Goal: Information Seeking & Learning: Learn about a topic

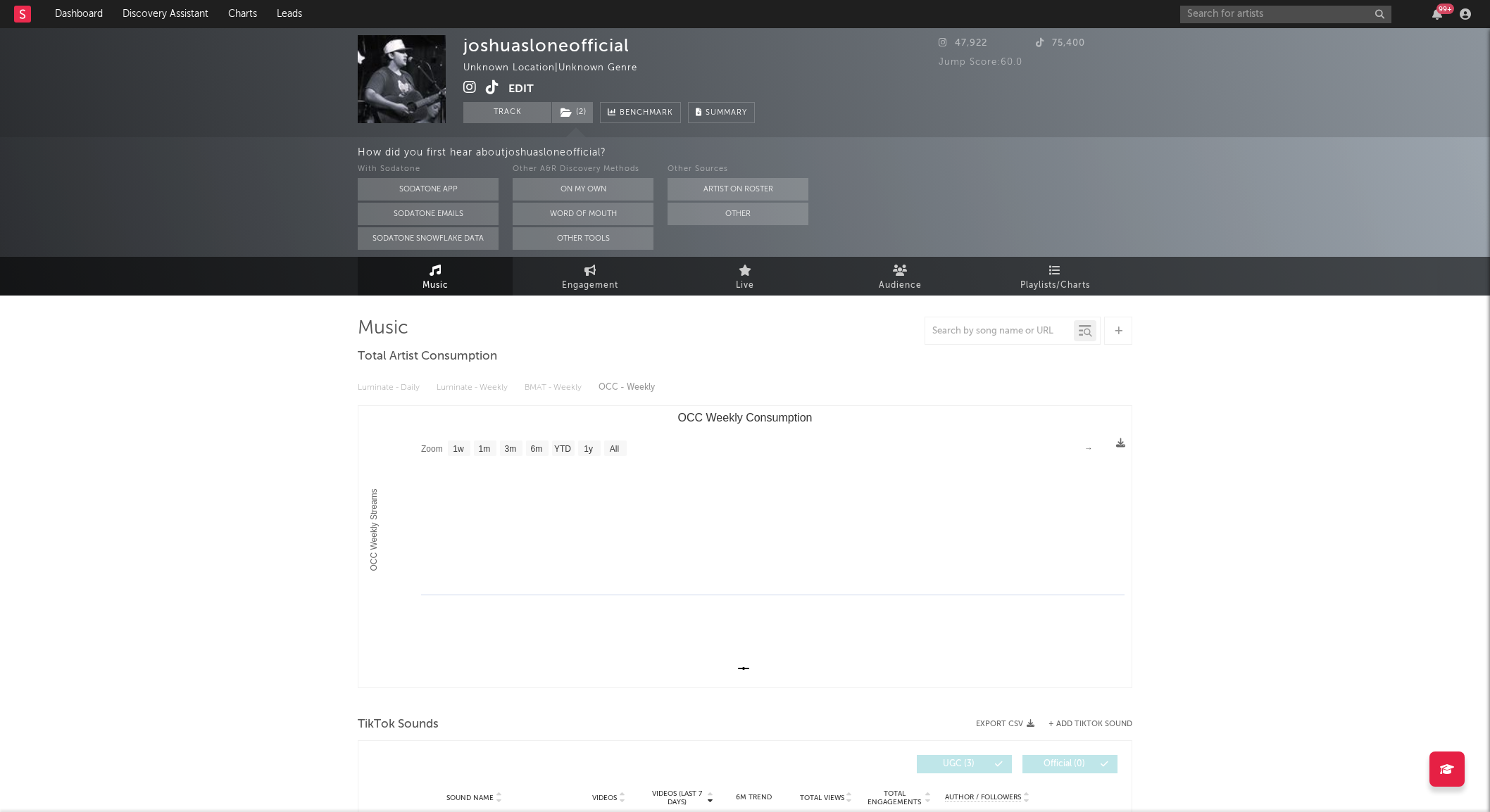
select select "1w"
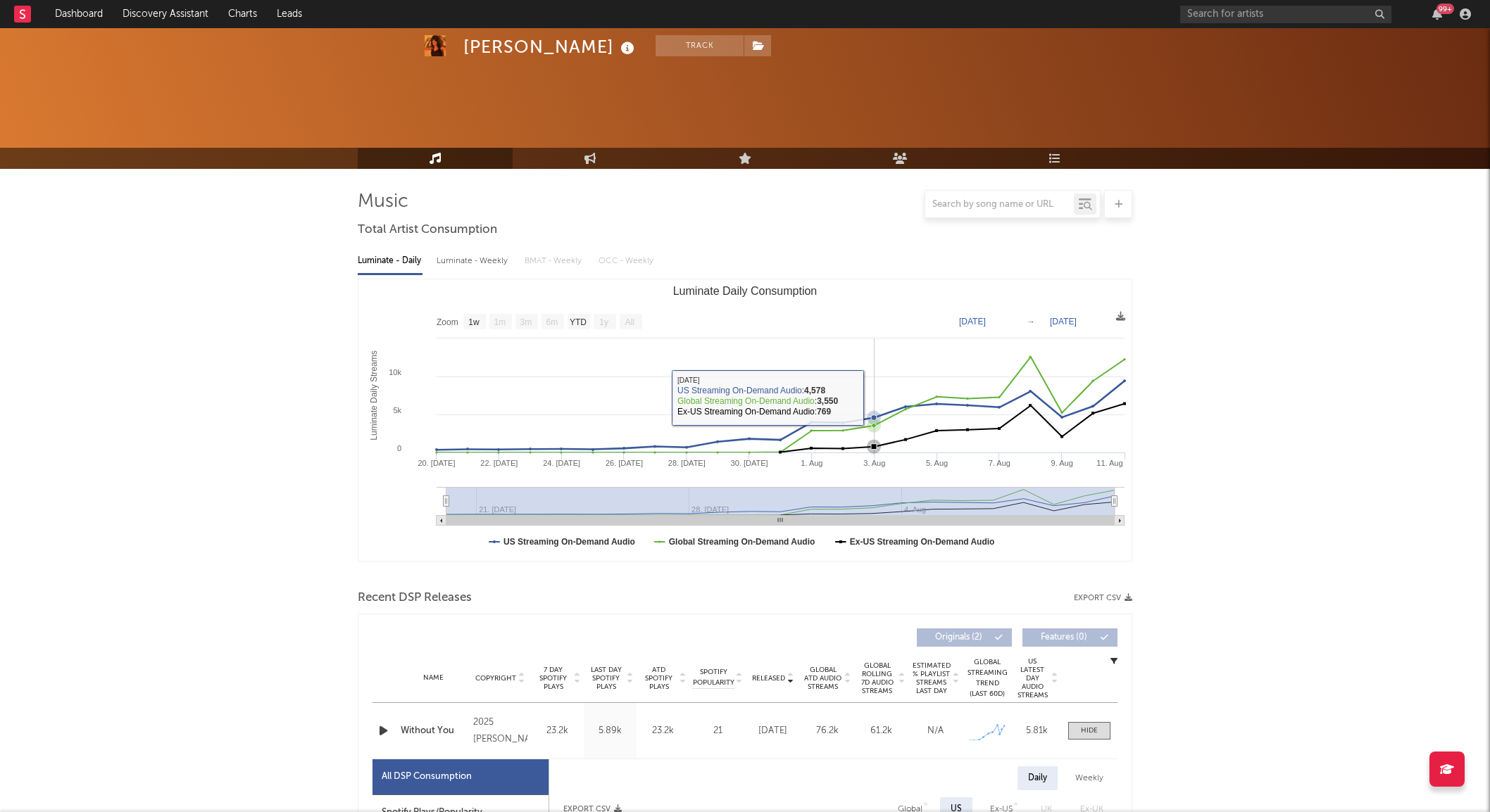
select select "1w"
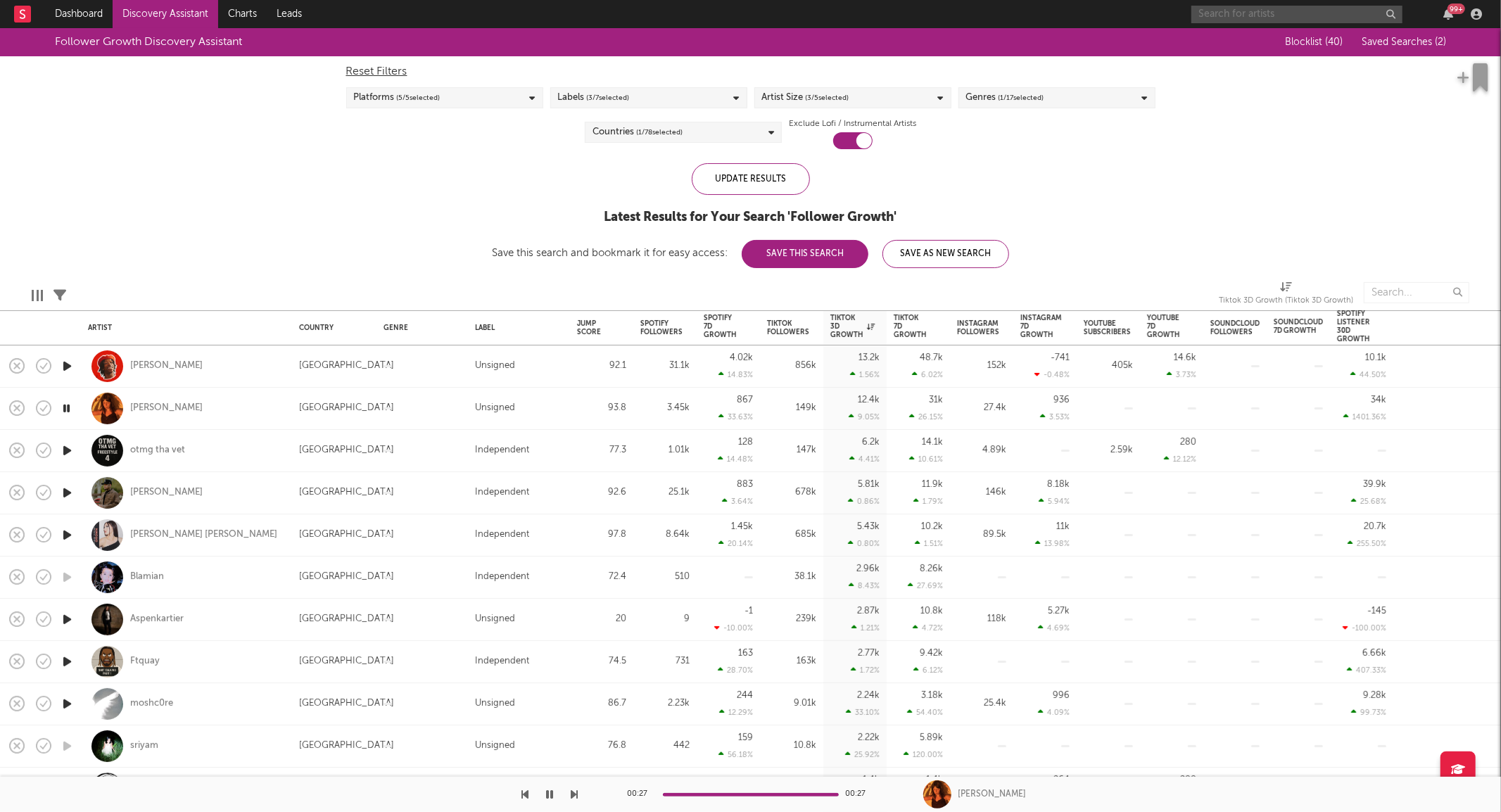
click at [1224, 13] on input "text" at bounding box center [1297, 14] width 211 height 17
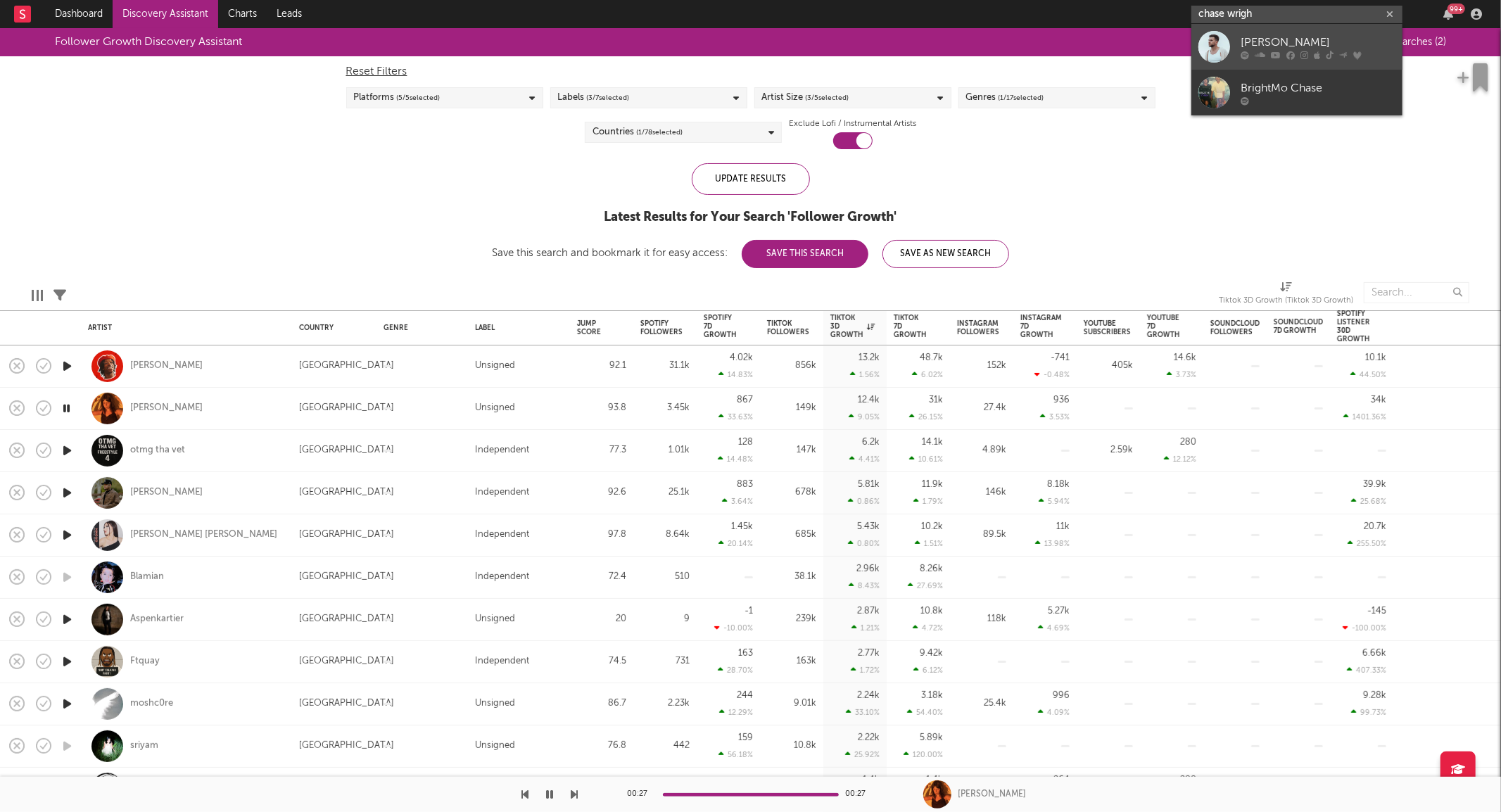
type input "chase wrigh"
click at [1307, 54] on div at bounding box center [1318, 54] width 155 height 9
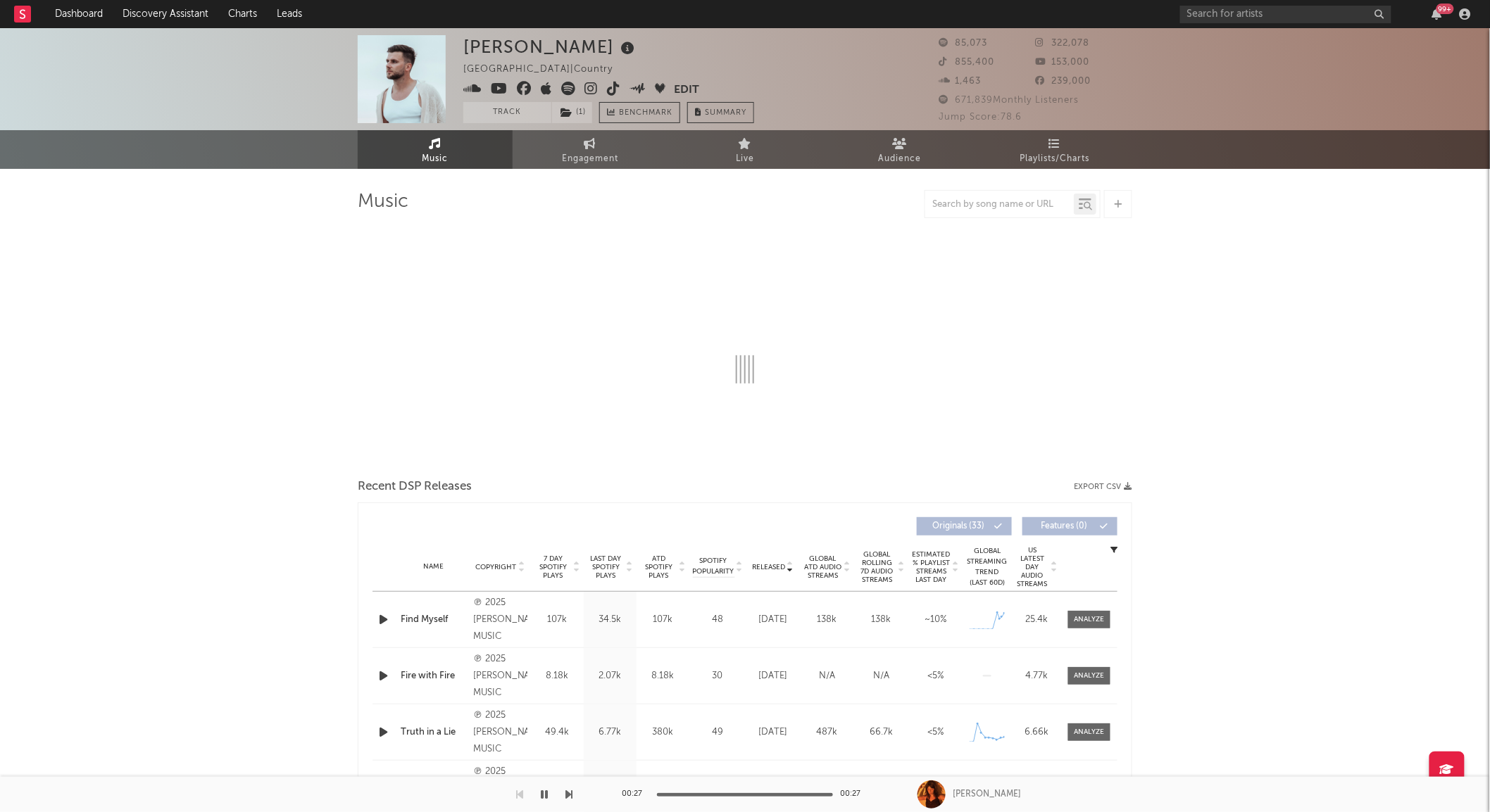
select select "6m"
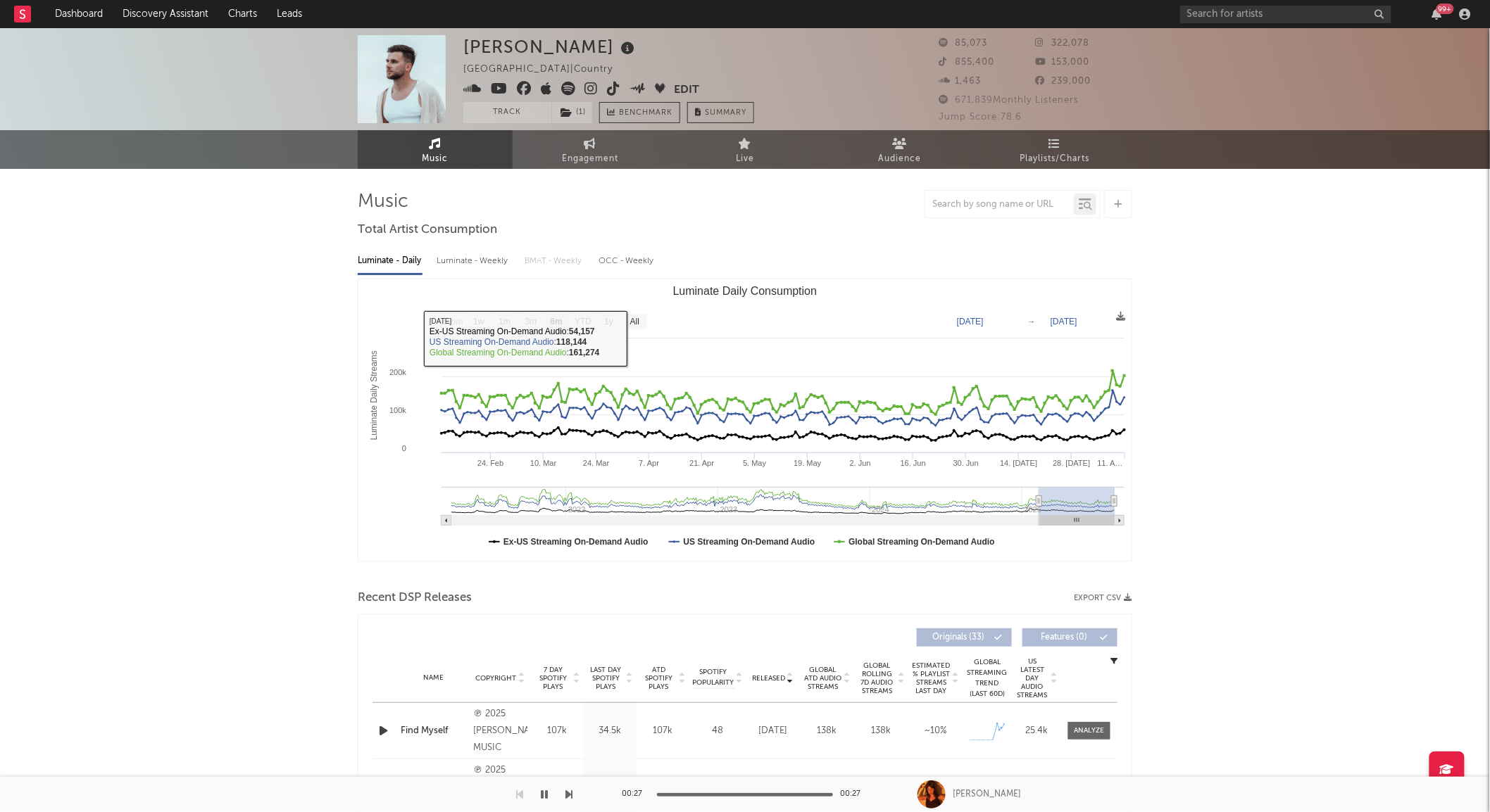
click at [496, 252] on div "Luminate - Weekly" at bounding box center [474, 261] width 74 height 24
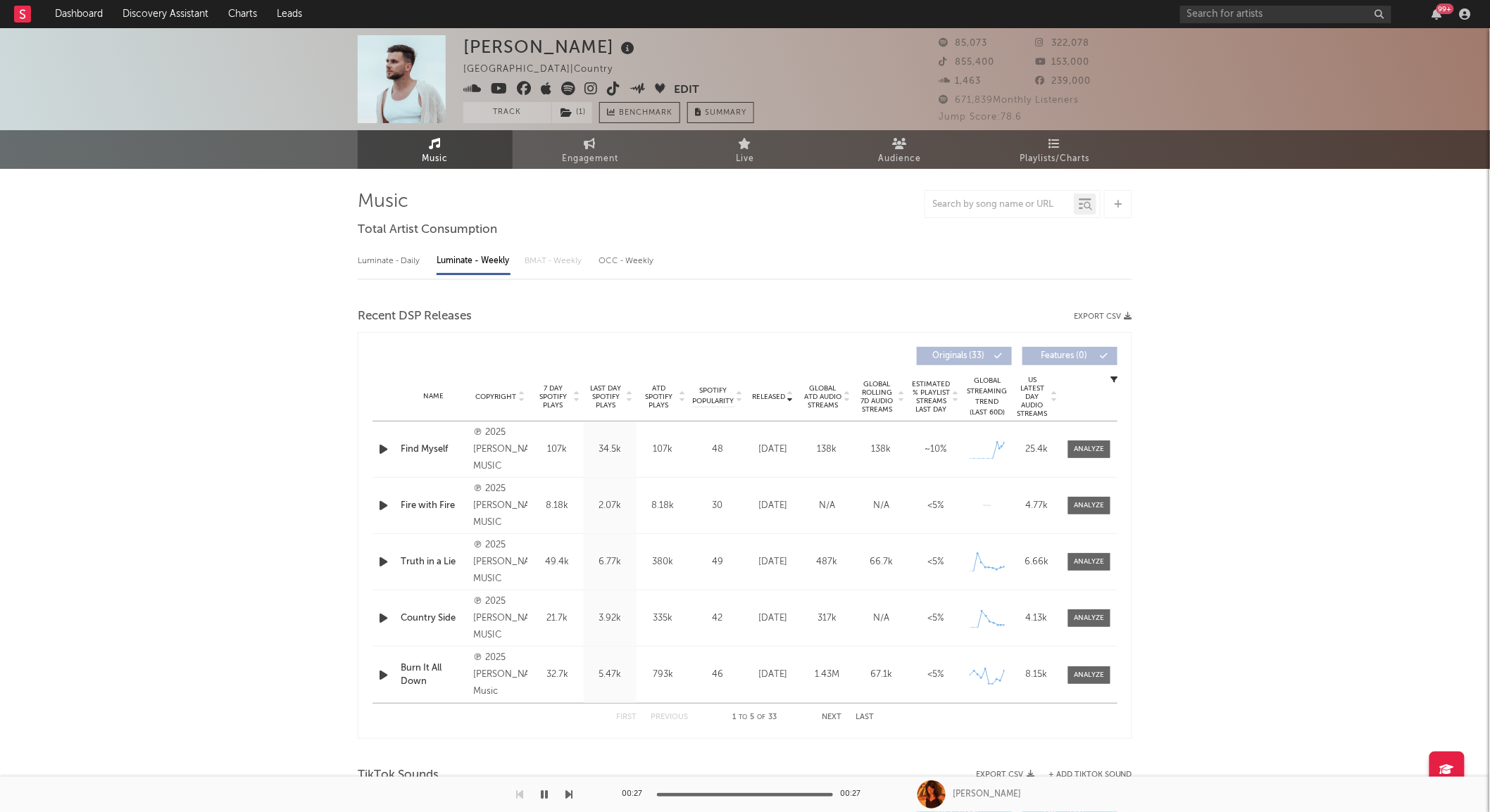
select select "6m"
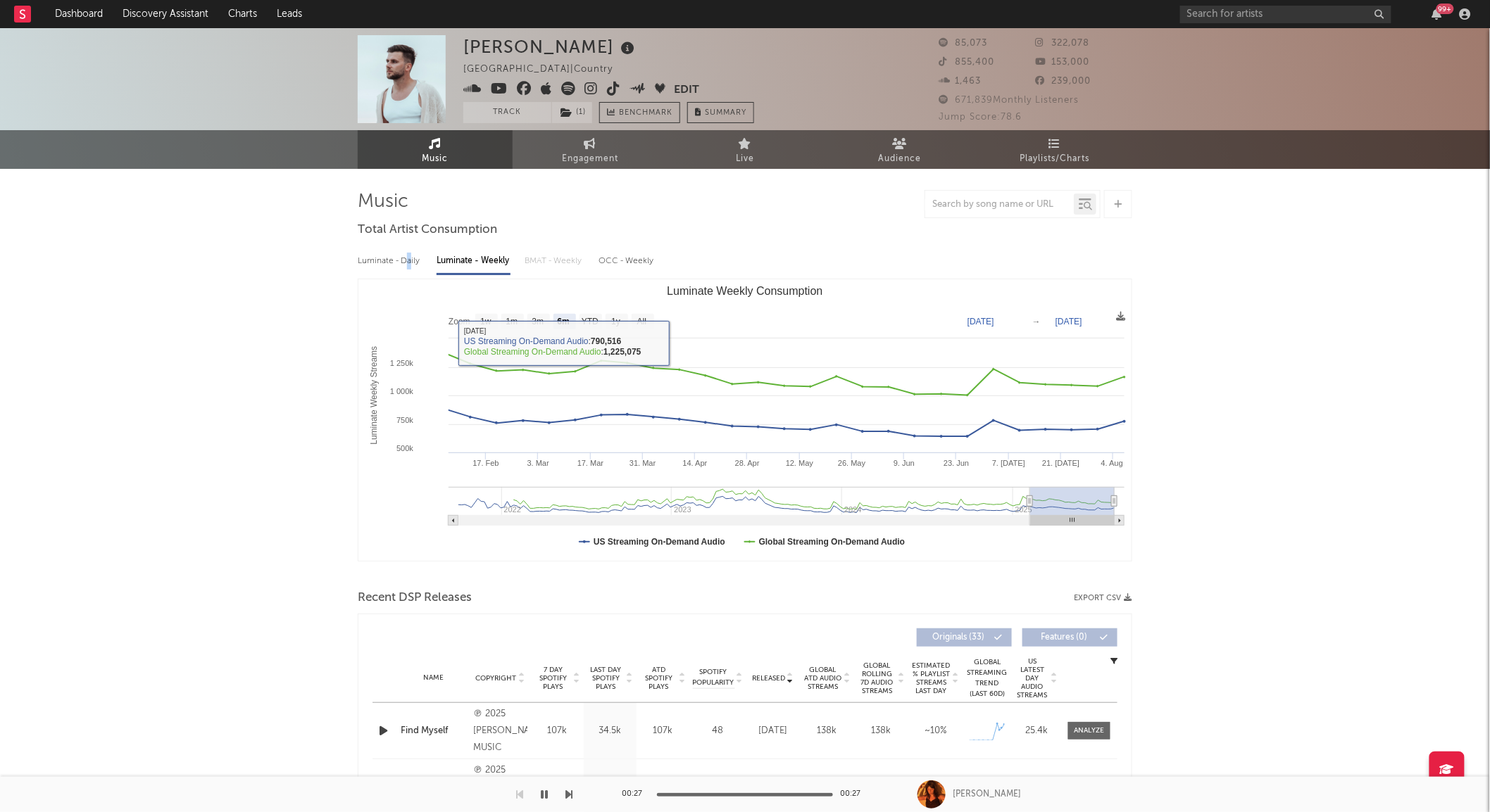
click at [409, 251] on div "Luminate - Daily" at bounding box center [390, 261] width 65 height 24
select select "6m"
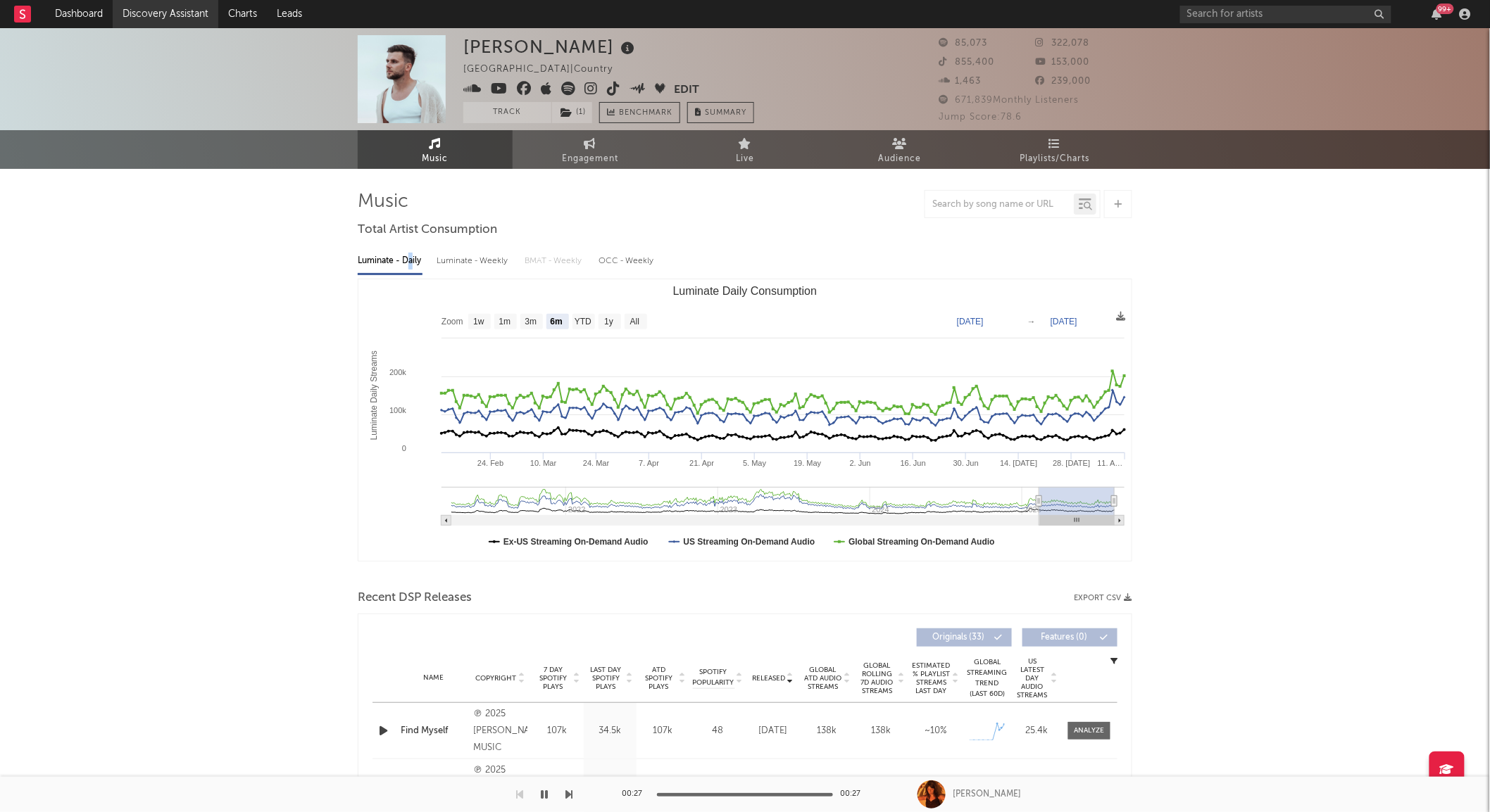
click at [179, 26] on link "Discovery Assistant" at bounding box center [166, 14] width 106 height 28
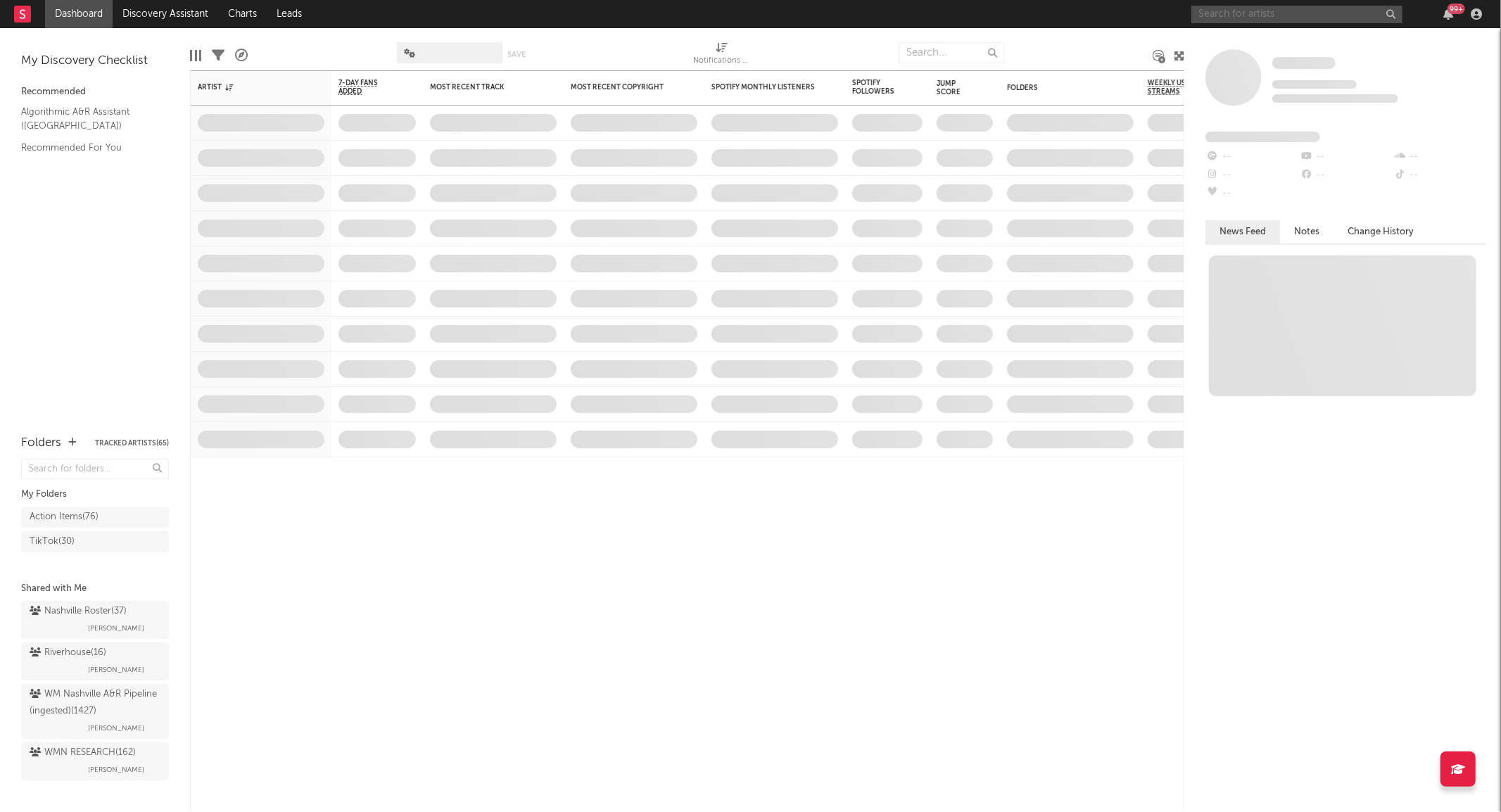
click at [1329, 18] on input "text" at bounding box center [1297, 14] width 211 height 17
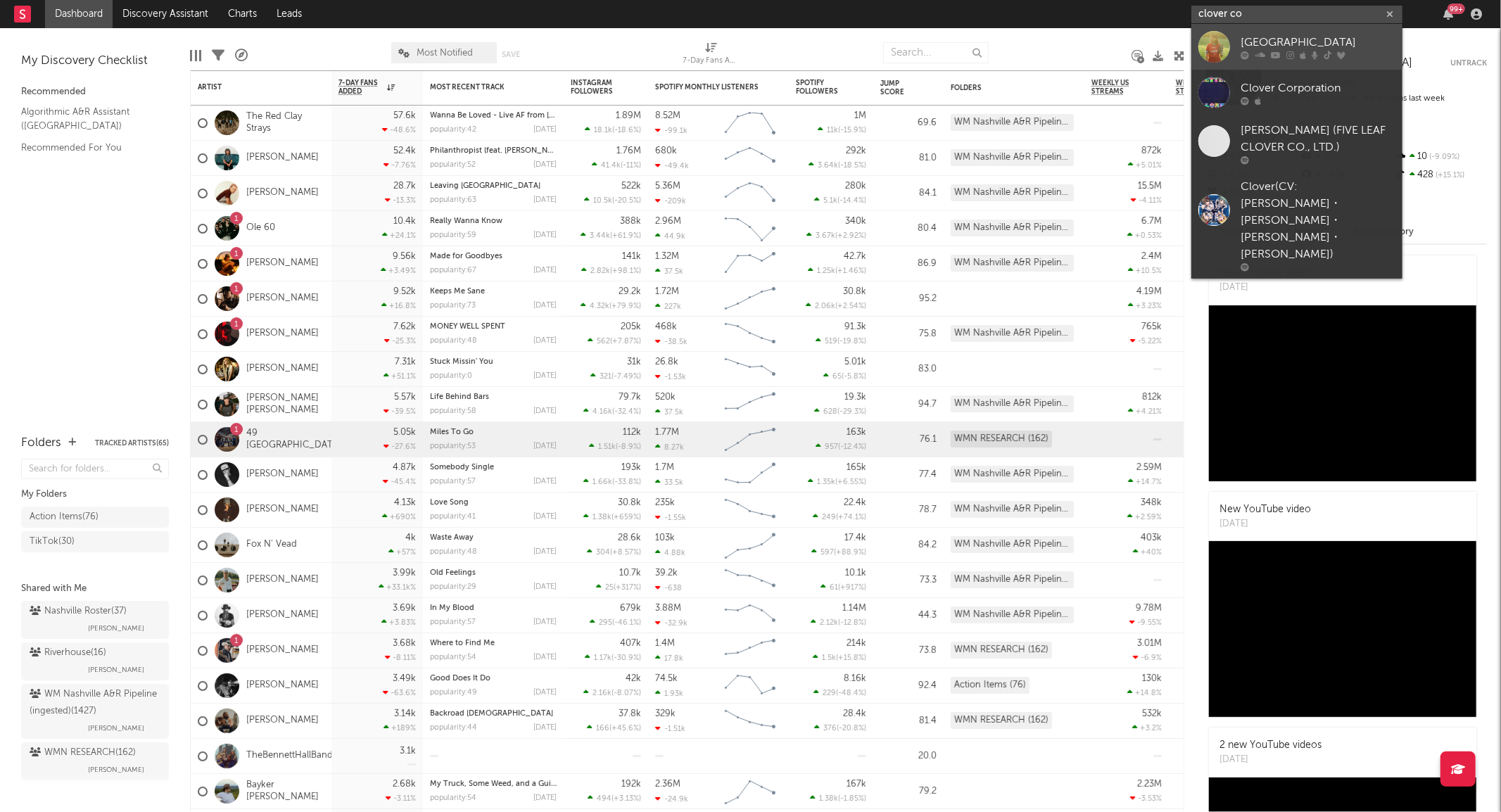
type input "clover co"
click at [1244, 31] on link "Clover County" at bounding box center [1297, 47] width 211 height 46
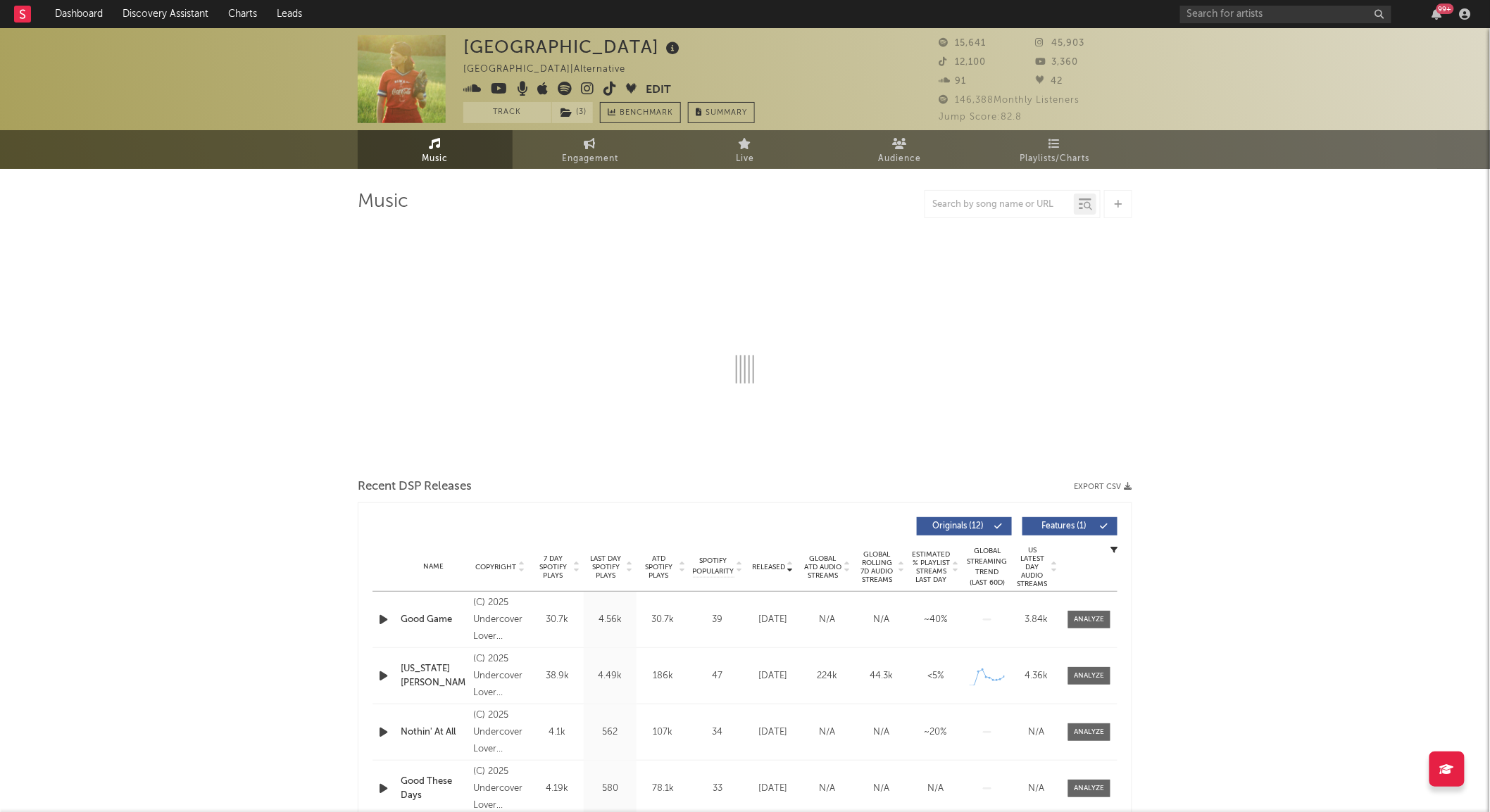
select select "6m"
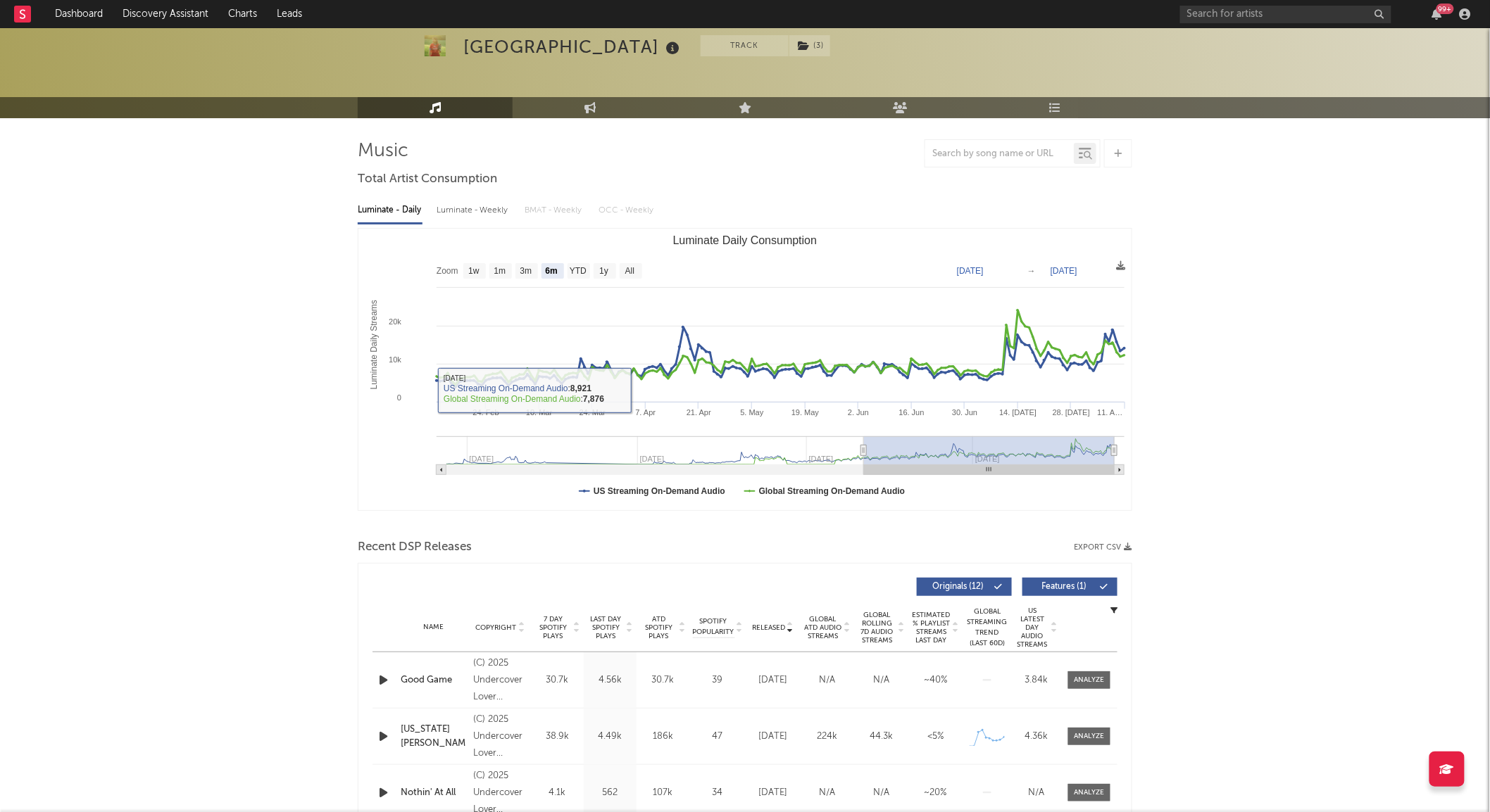
scroll to position [78, 0]
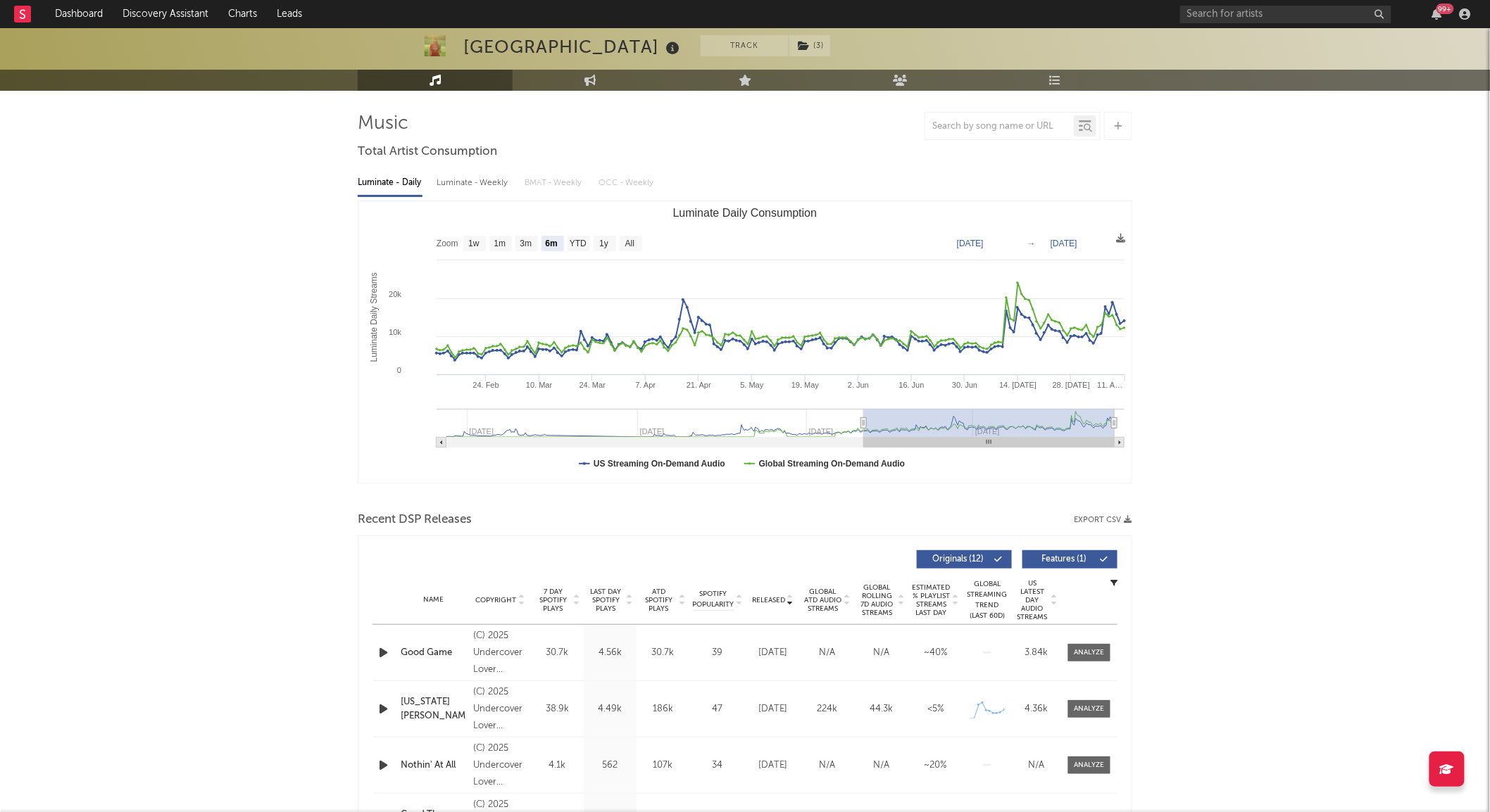
click at [875, 607] on span "Global Rolling 7D Audio Streams" at bounding box center [876, 600] width 39 height 34
click at [775, 608] on div "Name Copyright Label Album Names Composer Names 7 Day Spotify Plays Last Day Sp…" at bounding box center [745, 600] width 745 height 49
click at [771, 592] on div "Name Copyright Label Album Names Composer Names 7 Day Spotify Plays Last Day Sp…" at bounding box center [745, 600] width 745 height 49
click at [768, 599] on span "Released" at bounding box center [768, 600] width 33 height 9
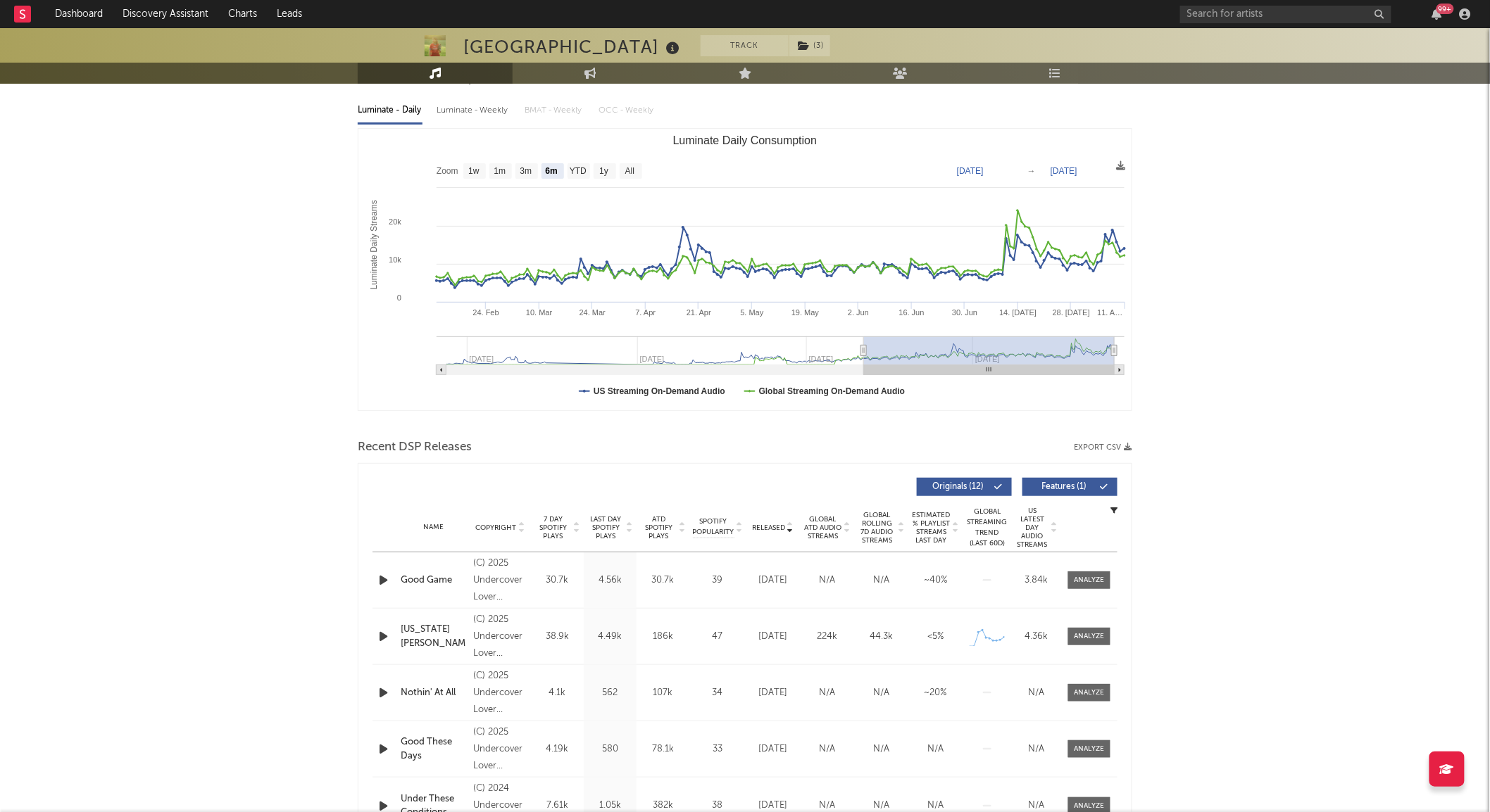
scroll to position [234, 0]
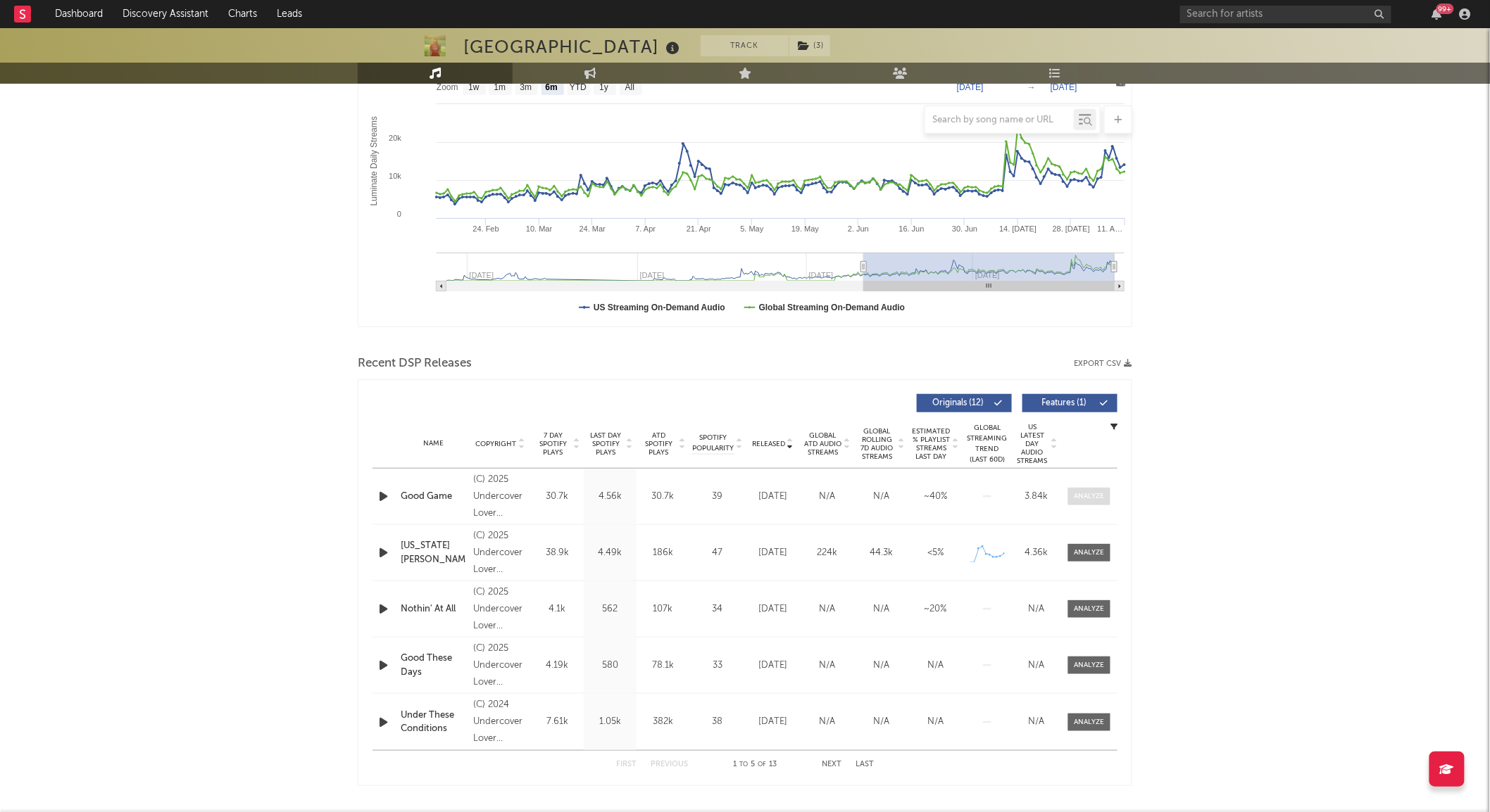
click at [1107, 493] on span at bounding box center [1089, 497] width 43 height 17
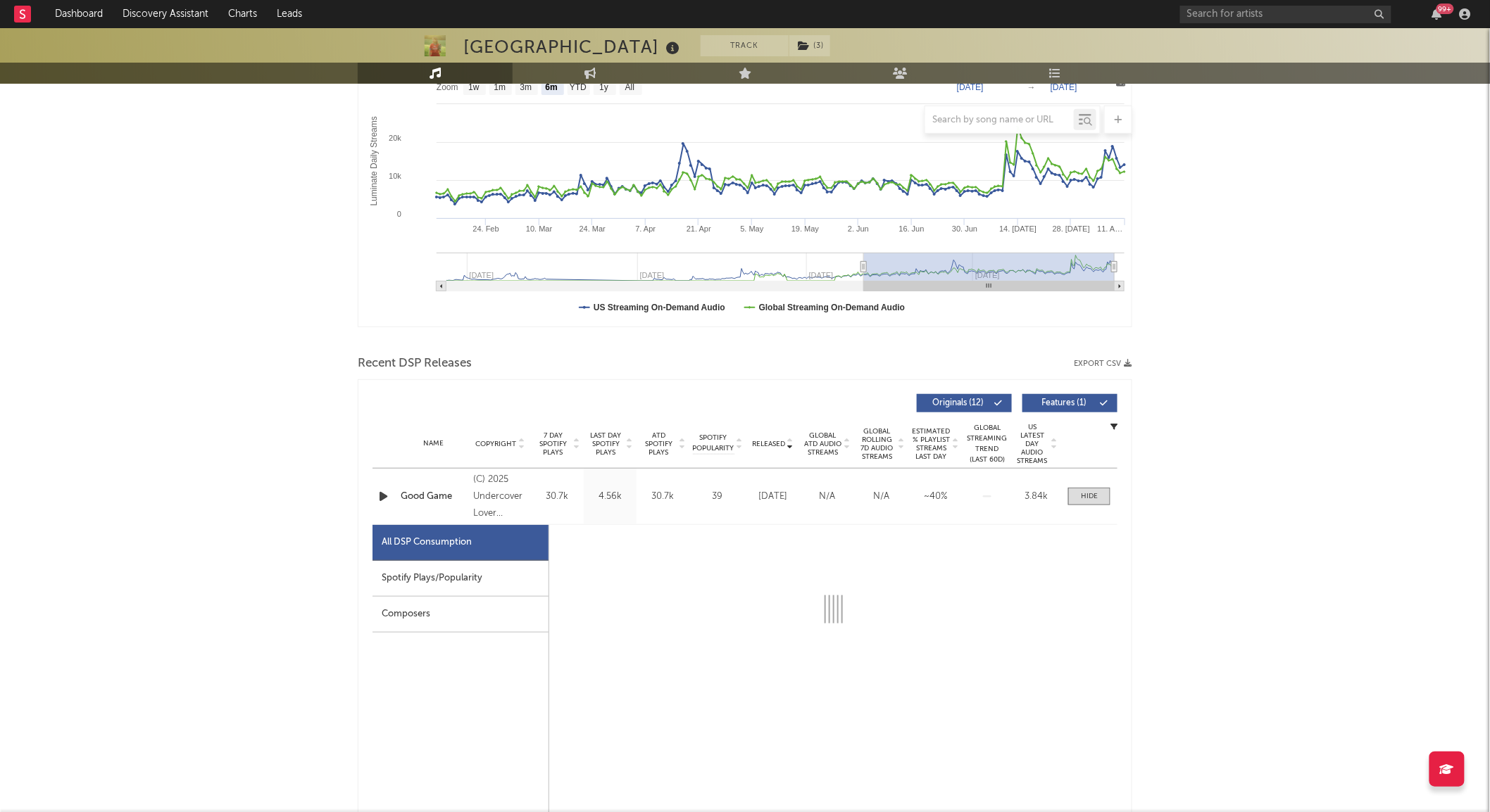
select select "1w"
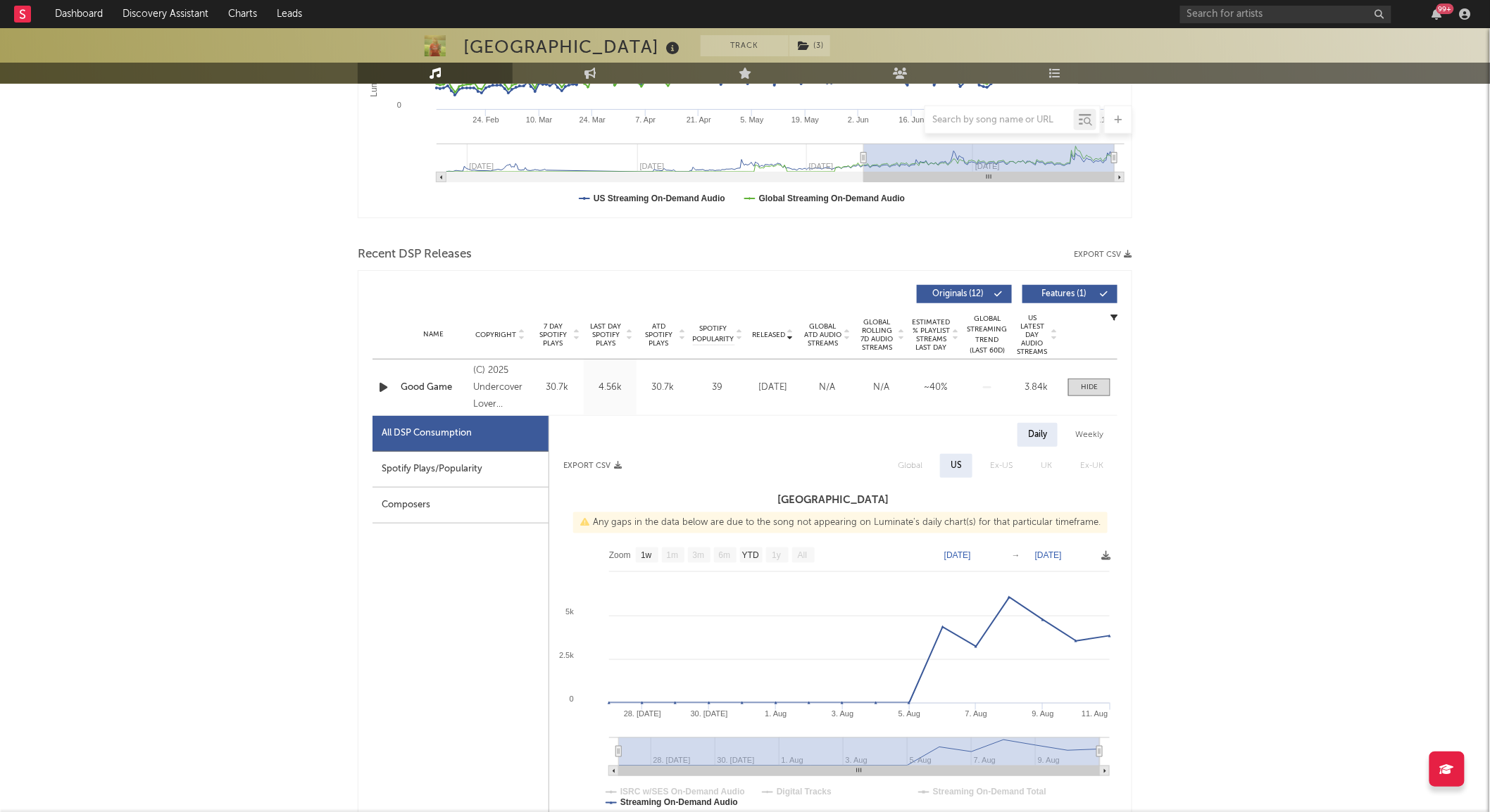
scroll to position [469, 0]
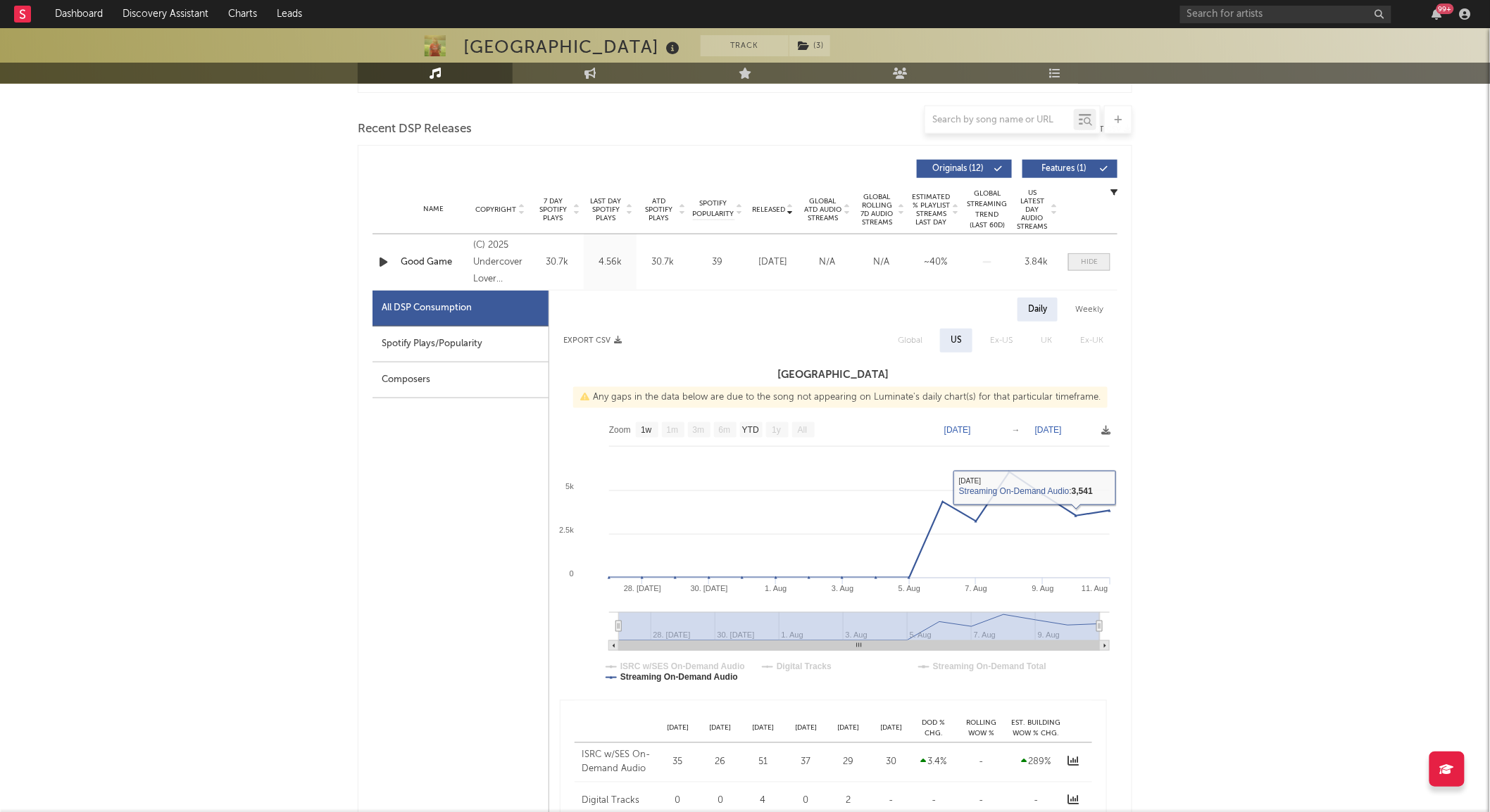
click at [1101, 257] on span at bounding box center [1089, 262] width 43 height 17
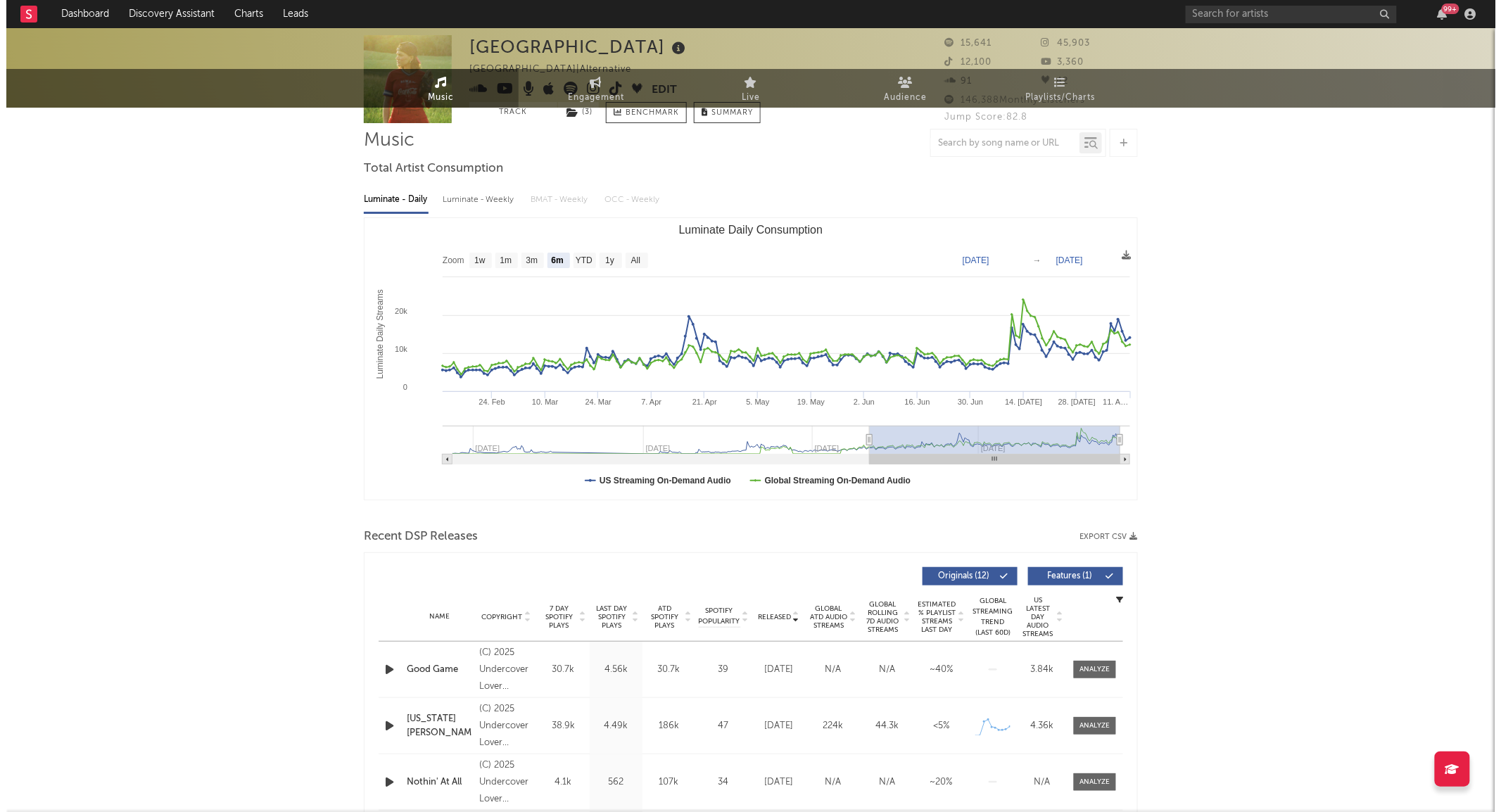
scroll to position [0, 0]
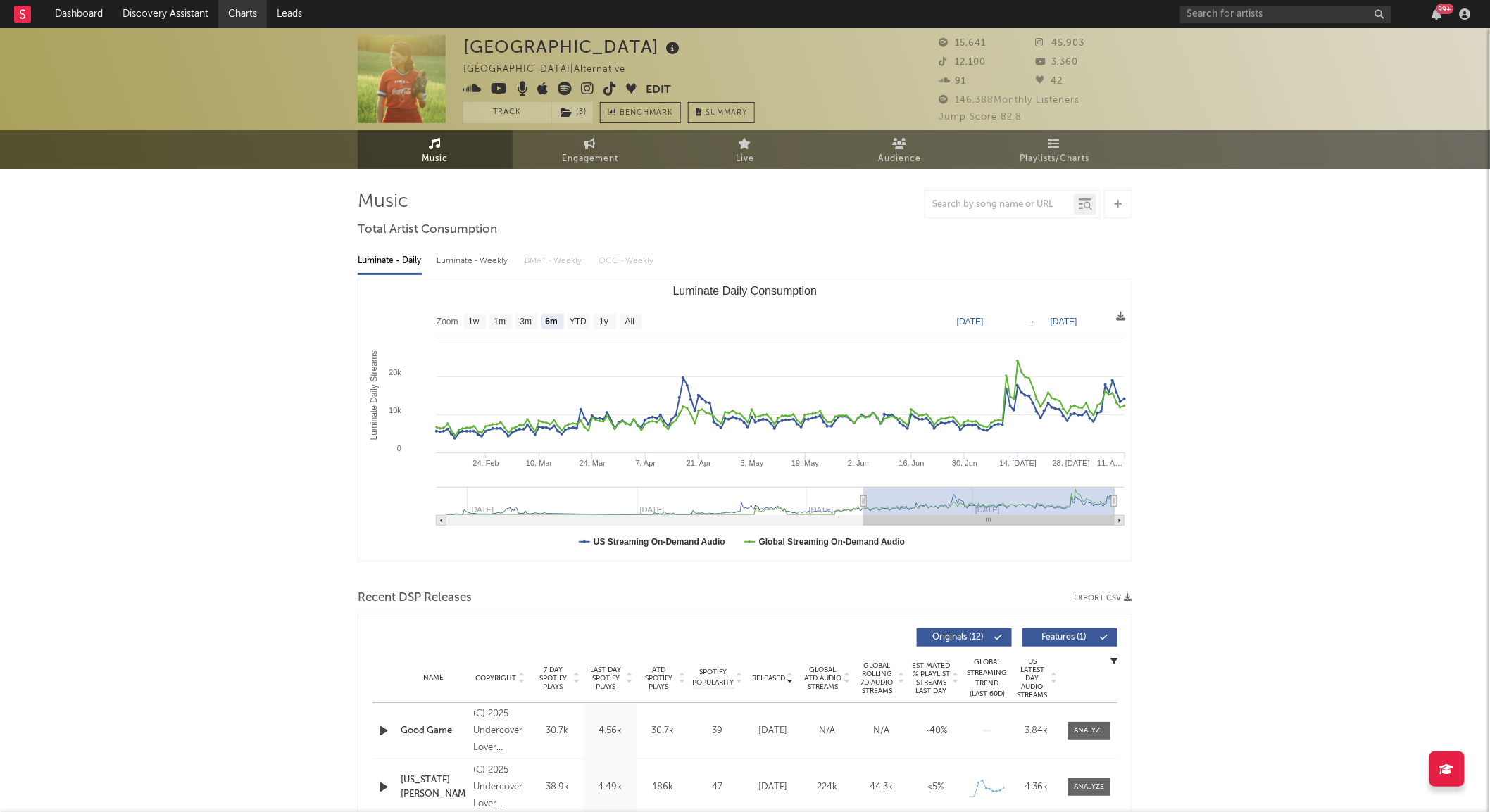
click at [233, 7] on link "Charts" at bounding box center [243, 14] width 49 height 28
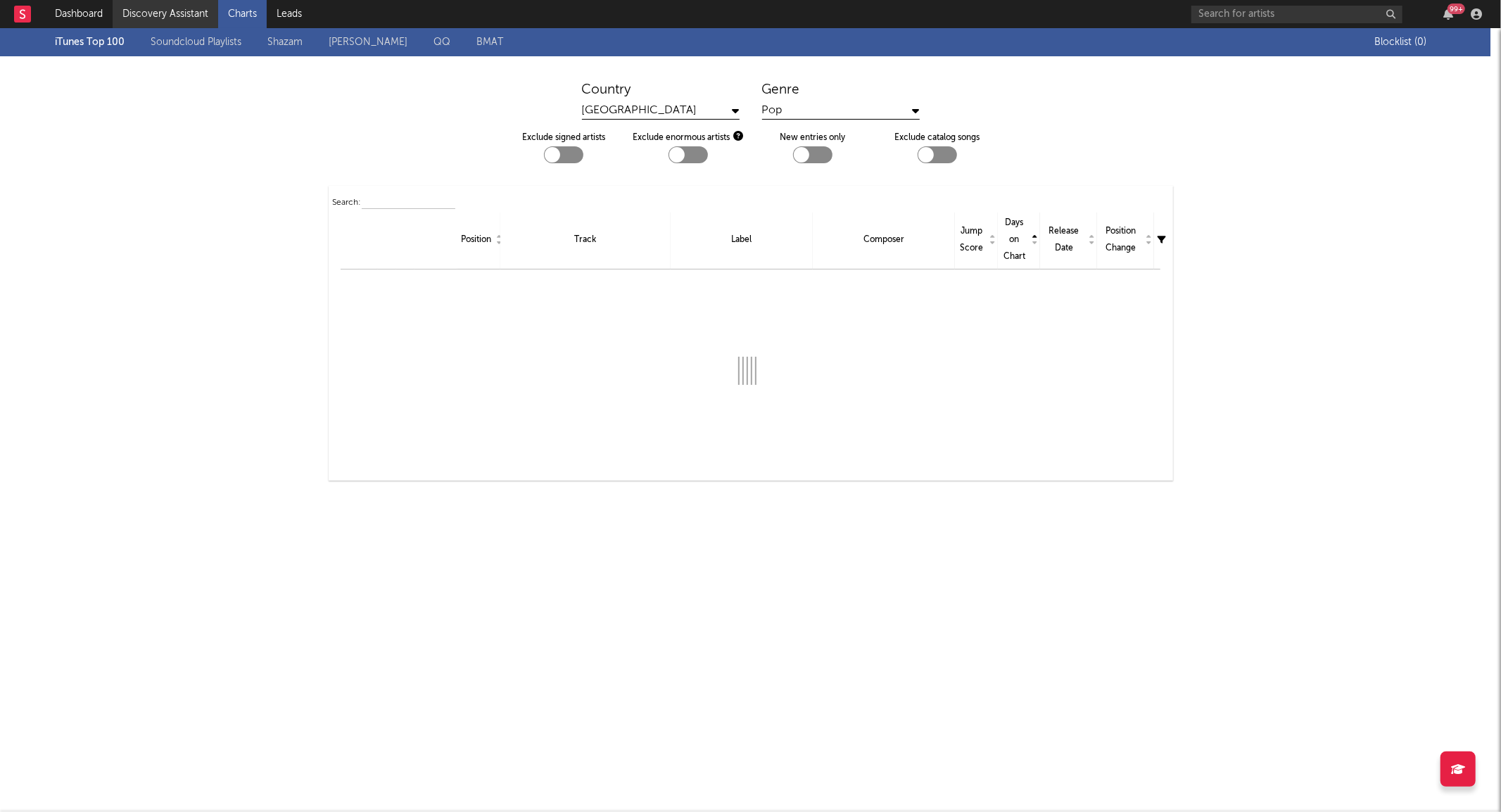
click at [174, 5] on link "Discovery Assistant" at bounding box center [166, 14] width 106 height 28
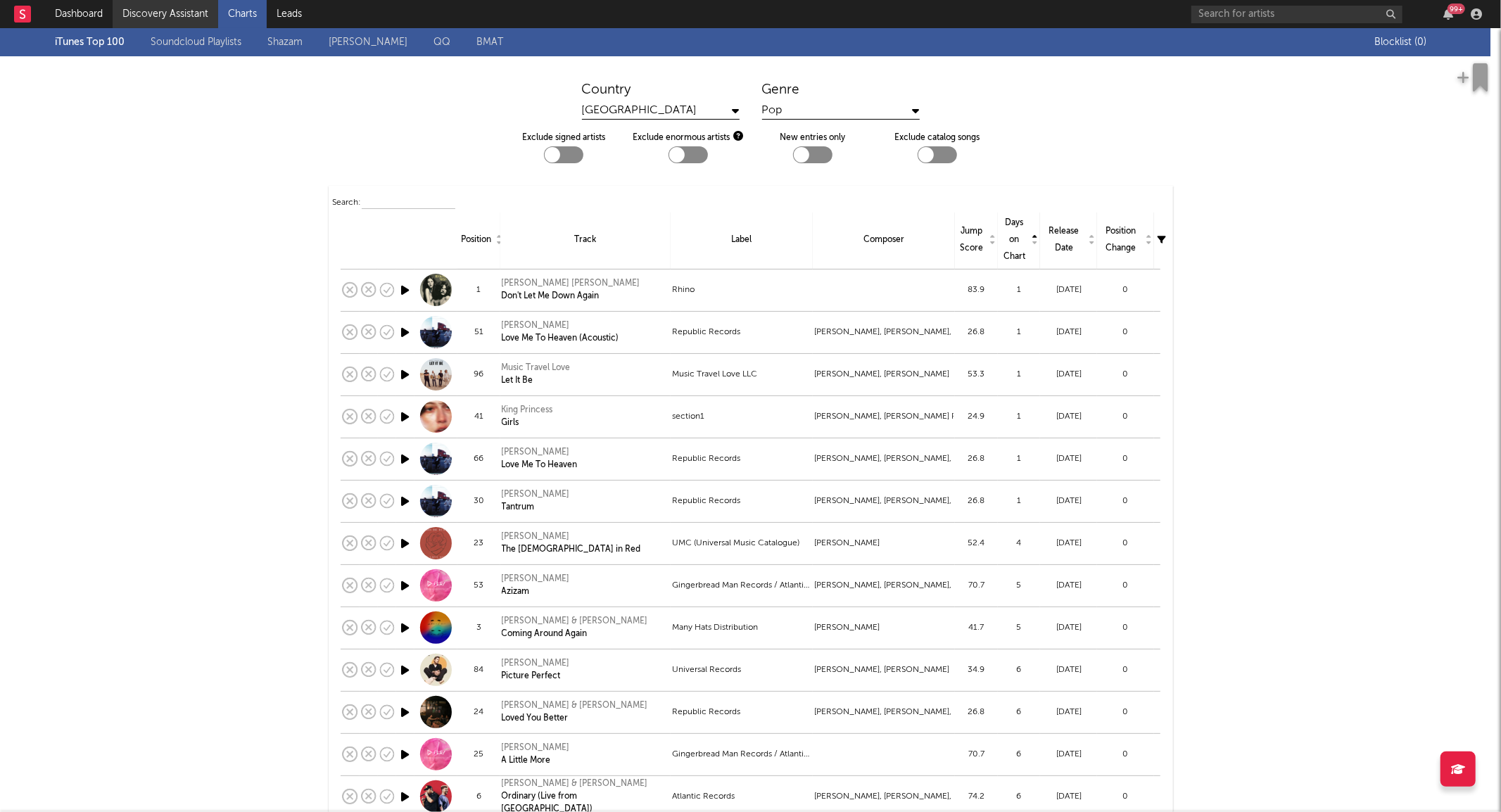
click at [171, 16] on link "Discovery Assistant" at bounding box center [166, 14] width 106 height 28
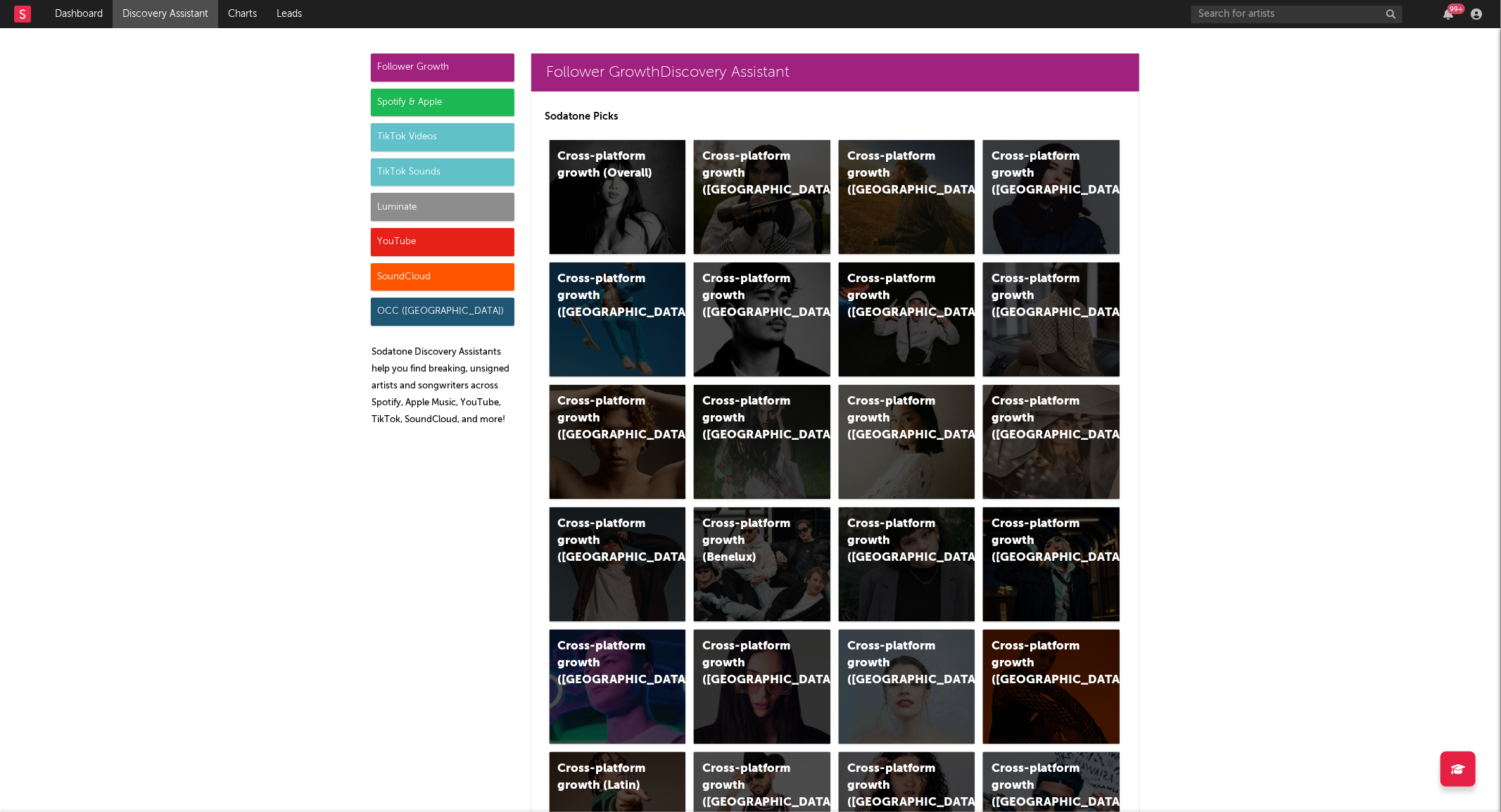
click at [371, 97] on div "Spotify & Apple" at bounding box center [442, 102] width 143 height 28
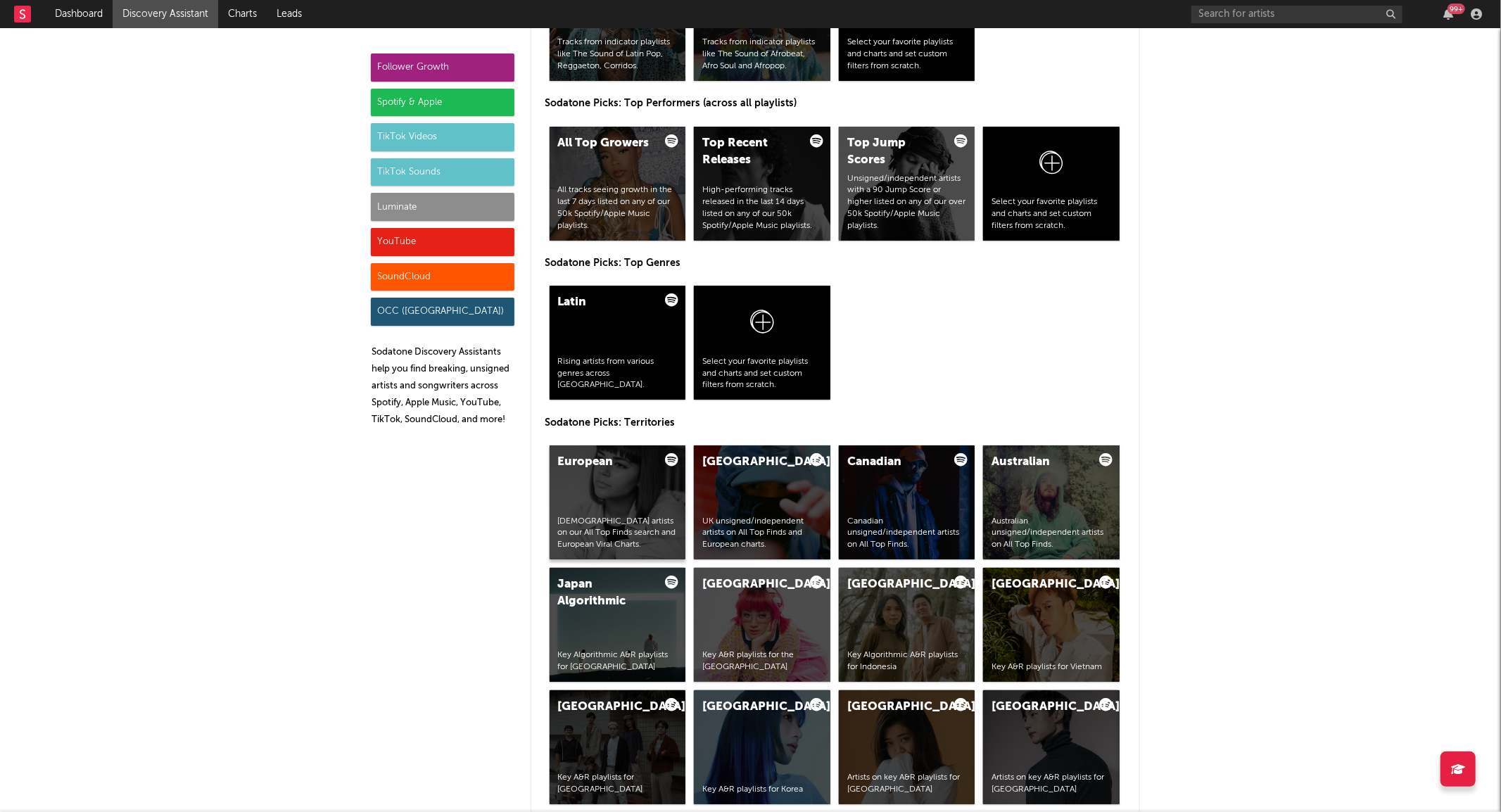
scroll to position [2471, 0]
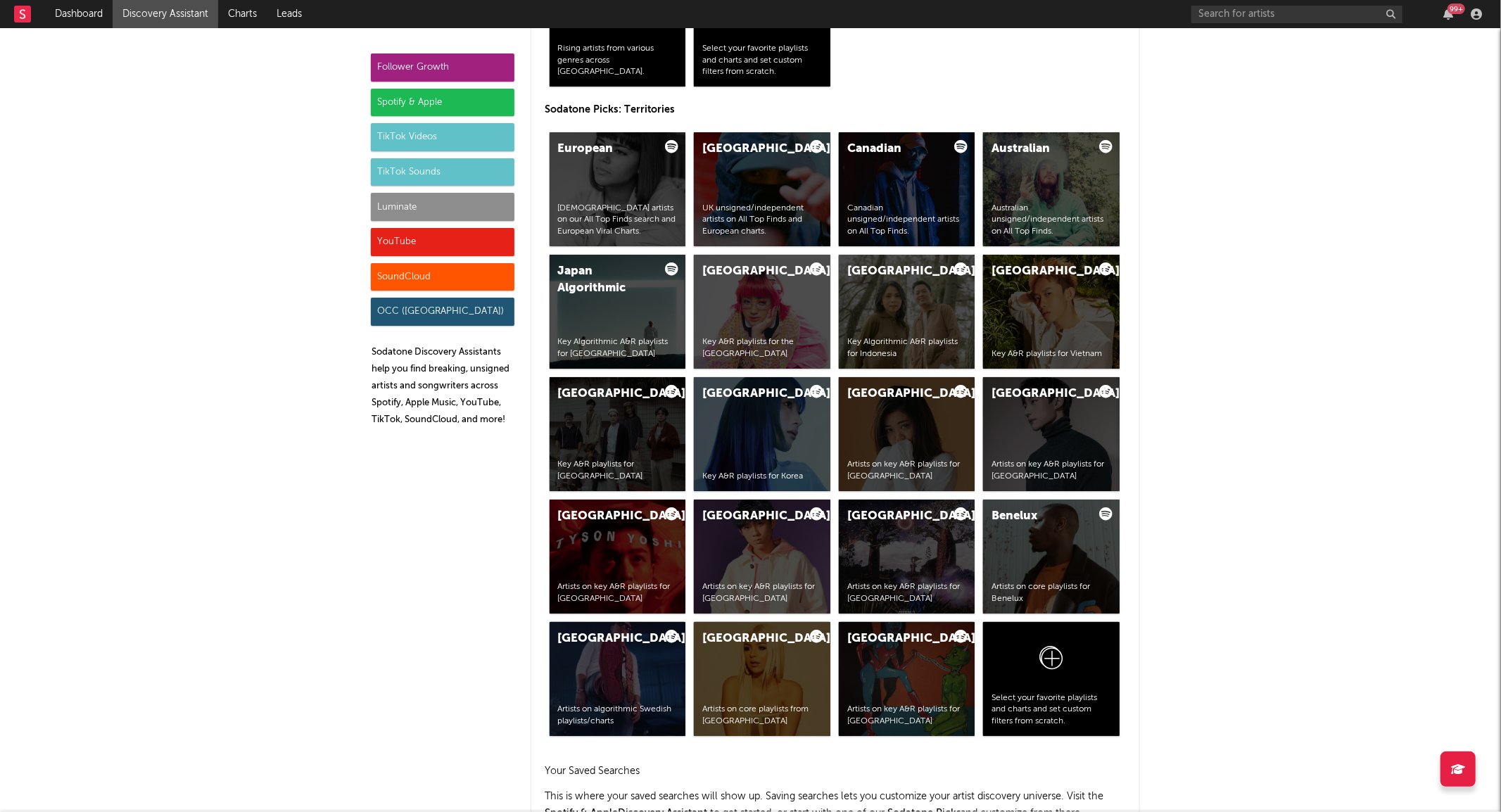
click at [394, 65] on div "Follower Growth" at bounding box center [442, 68] width 143 height 28
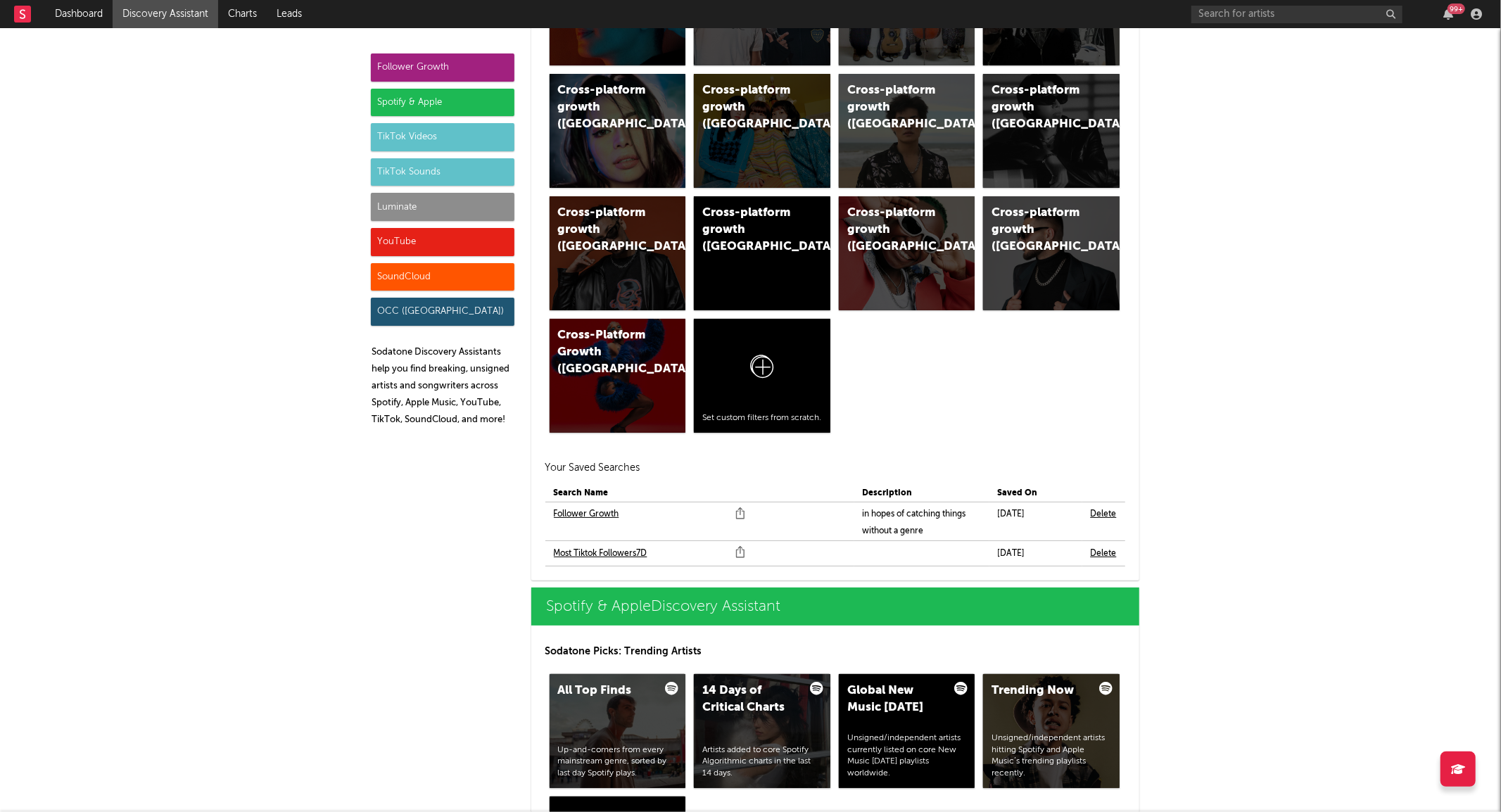
scroll to position [1016, 0]
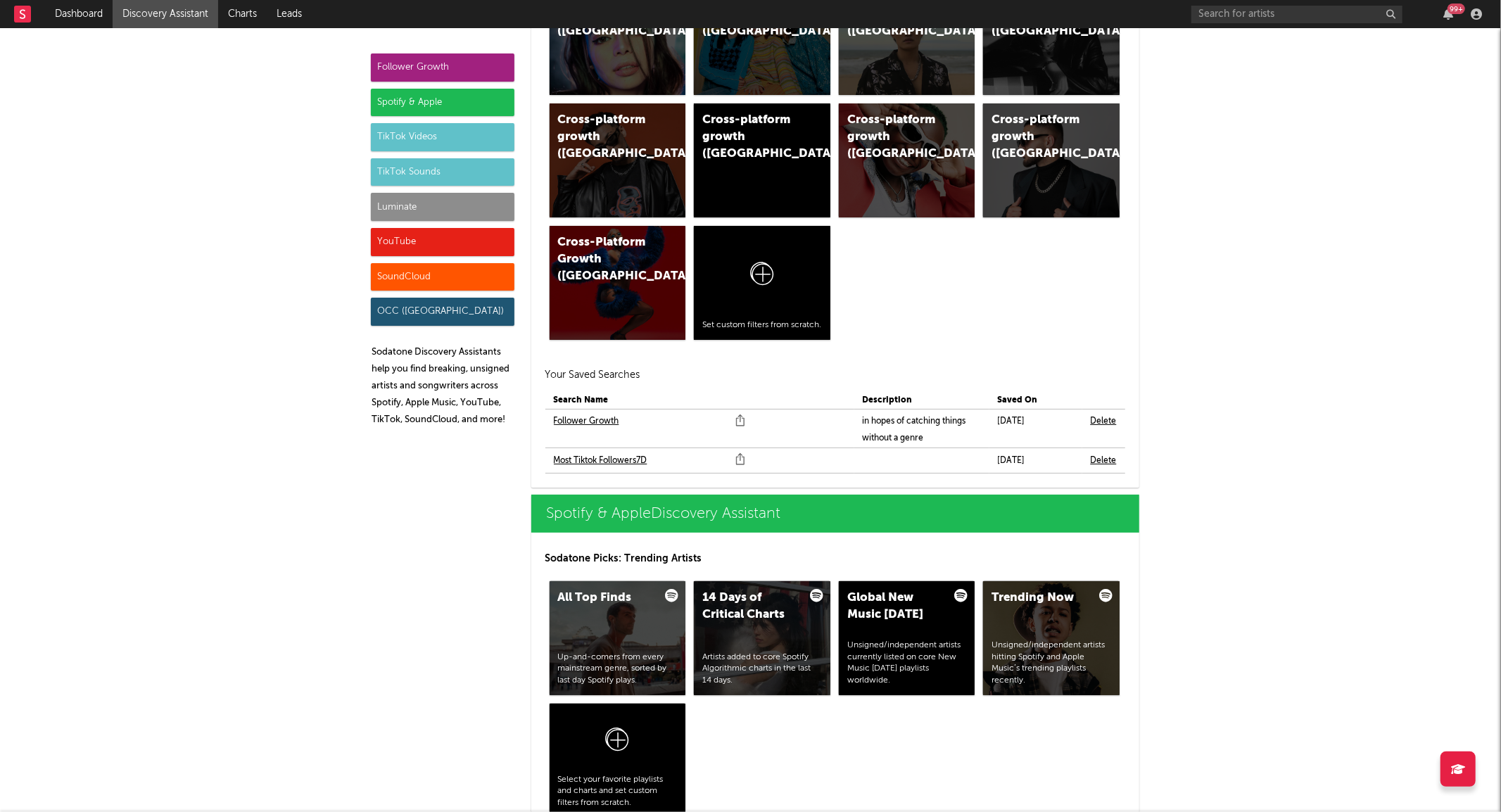
click at [602, 421] on link "Follower Growth" at bounding box center [587, 421] width 65 height 17
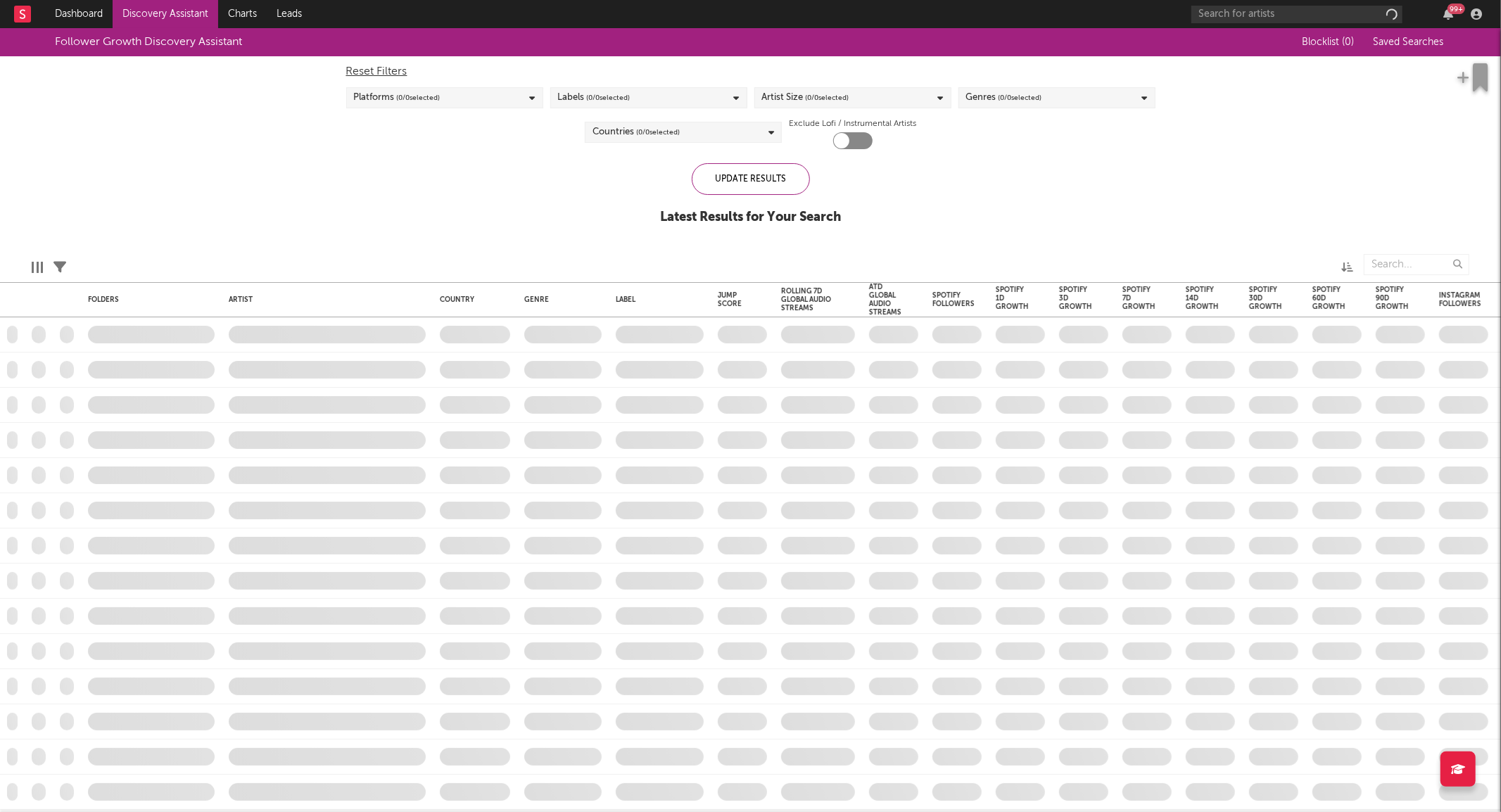
checkbox input "true"
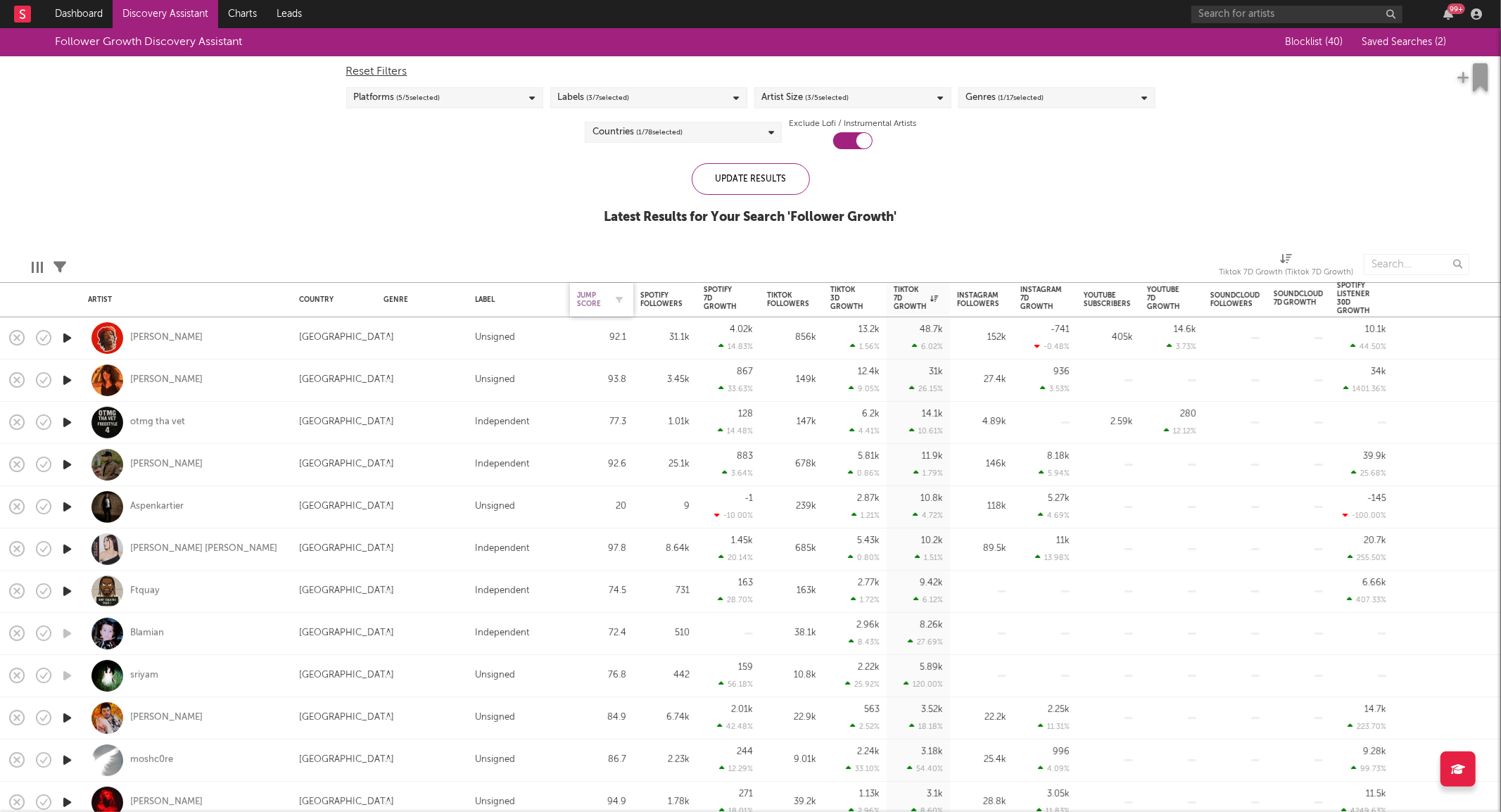
click at [601, 296] on div "Jump Score" at bounding box center [591, 300] width 28 height 17
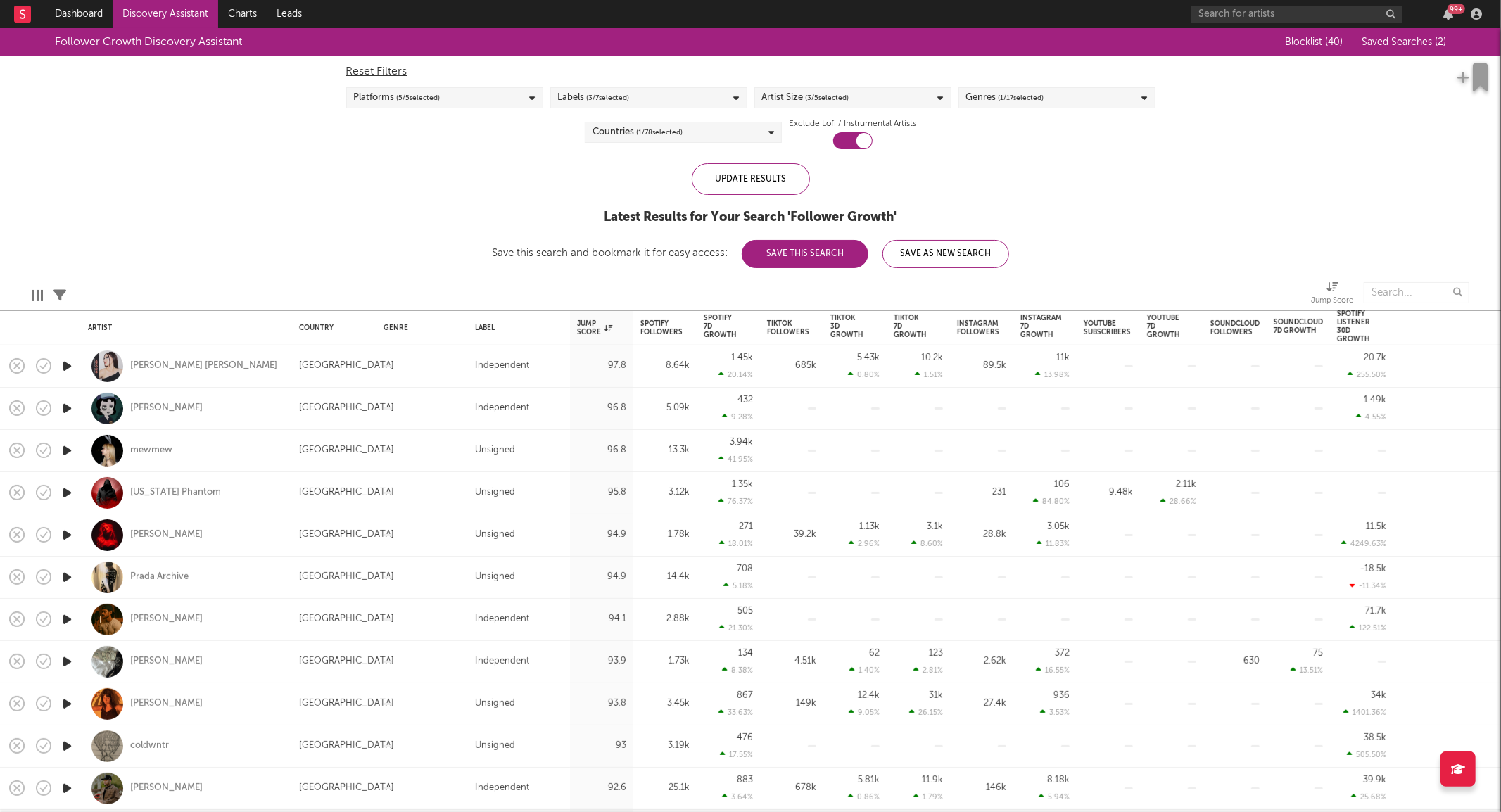
click at [67, 364] on icon "button" at bounding box center [67, 367] width 15 height 17
click at [228, 370] on div "Elise Kristine" at bounding box center [187, 366] width 197 height 42
select select "1w"
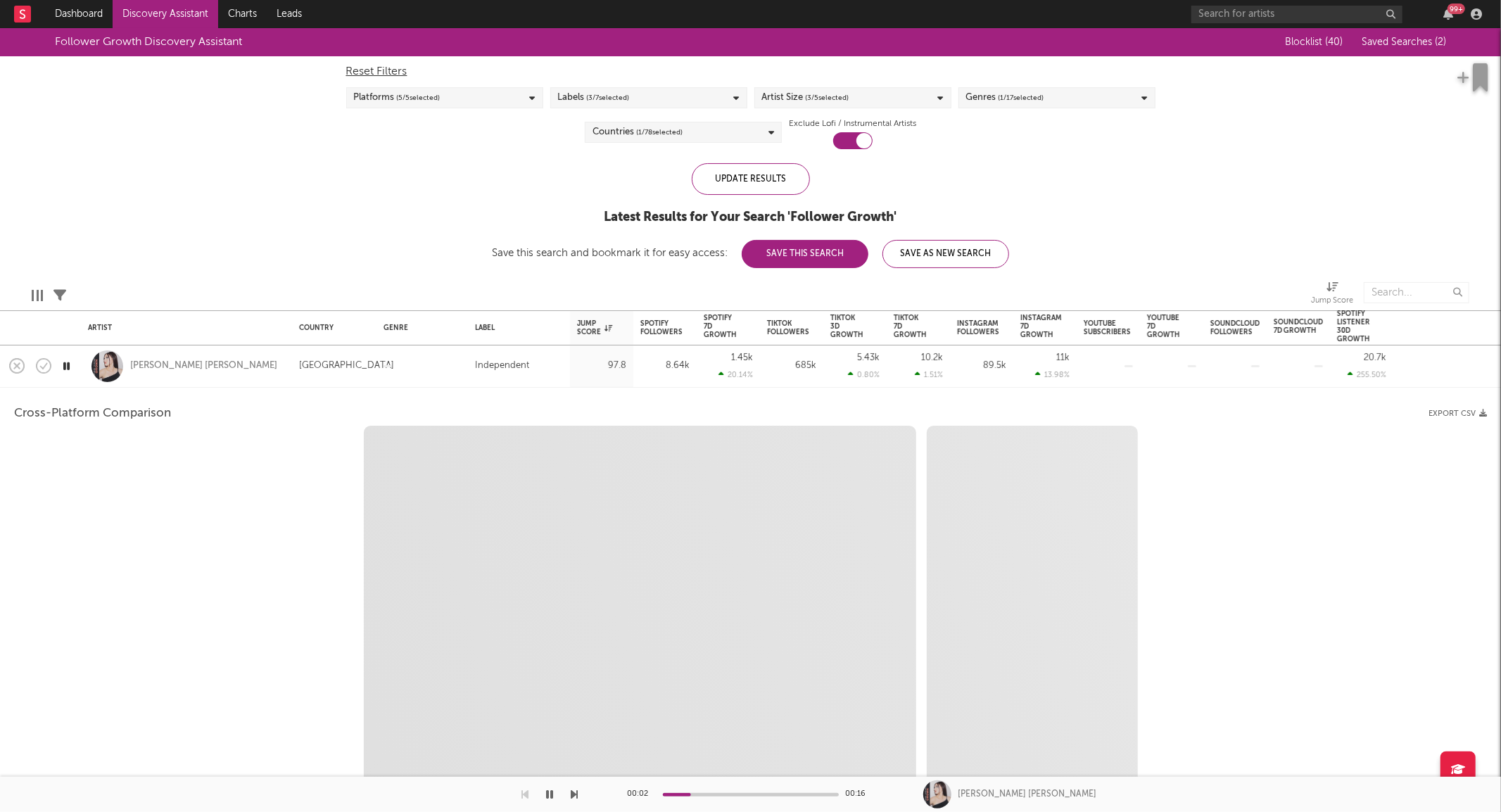
select select "1w"
select select "1m"
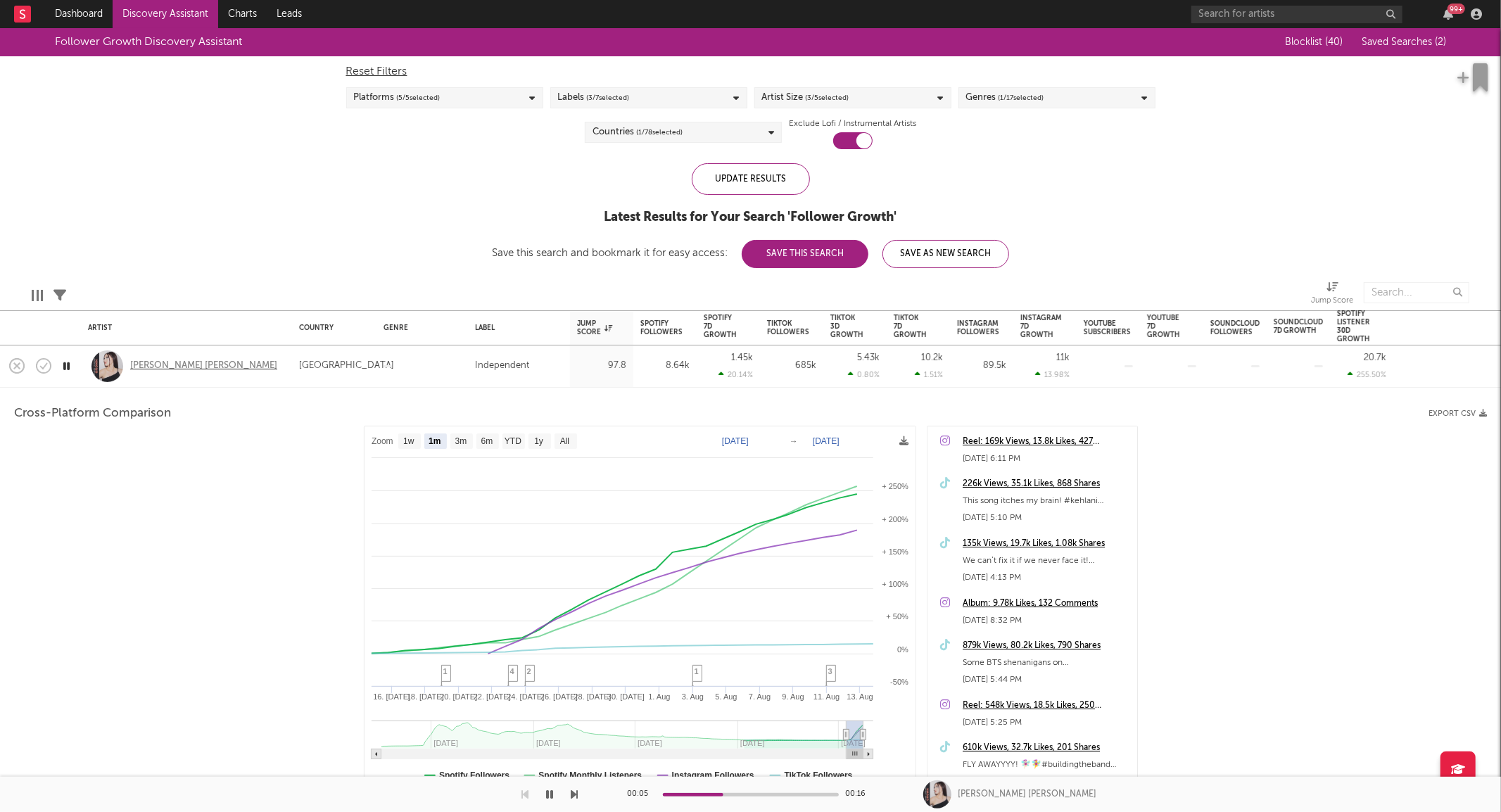
click at [173, 364] on div "Elise Kristine" at bounding box center [203, 366] width 147 height 13
click at [238, 378] on div "Elise Kristine" at bounding box center [187, 366] width 197 height 42
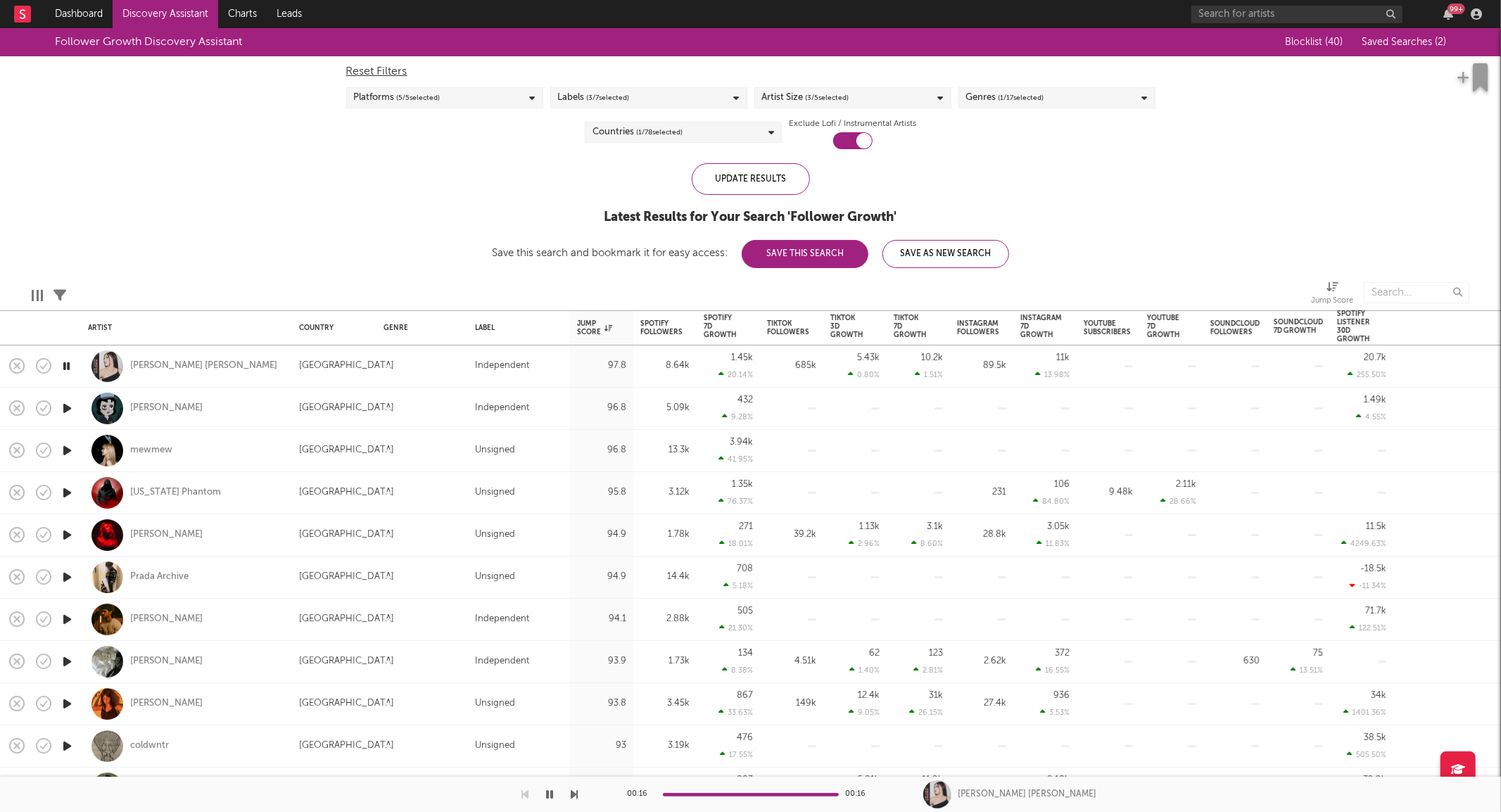
click at [236, 620] on div "Drew Meadows" at bounding box center [187, 620] width 197 height 42
select select "1w"
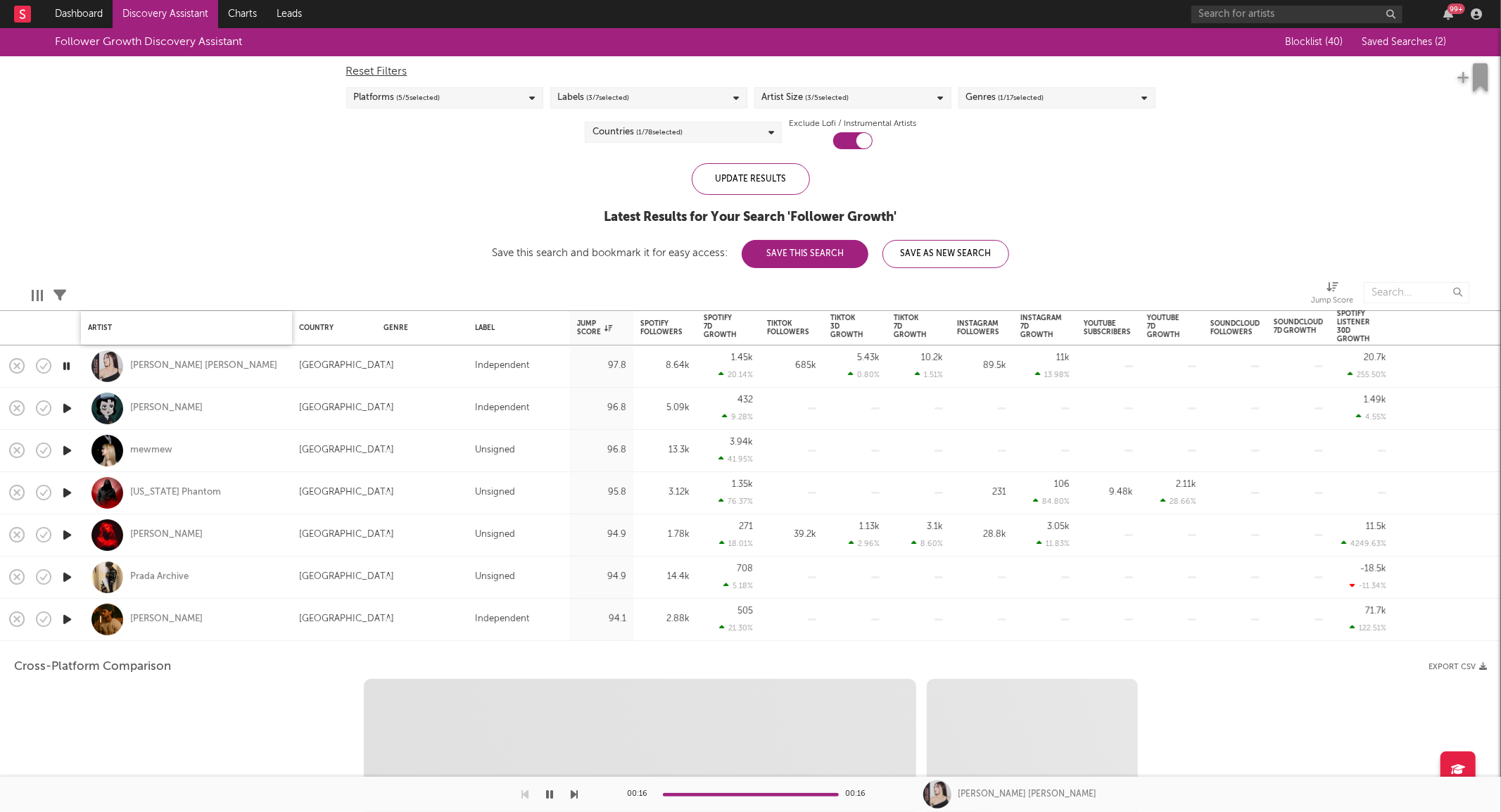
select select "1w"
select select "1m"
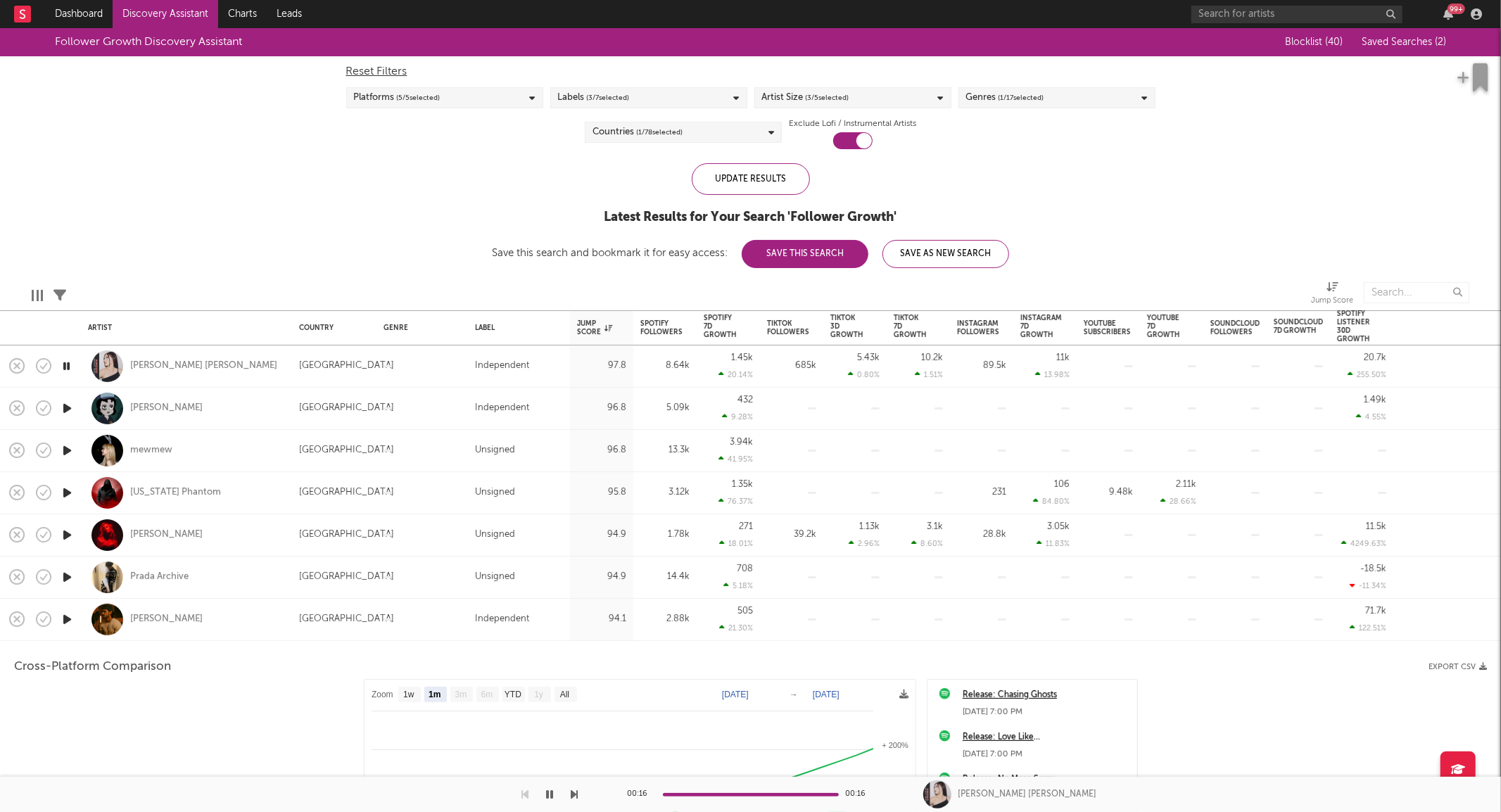
click at [255, 621] on div "Drew Meadows" at bounding box center [187, 620] width 197 height 42
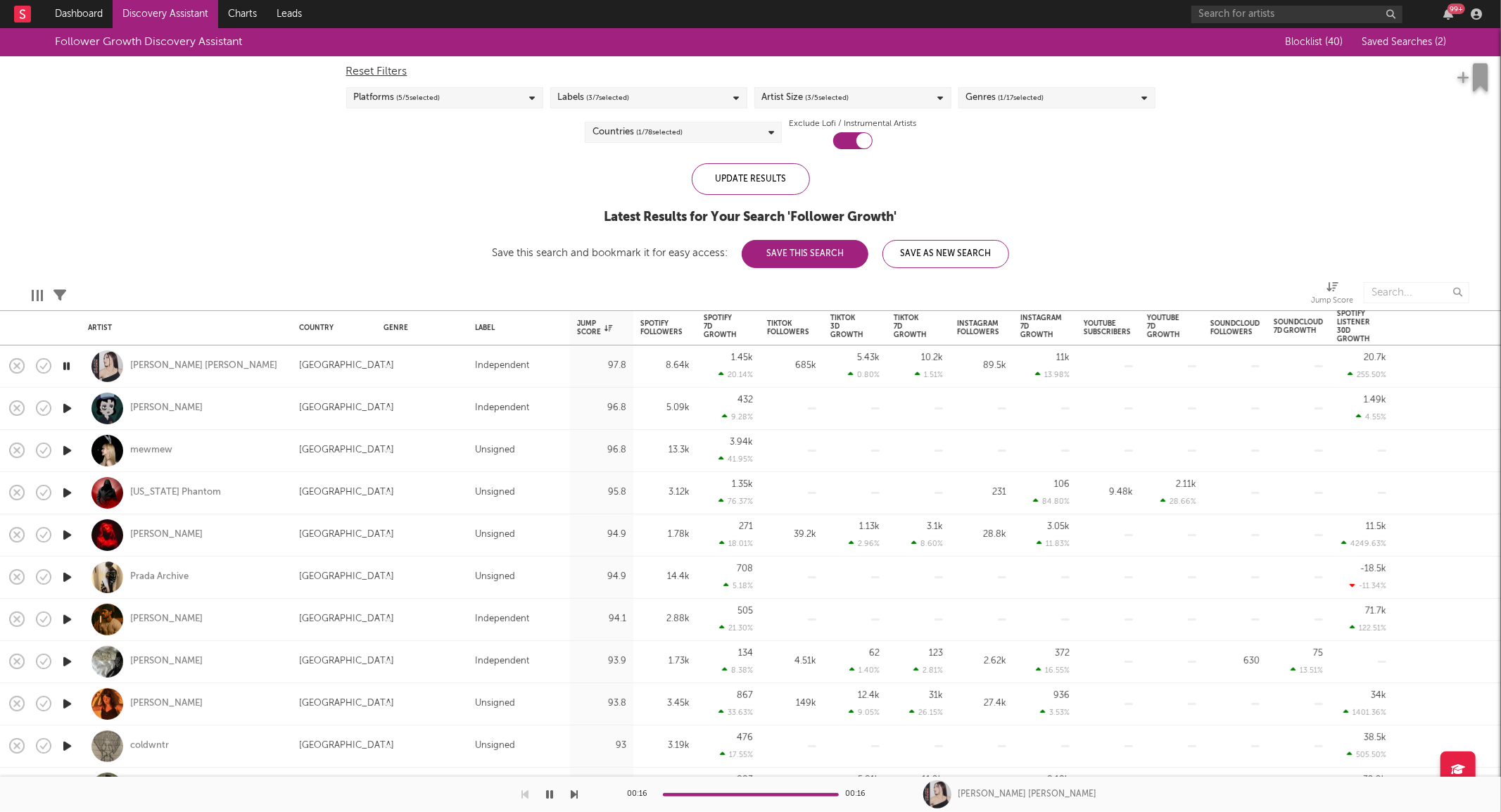
click at [65, 449] on icon "button" at bounding box center [67, 451] width 15 height 17
click at [66, 534] on icon "button" at bounding box center [67, 535] width 15 height 17
click at [66, 615] on icon "button" at bounding box center [67, 620] width 15 height 17
click at [66, 615] on icon "button" at bounding box center [66, 620] width 13 height 17
click at [156, 617] on div "Drew Meadows" at bounding box center [166, 620] width 73 height 13
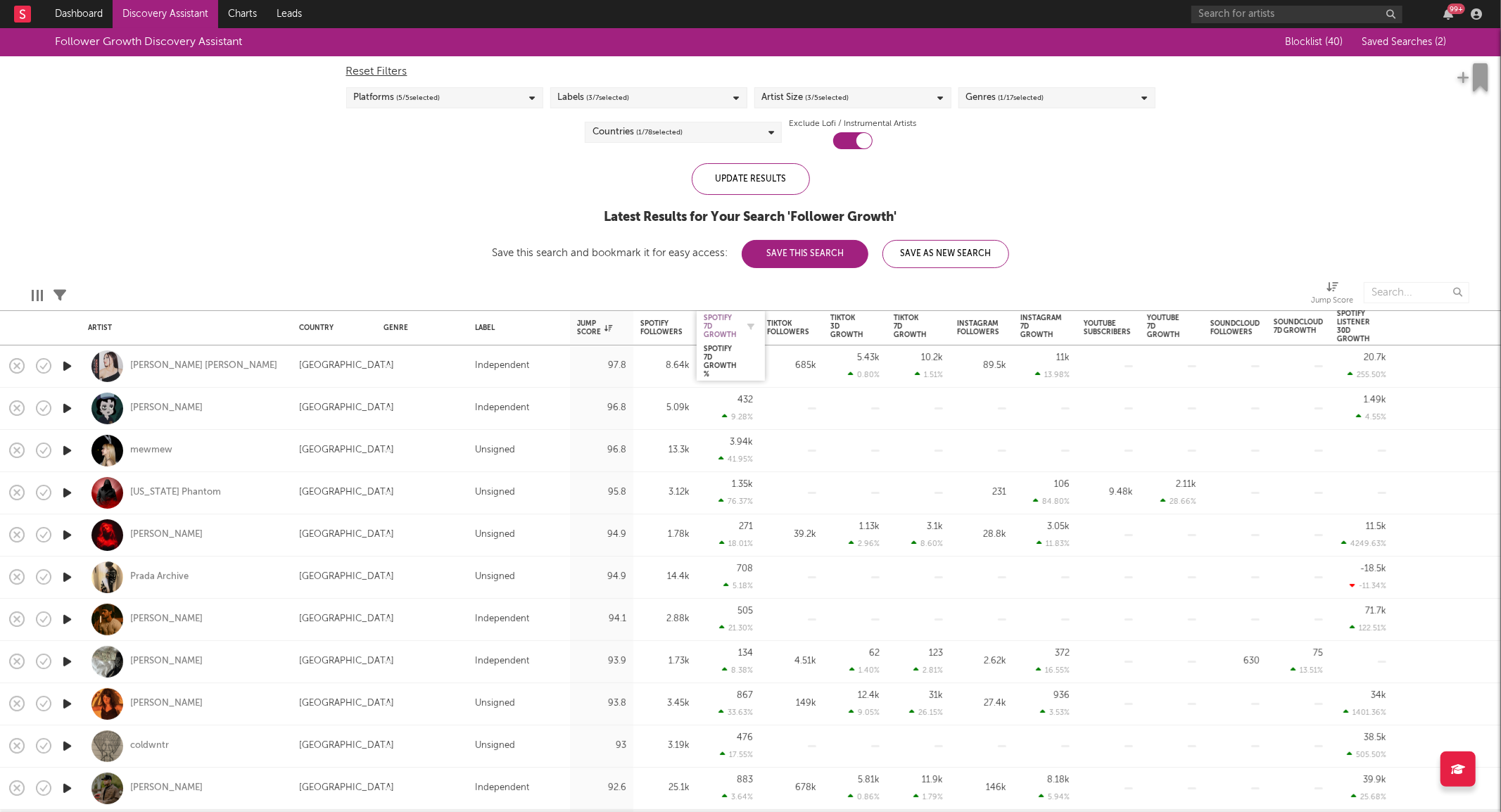
click at [732, 326] on div "Spotify 7D Growth" at bounding box center [721, 326] width 33 height 25
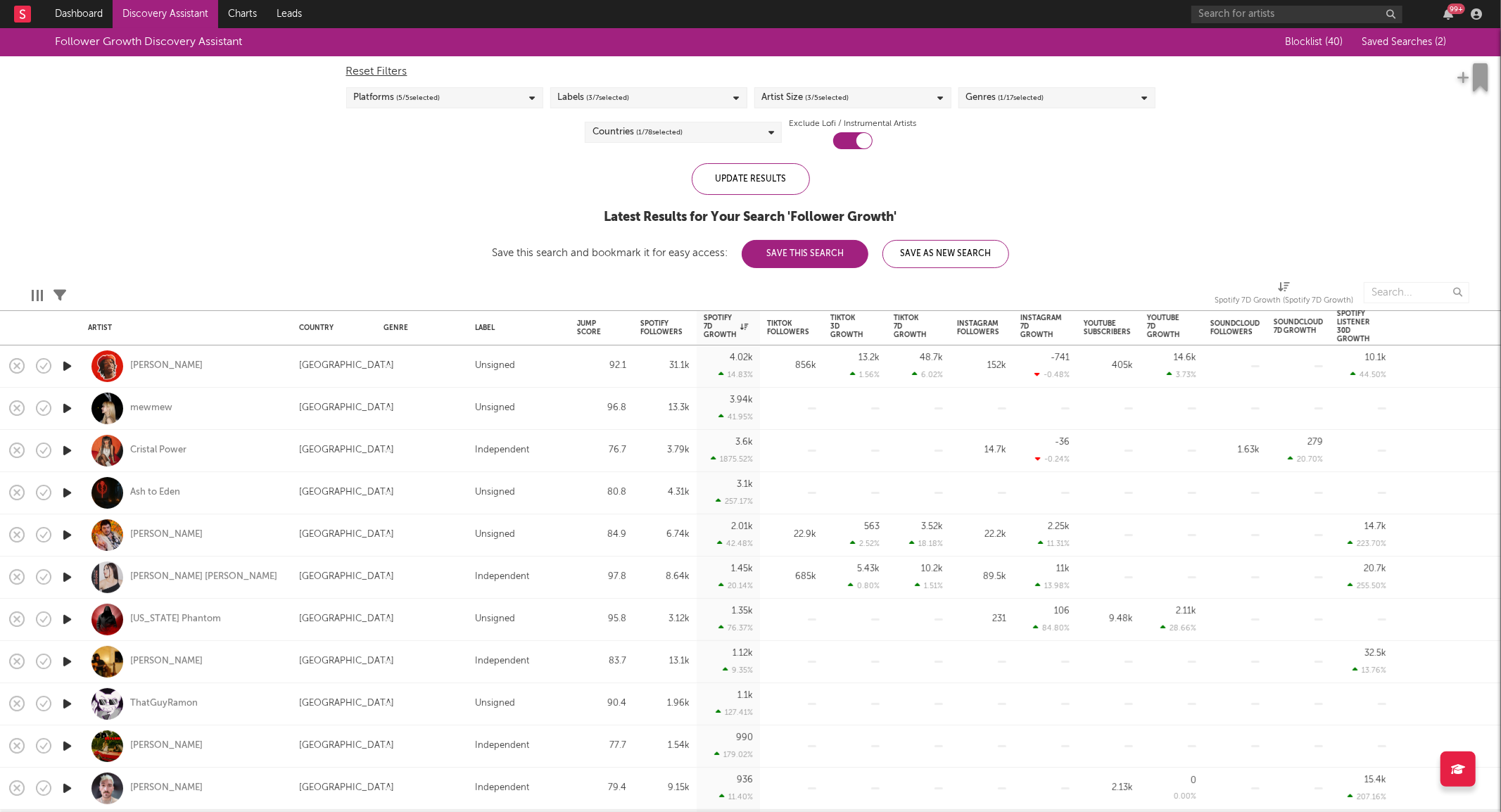
click at [686, 102] on div "Labels ( 3 / 7 selected)" at bounding box center [649, 98] width 197 height 21
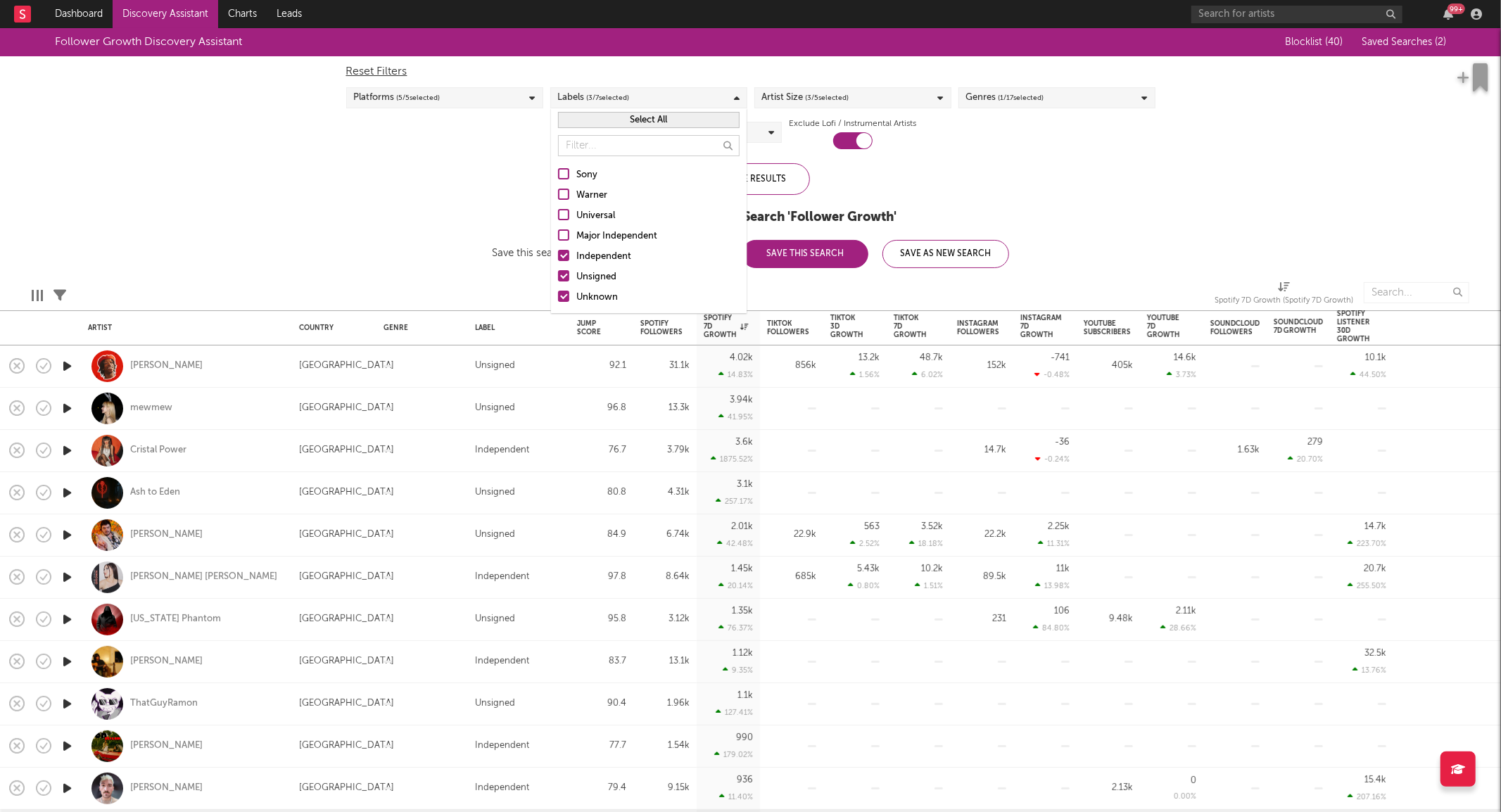
drag, startPoint x: 582, startPoint y: 128, endPoint x: 633, endPoint y: 132, distance: 51.2
click at [584, 128] on button "Select All" at bounding box center [649, 120] width 181 height 17
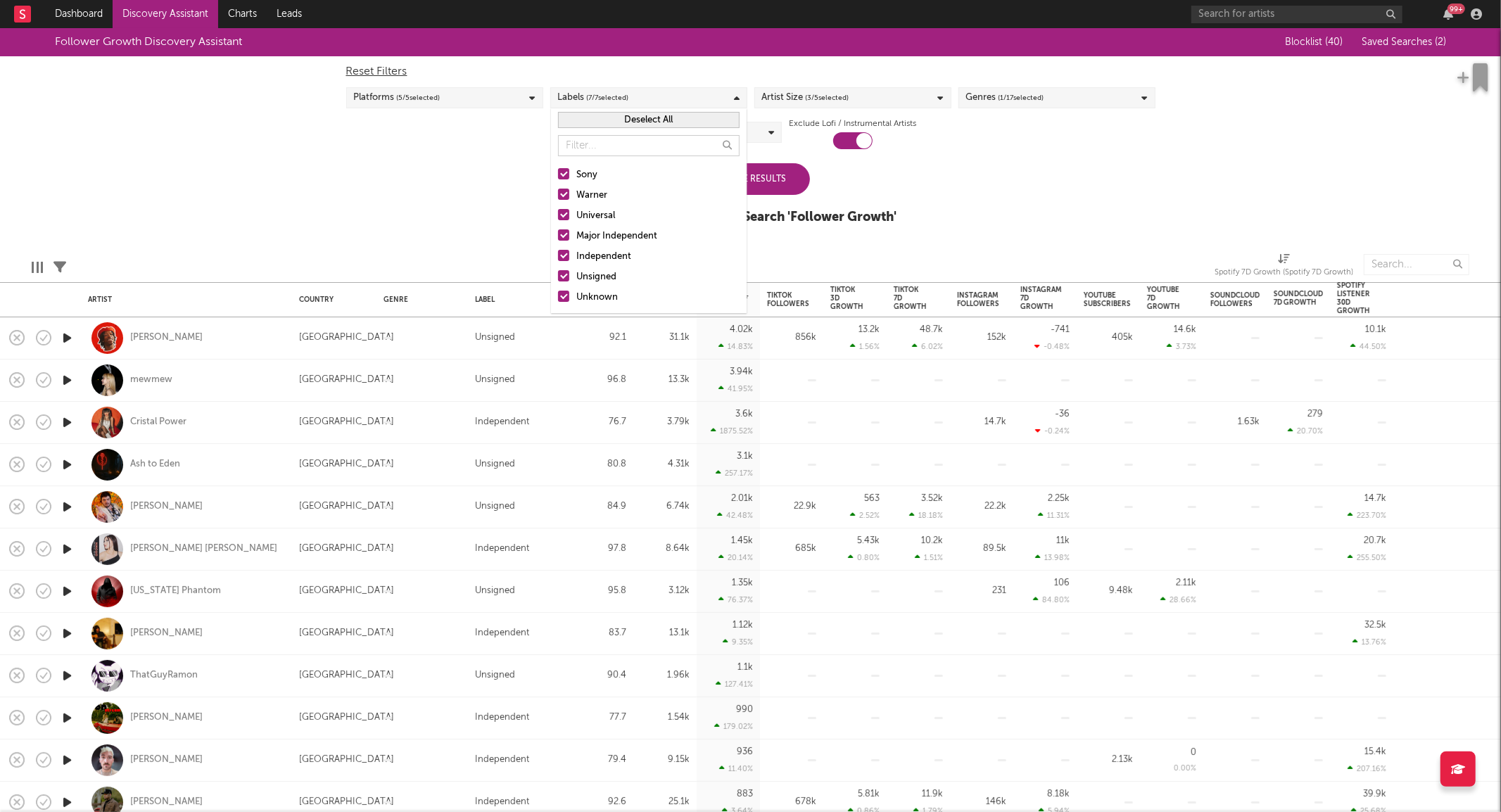
click at [623, 125] on button "Deselect All" at bounding box center [649, 120] width 181 height 17
click at [607, 278] on div "Unsigned" at bounding box center [657, 277] width 163 height 17
click at [558, 278] on input "Unsigned" at bounding box center [558, 277] width 0 height 17
click at [607, 292] on div "Unknown" at bounding box center [657, 297] width 163 height 17
click at [558, 292] on input "Unknown" at bounding box center [558, 297] width 0 height 17
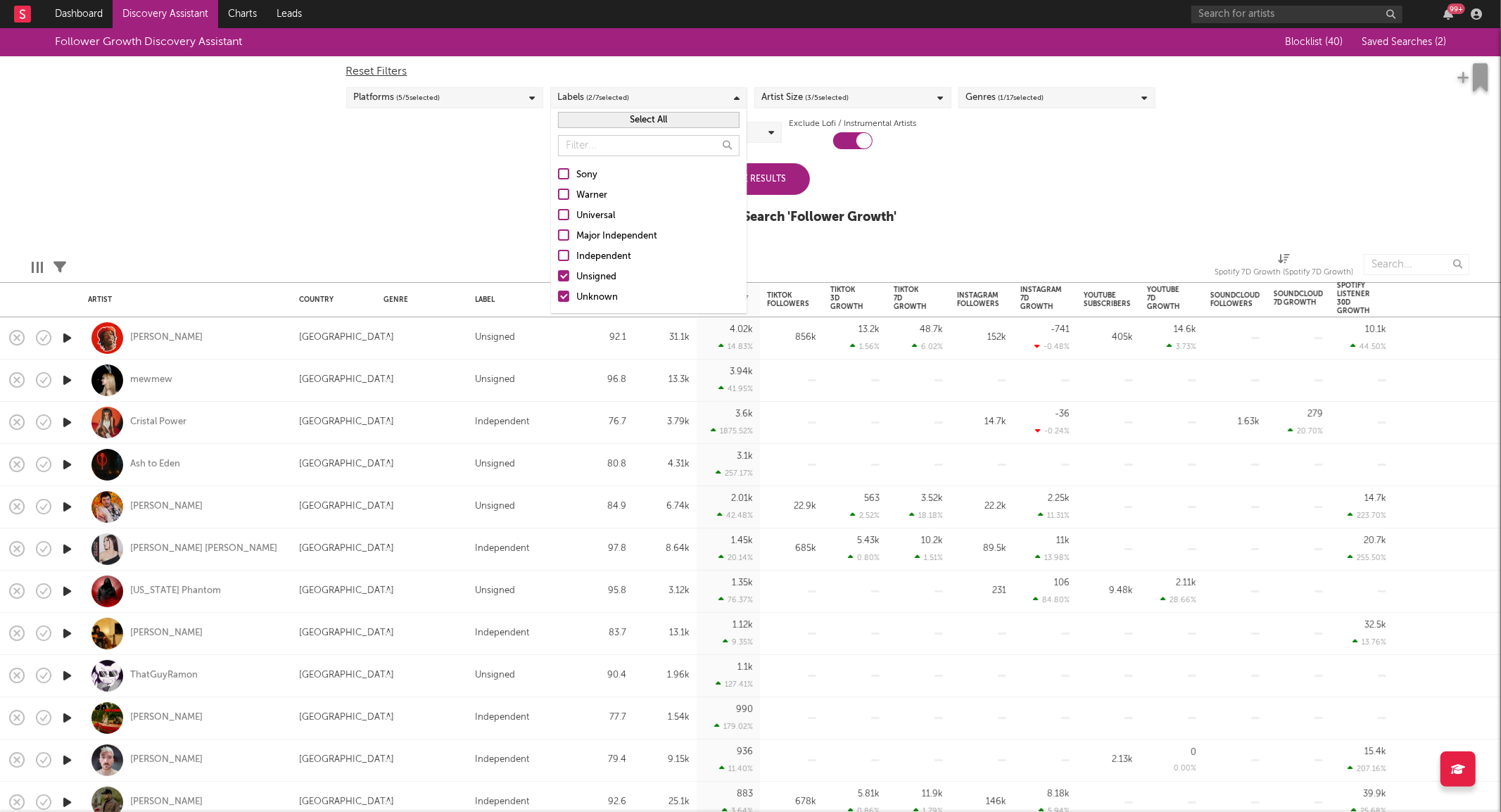
click at [616, 260] on div "Independent" at bounding box center [657, 256] width 163 height 17
click at [558, 260] on input "Independent" at bounding box center [558, 256] width 0 height 17
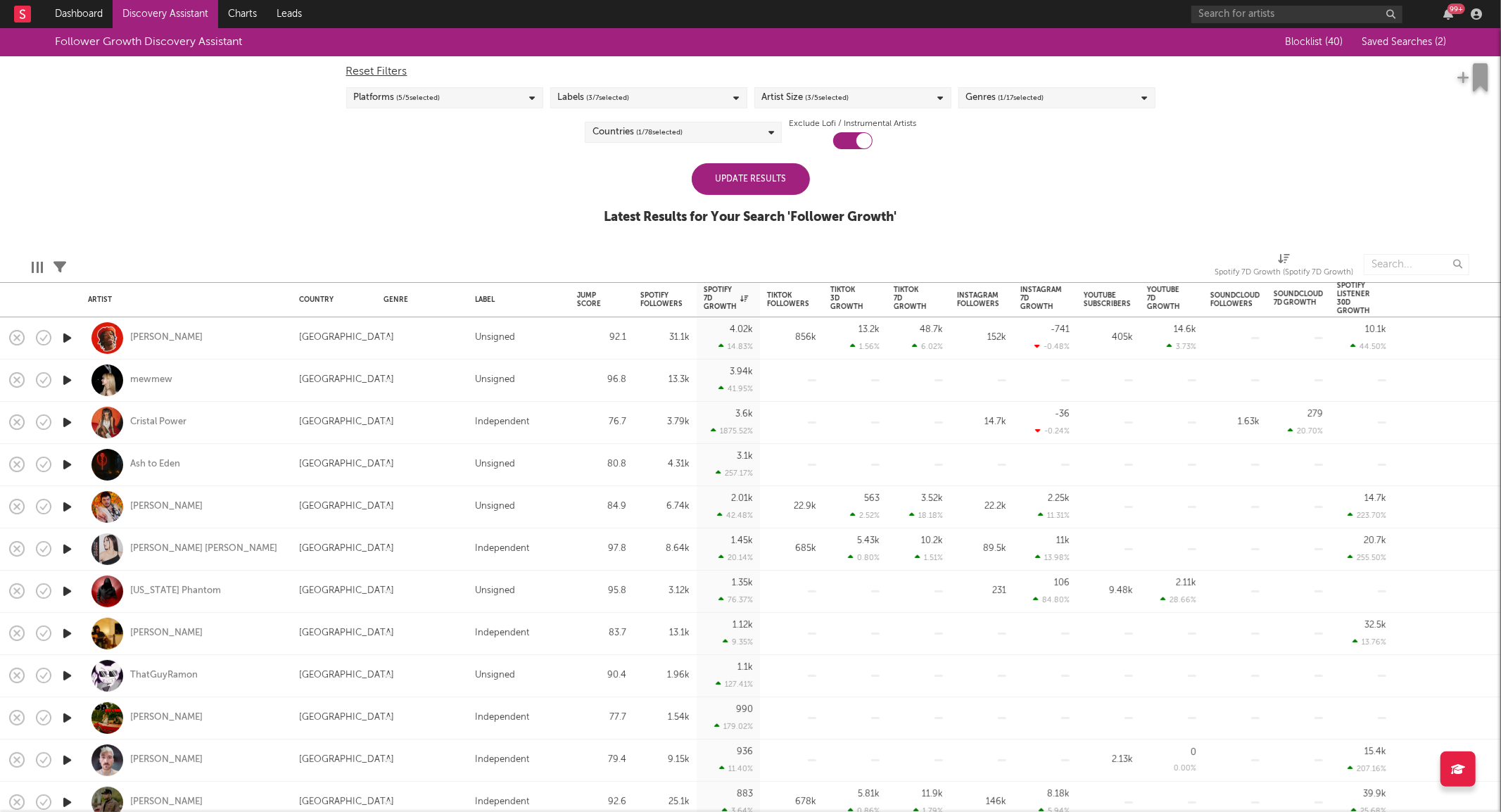
drag, startPoint x: 1080, startPoint y: 178, endPoint x: 1052, endPoint y: 162, distance: 32.2
click at [1080, 176] on div "Follower Growth Discovery Assistant Blocklist ( 40 ) Saved Searches ( 2 ) Reset…" at bounding box center [750, 134] width 1501 height 212
click at [847, 97] on span "( 3 / 5 selected)" at bounding box center [827, 97] width 43 height 17
click at [1119, 174] on div "Follower Growth Discovery Assistant Blocklist ( 40 ) Saved Searches ( 2 ) Reset…" at bounding box center [750, 134] width 1501 height 212
click at [1045, 108] on div "Genres ( 1 / 17 selected)" at bounding box center [1057, 98] width 197 height 21
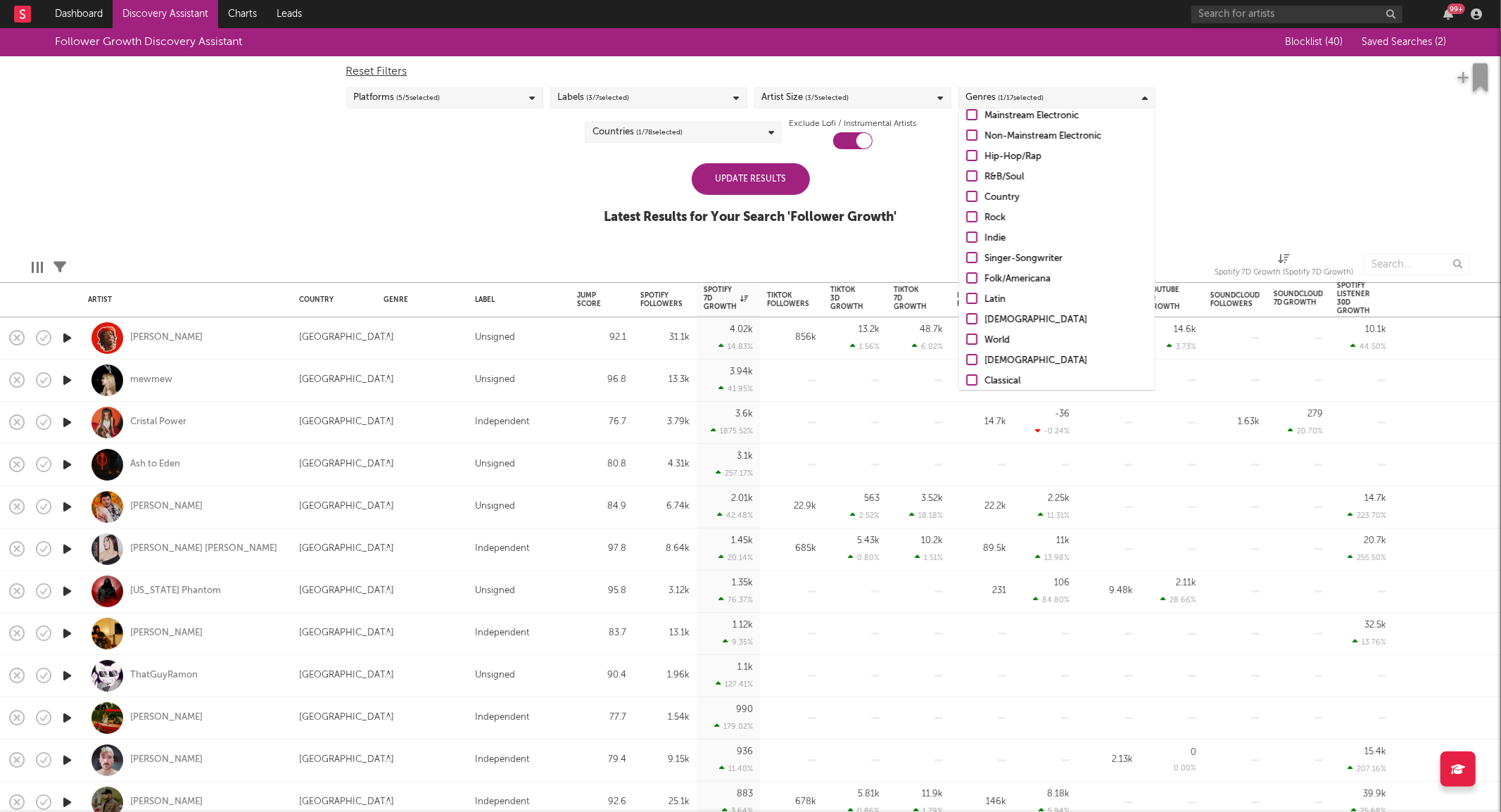
scroll to position [99, 0]
click at [1026, 371] on div "Uncategorized" at bounding box center [1066, 374] width 163 height 17
click at [967, 371] on input "Uncategorized" at bounding box center [967, 374] width 0 height 17
click at [1005, 233] on div "Country" at bounding box center [1066, 228] width 163 height 17
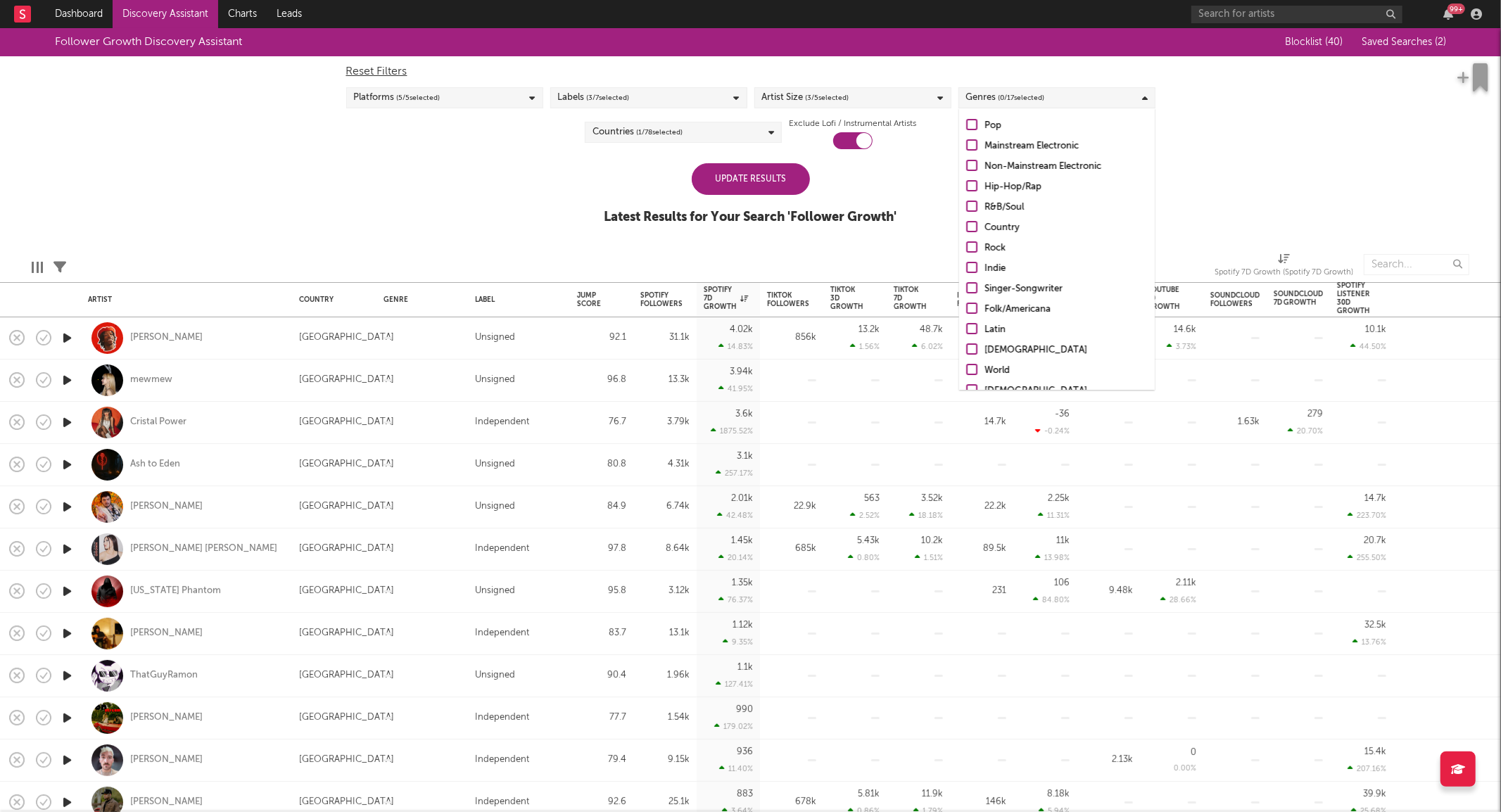
click at [967, 233] on input "Country" at bounding box center [967, 228] width 0 height 17
click at [784, 174] on div "Update Results" at bounding box center [751, 179] width 118 height 32
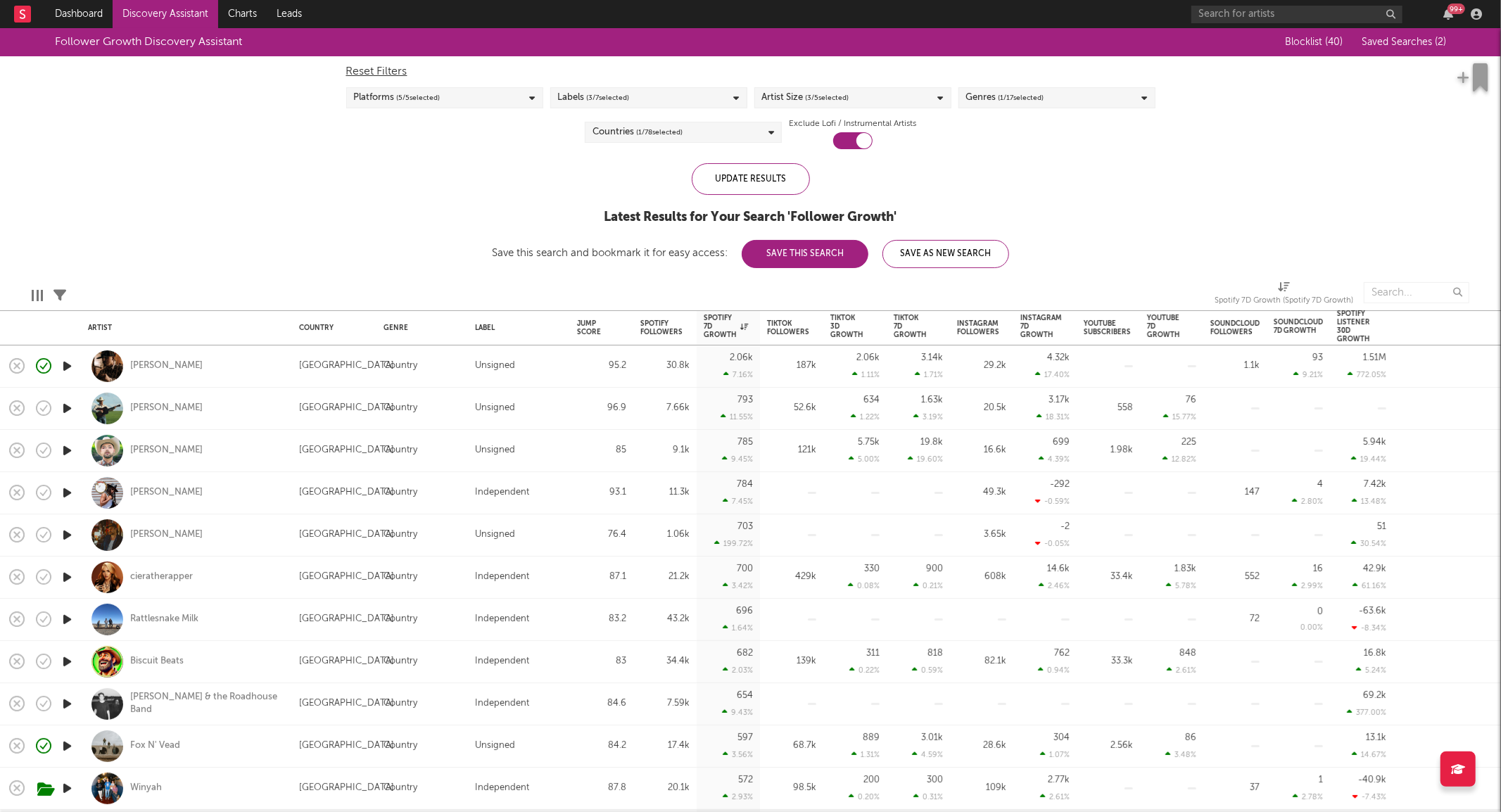
click at [63, 531] on icon "button" at bounding box center [67, 535] width 15 height 17
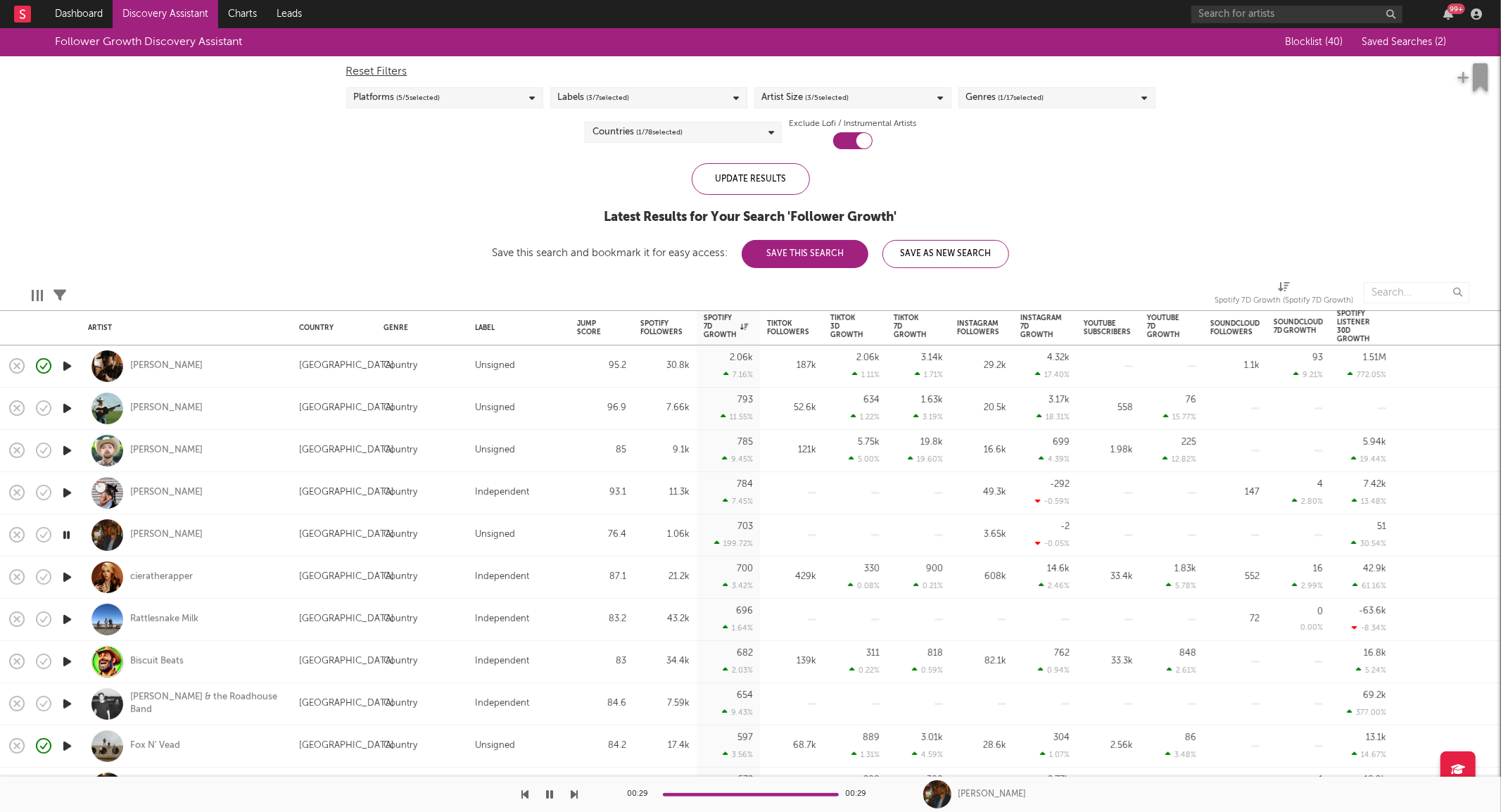
click at [229, 442] on div "Adam Mac" at bounding box center [187, 450] width 197 height 42
select select "1w"
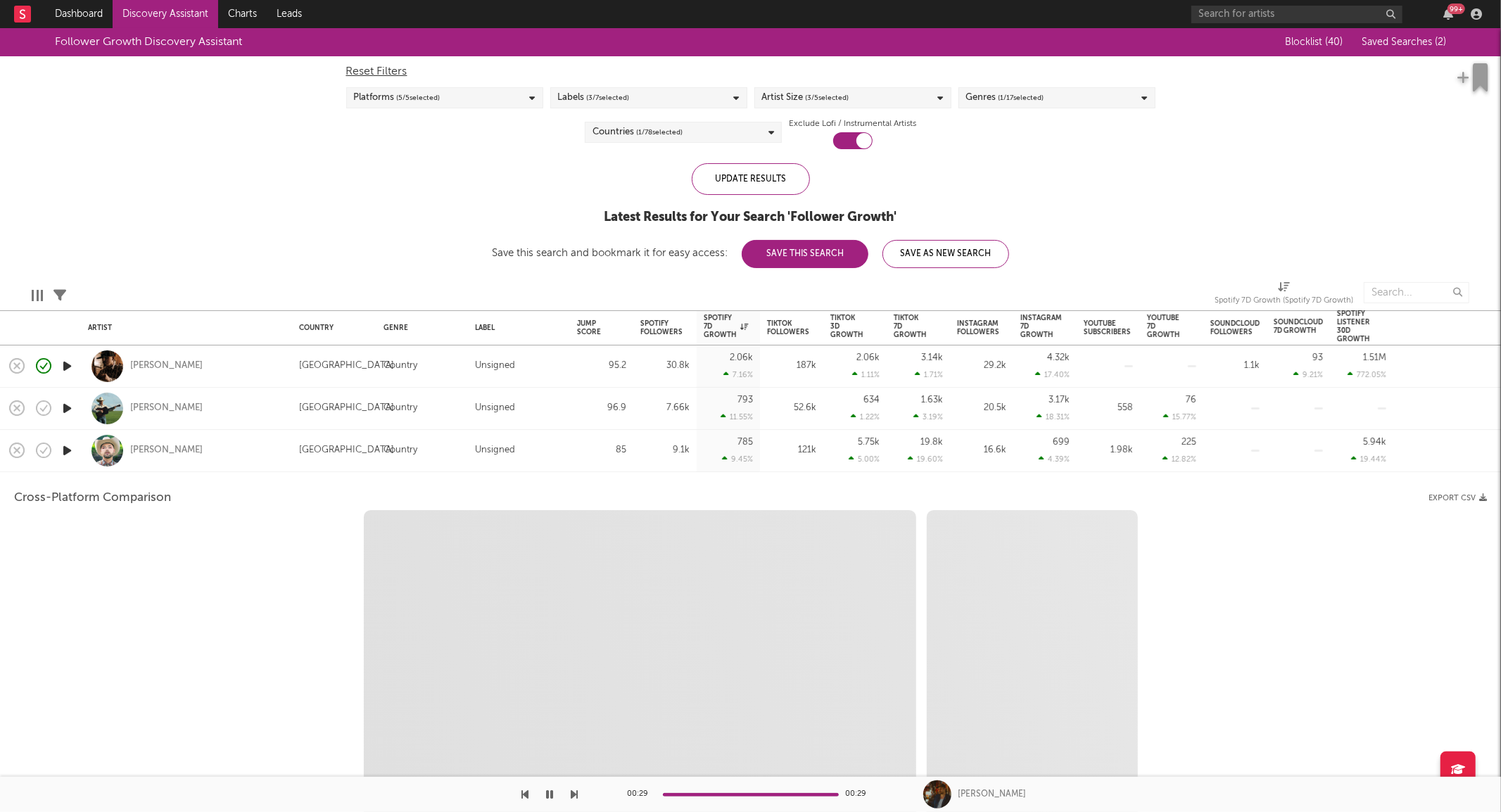
select select "6m"
click at [229, 442] on div "Adam Mac" at bounding box center [187, 450] width 197 height 42
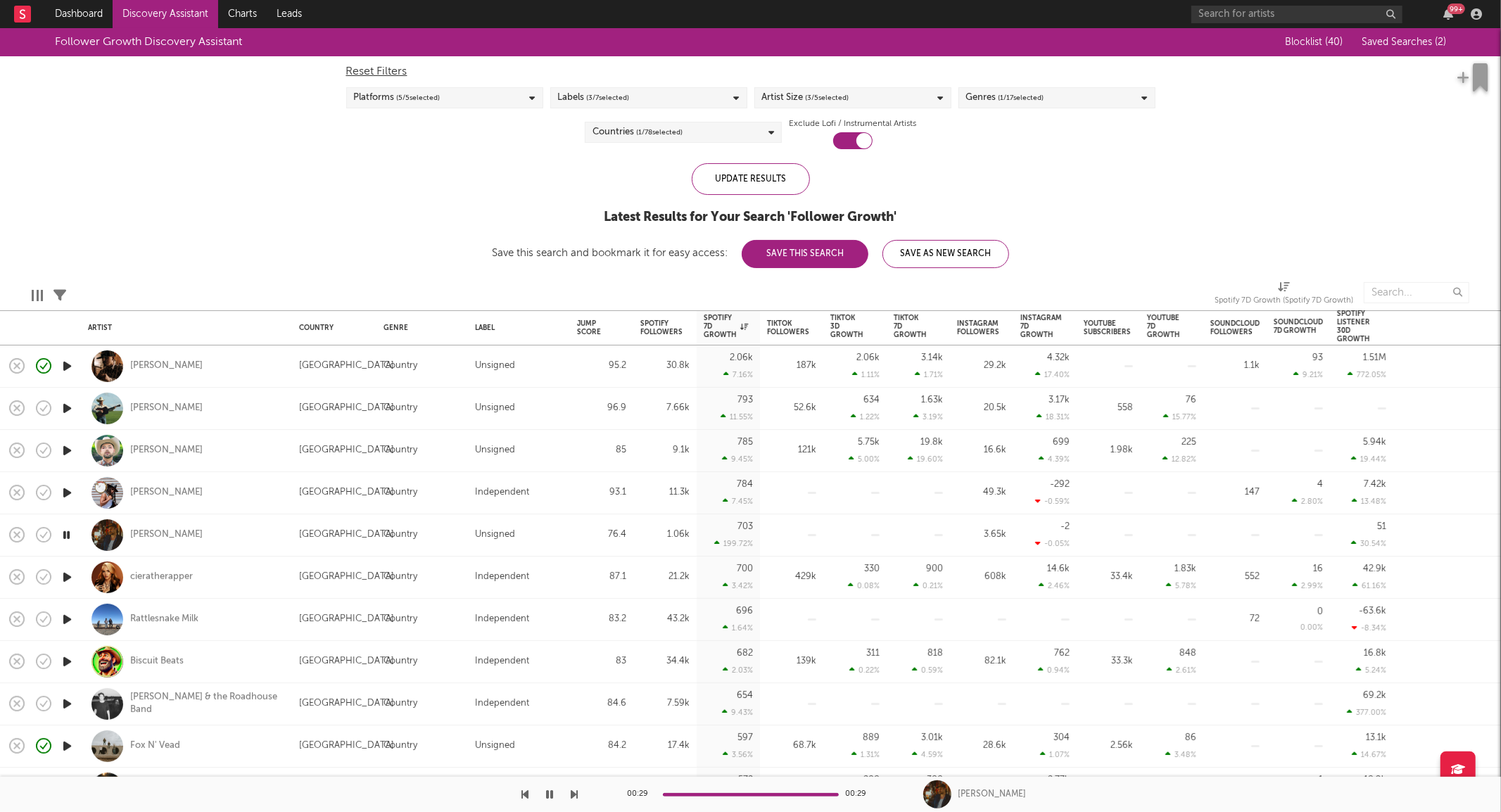
click at [1017, 99] on span "( 1 / 17 selected)" at bounding box center [1022, 97] width 46 height 17
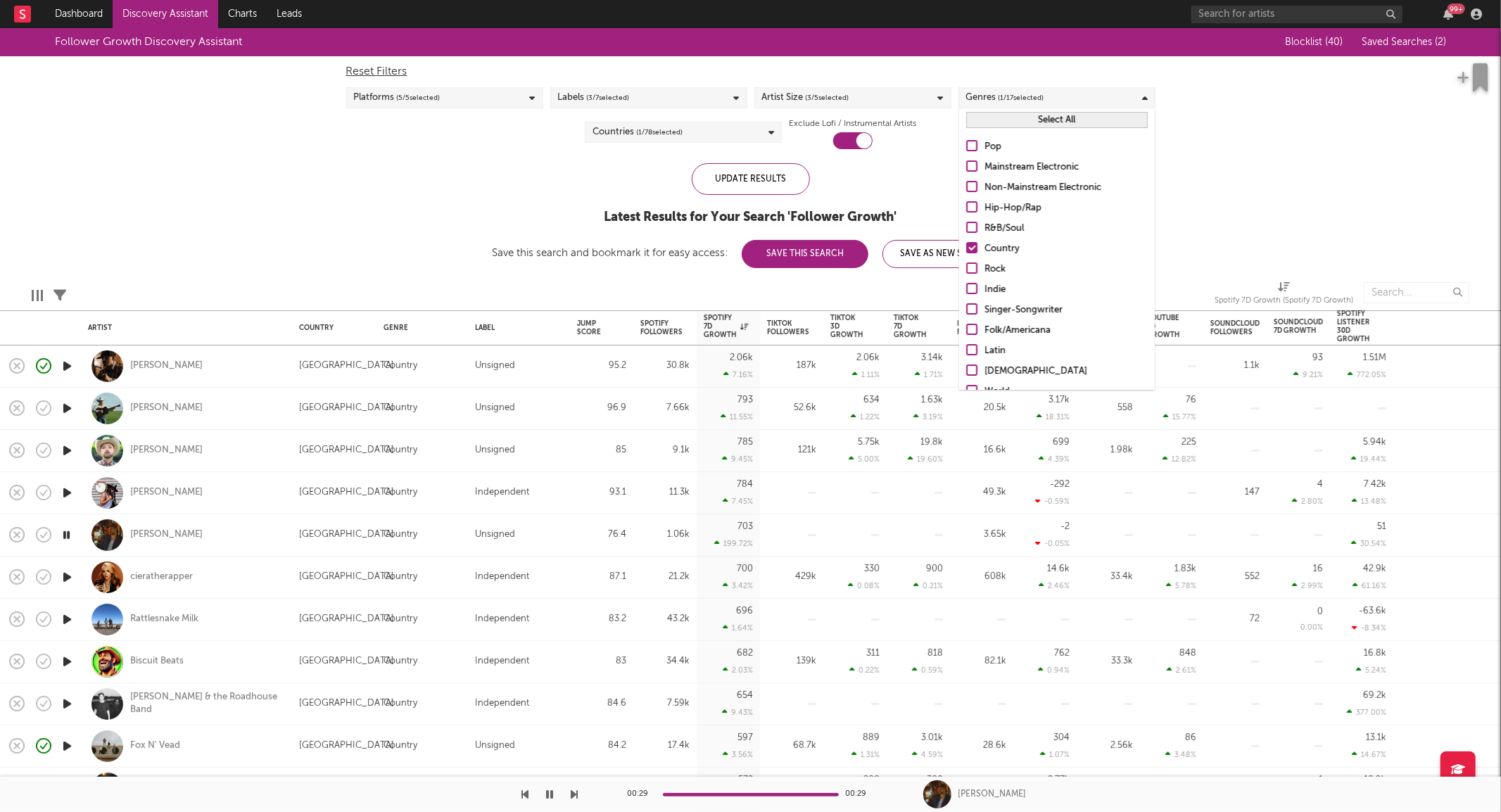
click at [1043, 307] on div "Singer-Songwriter" at bounding box center [1066, 310] width 163 height 17
click at [967, 307] on input "Singer-Songwriter" at bounding box center [967, 310] width 0 height 17
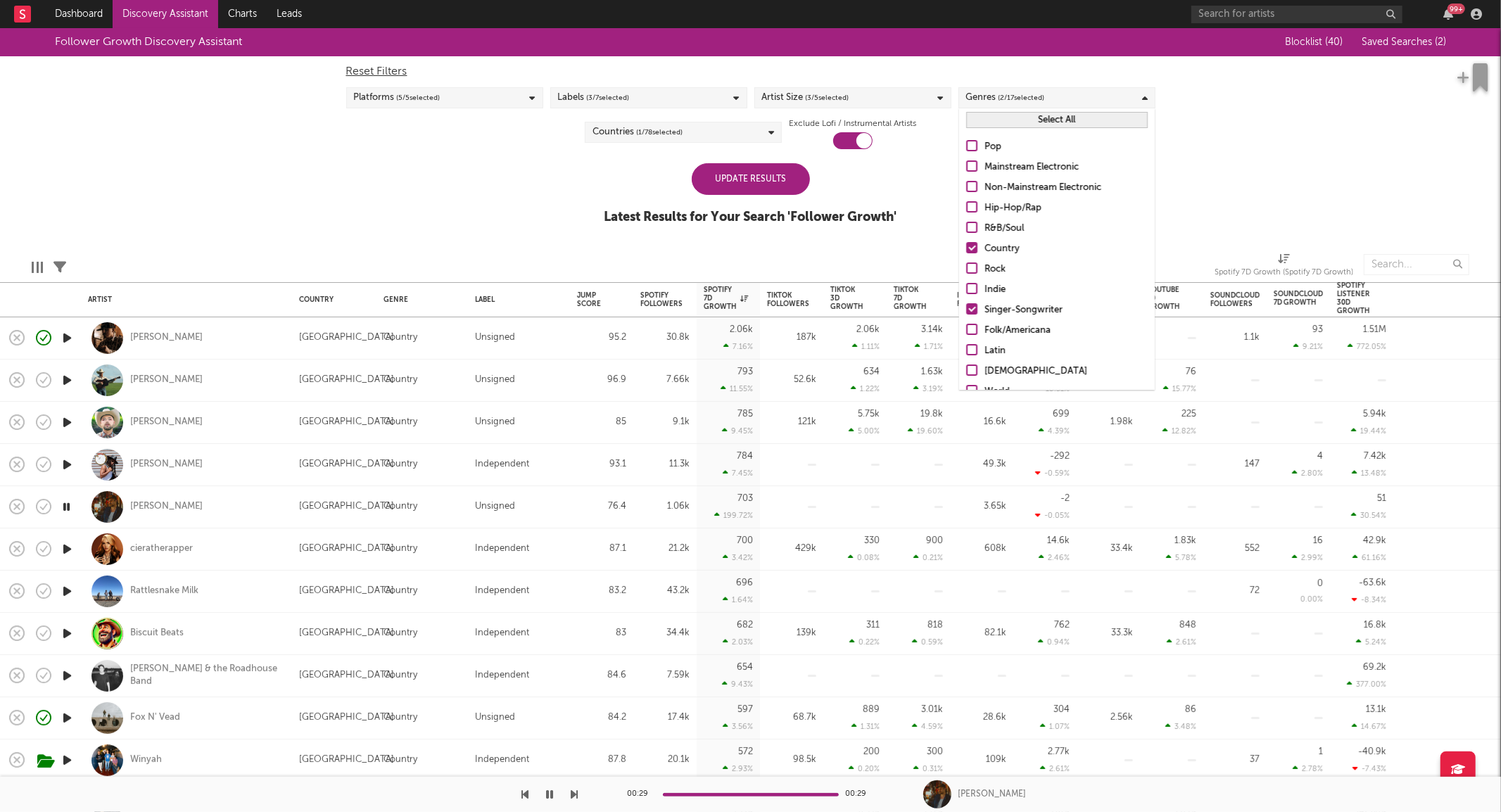
click at [1040, 330] on div "Folk/Americana" at bounding box center [1066, 330] width 163 height 17
click at [967, 330] on input "Folk/Americana" at bounding box center [967, 330] width 0 height 17
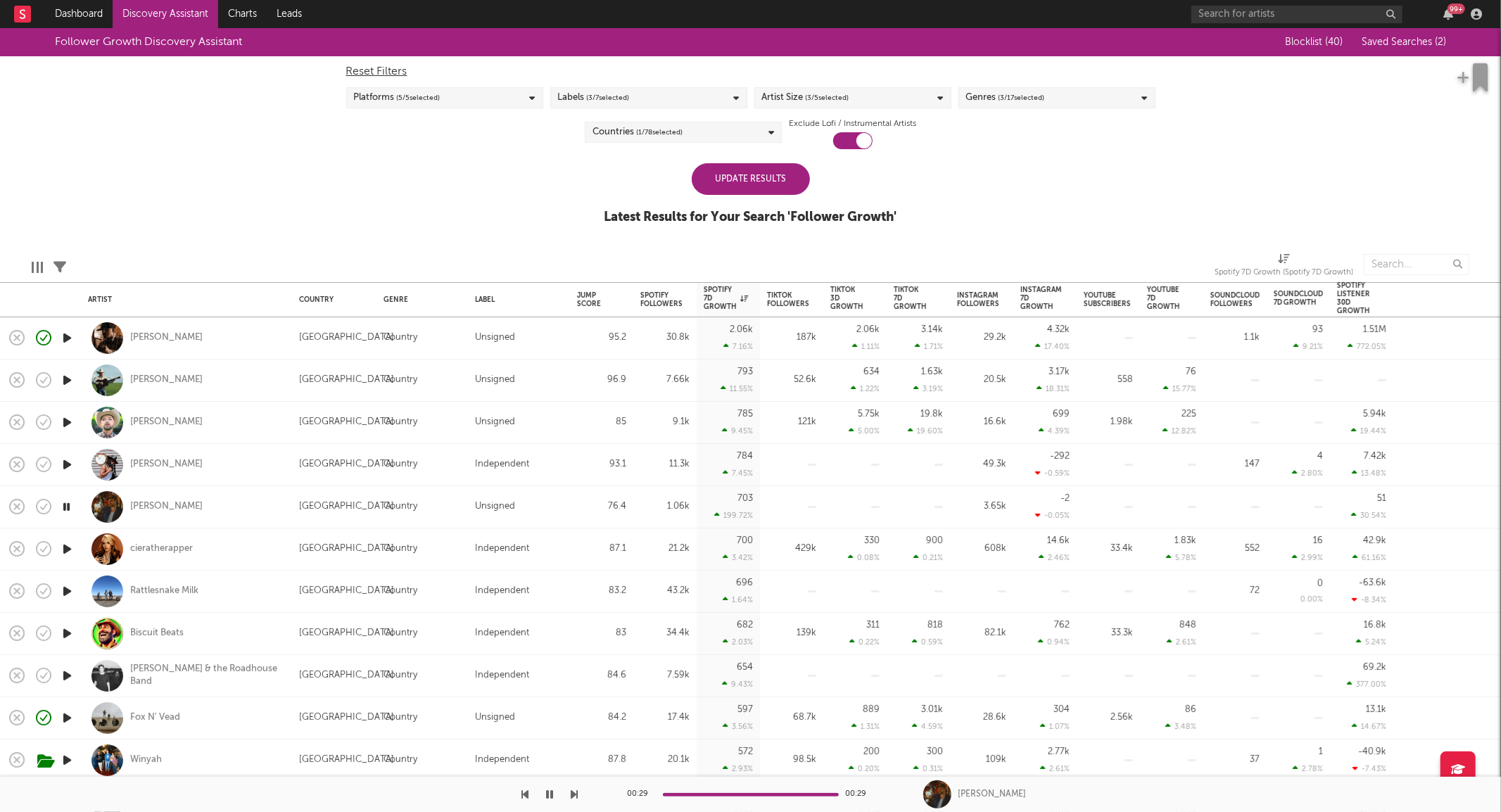
click at [764, 184] on div "Update Results" at bounding box center [751, 179] width 118 height 32
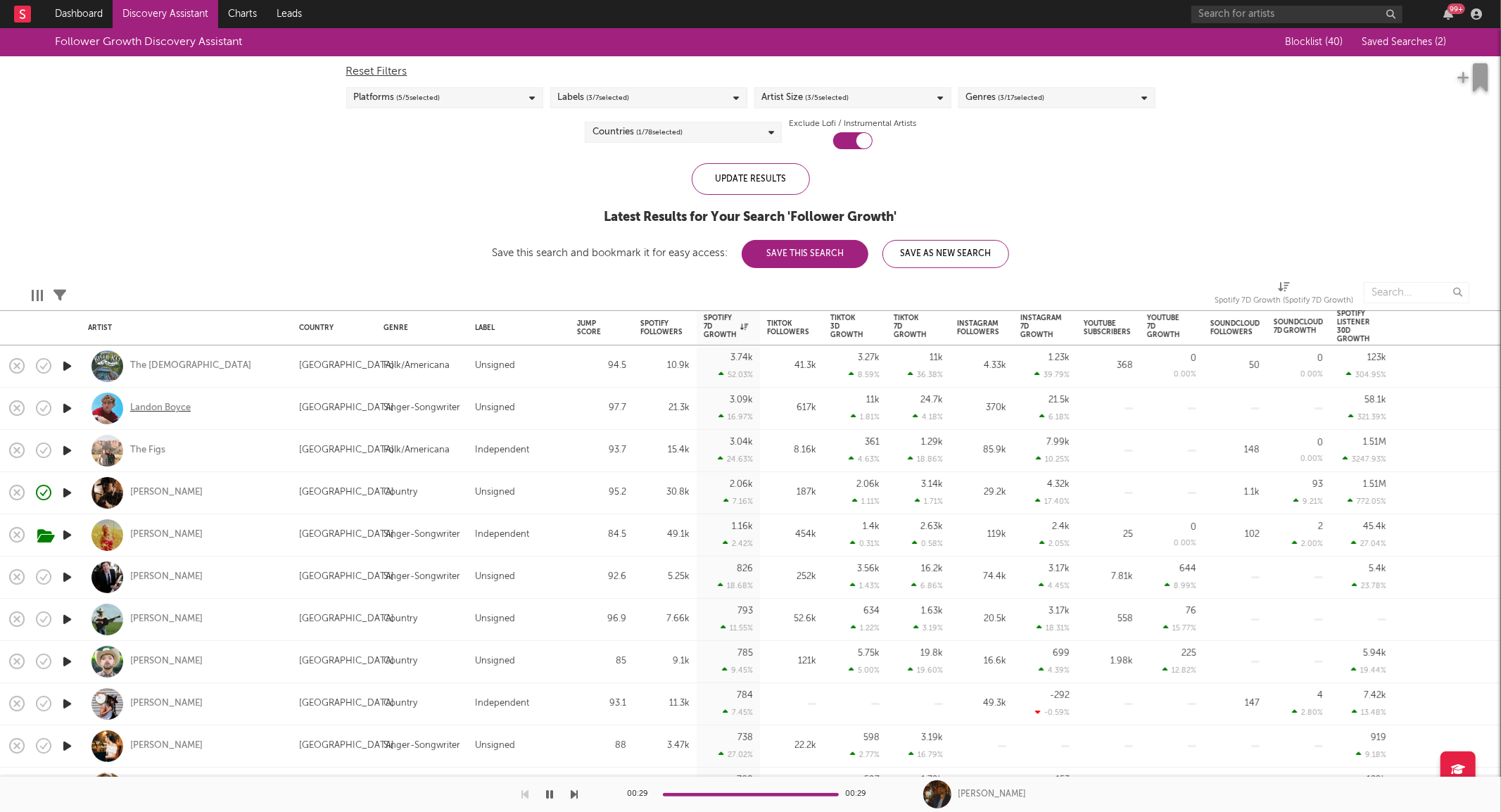
click at [165, 406] on div "Landon Boyce" at bounding box center [160, 408] width 61 height 13
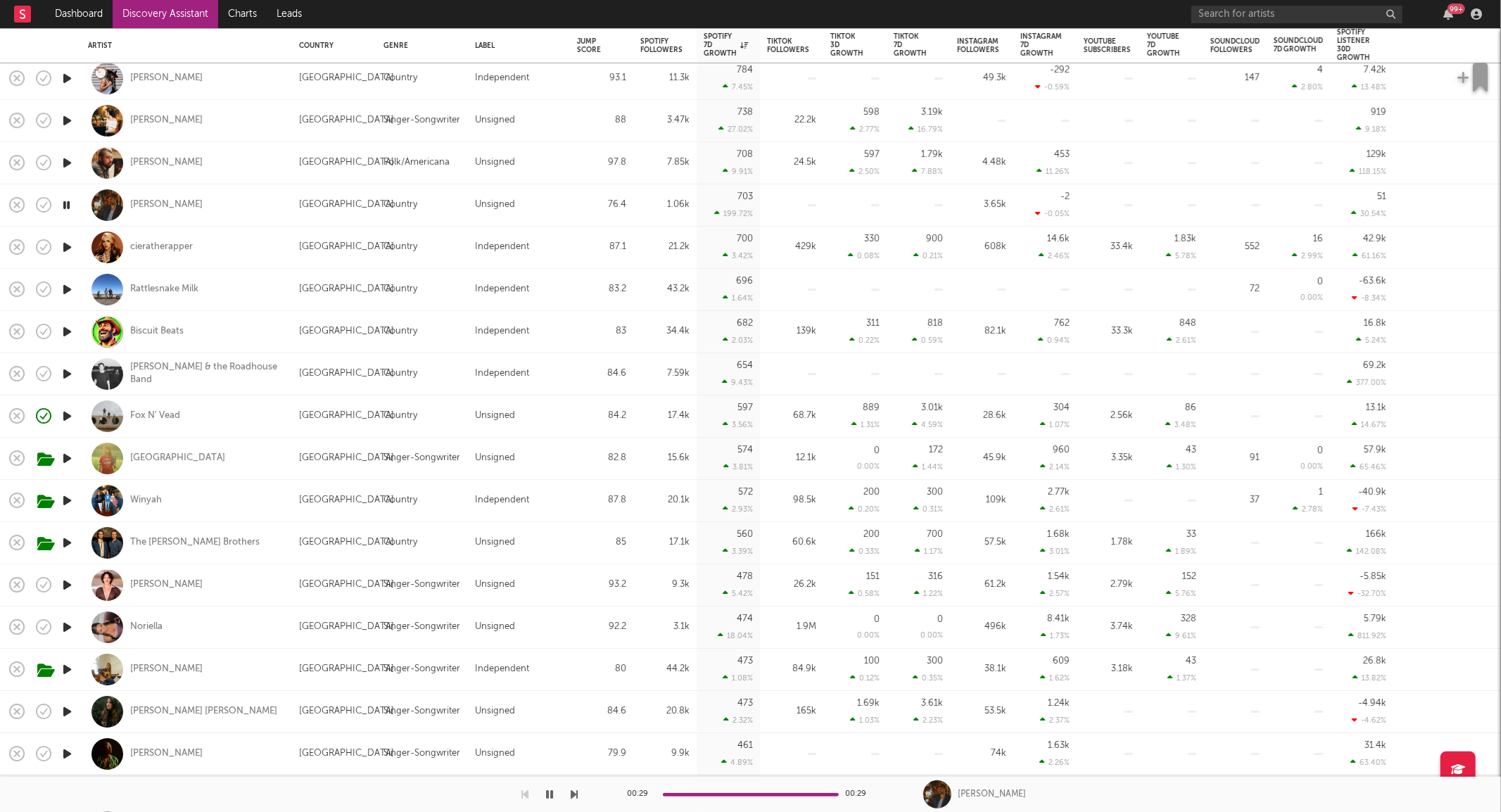
click at [233, 421] on div "Fox N' Vead" at bounding box center [187, 416] width 197 height 42
select select "1w"
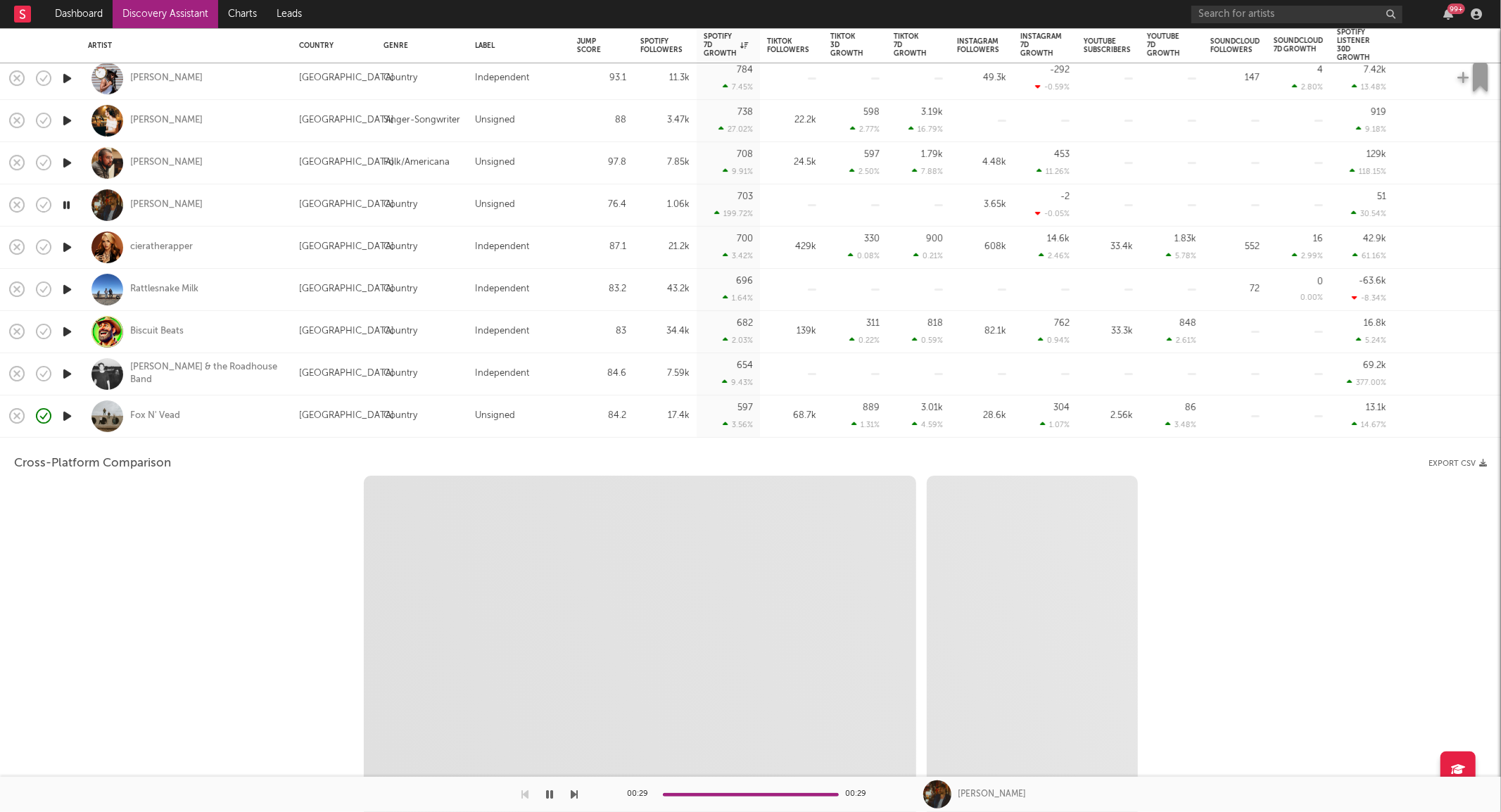
select select "6m"
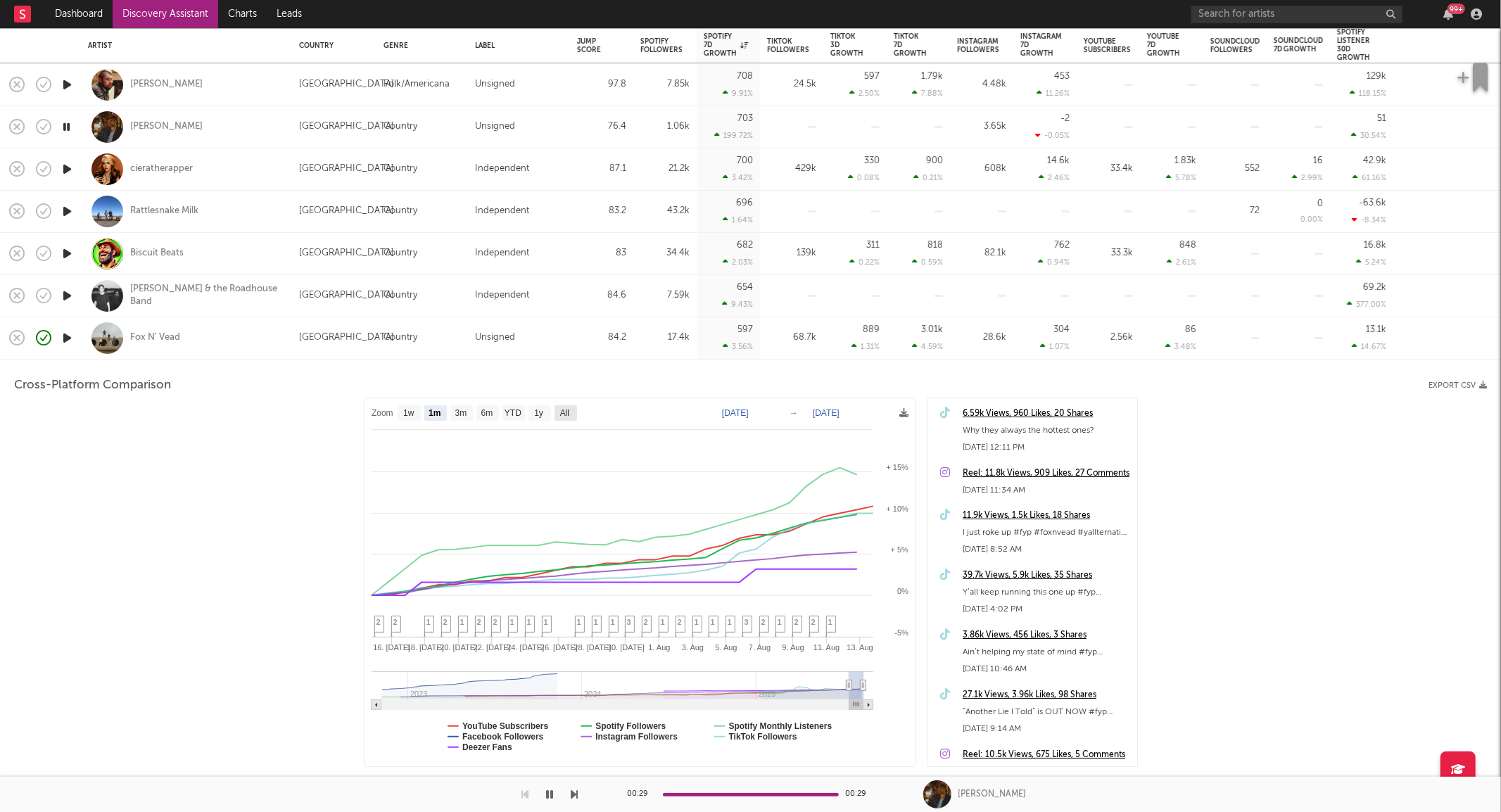
drag, startPoint x: 571, startPoint y: 417, endPoint x: 468, endPoint y: 450, distance: 108.2
click at [571, 417] on rect at bounding box center [566, 413] width 23 height 16
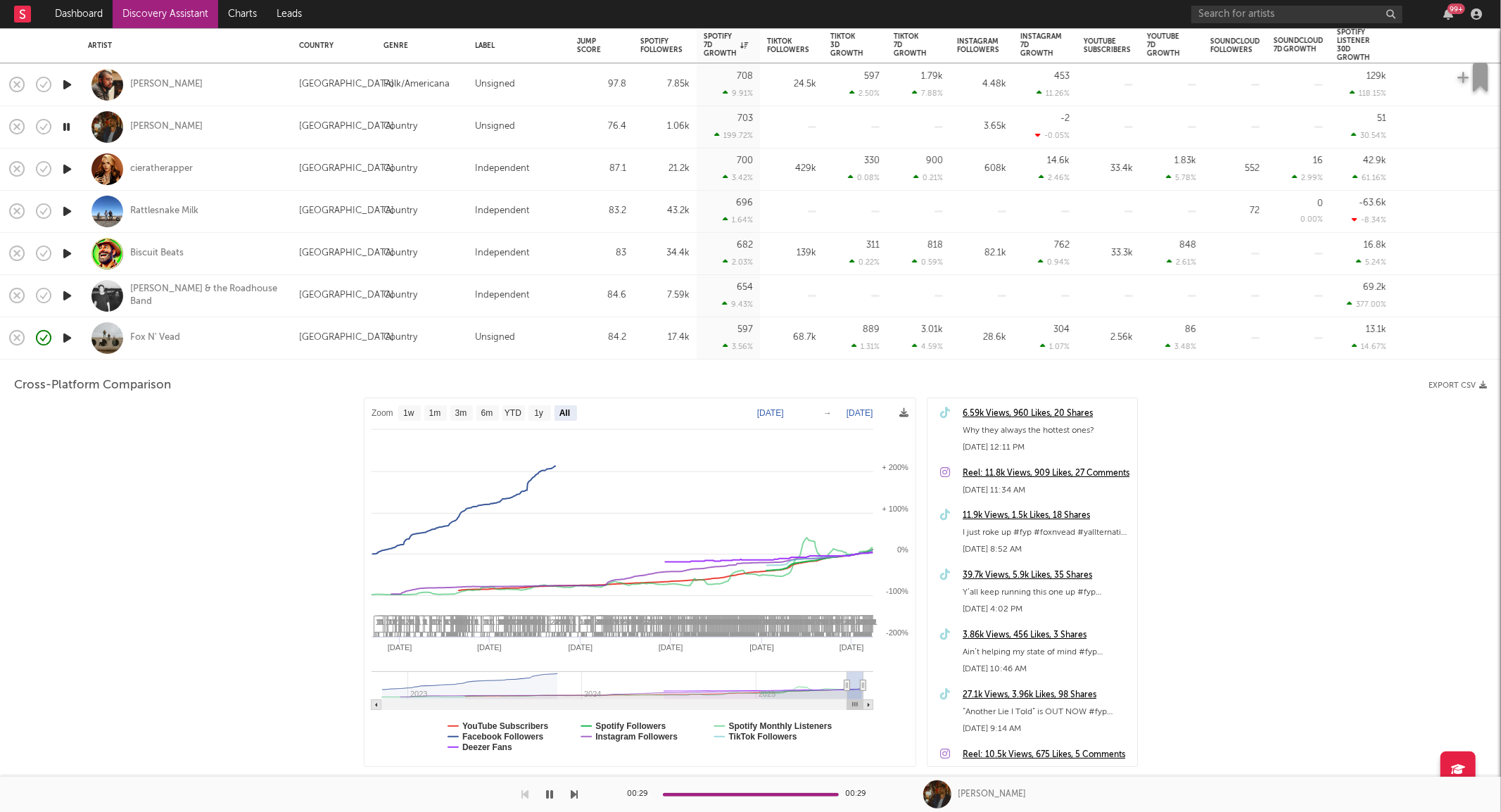
select select "All"
type input "2022-11-05"
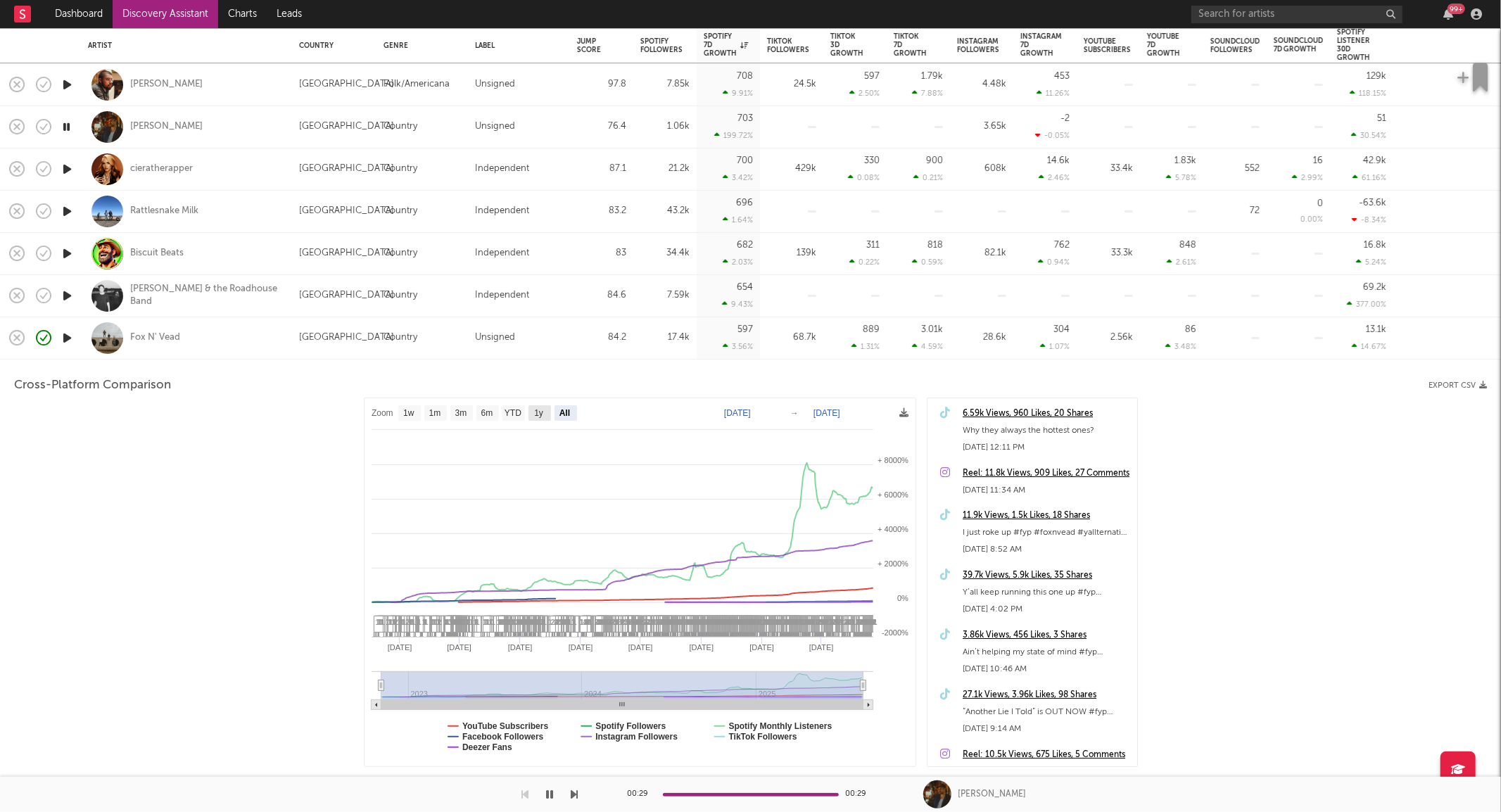
click at [539, 412] on text "1y" at bounding box center [539, 413] width 9 height 9
select select "1y"
type input "2024-08-13"
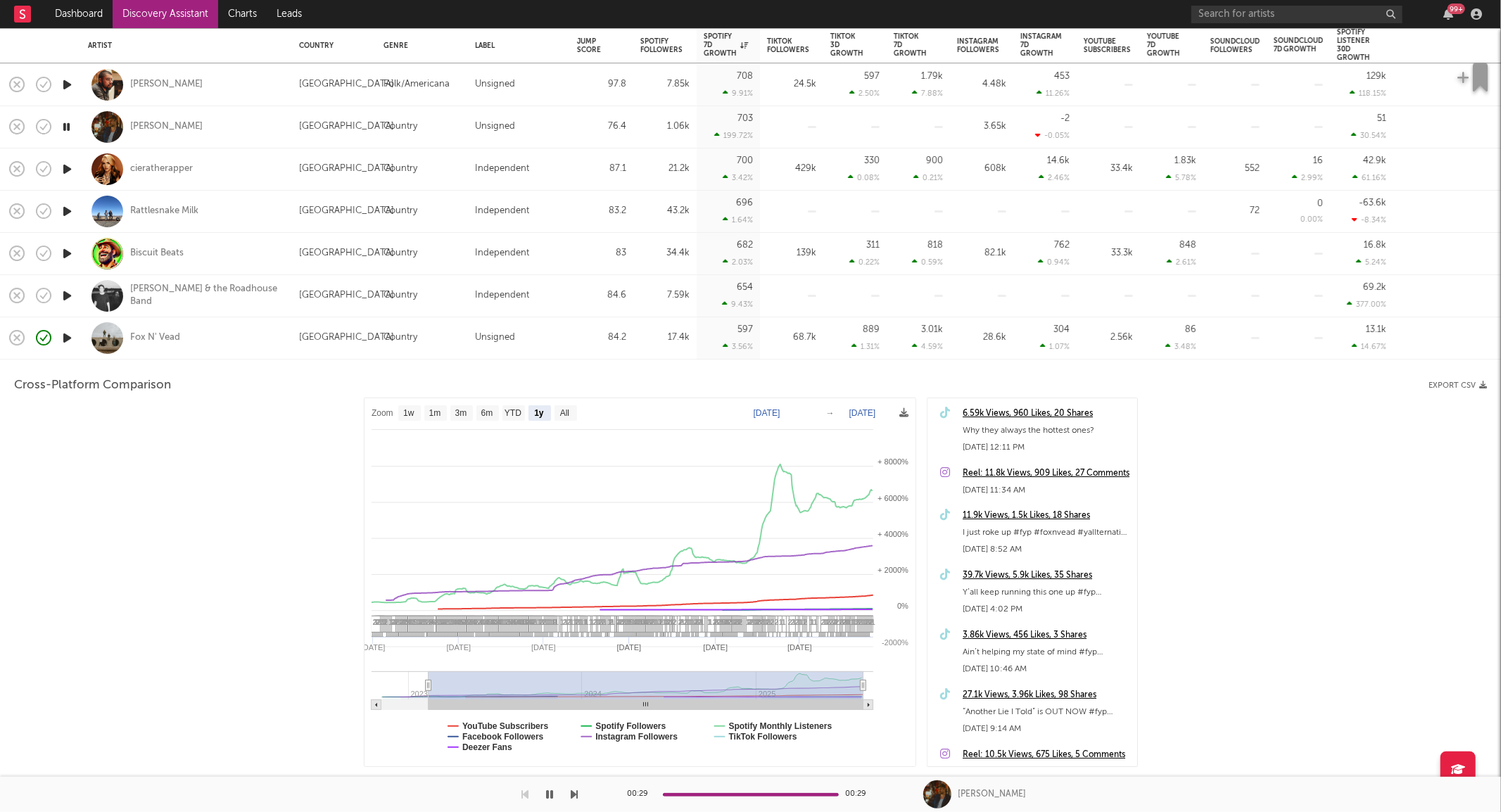
select select "1y"
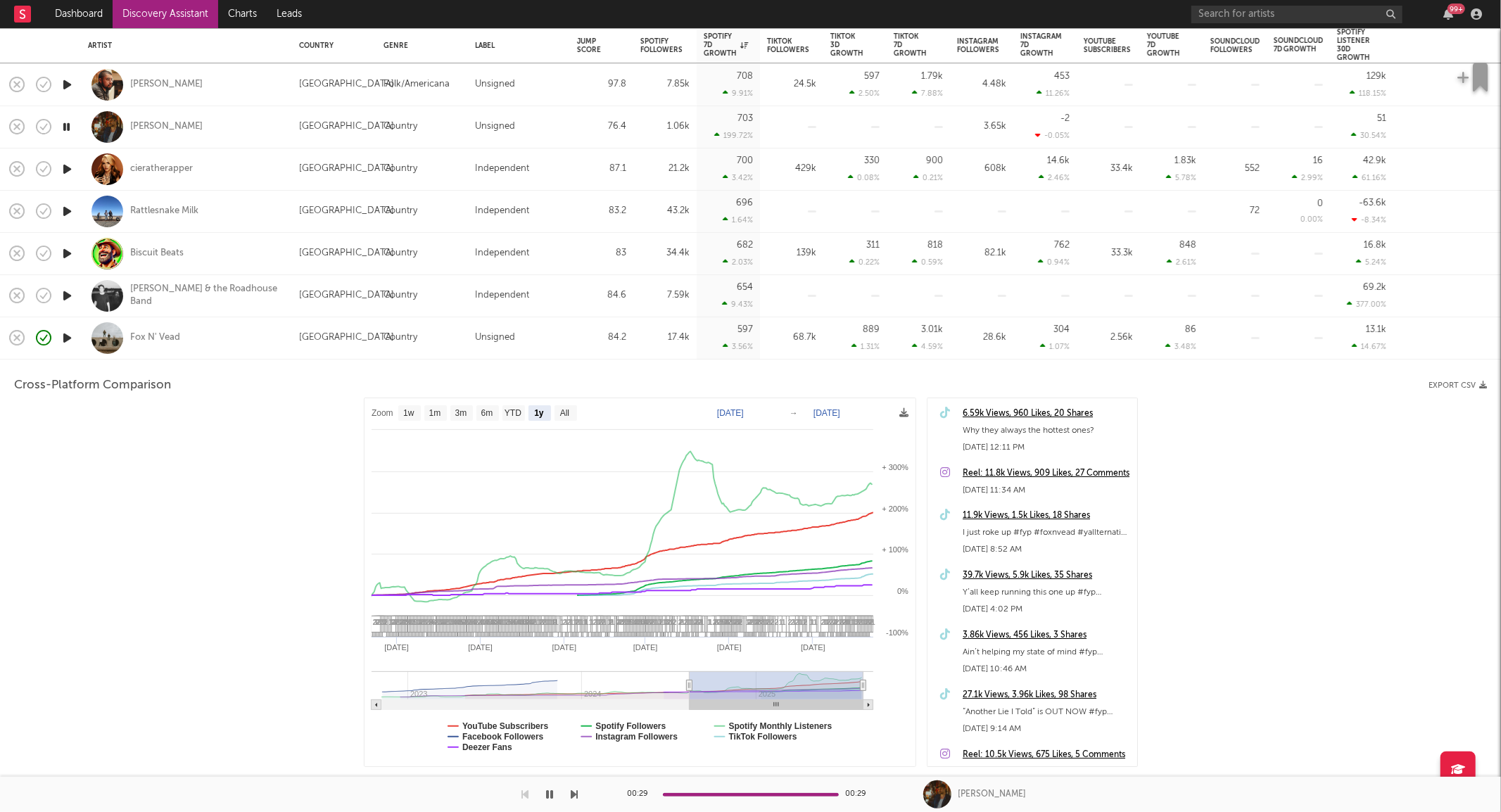
click at [262, 340] on div "Fox N' Vead" at bounding box center [187, 338] width 197 height 42
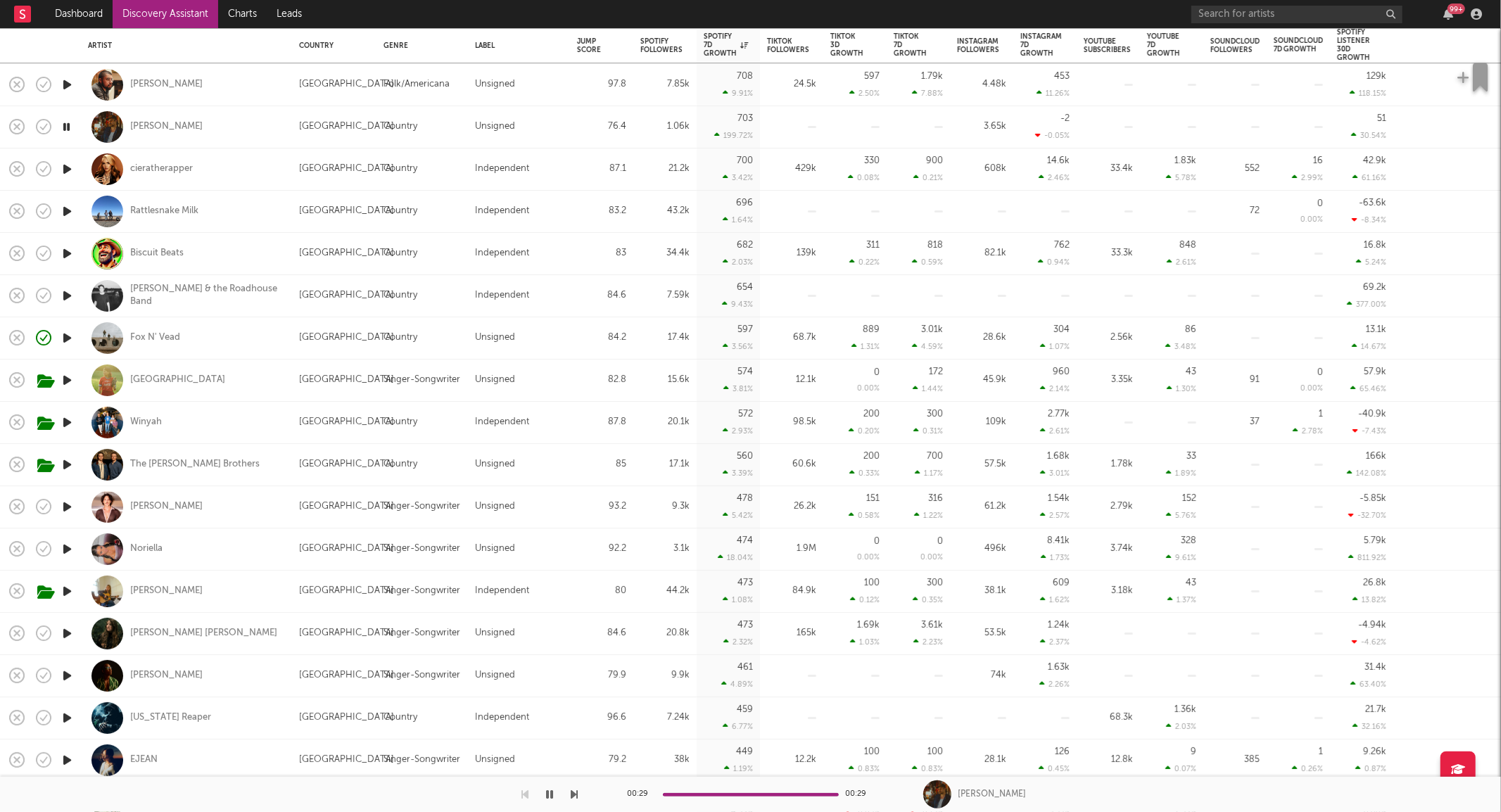
click at [240, 502] on div "Benjamin Hightower" at bounding box center [187, 507] width 197 height 42
select select "1w"
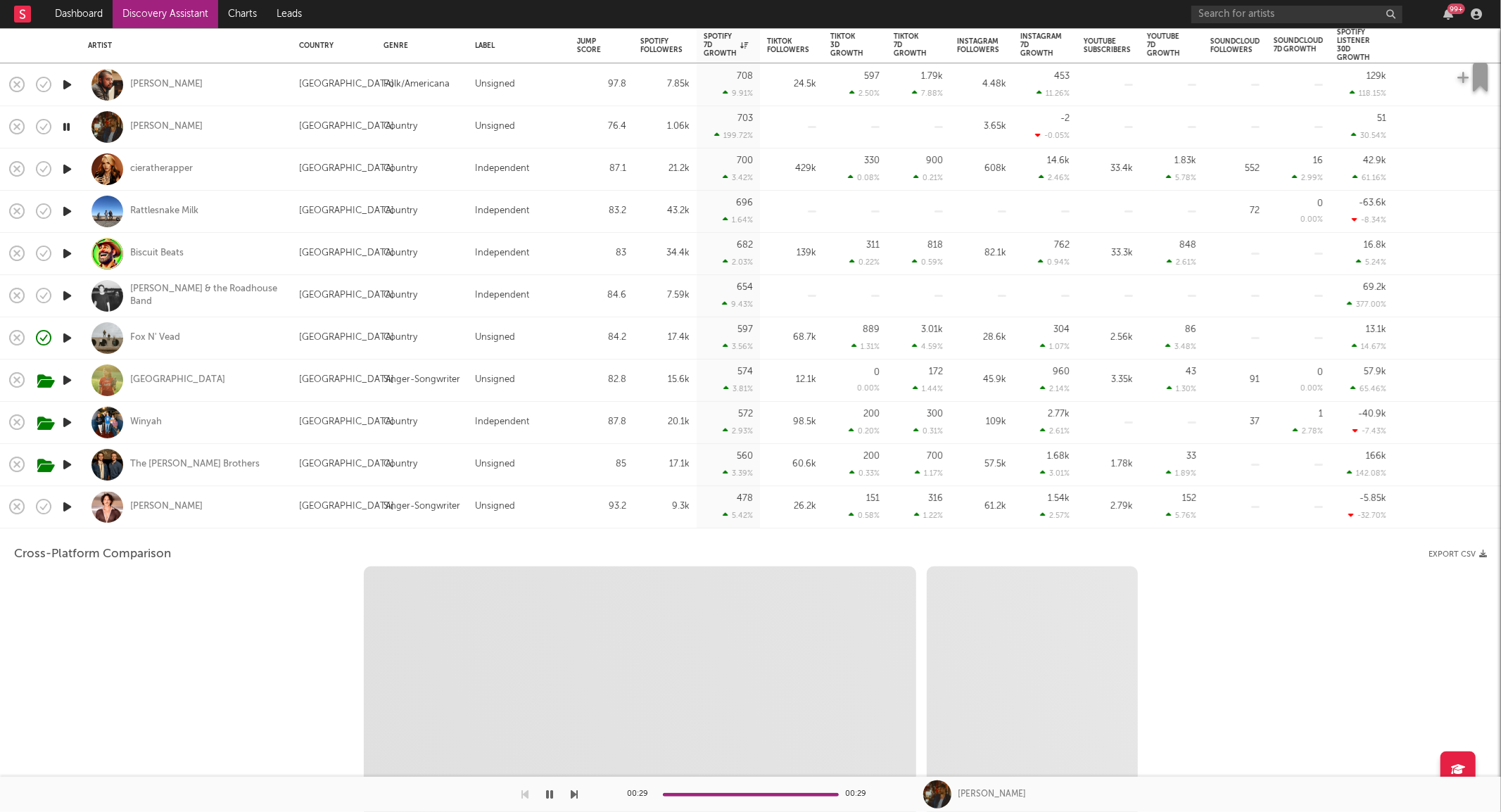
select select "1w"
select select "1m"
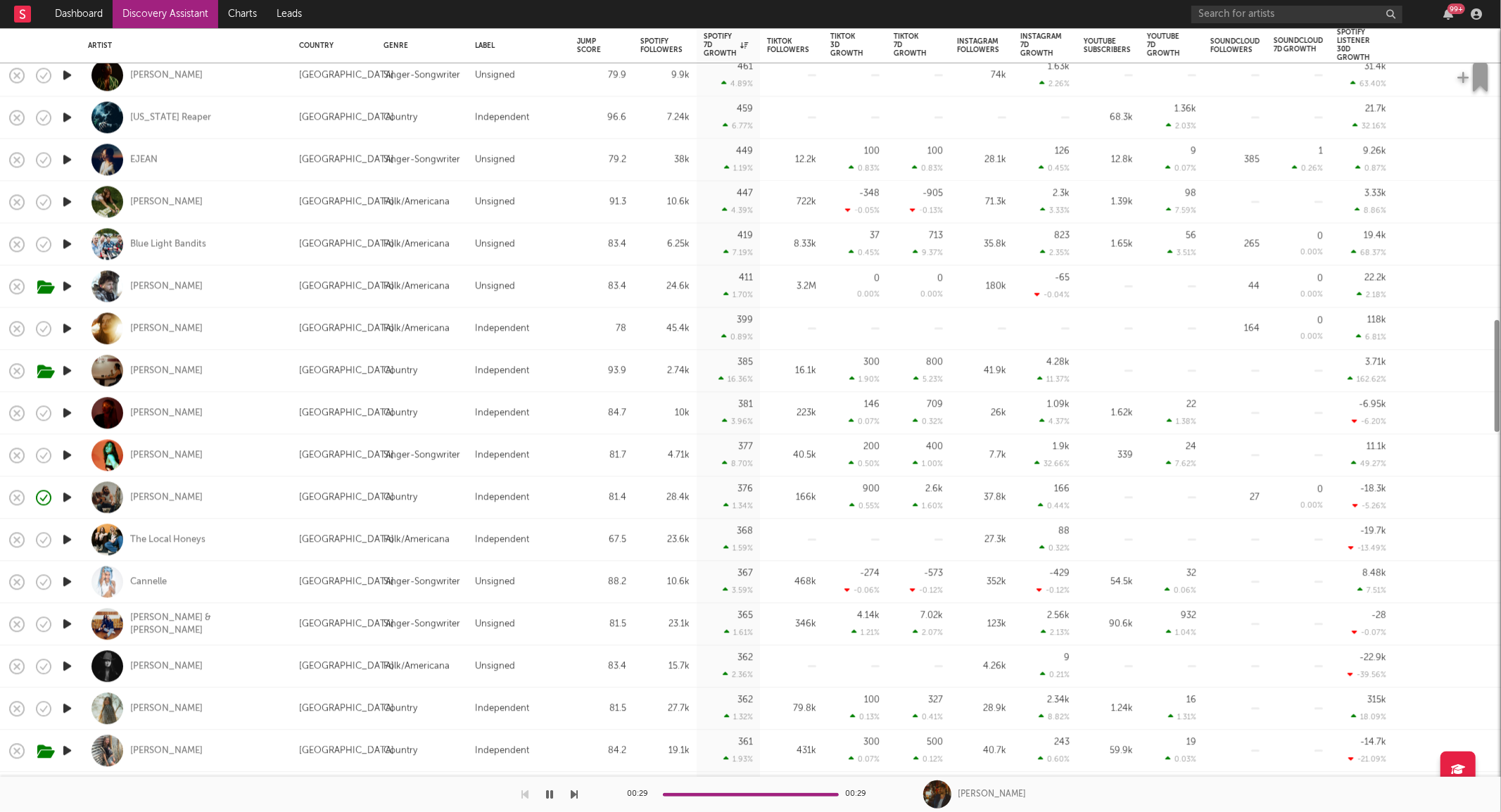
select select "1m"
select select "1w"
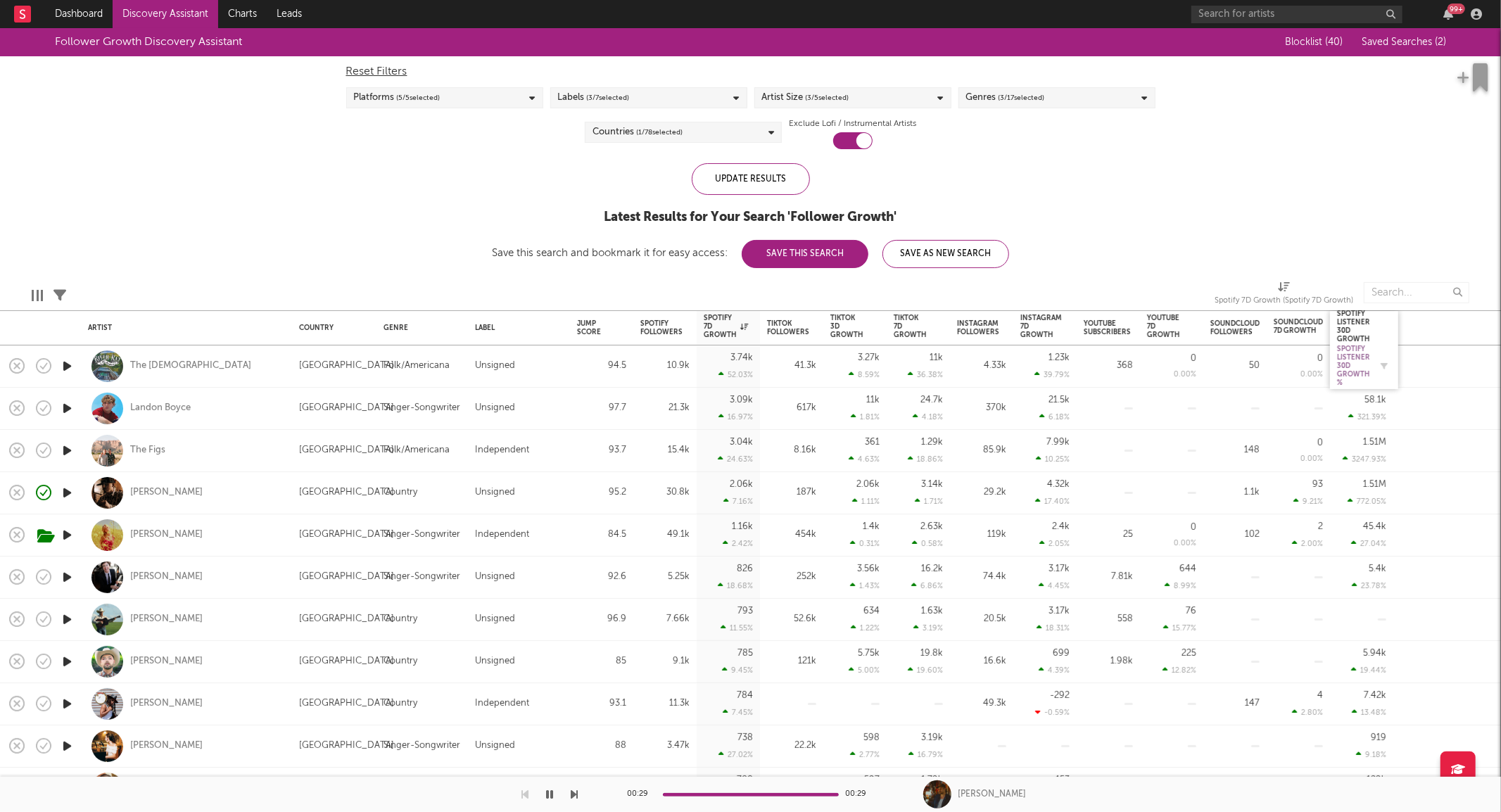
click at [1362, 370] on div "Spotify Listener 30D Growth %" at bounding box center [1354, 366] width 33 height 43
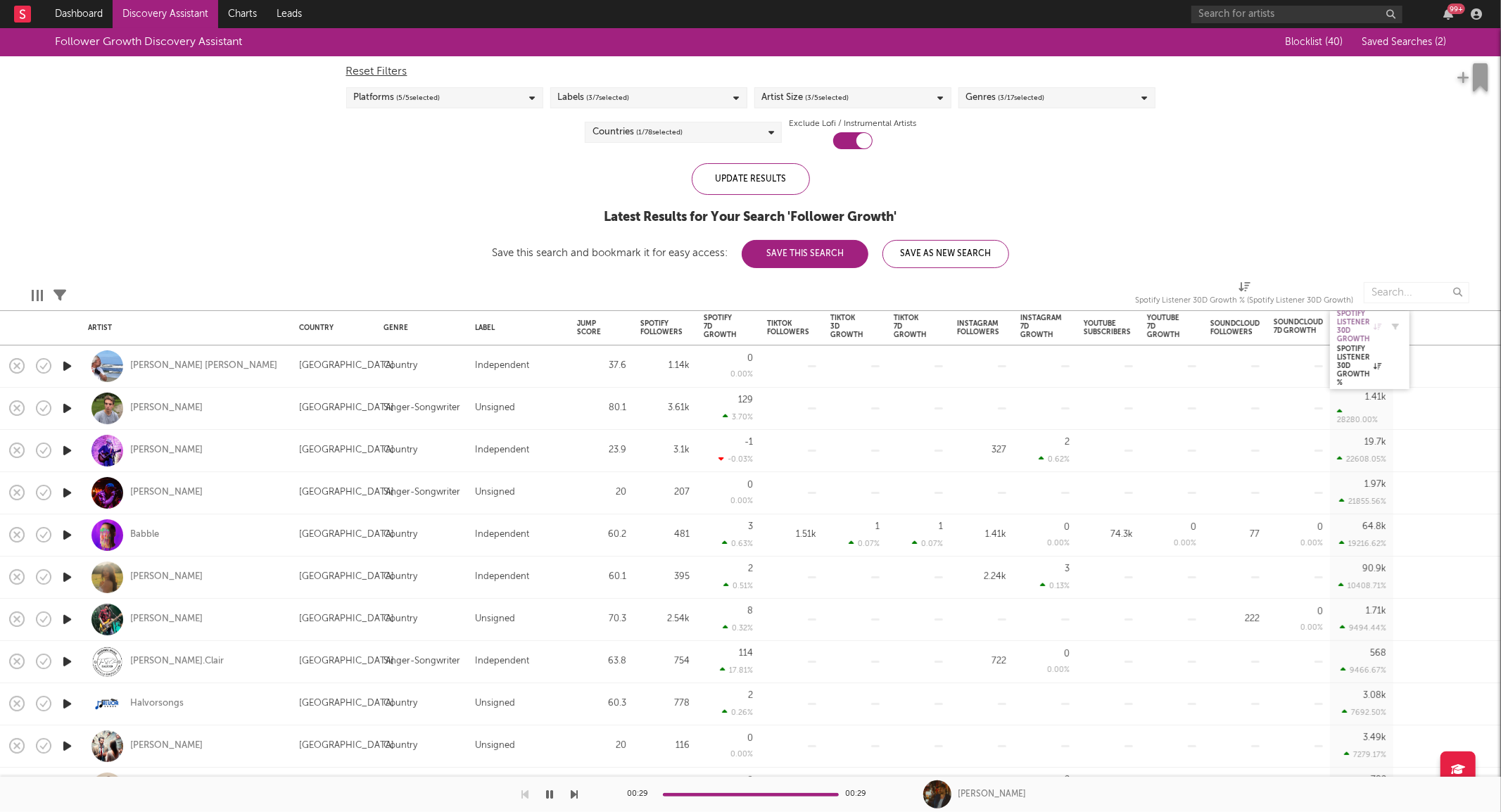
click at [1354, 327] on div "Spotify Listener 30D Growth" at bounding box center [1359, 326] width 44 height 34
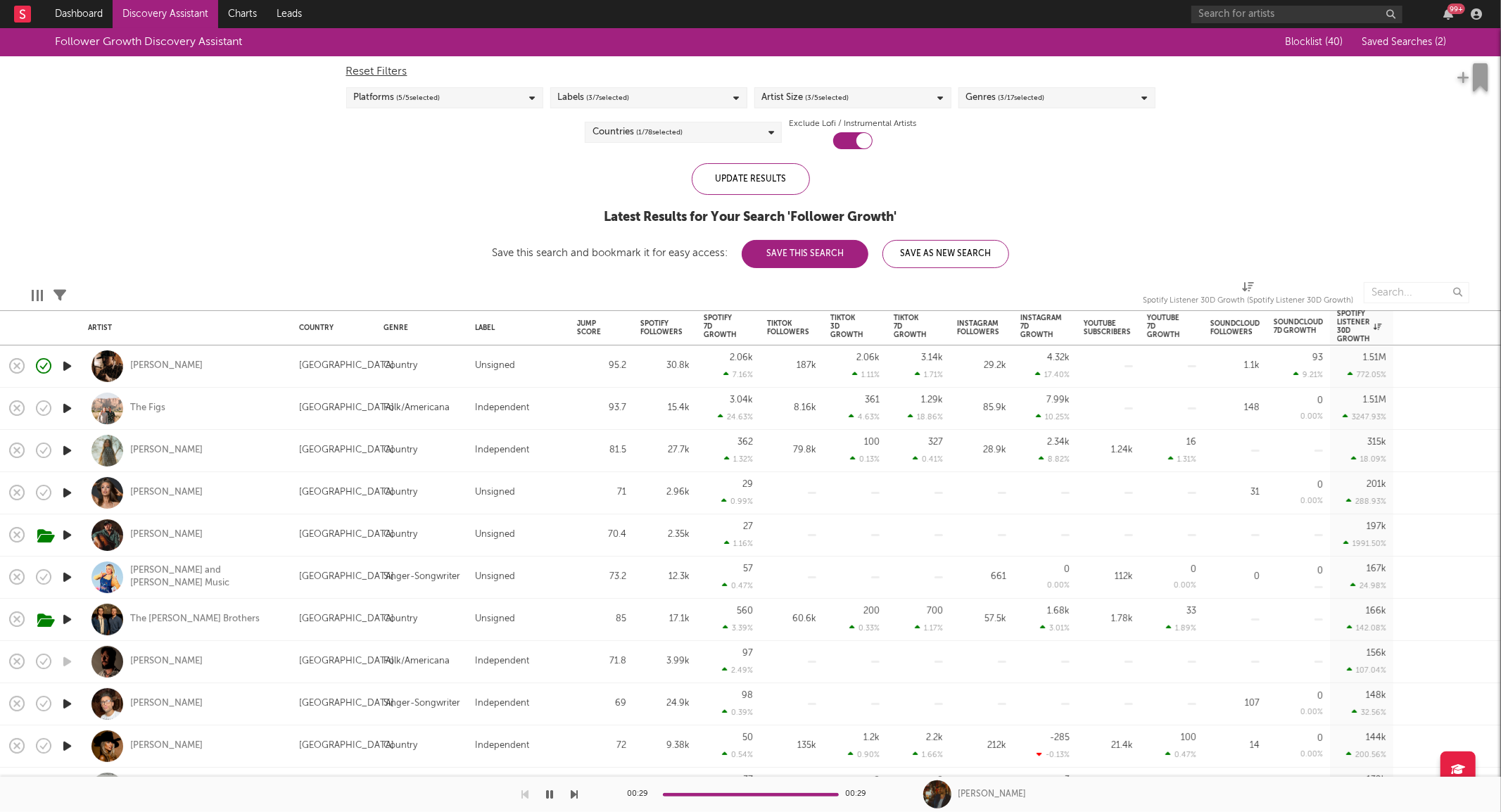
click at [201, 16] on link "Discovery Assistant" at bounding box center [166, 14] width 106 height 28
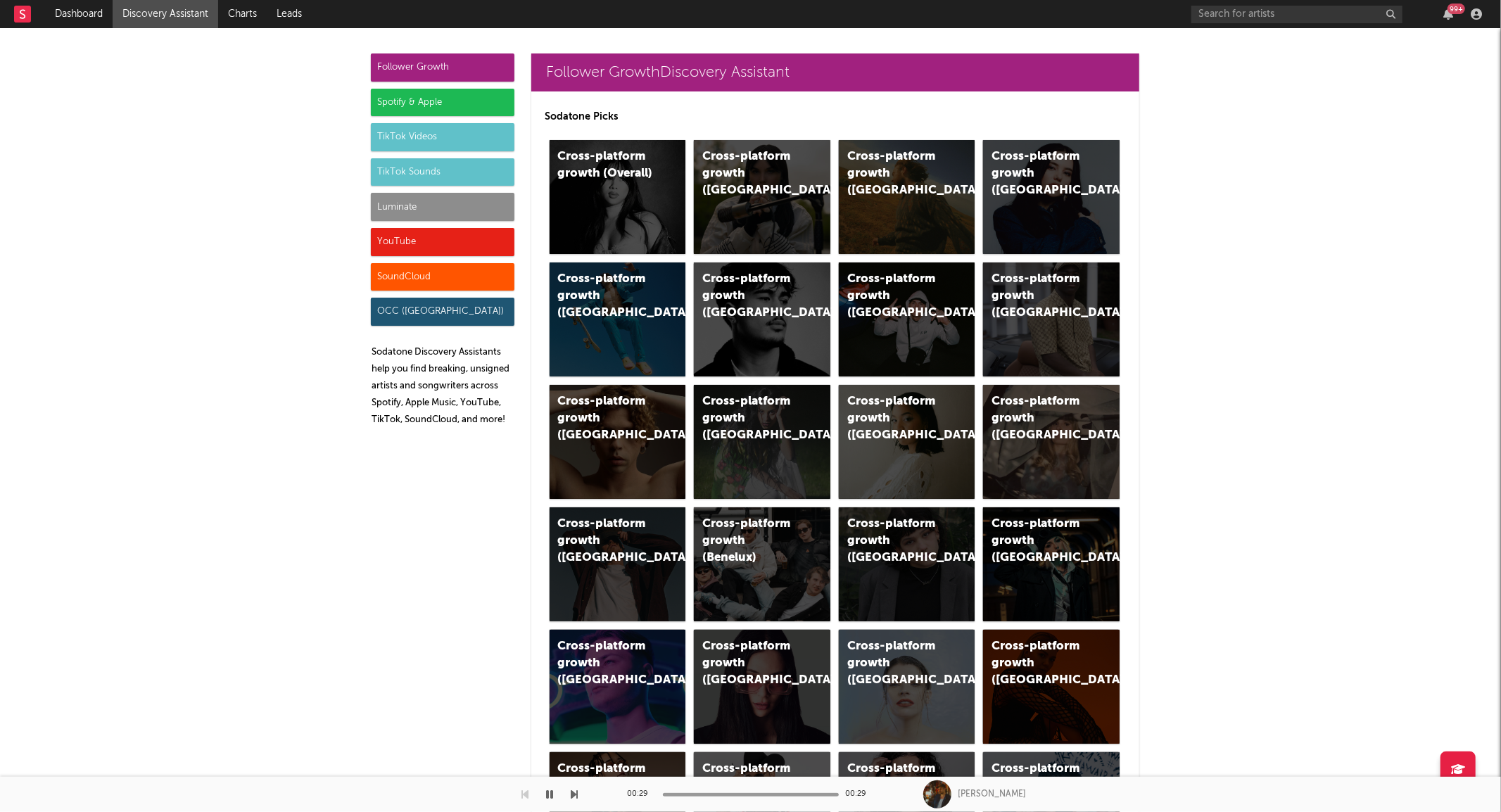
click at [401, 203] on div "Luminate" at bounding box center [442, 207] width 143 height 28
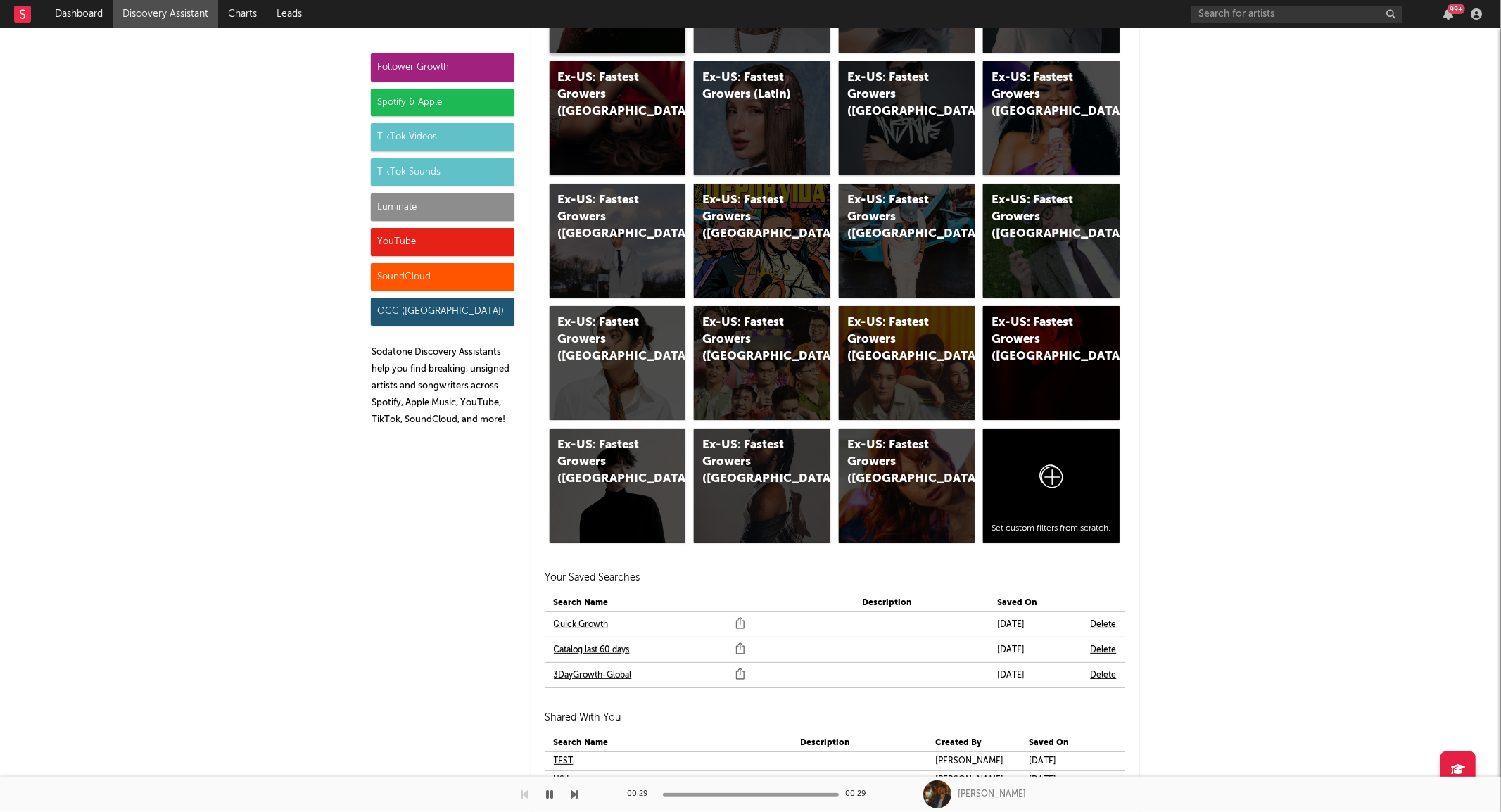
scroll to position [7862, 0]
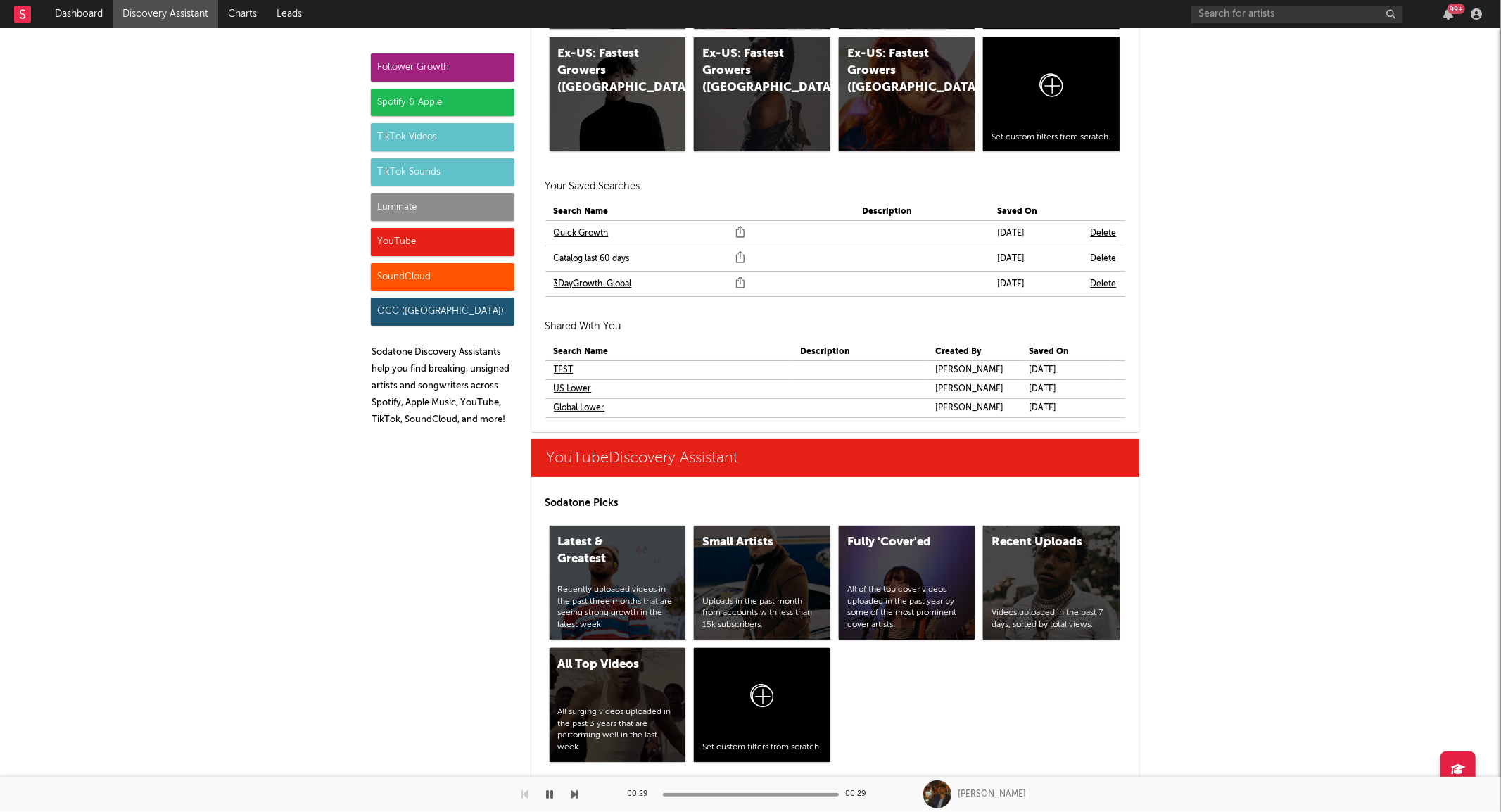
click at [589, 283] on link "3DayGrowth-Global" at bounding box center [593, 284] width 78 height 17
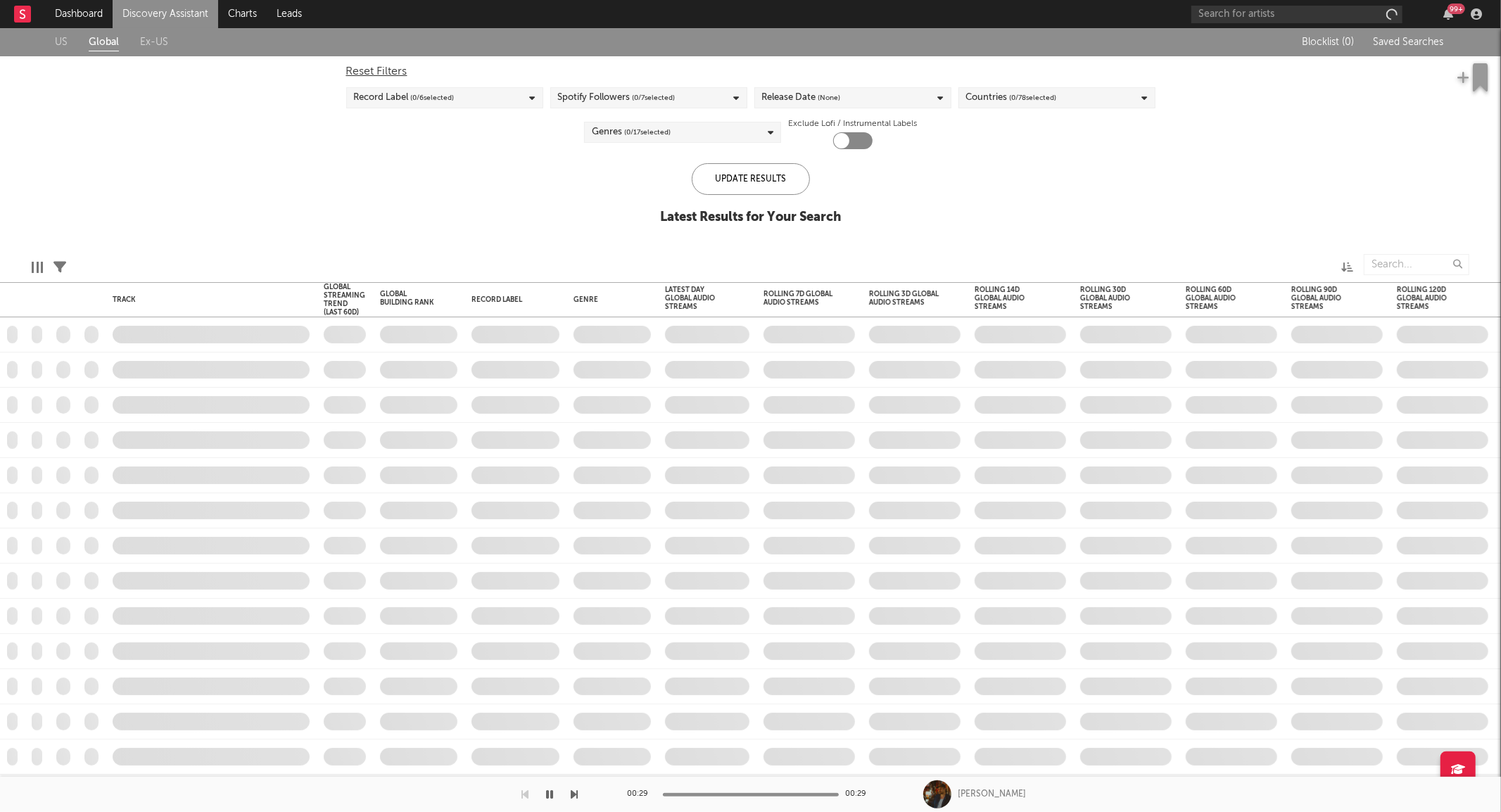
checkbox input "true"
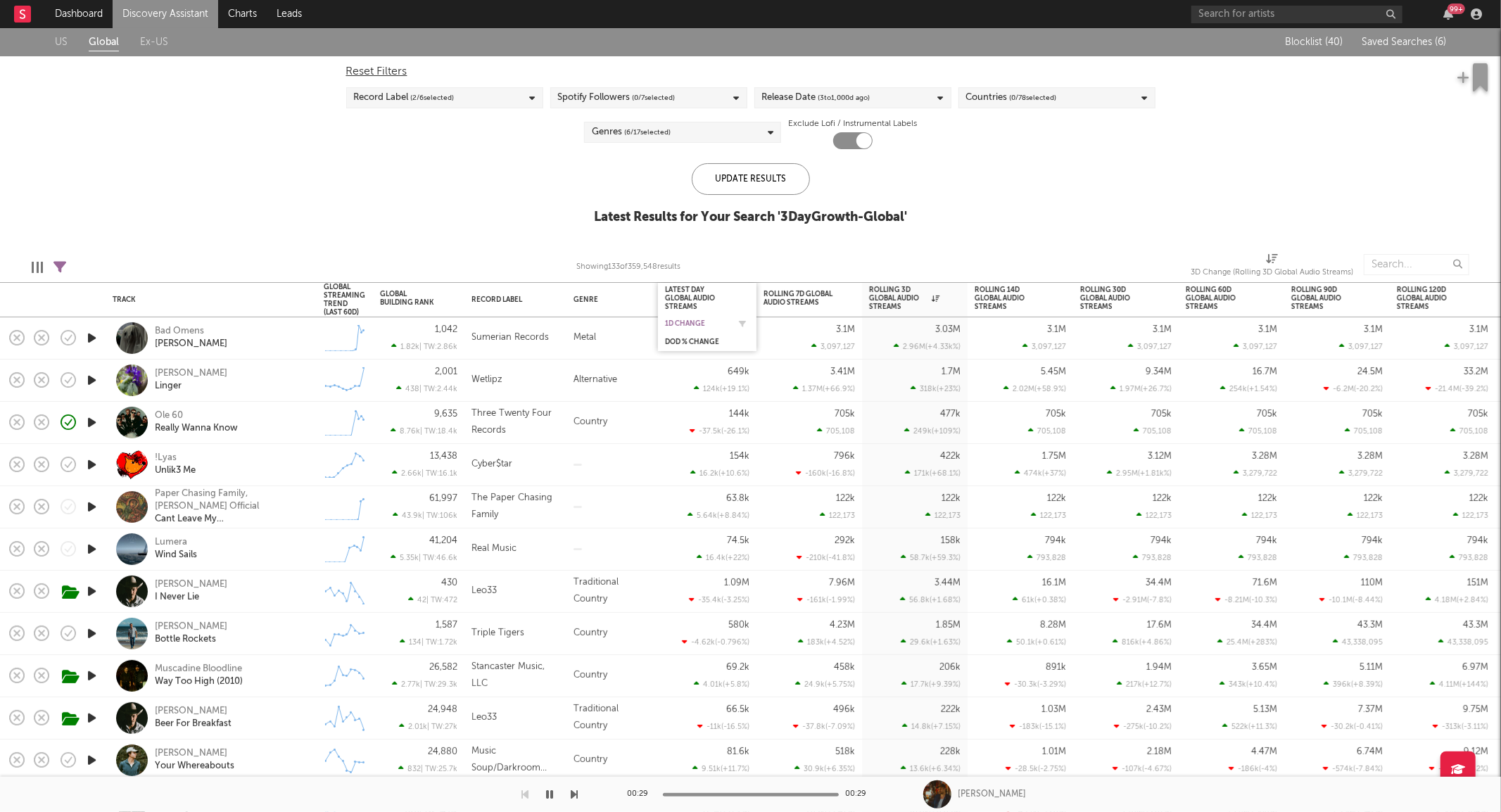
click at [702, 326] on div "1D Change" at bounding box center [697, 323] width 63 height 9
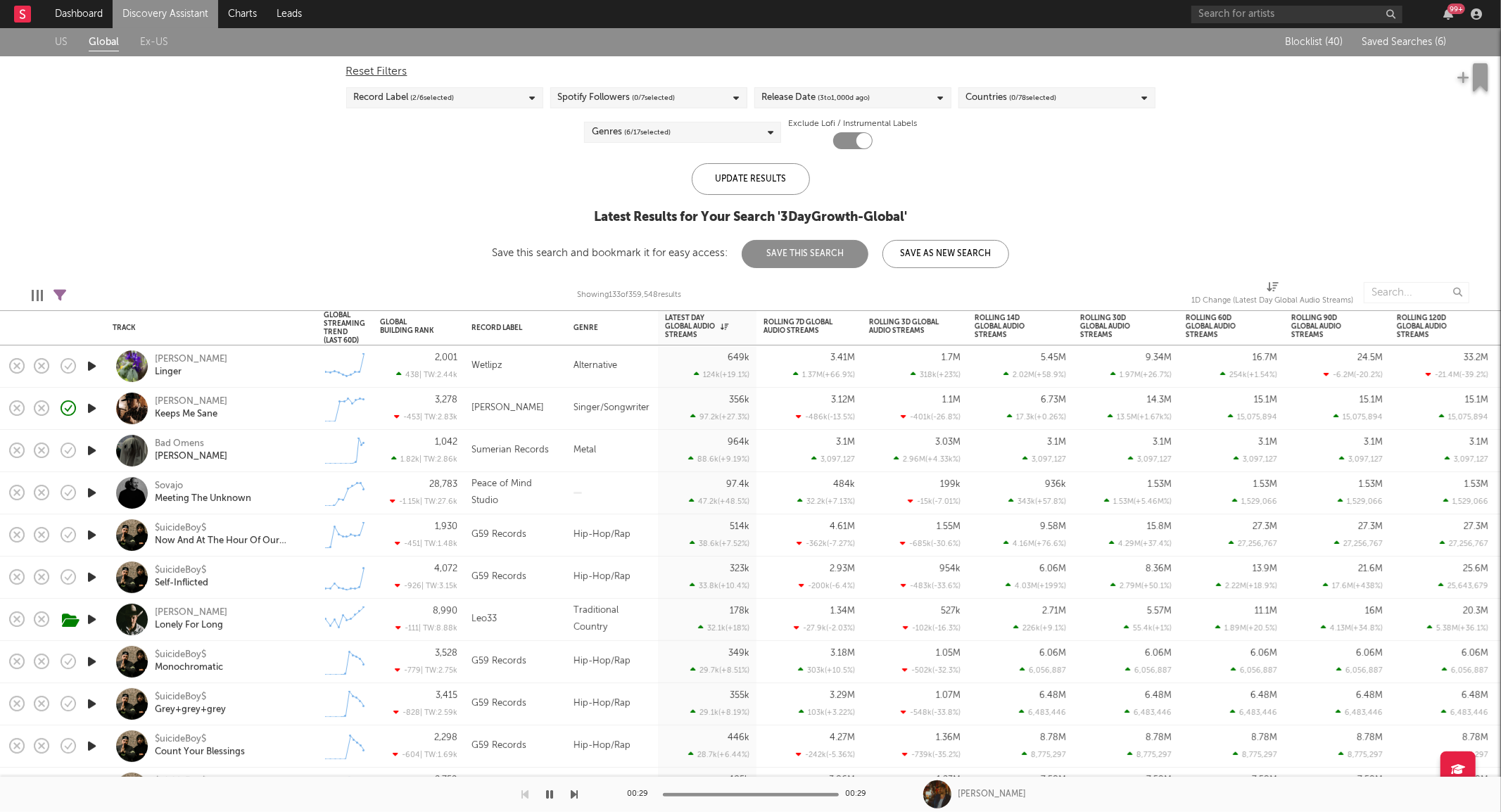
click at [99, 363] on icon "button" at bounding box center [91, 367] width 15 height 17
click at [256, 360] on div "Royel Otis Linger" at bounding box center [230, 366] width 151 height 25
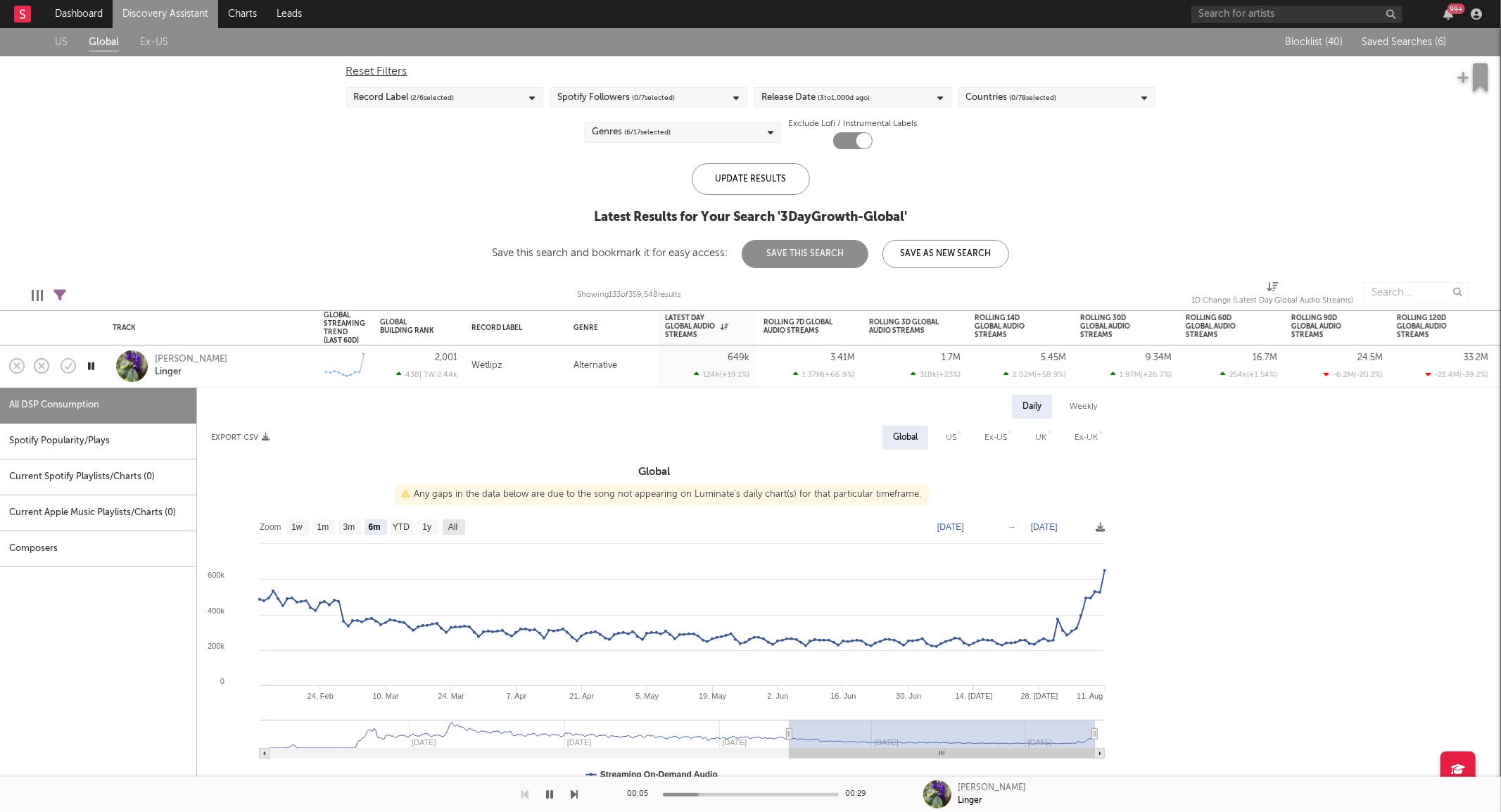
click at [457, 528] on text "All" at bounding box center [453, 527] width 9 height 9
select select "All"
type input "2024-04-09"
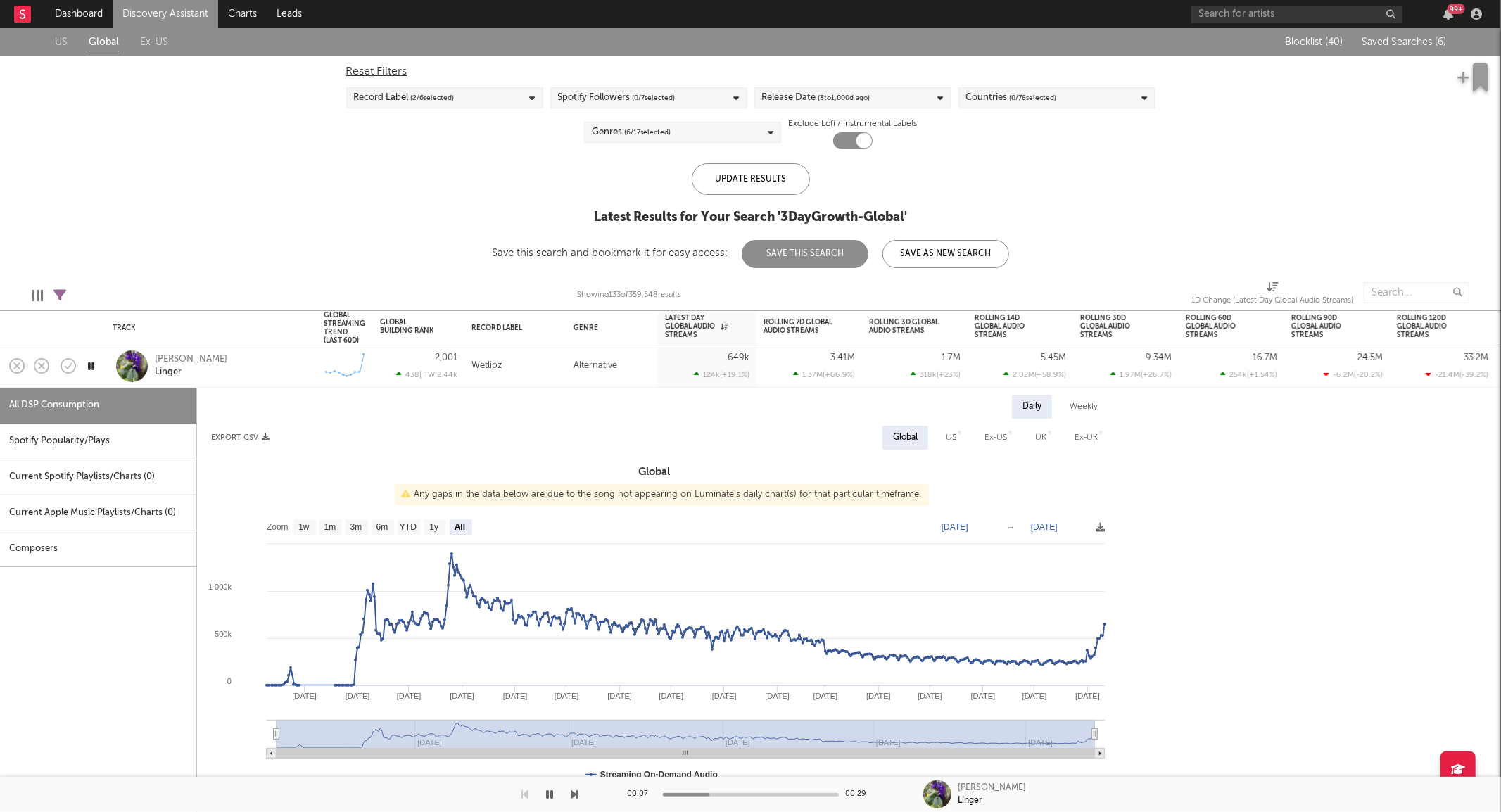
drag, startPoint x: 248, startPoint y: 361, endPoint x: 262, endPoint y: 363, distance: 14.1
click at [248, 360] on div "Royel Otis Linger" at bounding box center [230, 366] width 151 height 25
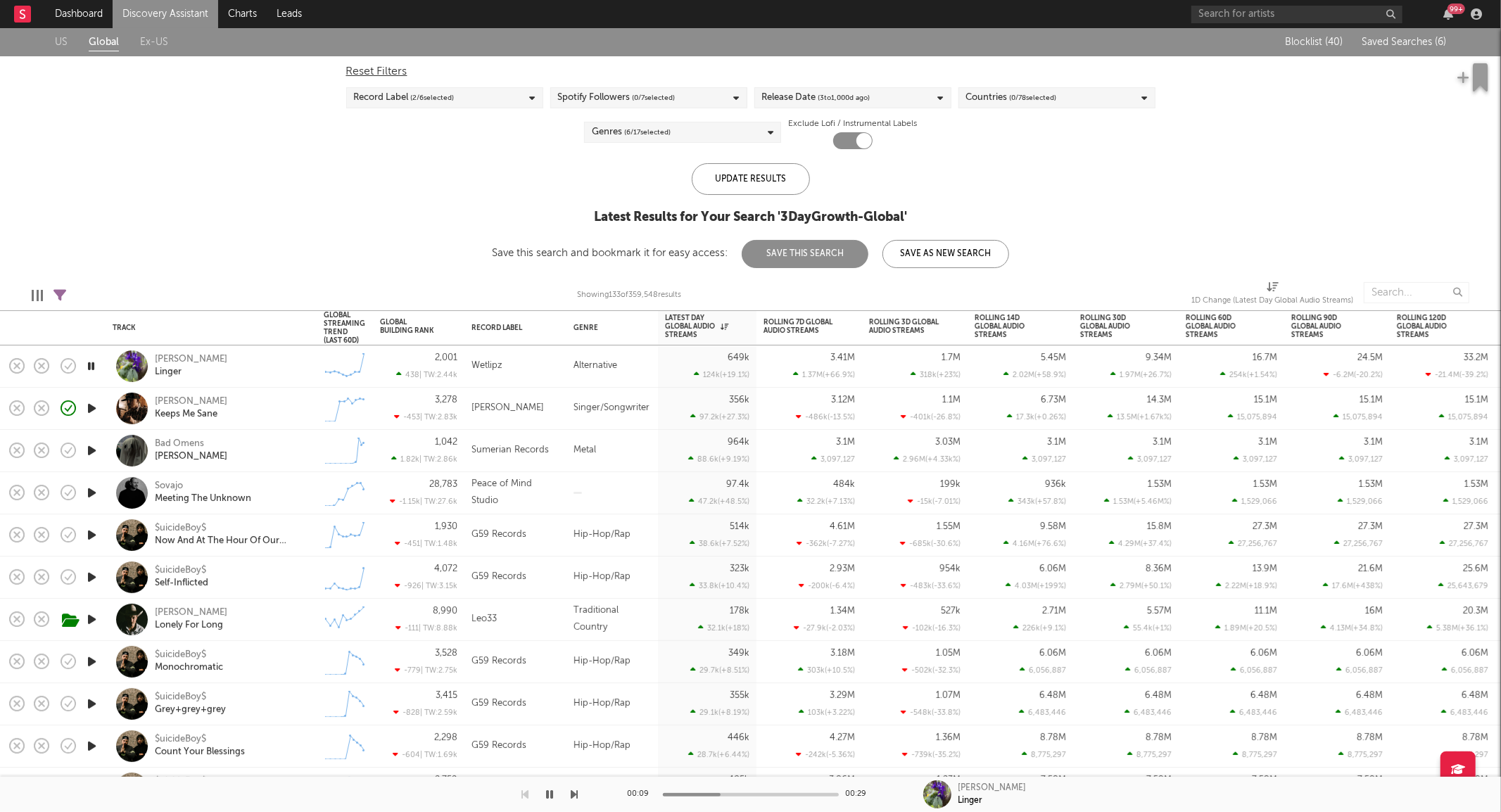
click at [91, 452] on icon "button" at bounding box center [91, 451] width 15 height 17
click at [91, 452] on icon "button" at bounding box center [91, 451] width 13 height 17
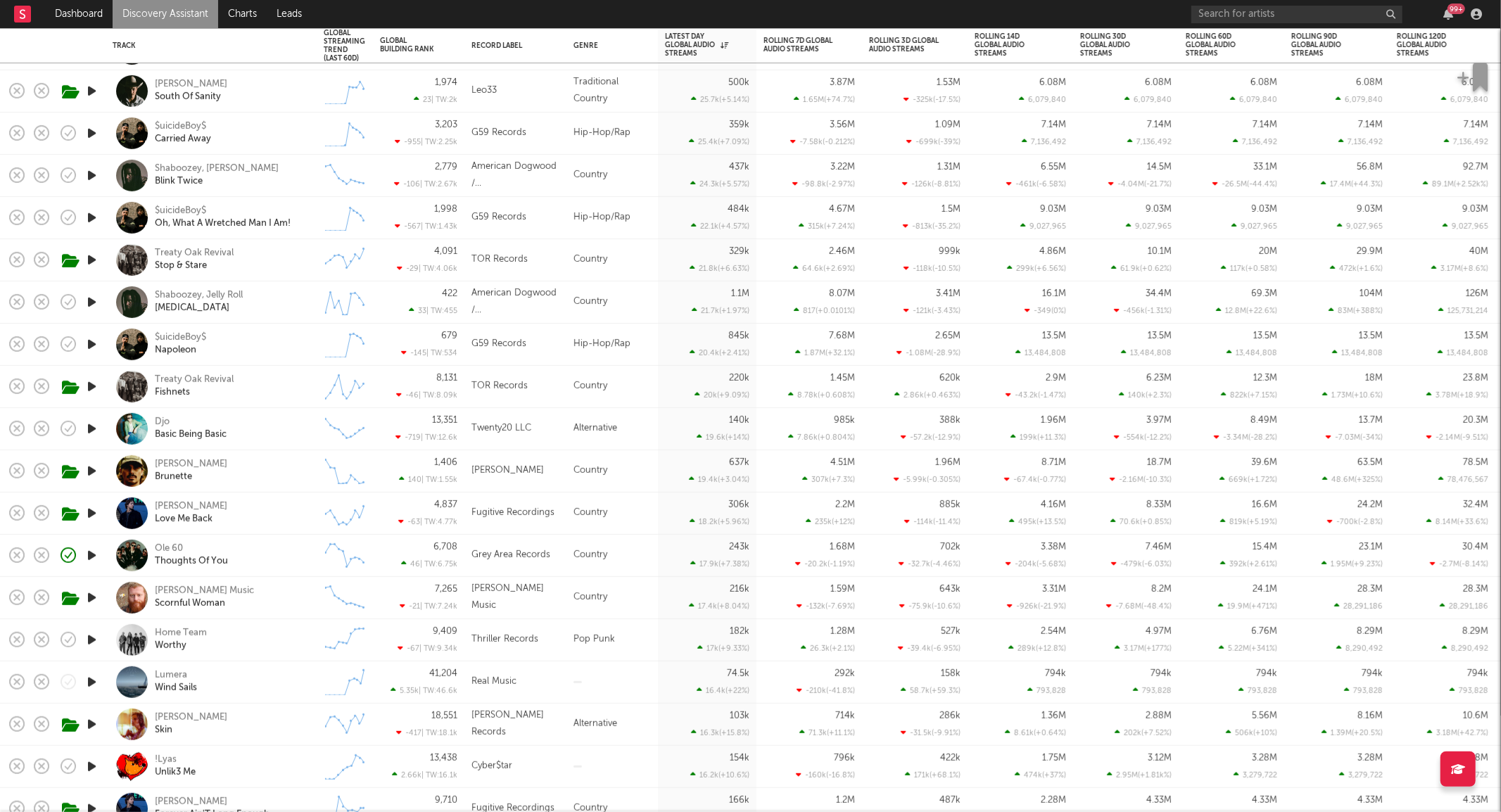
click at [88, 640] on icon "button" at bounding box center [91, 640] width 15 height 17
click at [88, 640] on icon "button" at bounding box center [91, 640] width 13 height 17
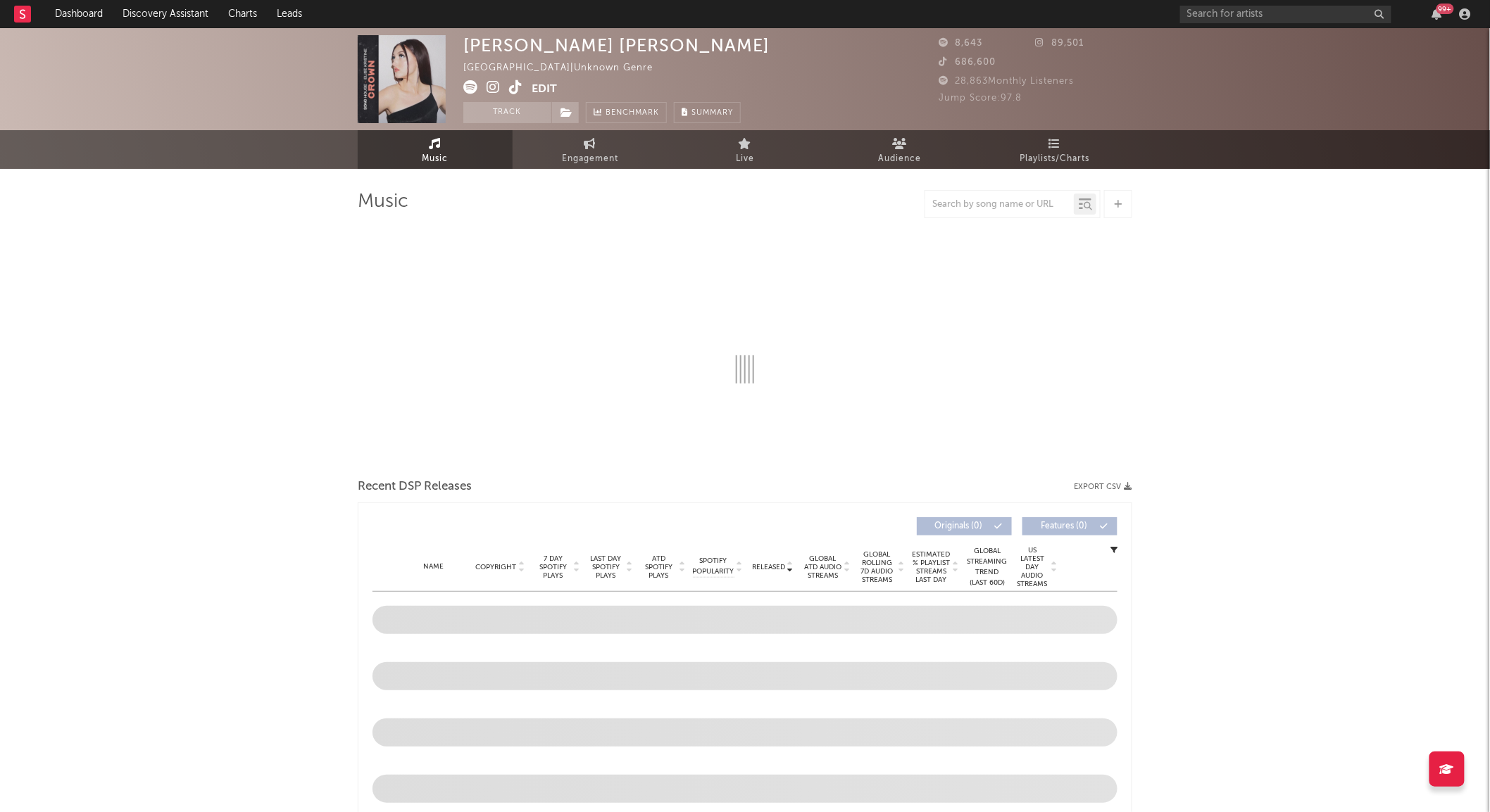
select select "1w"
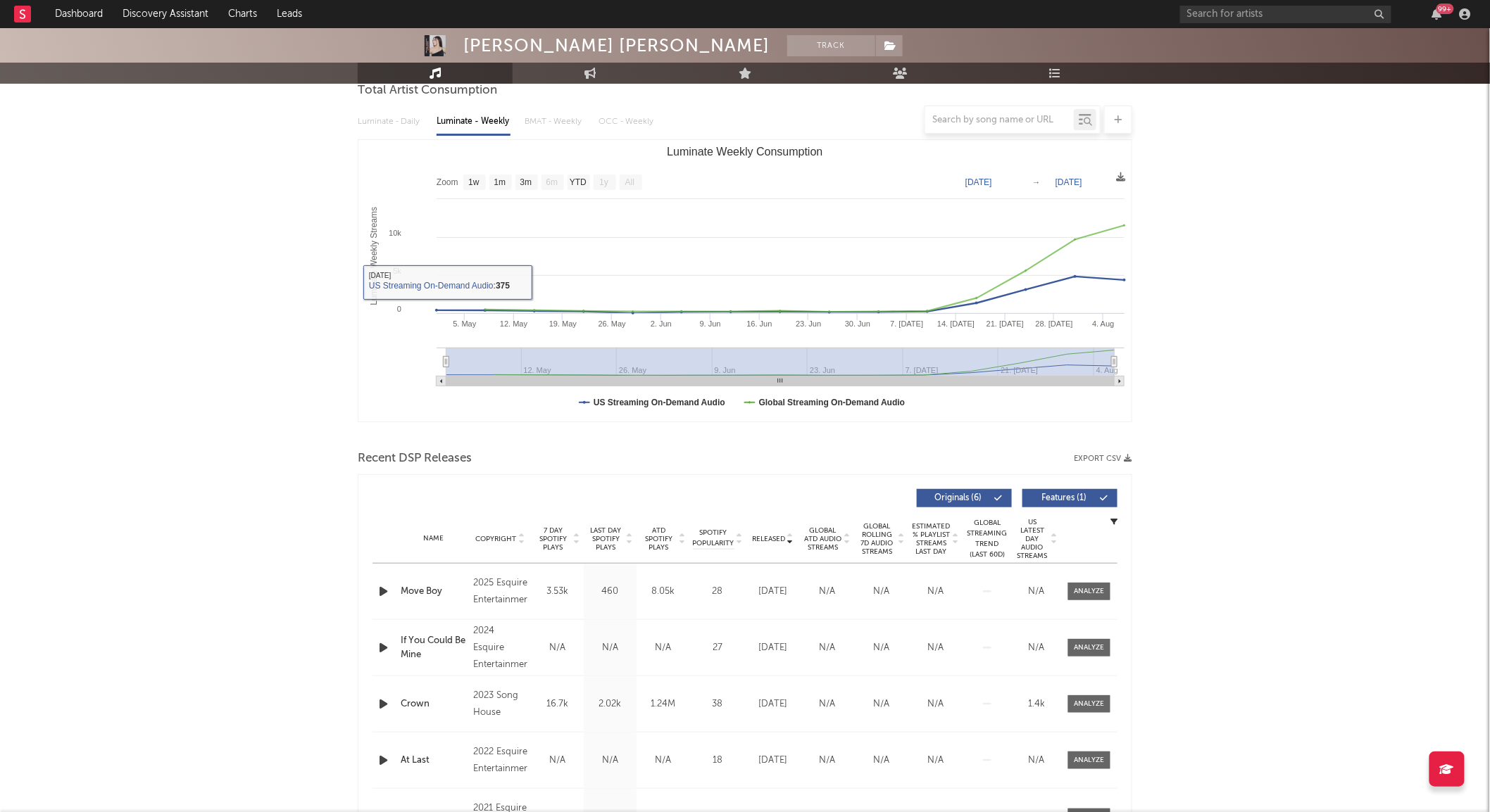
scroll to position [156, 0]
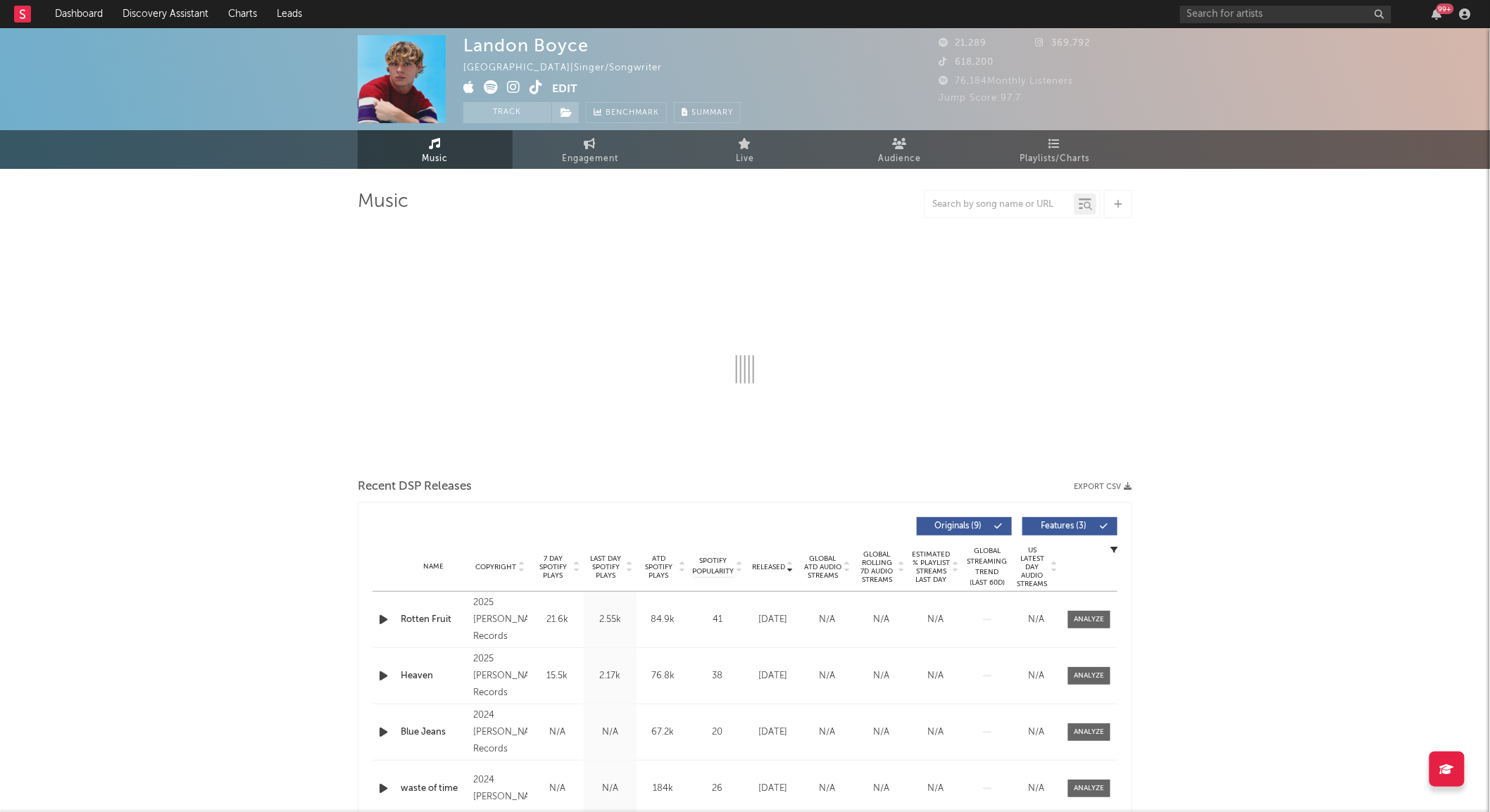
select select "6m"
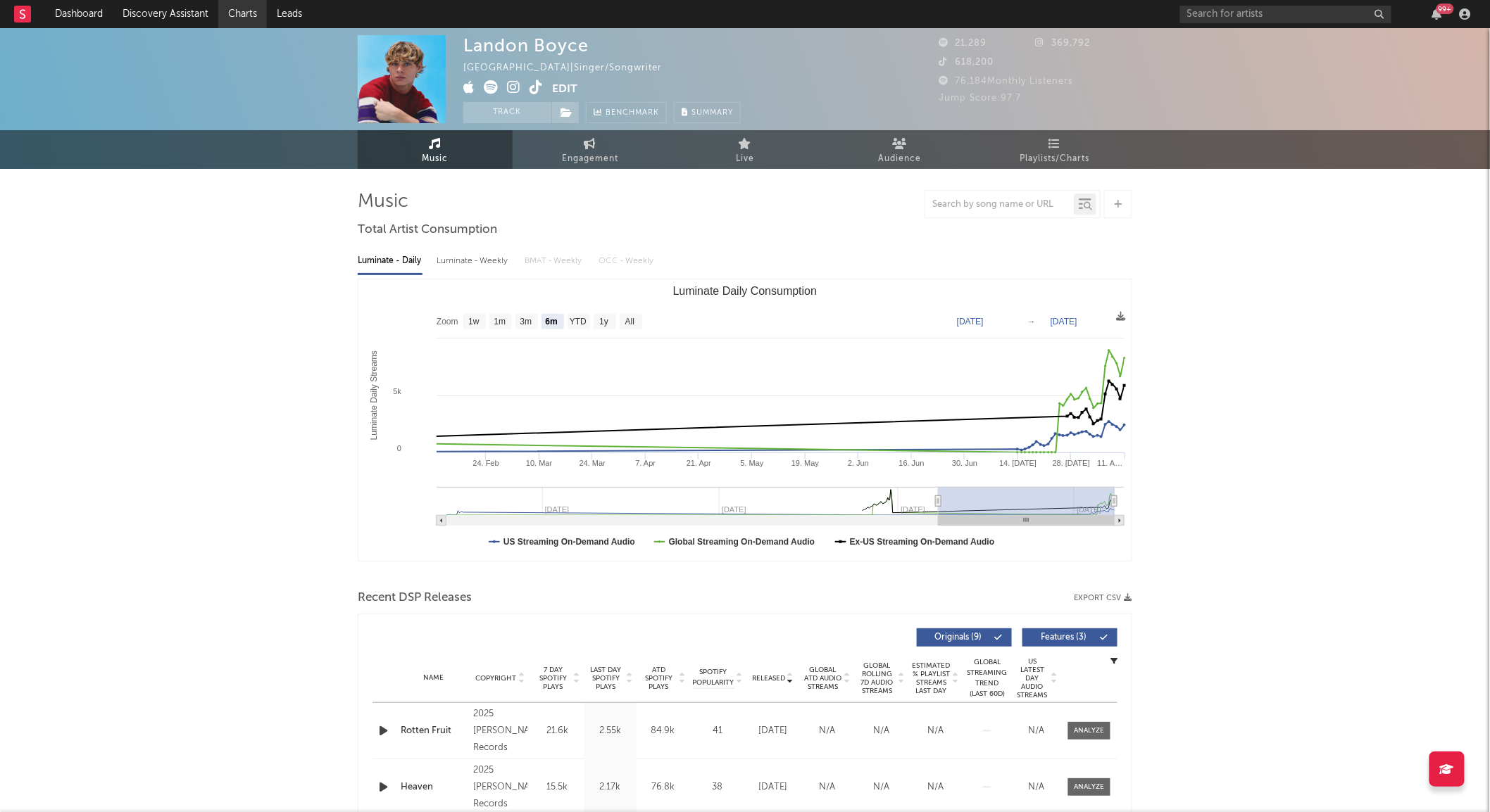
click at [241, 7] on link "Charts" at bounding box center [243, 14] width 49 height 28
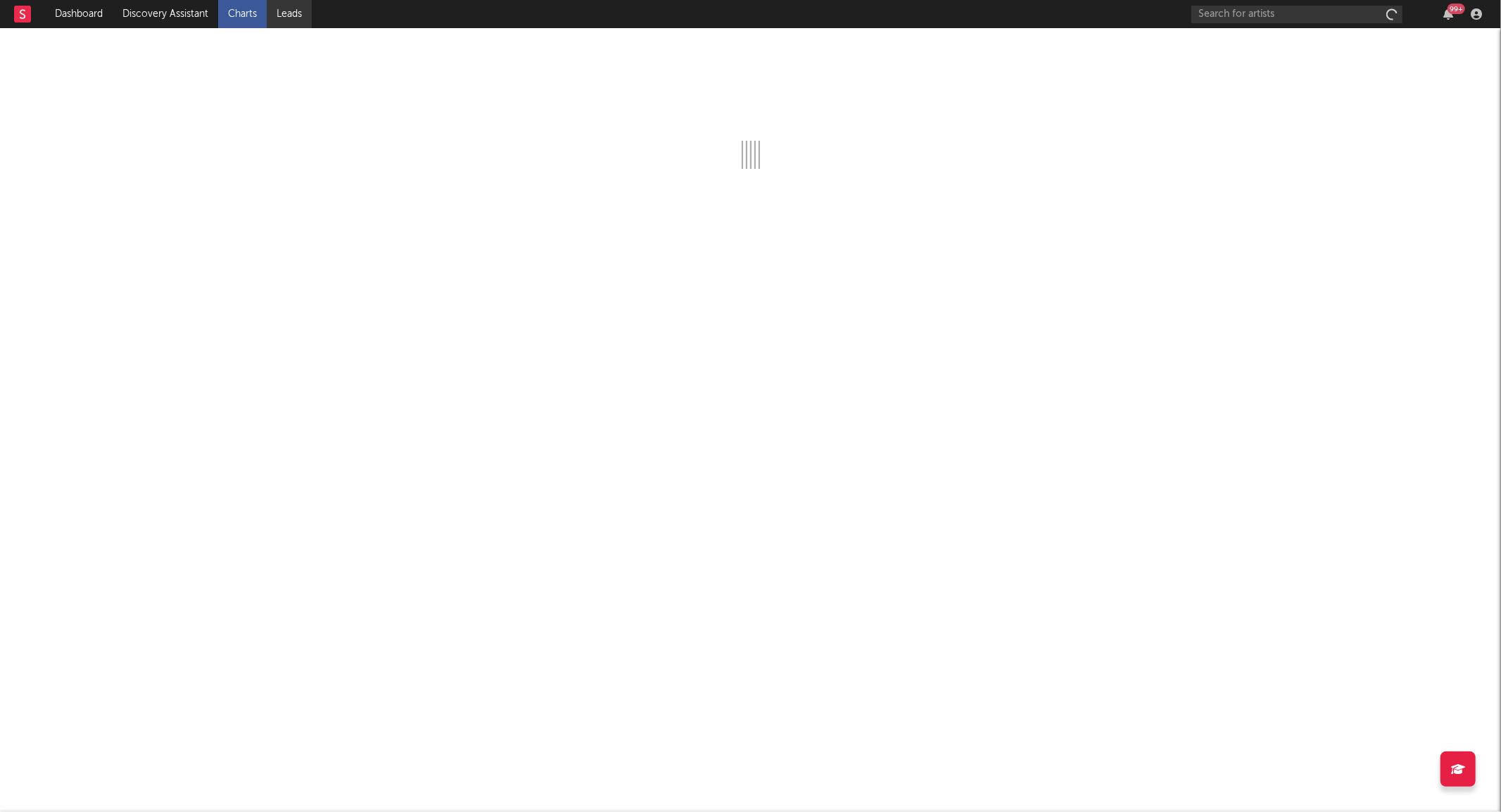
click at [279, 15] on link "Leads" at bounding box center [289, 14] width 45 height 28
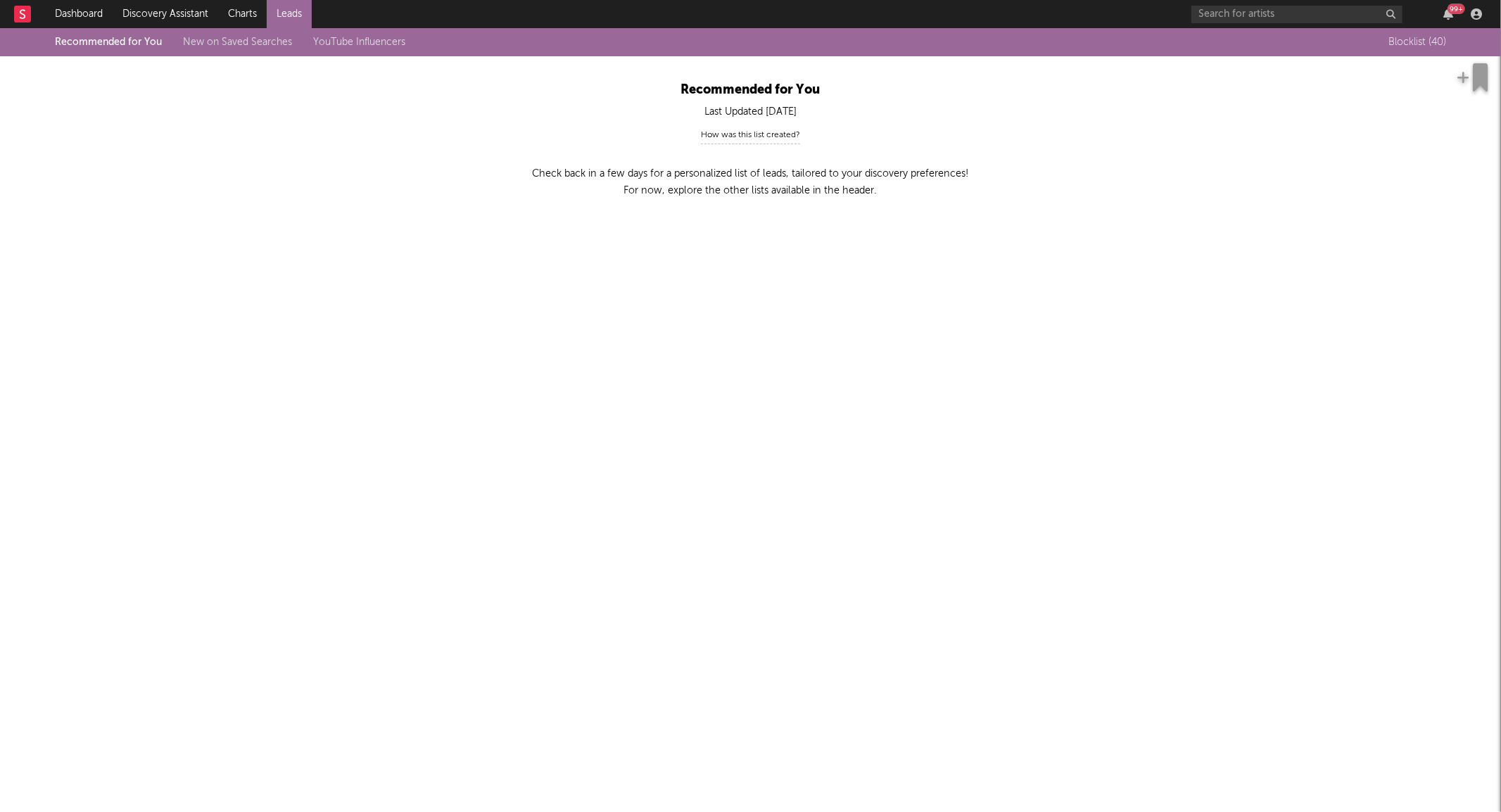
click at [216, 43] on link "New on Saved Searches" at bounding box center [237, 42] width 109 height 9
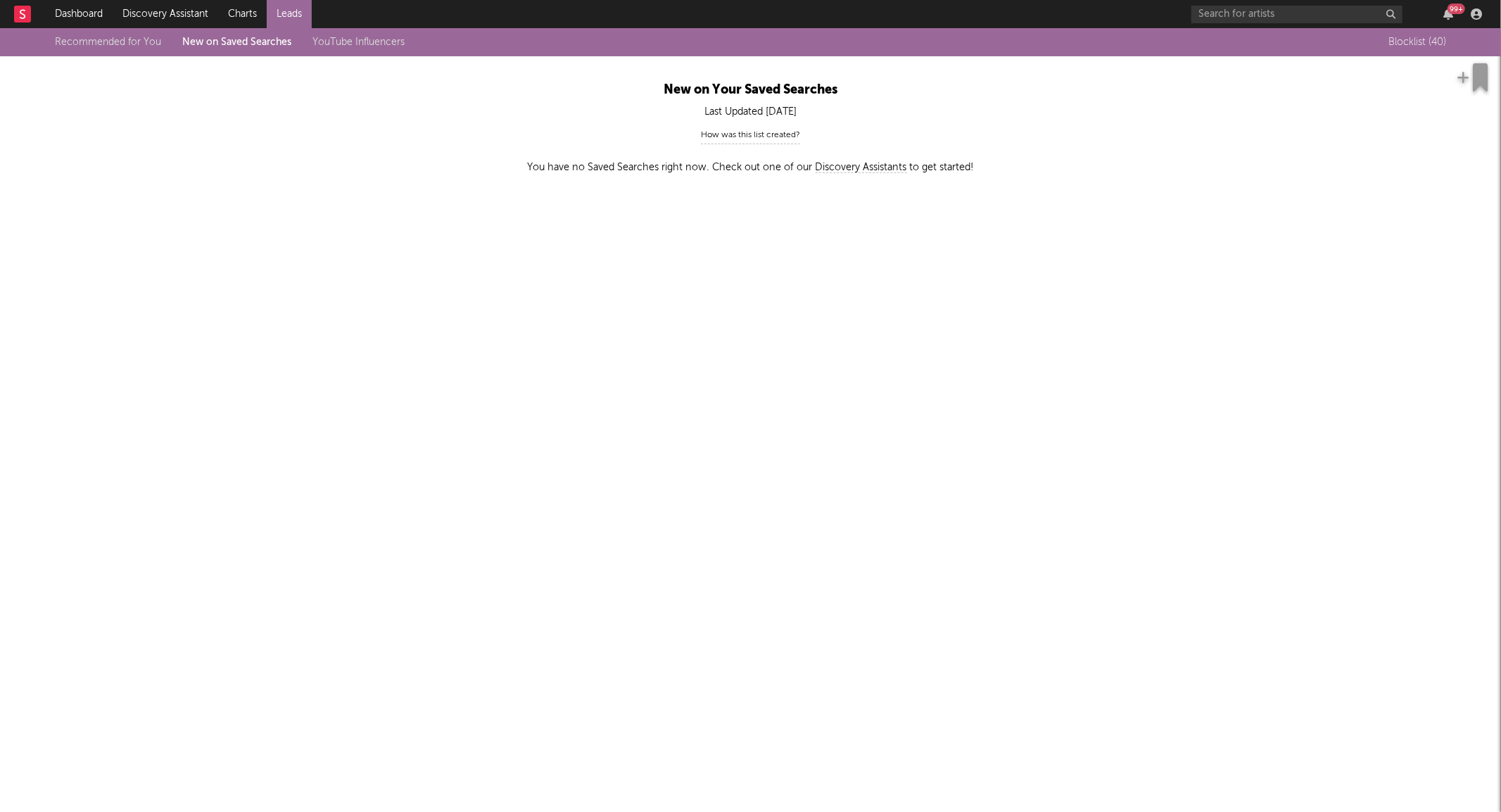
click at [380, 40] on link "YouTube Influencers" at bounding box center [358, 42] width 92 height 9
click at [89, 53] on div "Recommended for You New on Saved Searches YouTube Influencers Blocklist ( 2 )" at bounding box center [750, 43] width 1501 height 28
click at [177, 7] on link "Discovery Assistant" at bounding box center [166, 14] width 106 height 28
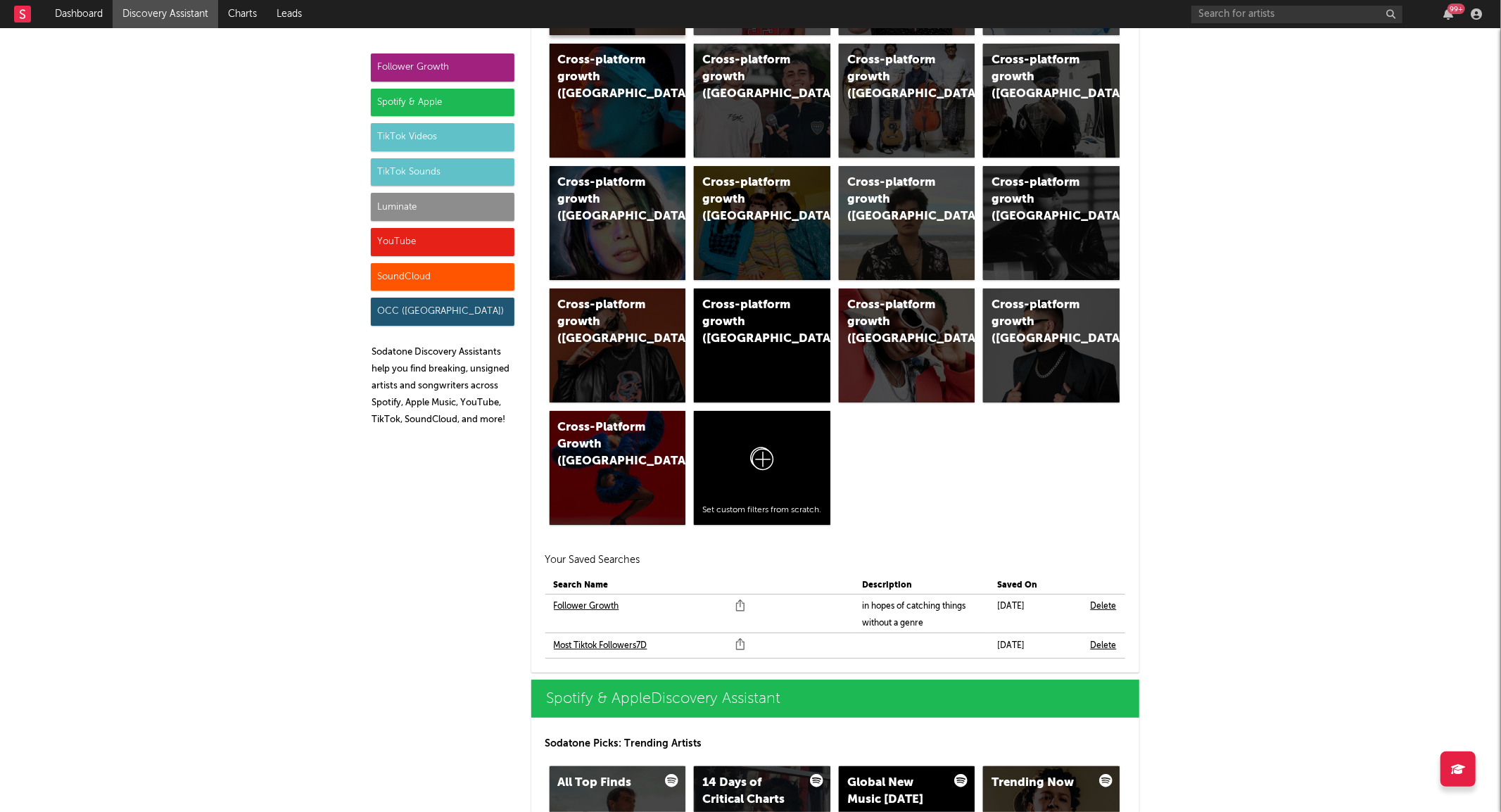
scroll to position [1016, 0]
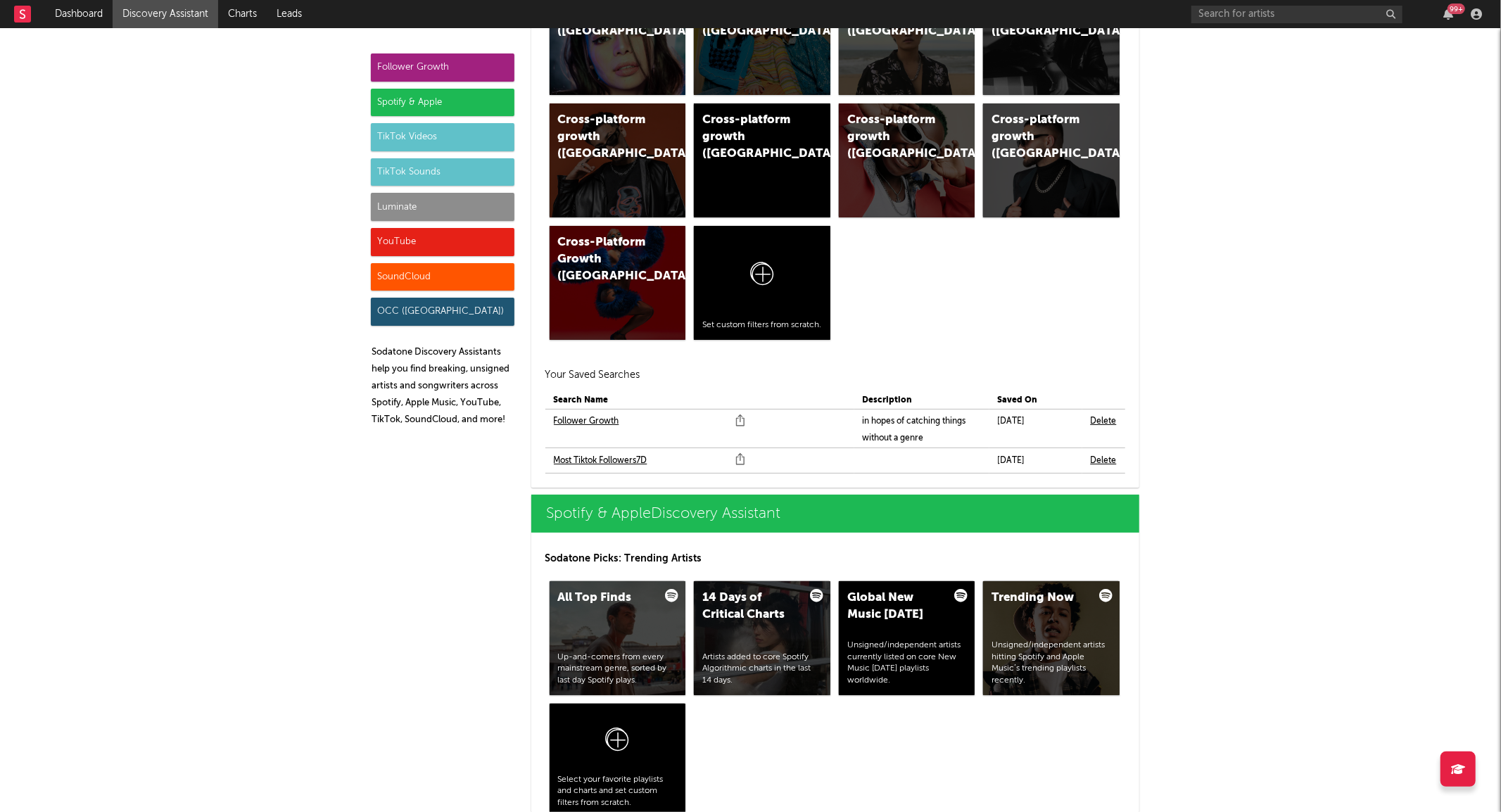
click at [624, 463] on link "Most Tiktok Followers7D" at bounding box center [601, 460] width 94 height 17
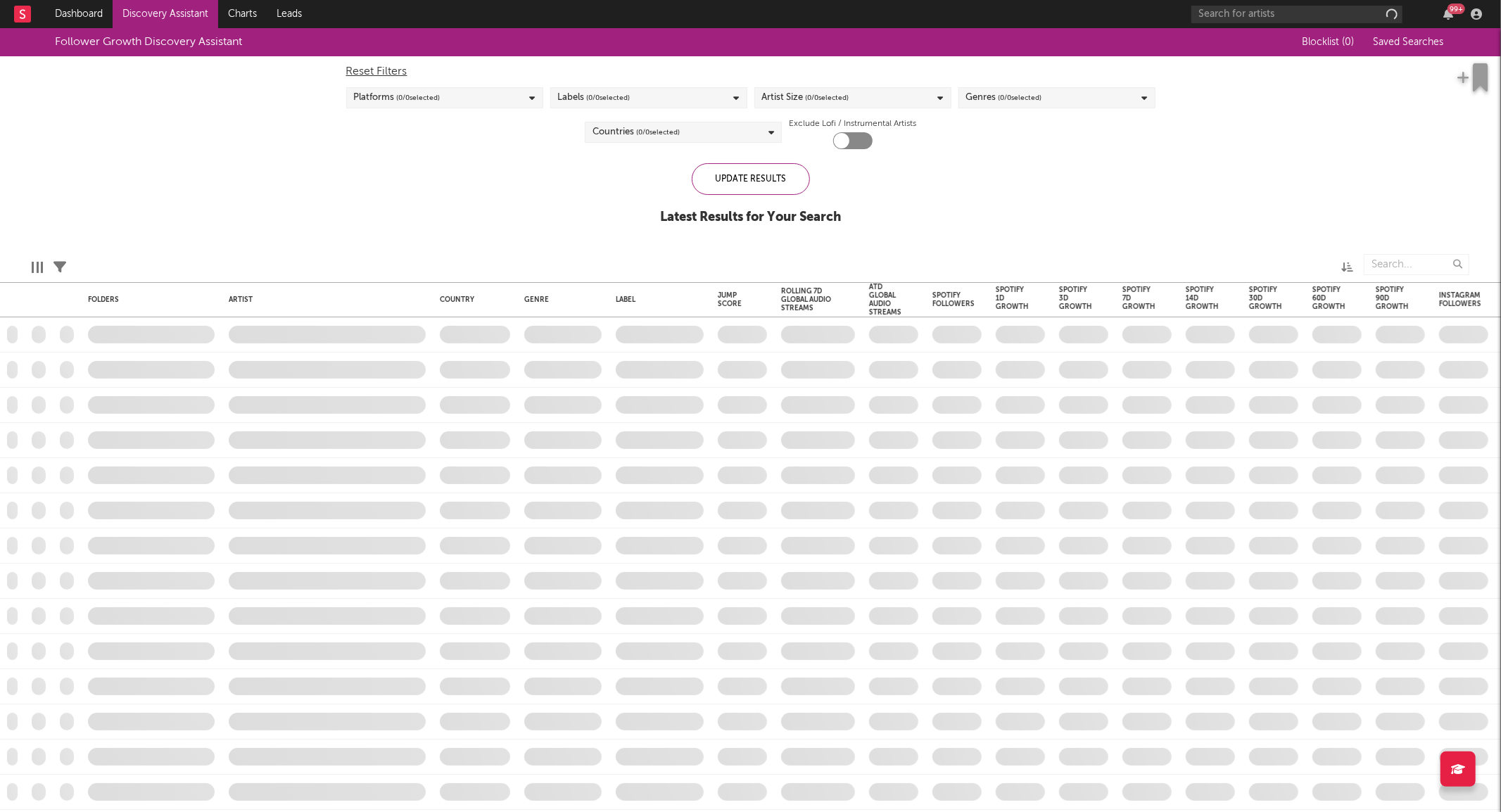
checkbox input "true"
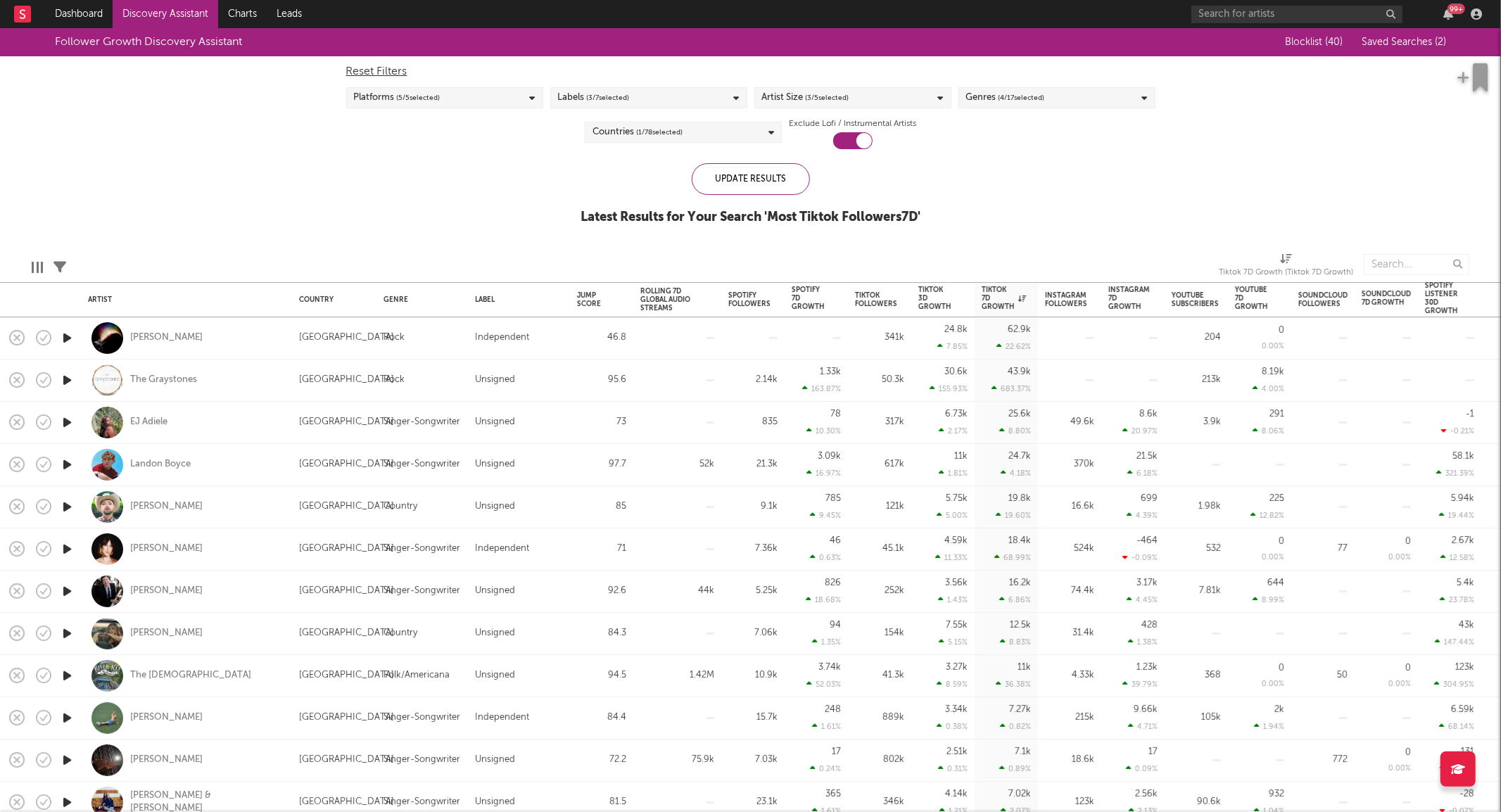
click at [61, 268] on icon at bounding box center [60, 267] width 13 height 13
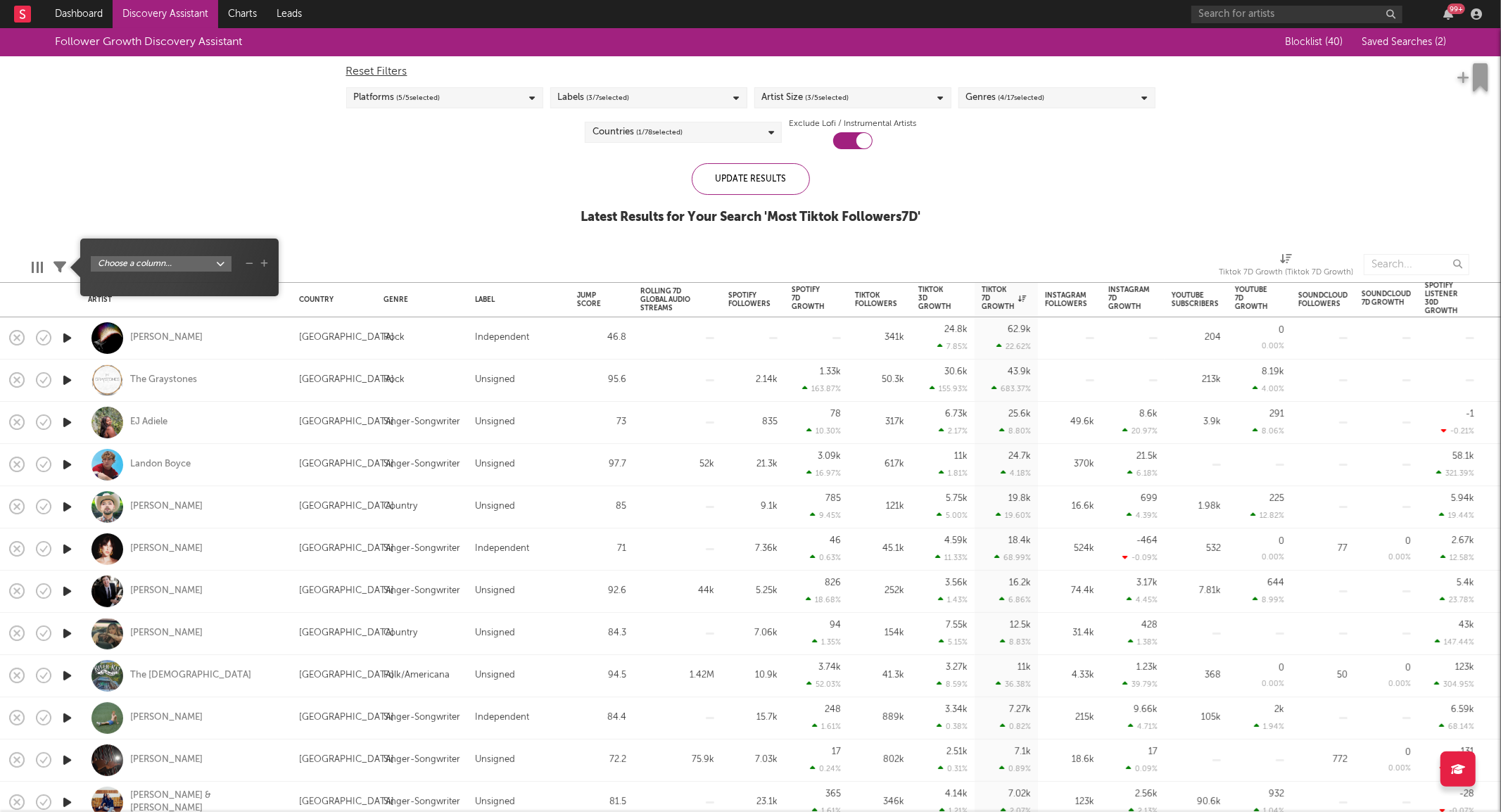
click at [151, 147] on div "Follower Growth Discovery Assistant Blocklist ( 40 ) Saved Searches ( 2 ) Reset…" at bounding box center [750, 134] width 1501 height 212
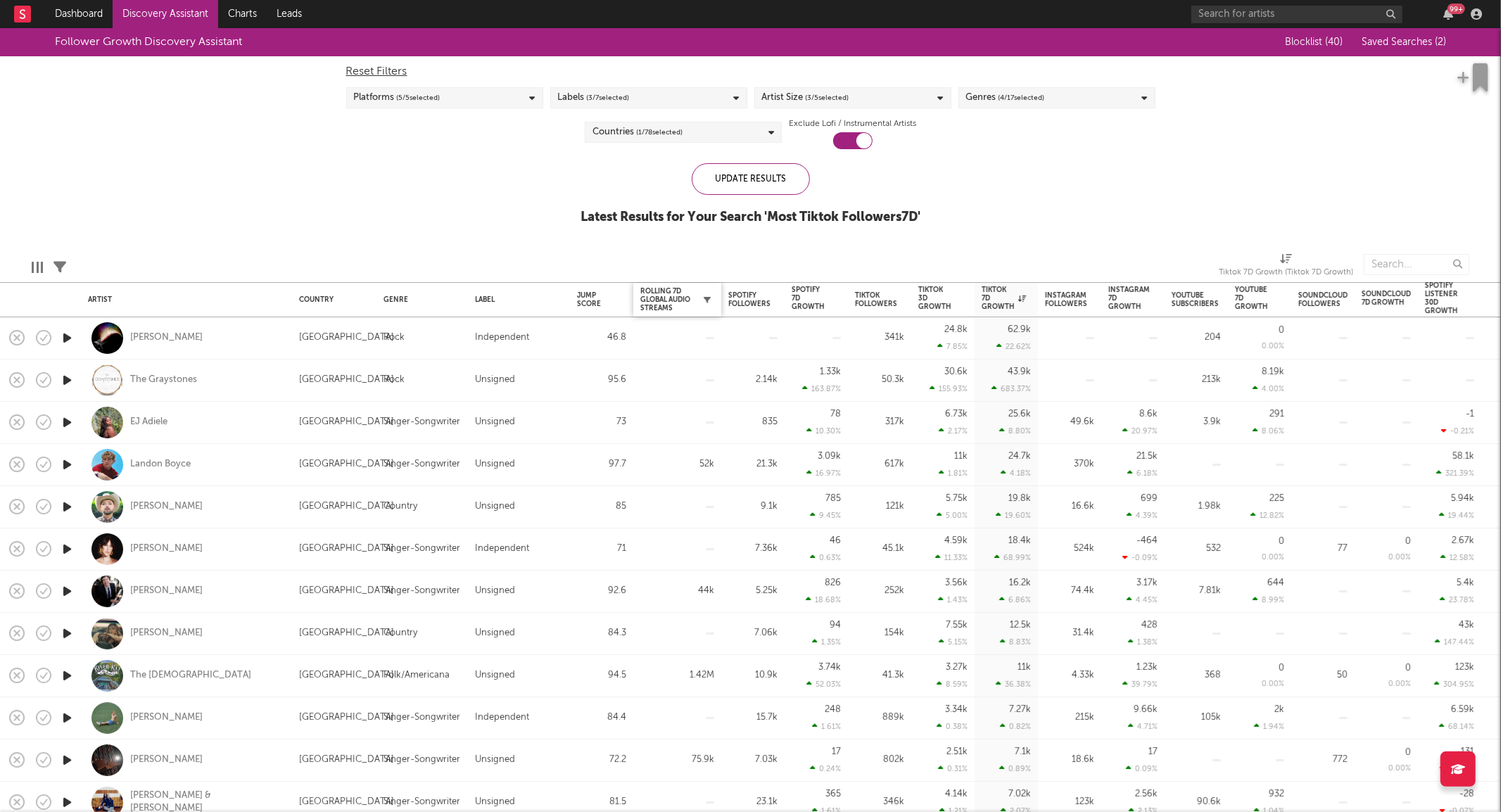
click at [704, 297] on icon "button" at bounding box center [707, 300] width 7 height 7
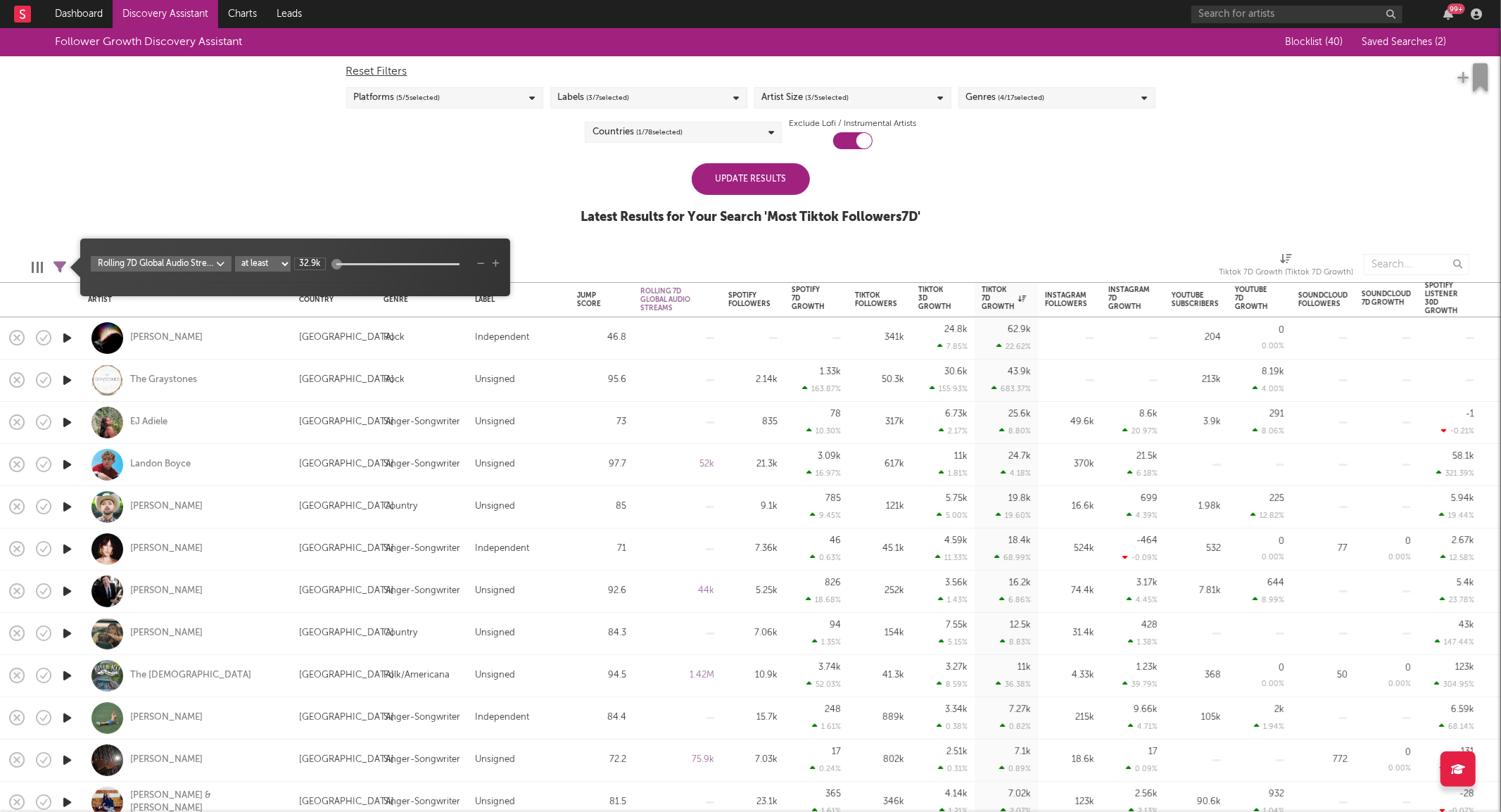
type input "1"
click at [728, 170] on div "Update Results" at bounding box center [751, 179] width 118 height 32
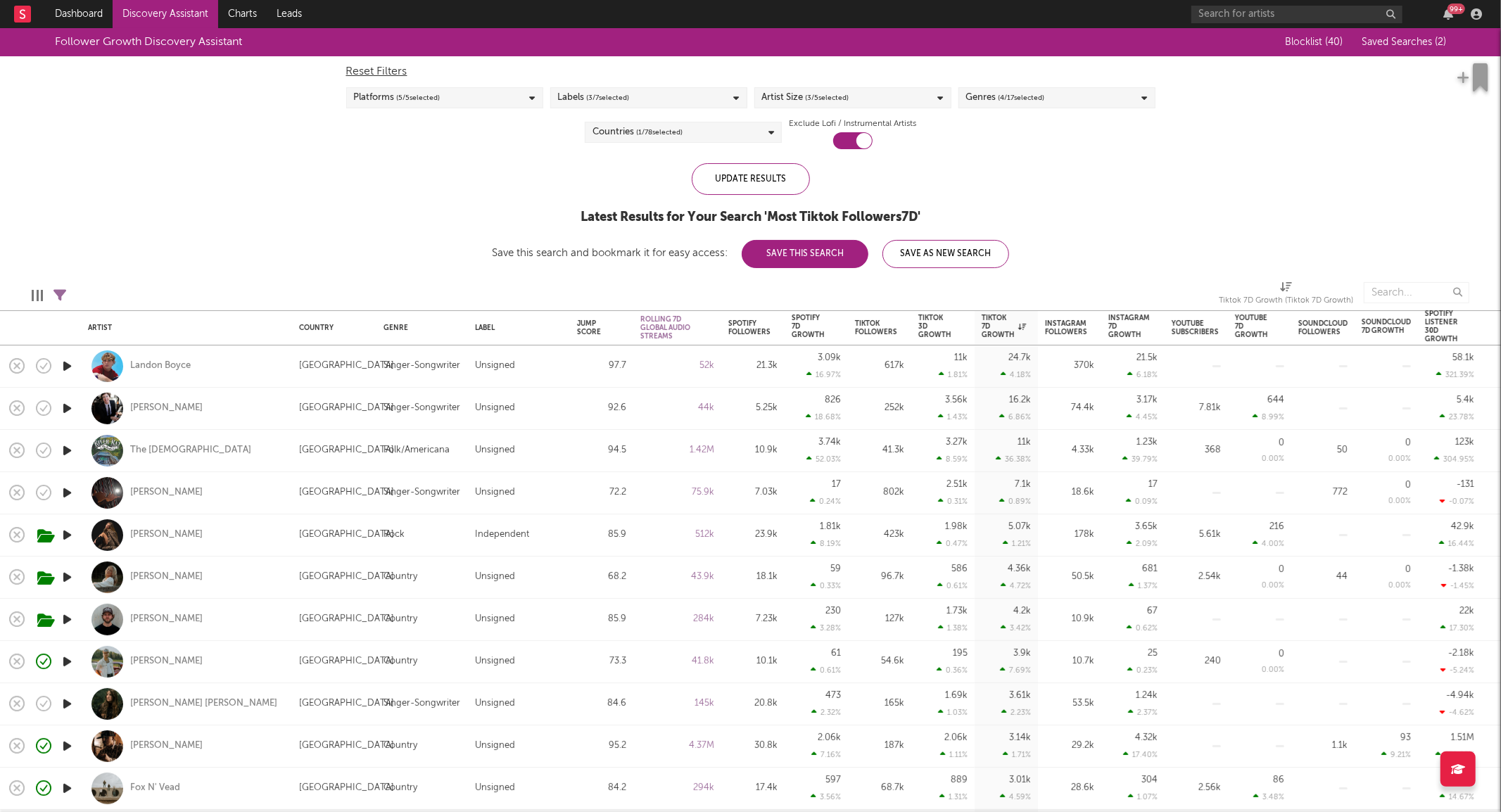
click at [250, 582] on div "Ashley Anne" at bounding box center [187, 577] width 197 height 42
select select "1w"
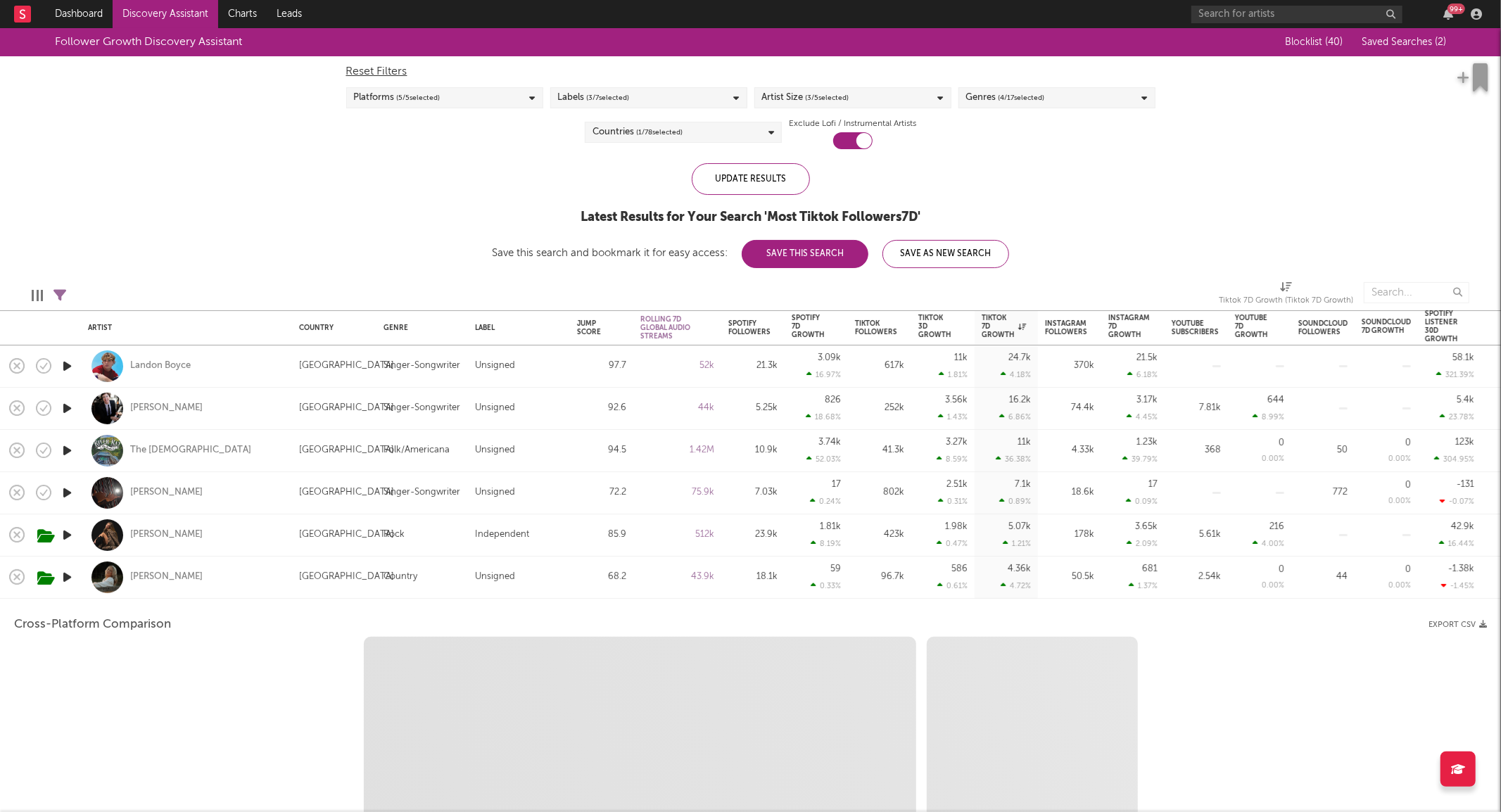
select select "6m"
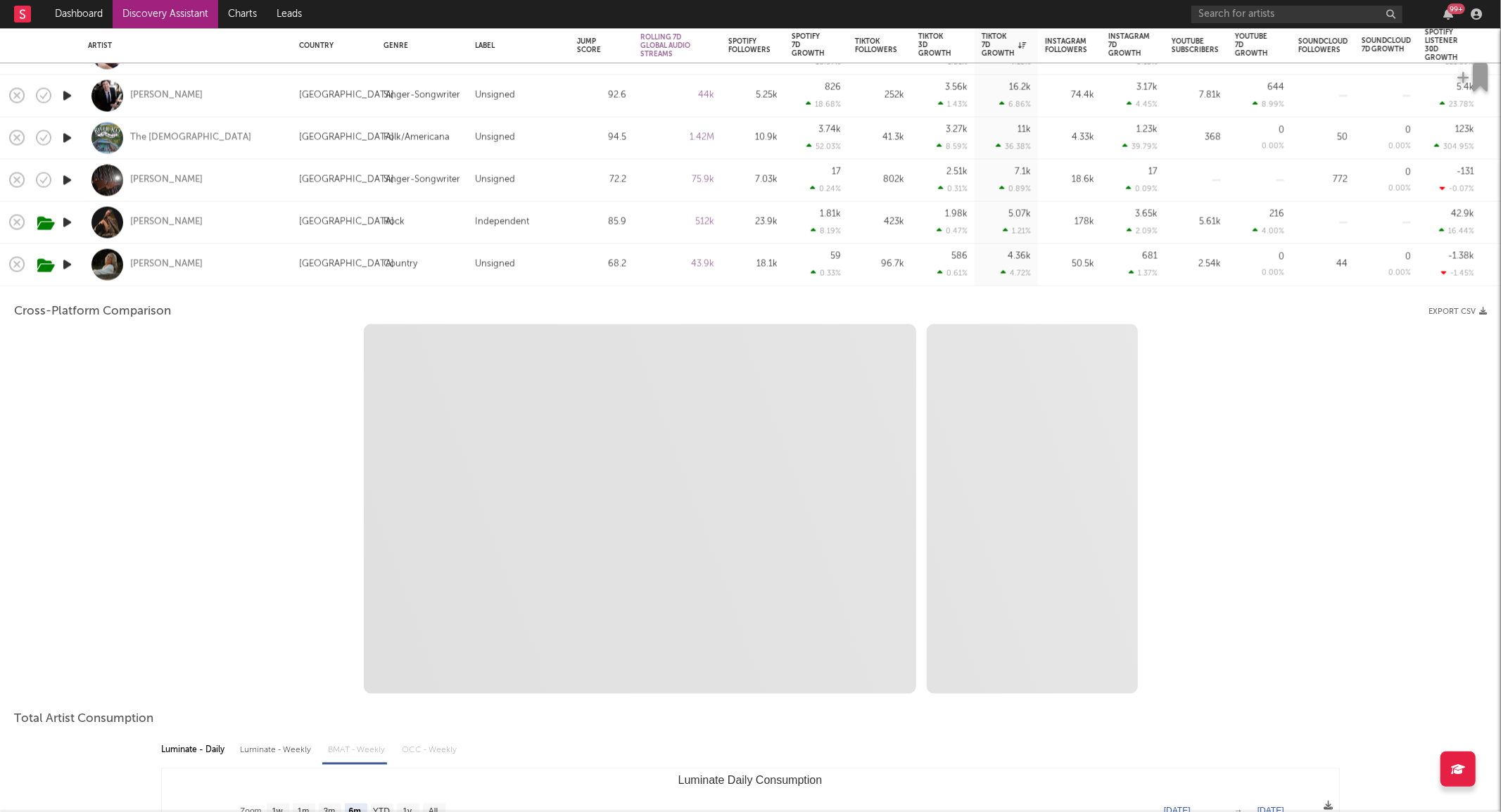
select select "1m"
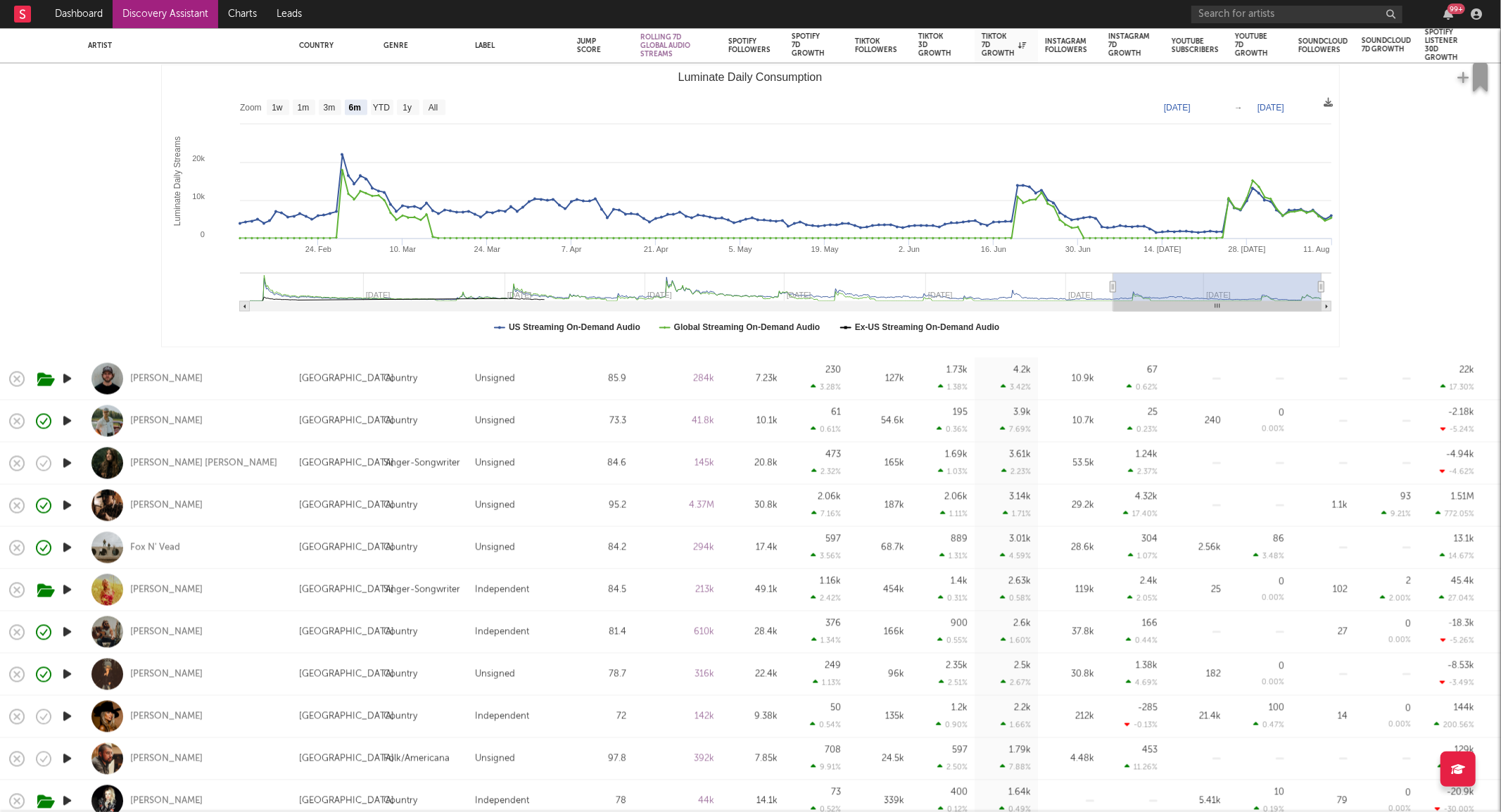
click at [221, 410] on div "Nathan Wilson" at bounding box center [187, 421] width 197 height 42
select select "1w"
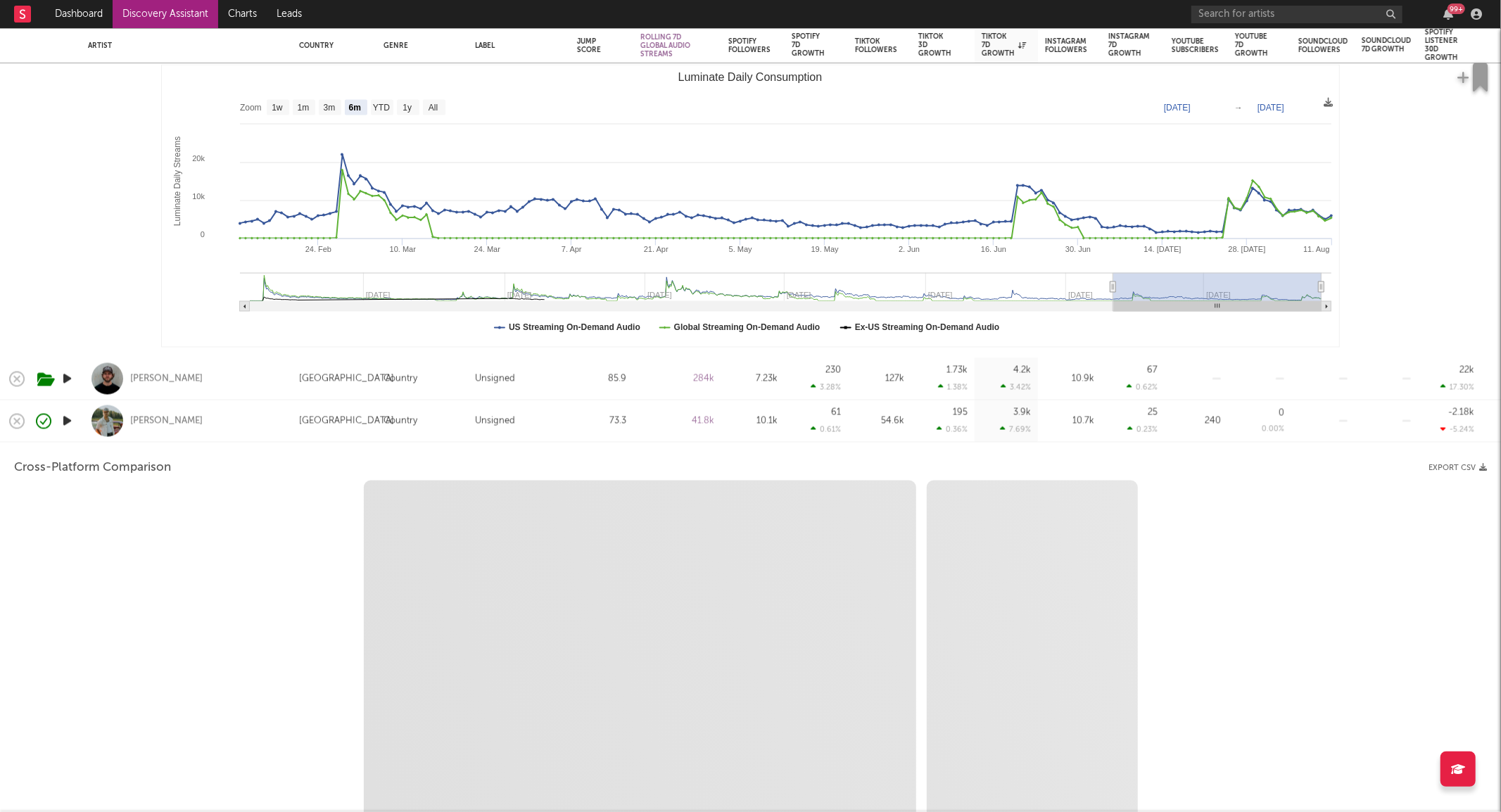
select select "6m"
select select "1m"
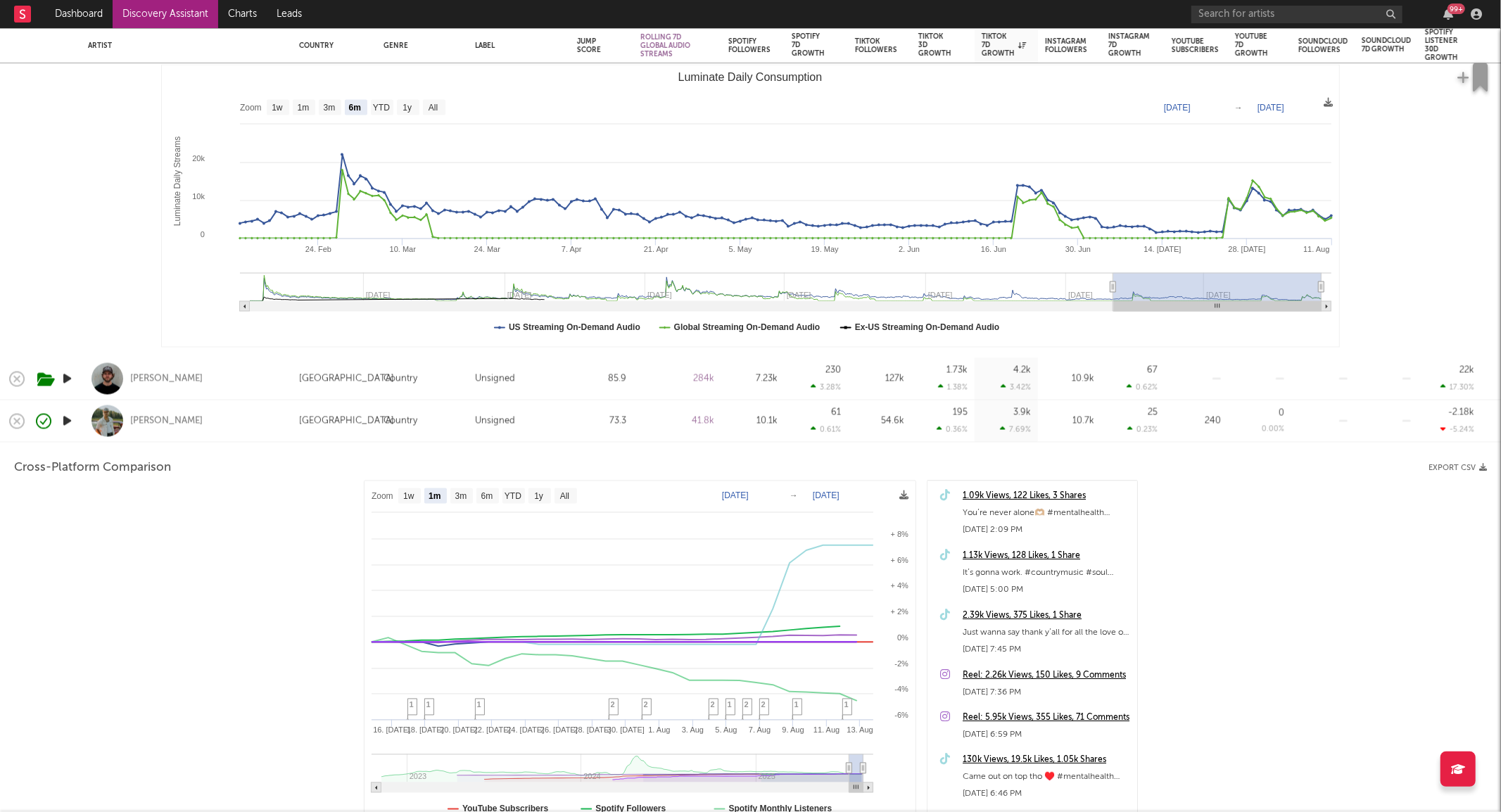
click at [240, 427] on div "Nathan Wilson" at bounding box center [187, 421] width 197 height 42
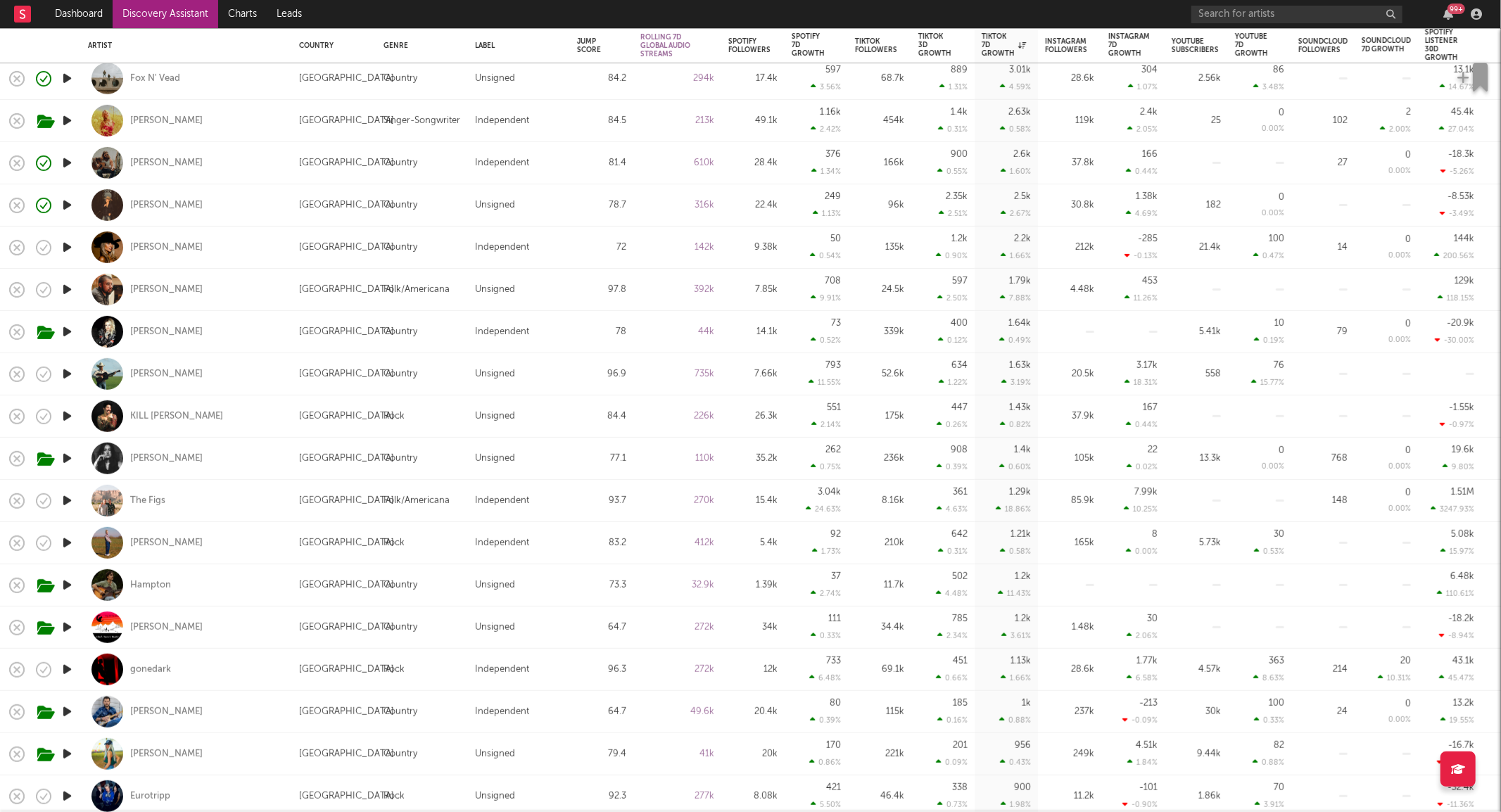
select select "1m"
select select "6m"
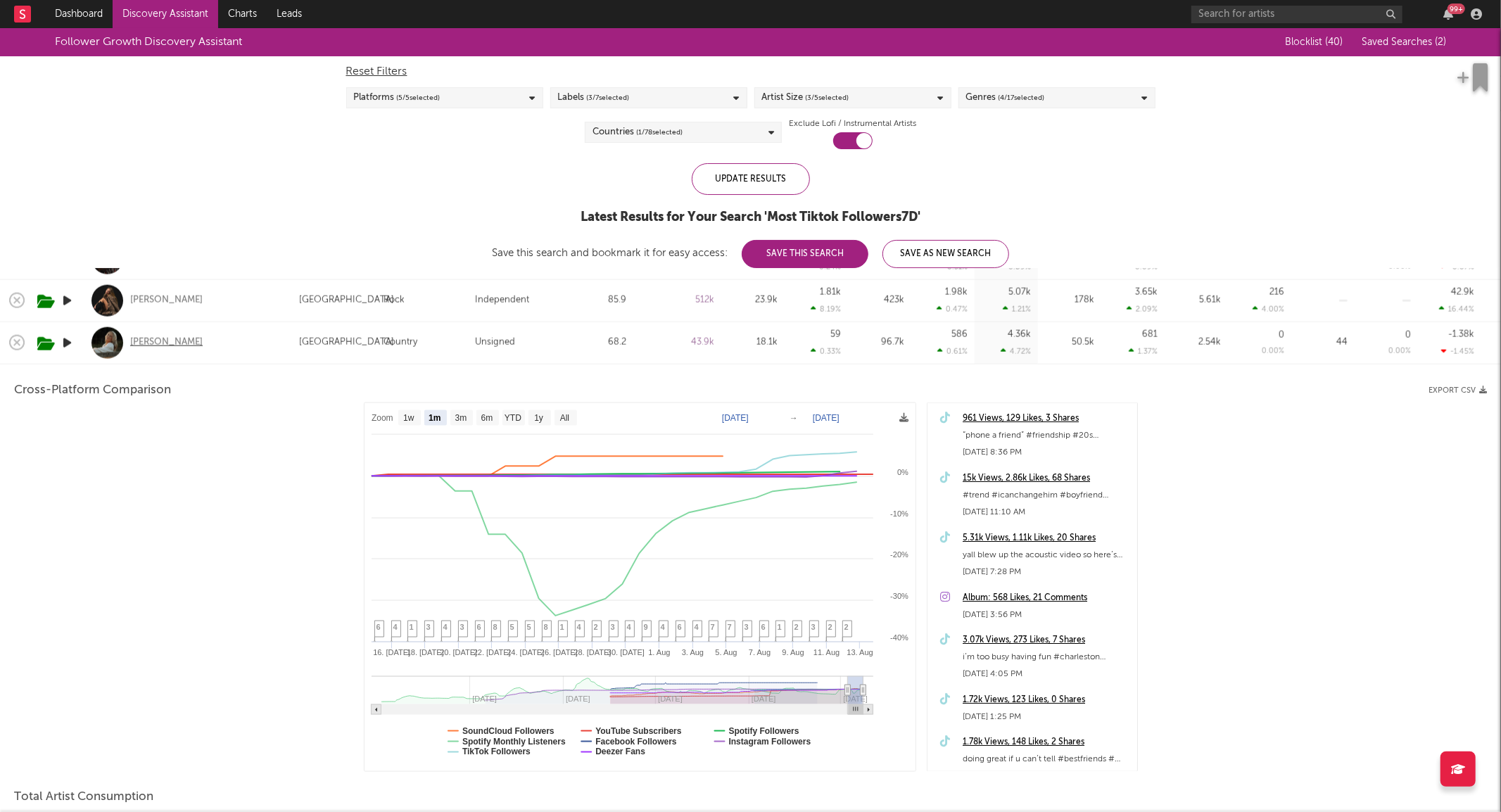
click at [158, 345] on div "Ashley Anne" at bounding box center [166, 343] width 73 height 13
click at [275, 342] on div "Ashley Anne" at bounding box center [187, 343] width 197 height 42
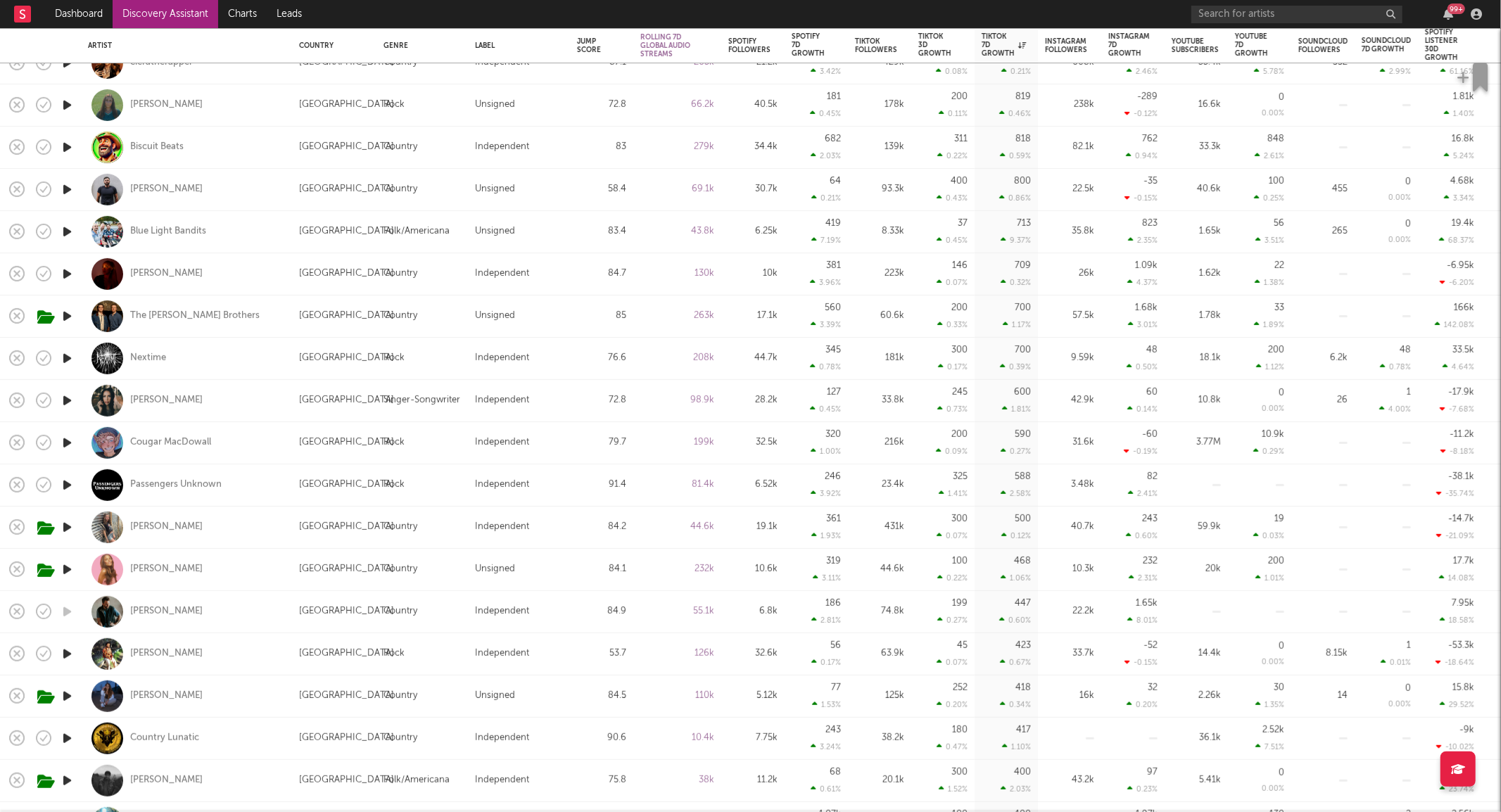
click at [253, 529] on div "Hadley Grace" at bounding box center [187, 527] width 197 height 42
select select "1w"
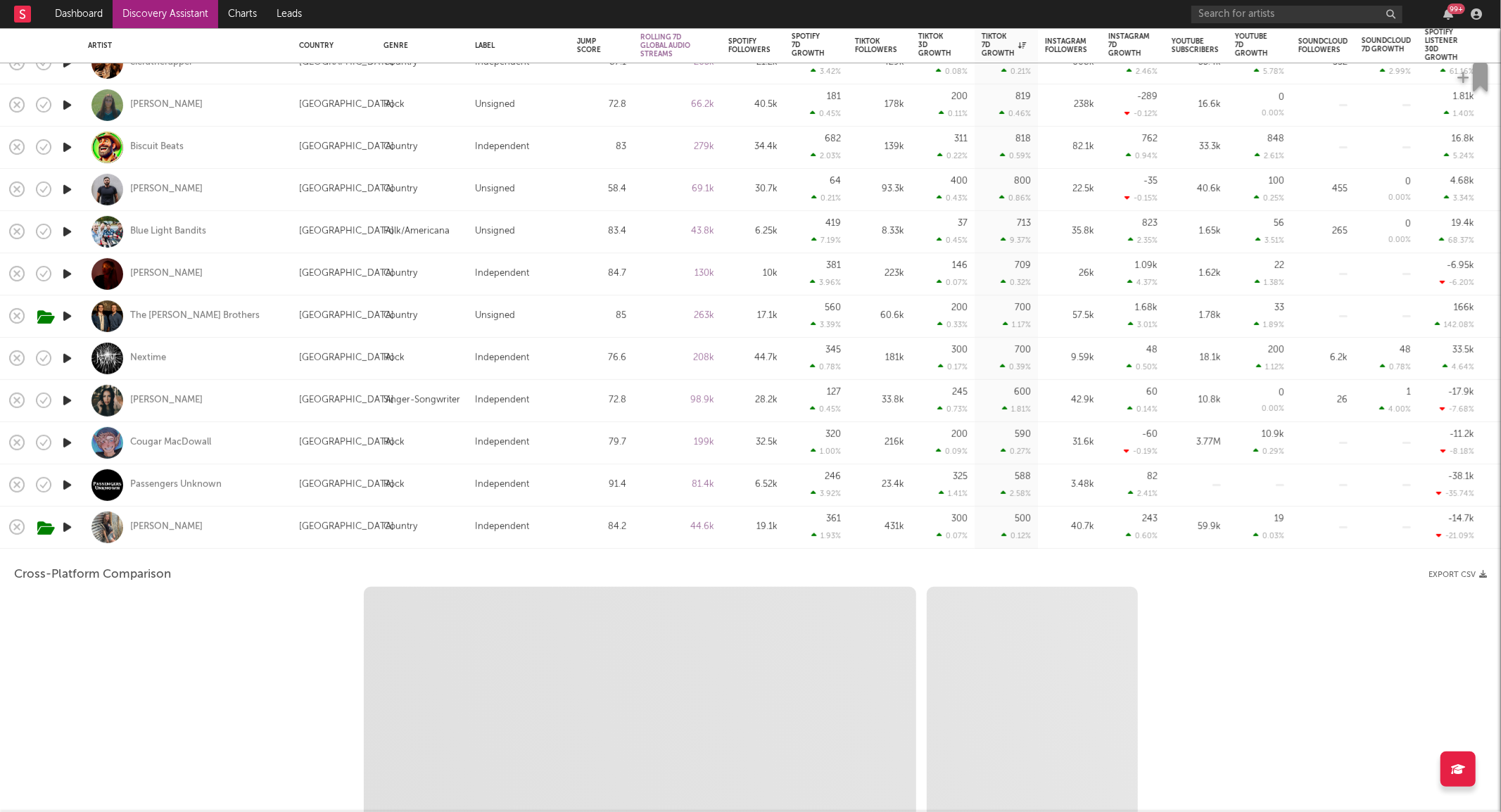
select select "6m"
select select "1m"
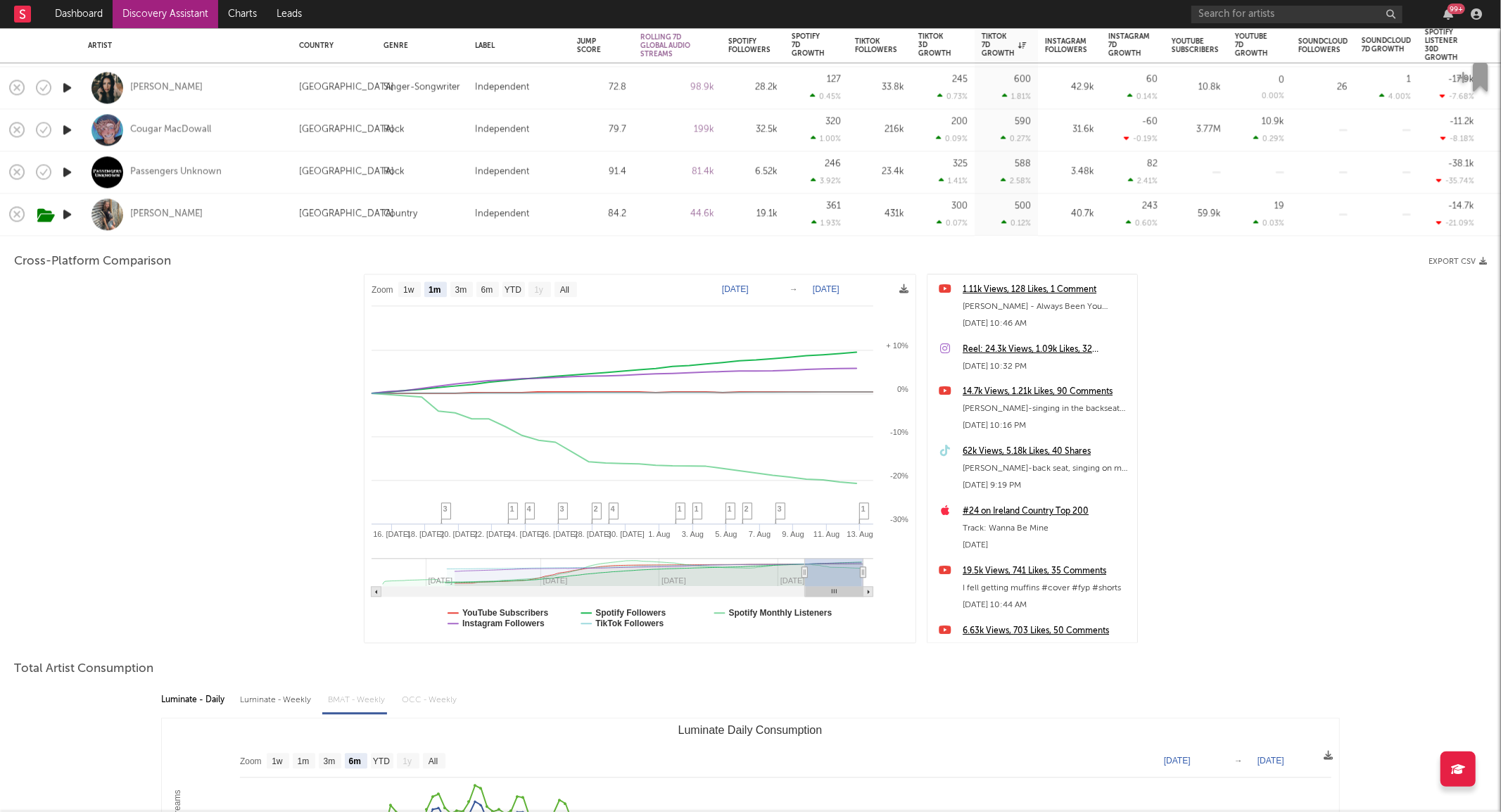
click at [226, 225] on div "Hadley Grace" at bounding box center [187, 214] width 197 height 42
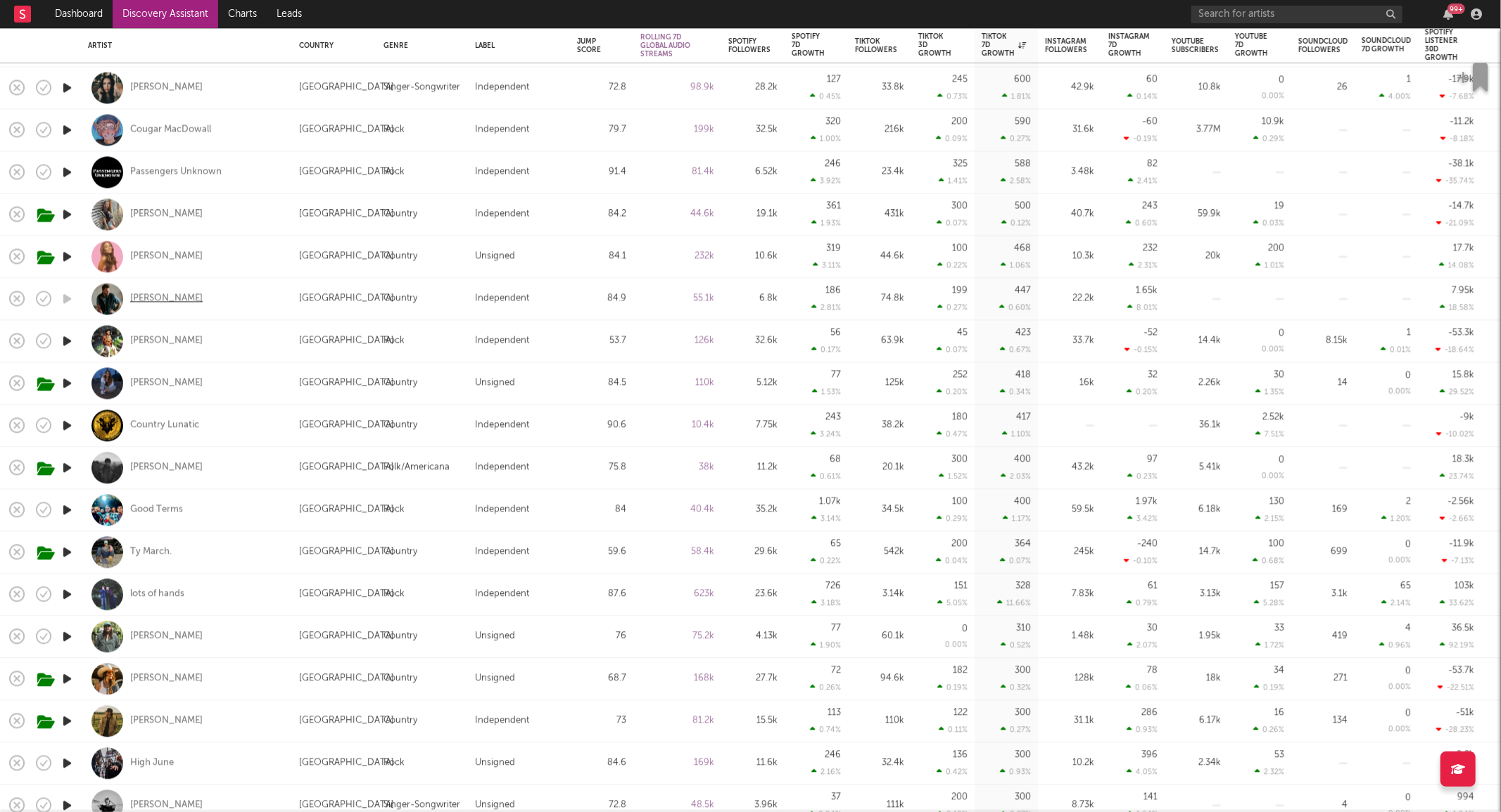
click at [169, 300] on div "[PERSON_NAME]" at bounding box center [166, 299] width 73 height 13
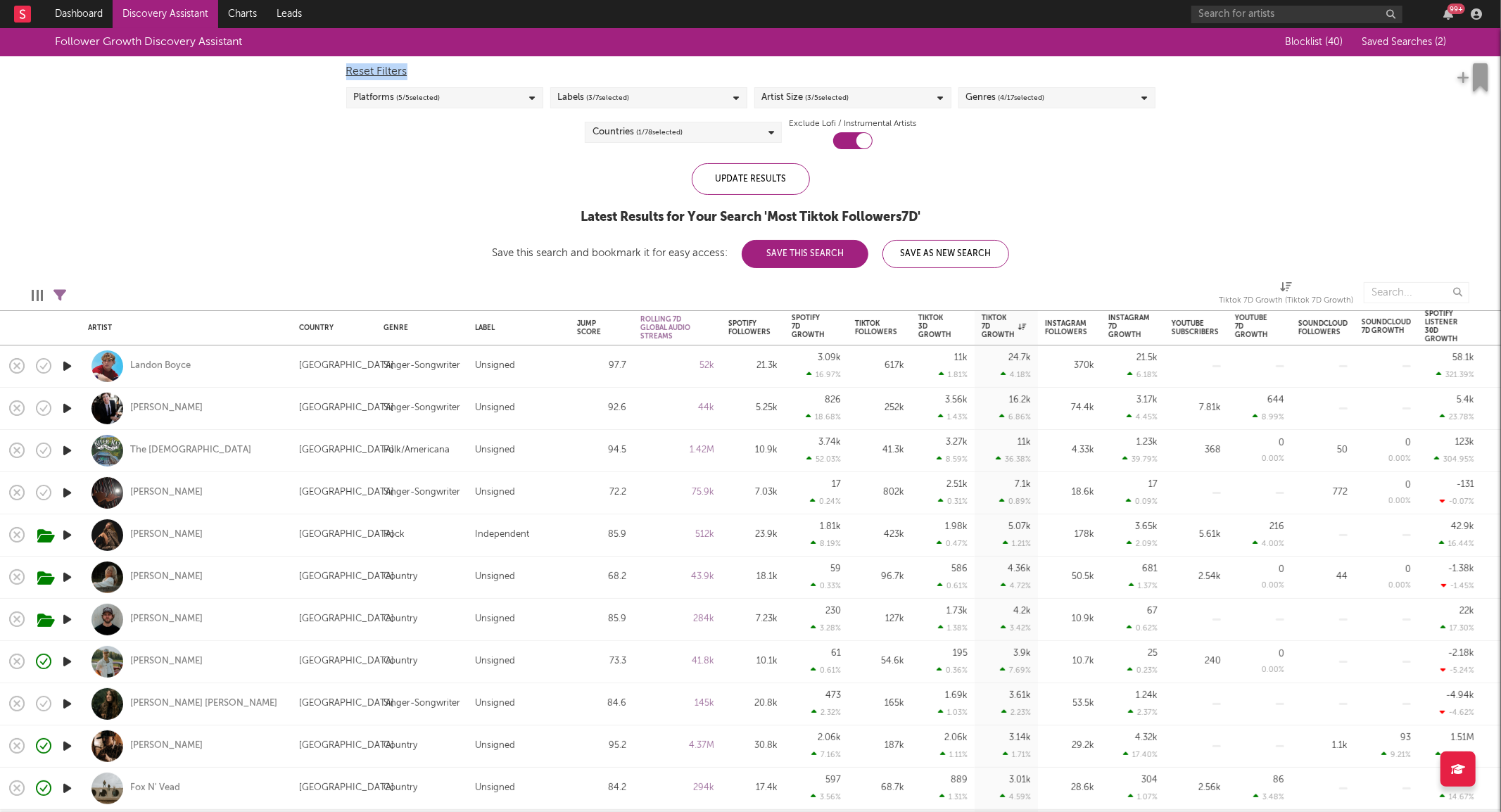
drag, startPoint x: 374, startPoint y: 69, endPoint x: 489, endPoint y: 68, distance: 115.0
click at [489, 68] on div "Reset Filters" at bounding box center [750, 71] width 810 height 17
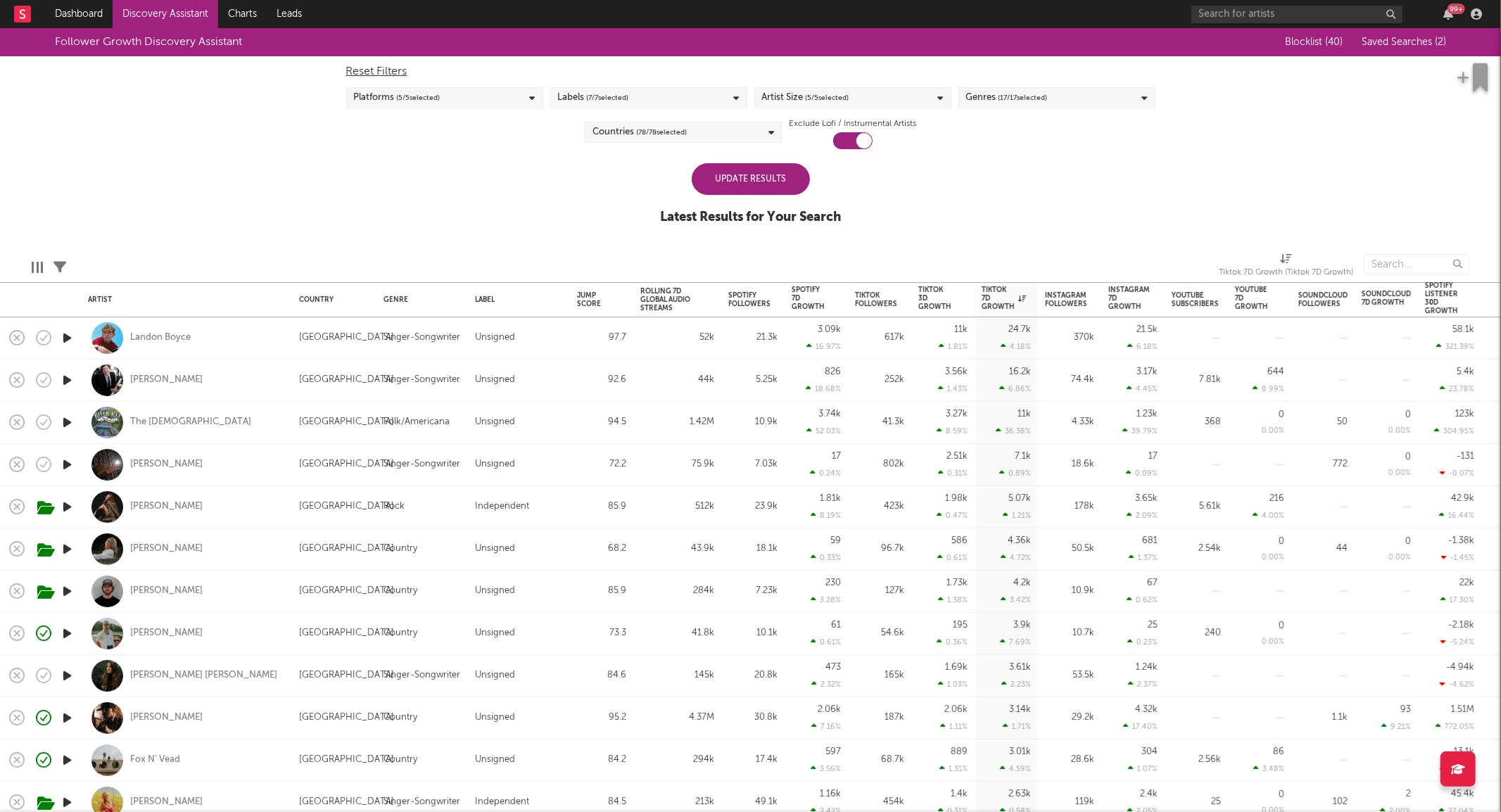
click at [411, 176] on div "Follower Growth Discovery Assistant Blocklist ( 40 ) Saved Searches ( 2 ) Reset…" at bounding box center [750, 134] width 1501 height 212
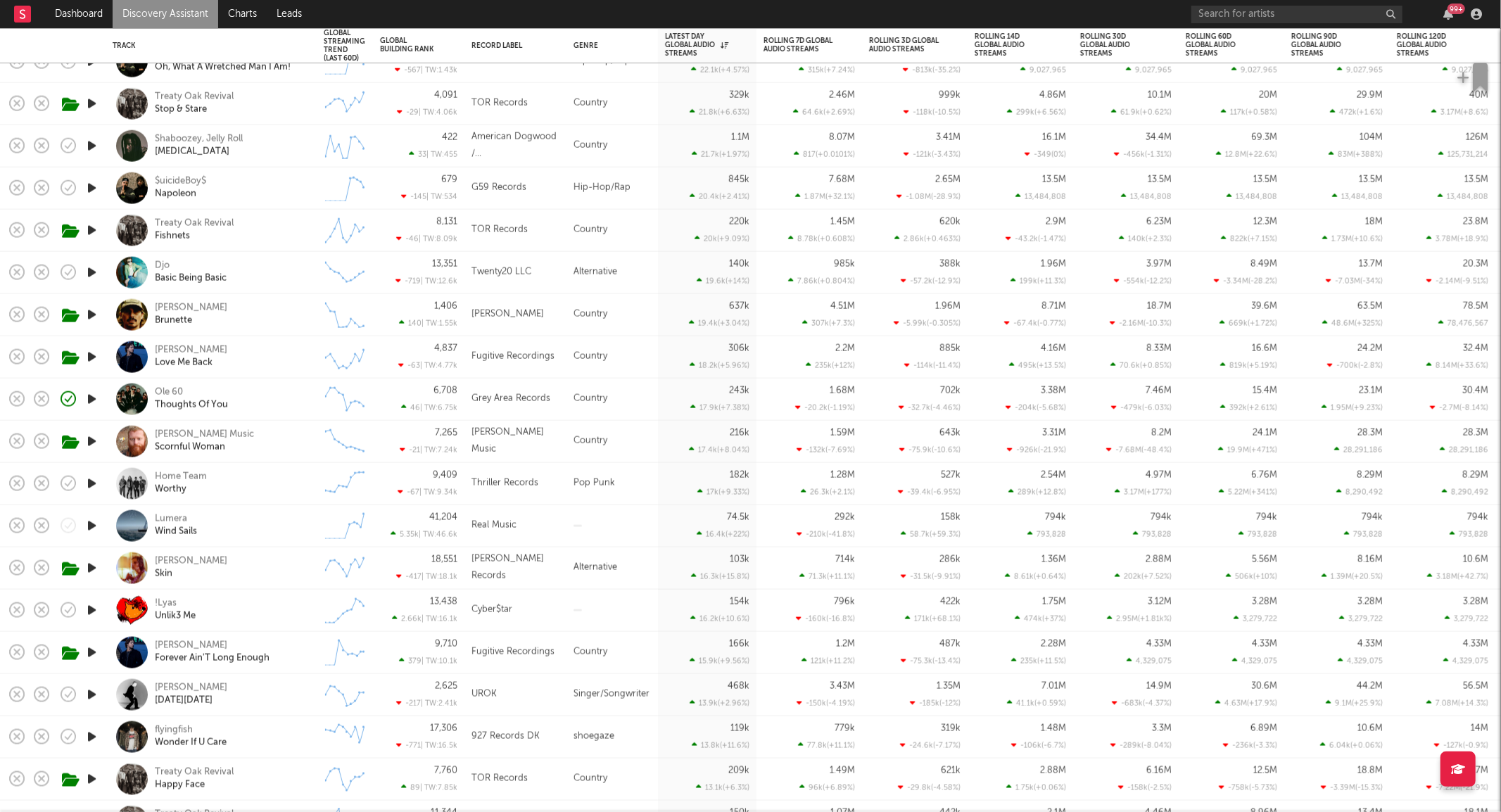
click at [88, 615] on icon "button" at bounding box center [91, 610] width 15 height 17
click at [88, 615] on icon "button" at bounding box center [91, 610] width 13 height 17
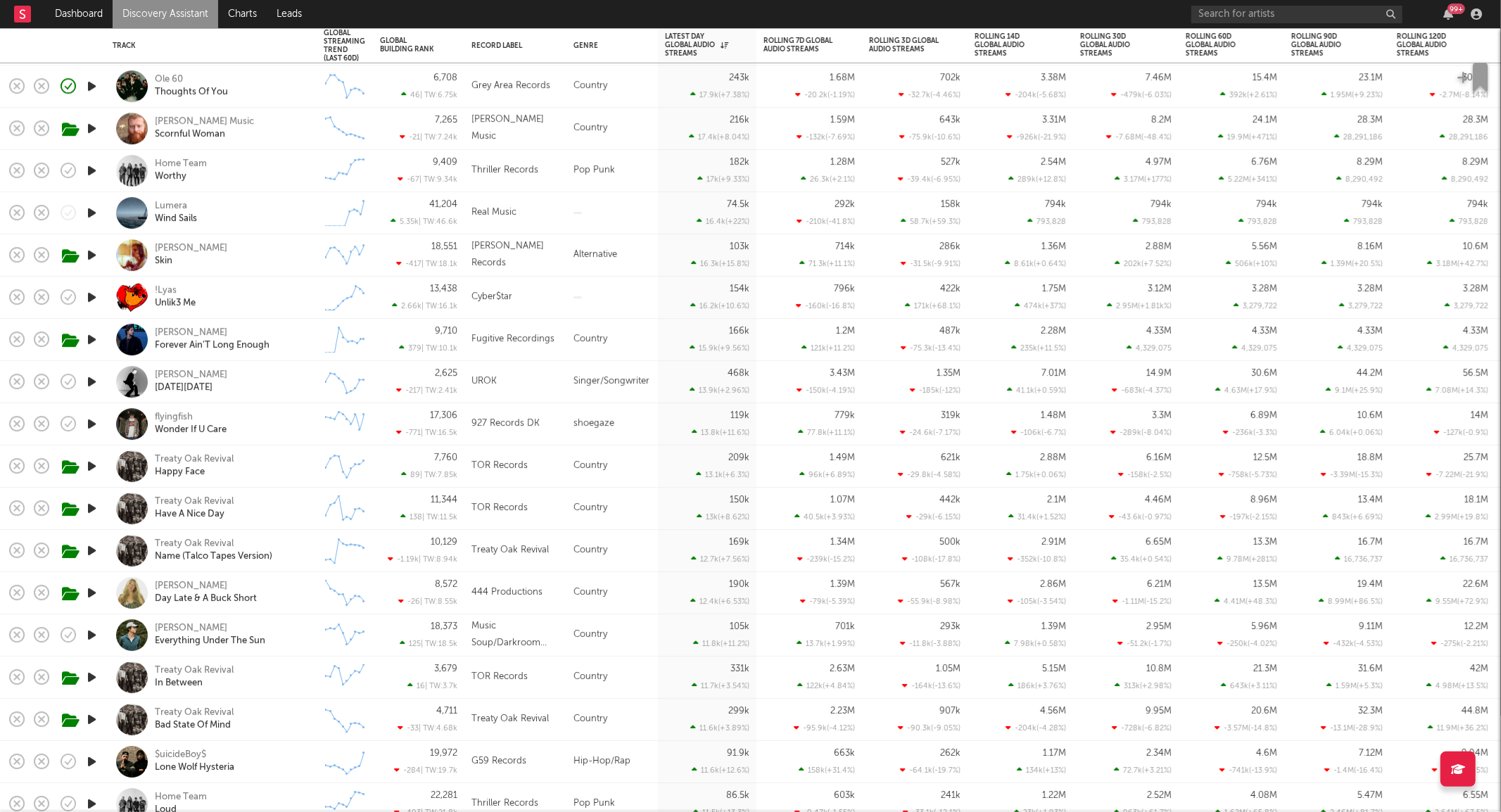
click at [285, 589] on div "[PERSON_NAME] Day Late & A Buck Short" at bounding box center [230, 594] width 151 height 25
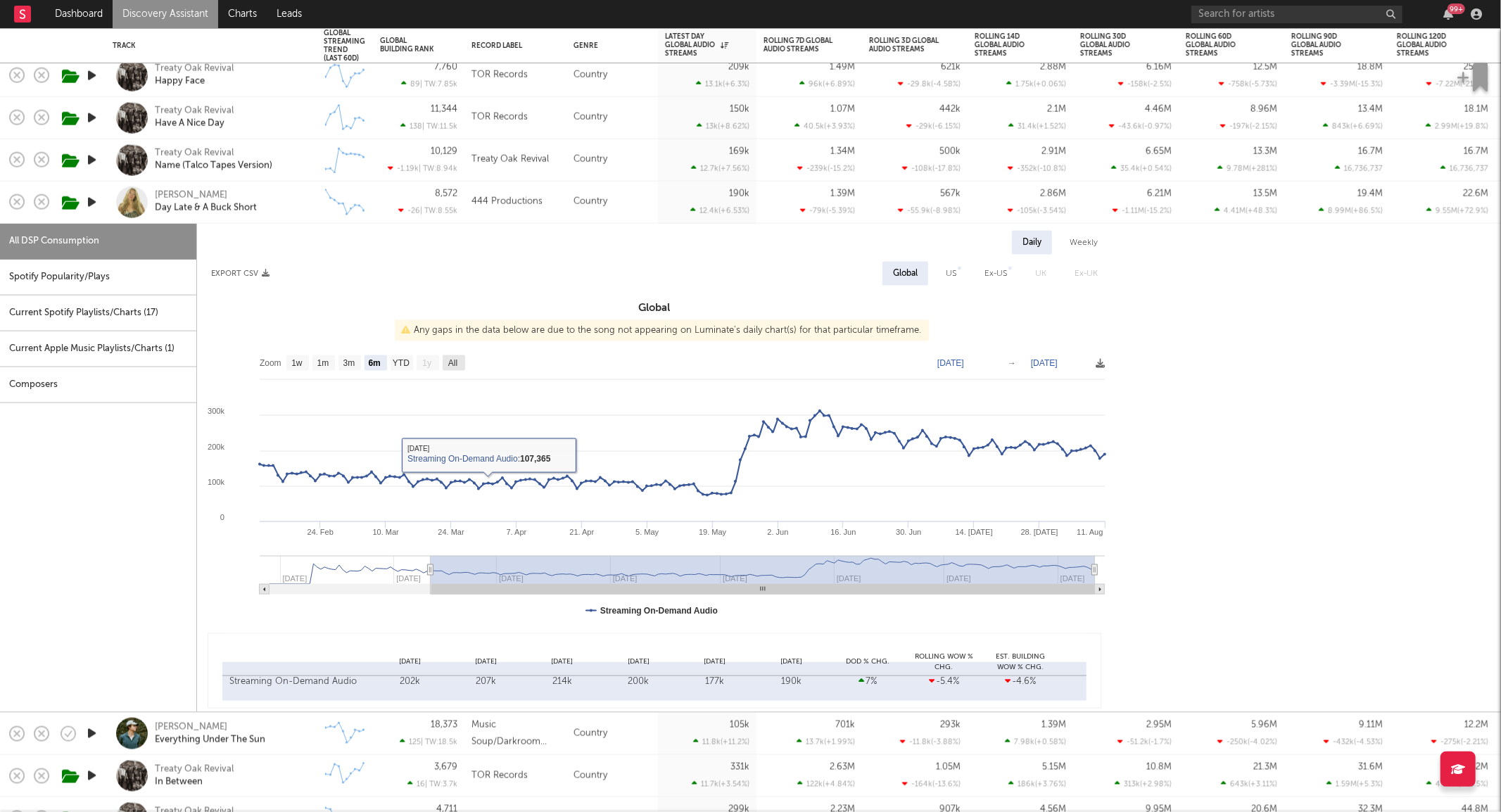
click at [451, 363] on text "All" at bounding box center [453, 363] width 9 height 9
select select "All"
type input "[DATE]"
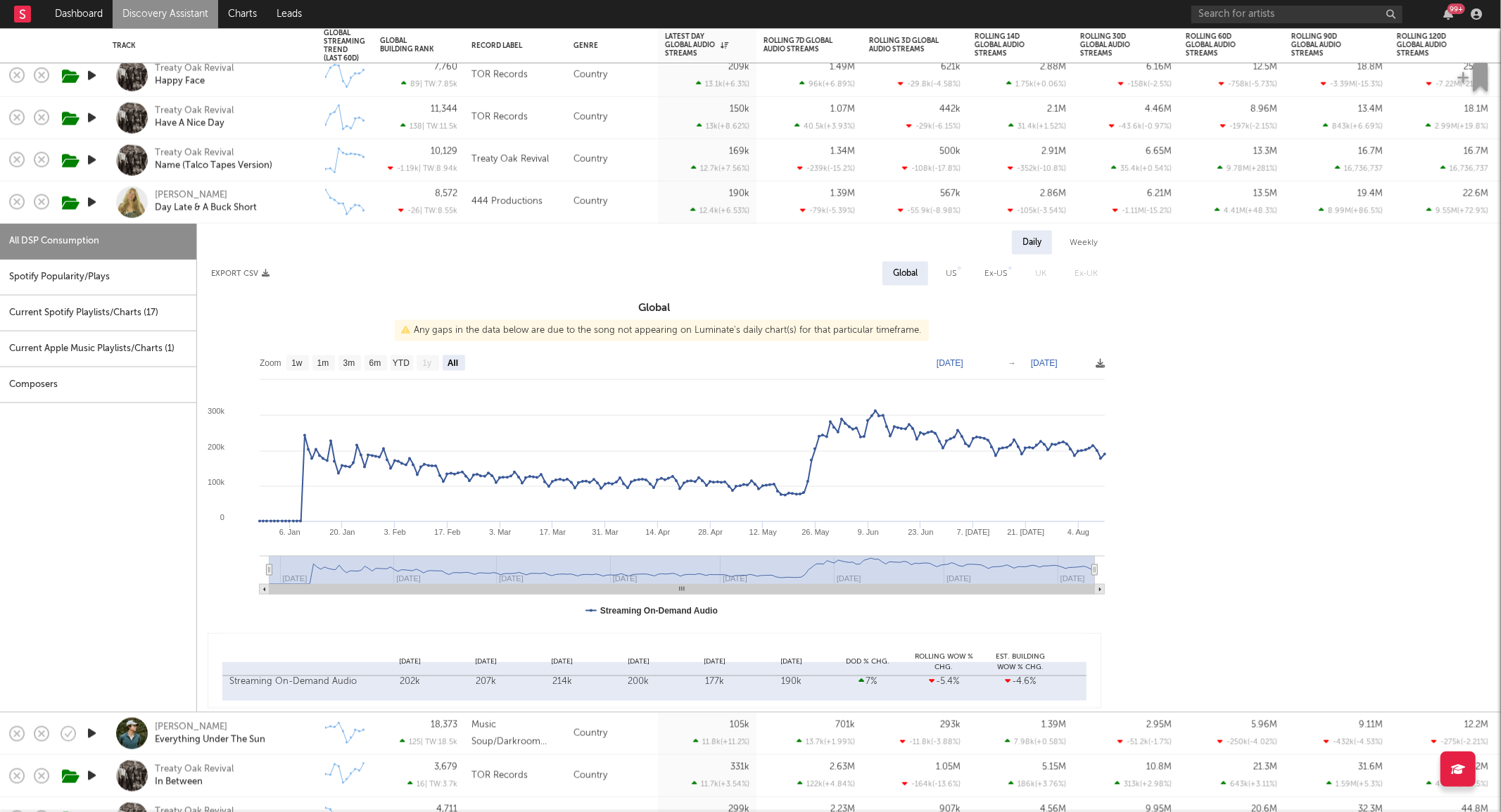
click at [289, 199] on div "[PERSON_NAME] Day Late & A Buck Short" at bounding box center [230, 202] width 151 height 25
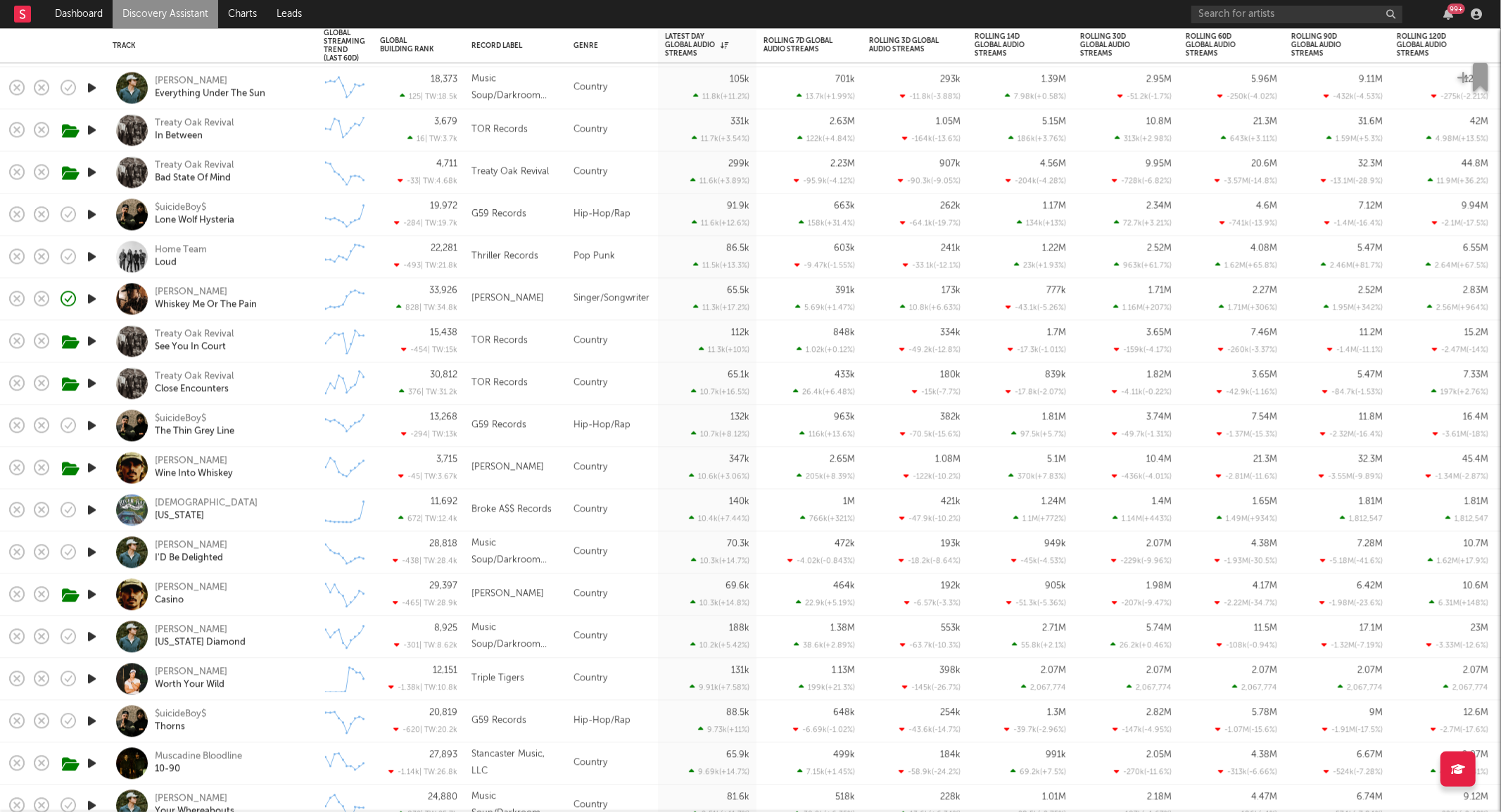
click at [259, 501] on div "Creekers [US_STATE]" at bounding box center [230, 510] width 151 height 25
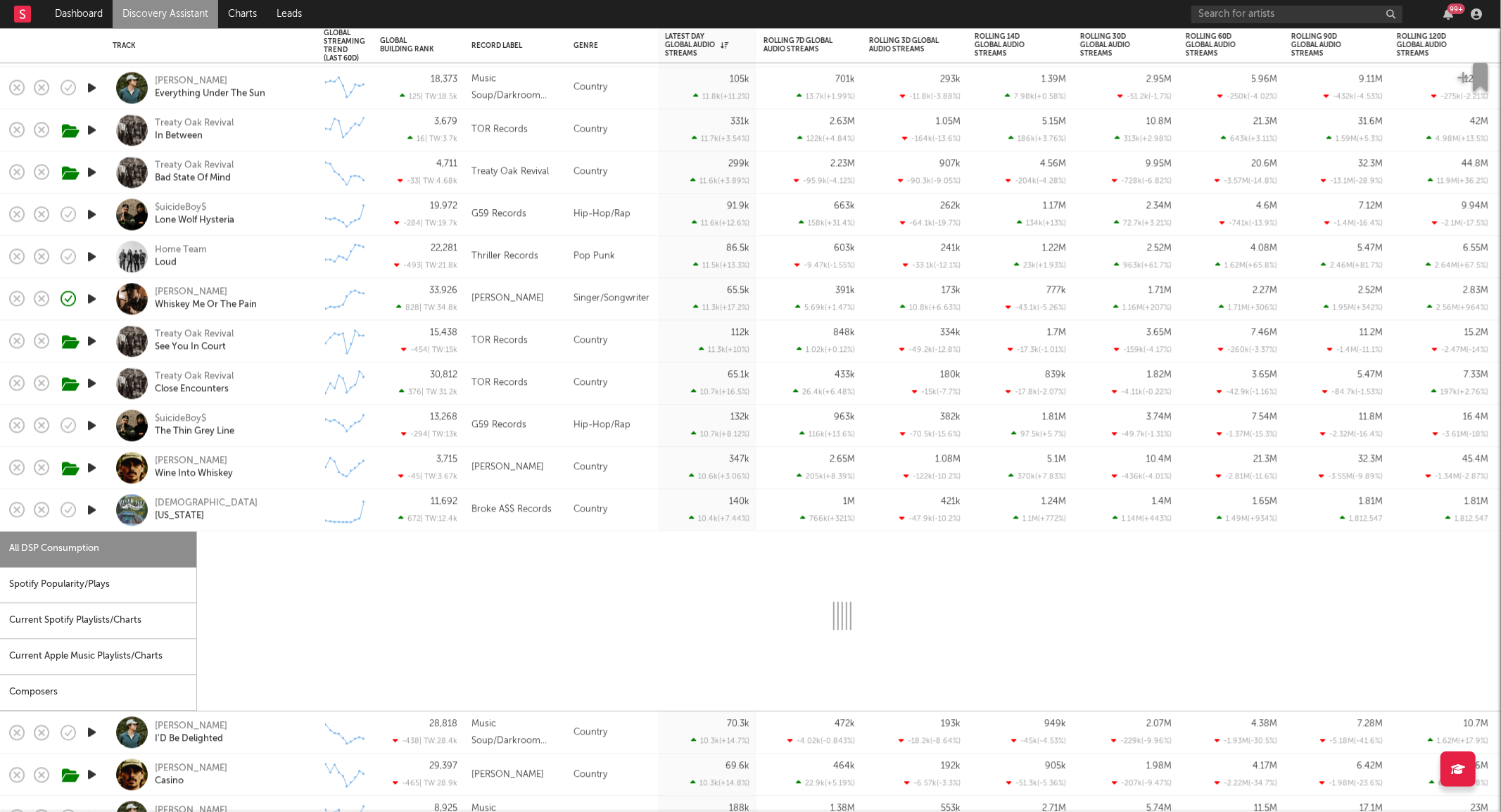
select select "1w"
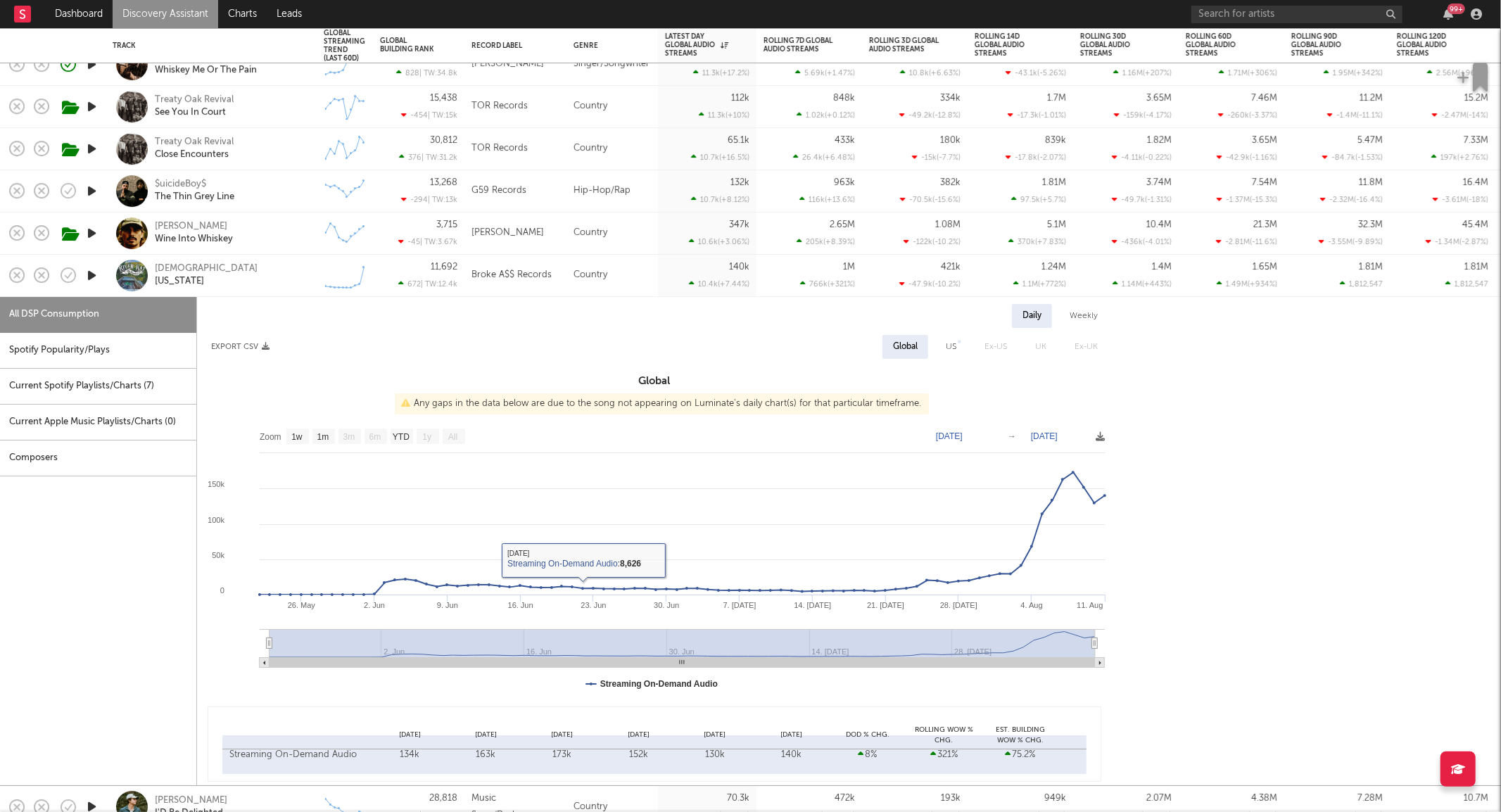
click at [234, 279] on div "Creekers [US_STATE]" at bounding box center [230, 276] width 151 height 25
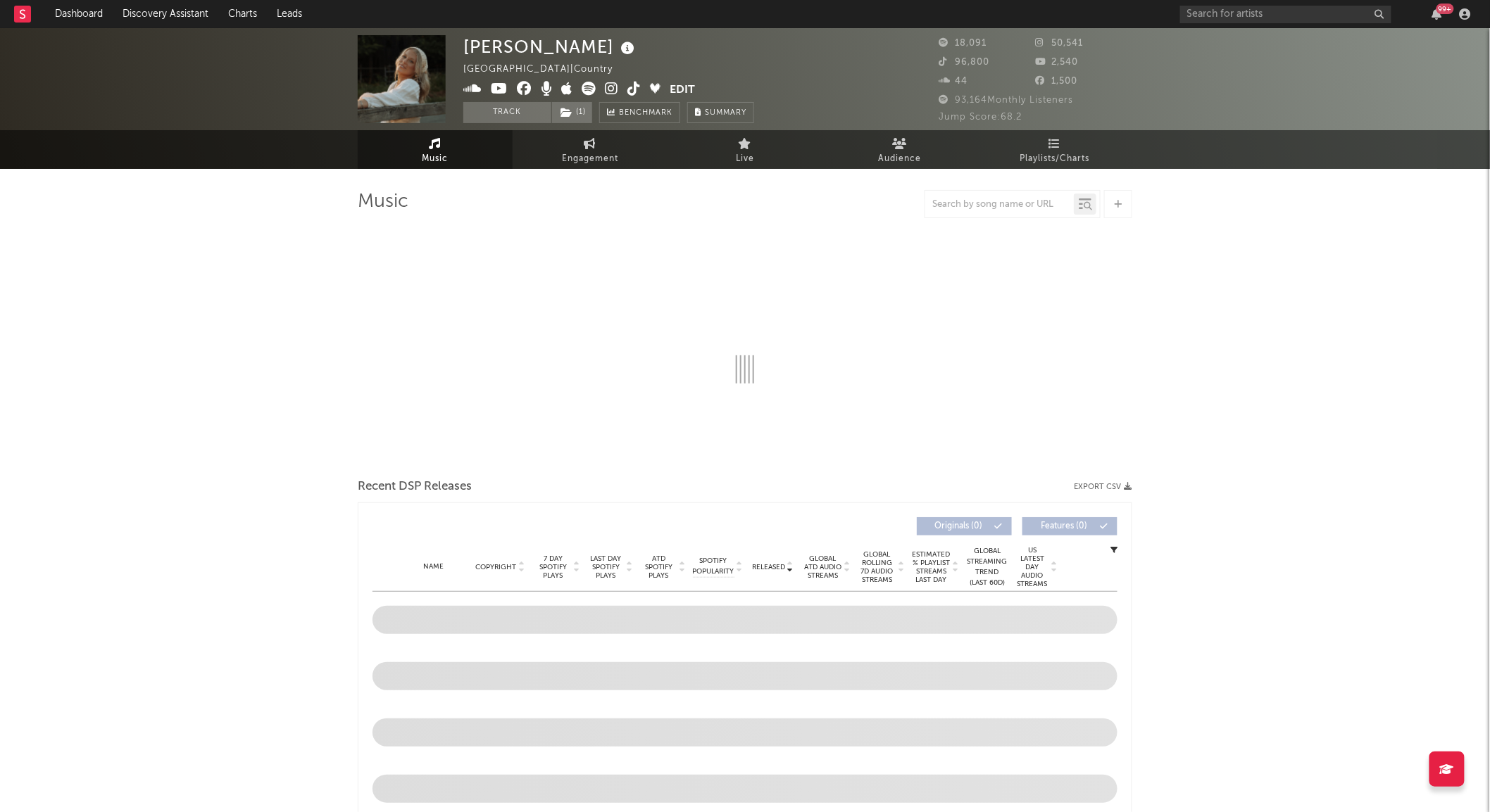
select select "6m"
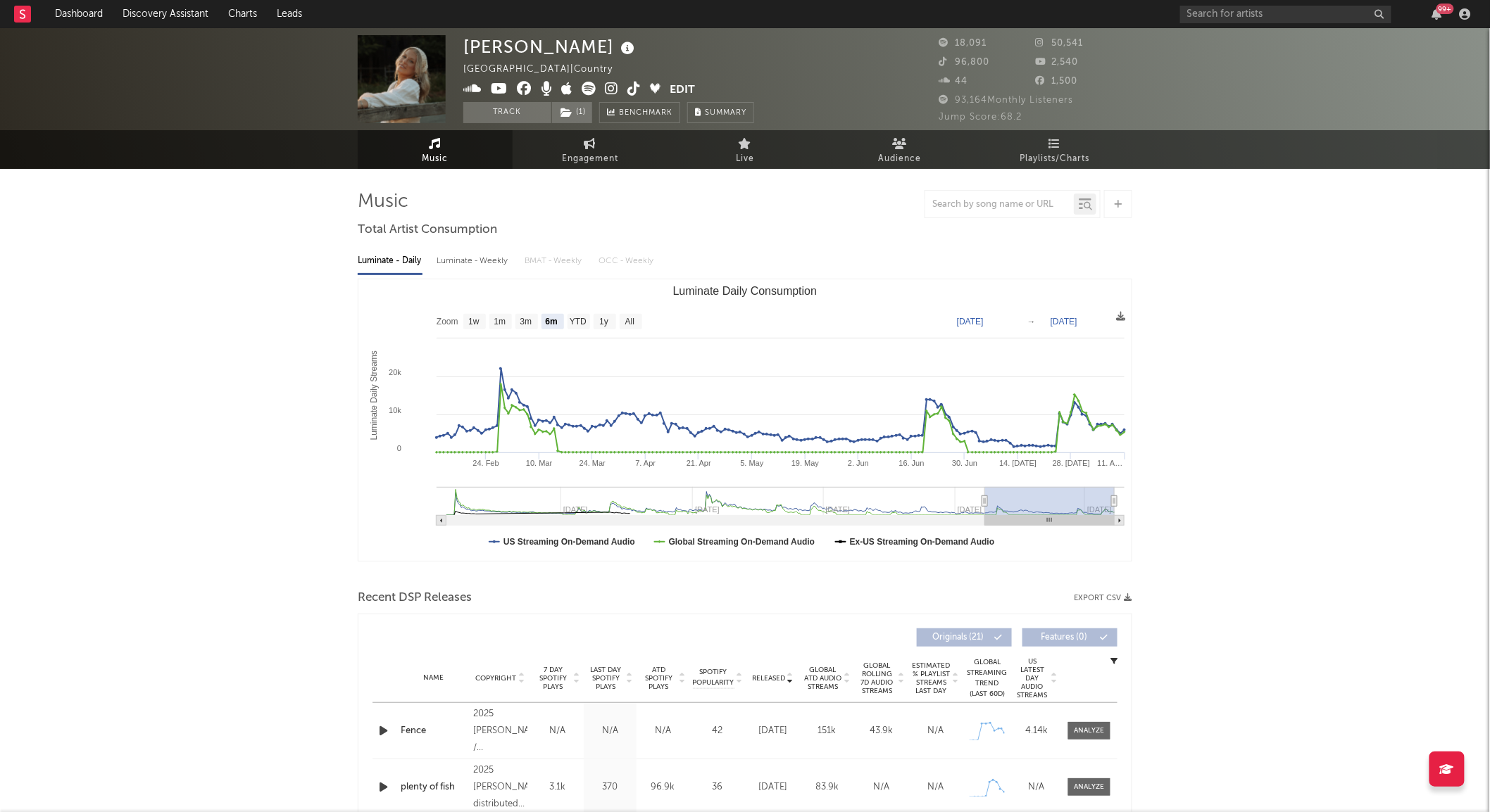
click at [384, 732] on icon "button" at bounding box center [383, 731] width 15 height 17
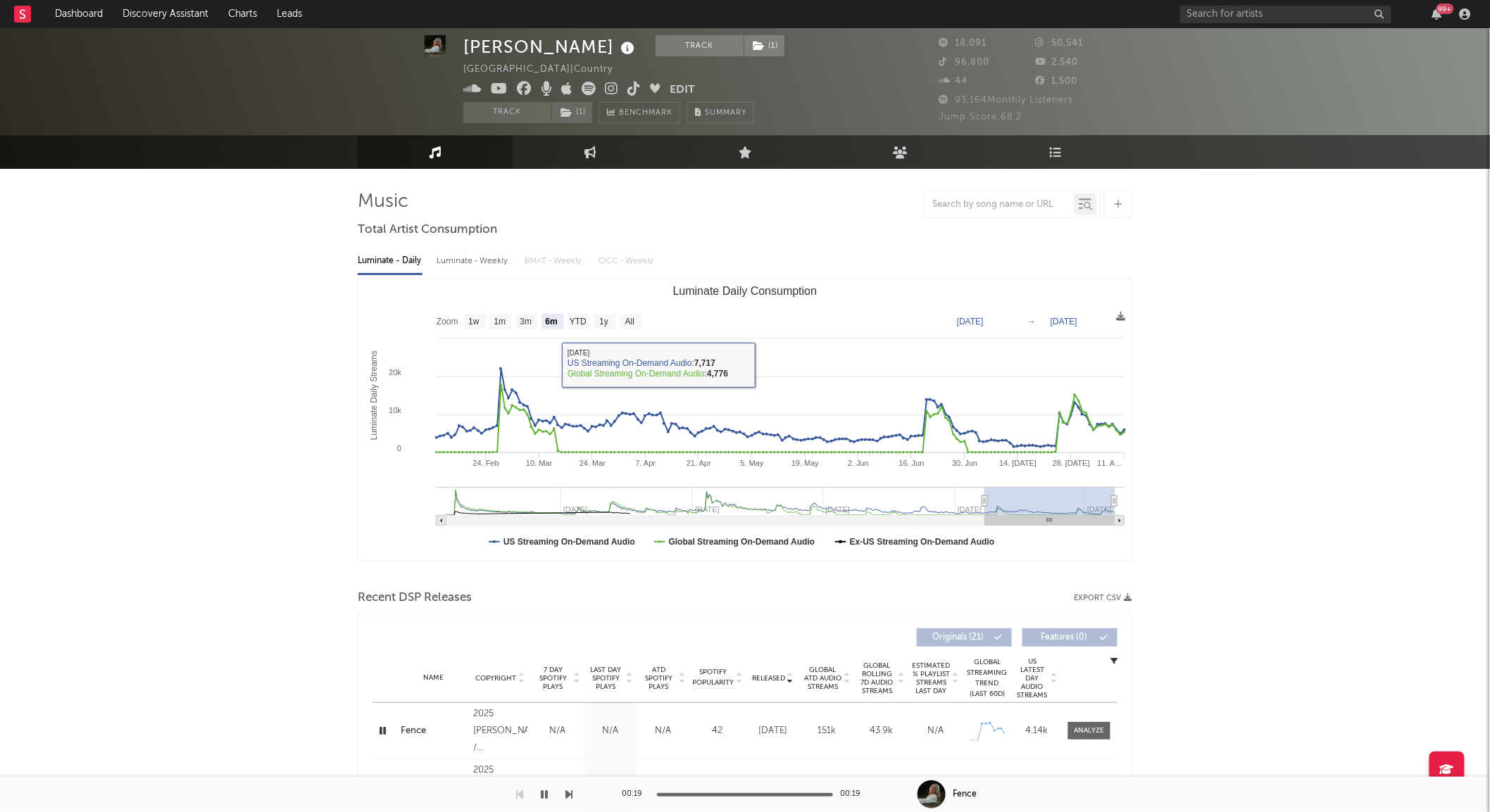
scroll to position [390, 0]
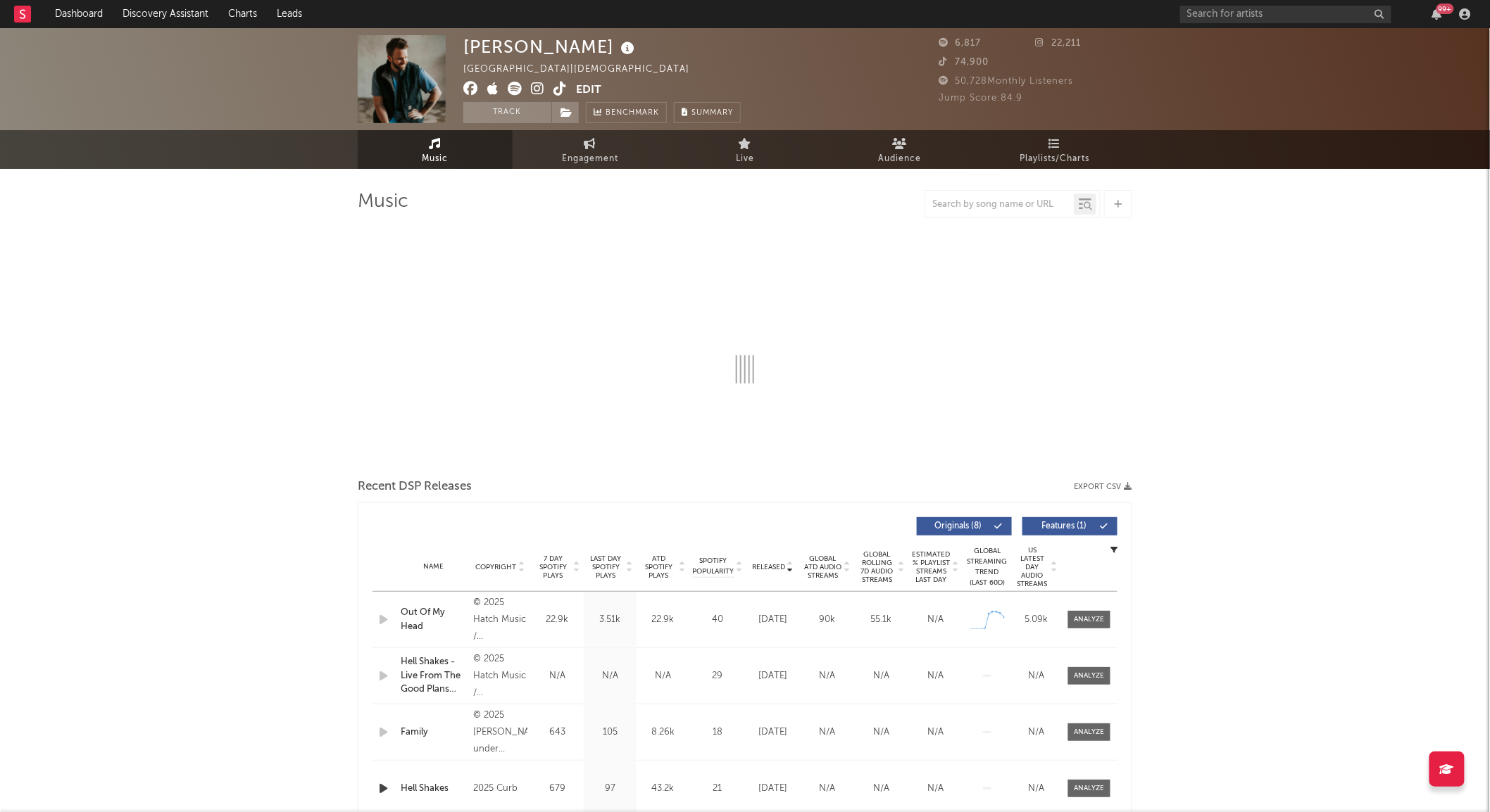
select select "6m"
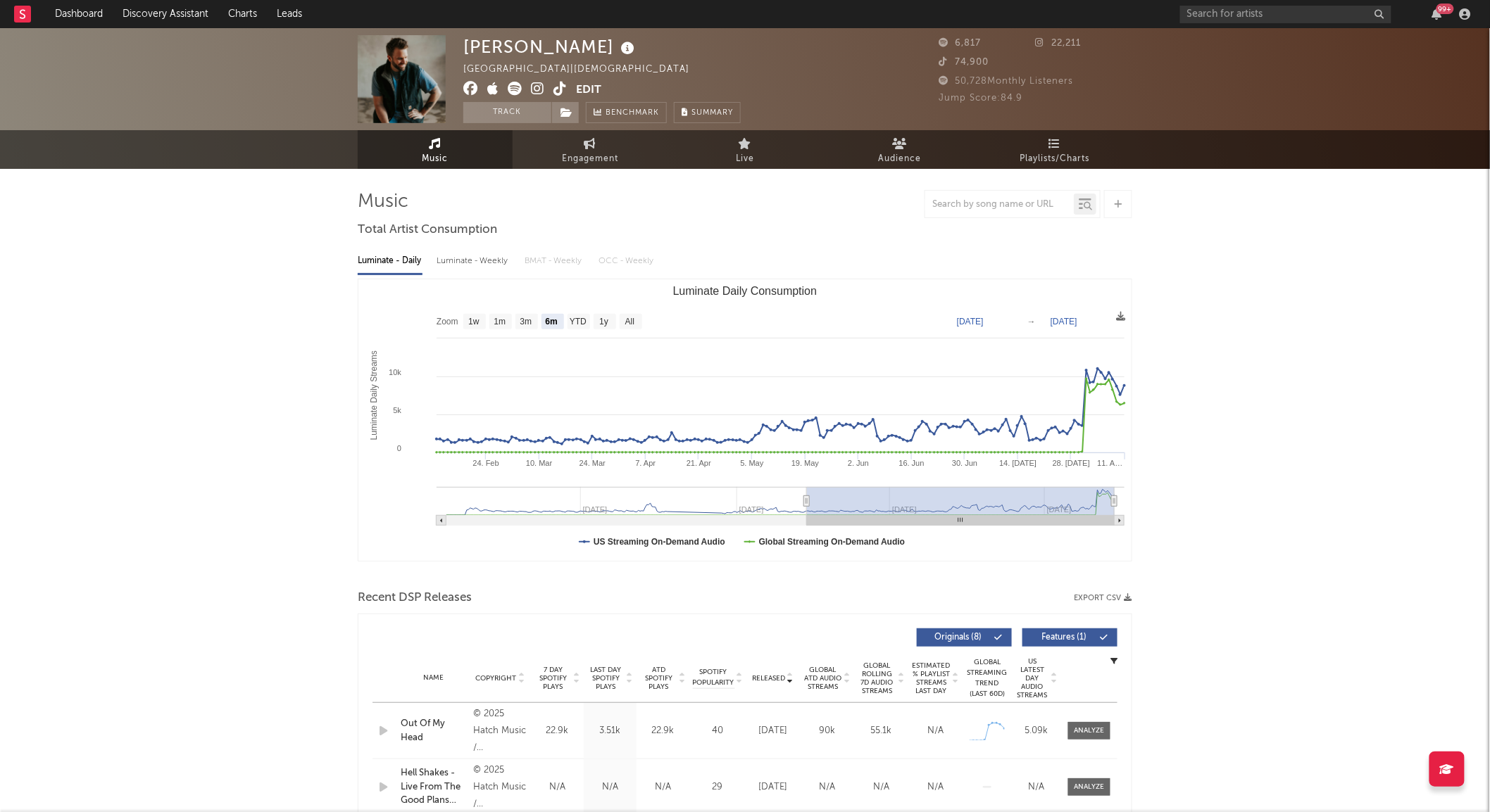
click at [1081, 741] on div "Name Out Of My Head Copyright © 2025 Hatch Music / [PERSON_NAME] Label [PERSON_…" at bounding box center [745, 731] width 745 height 56
click at [1087, 734] on div at bounding box center [1089, 730] width 30 height 10
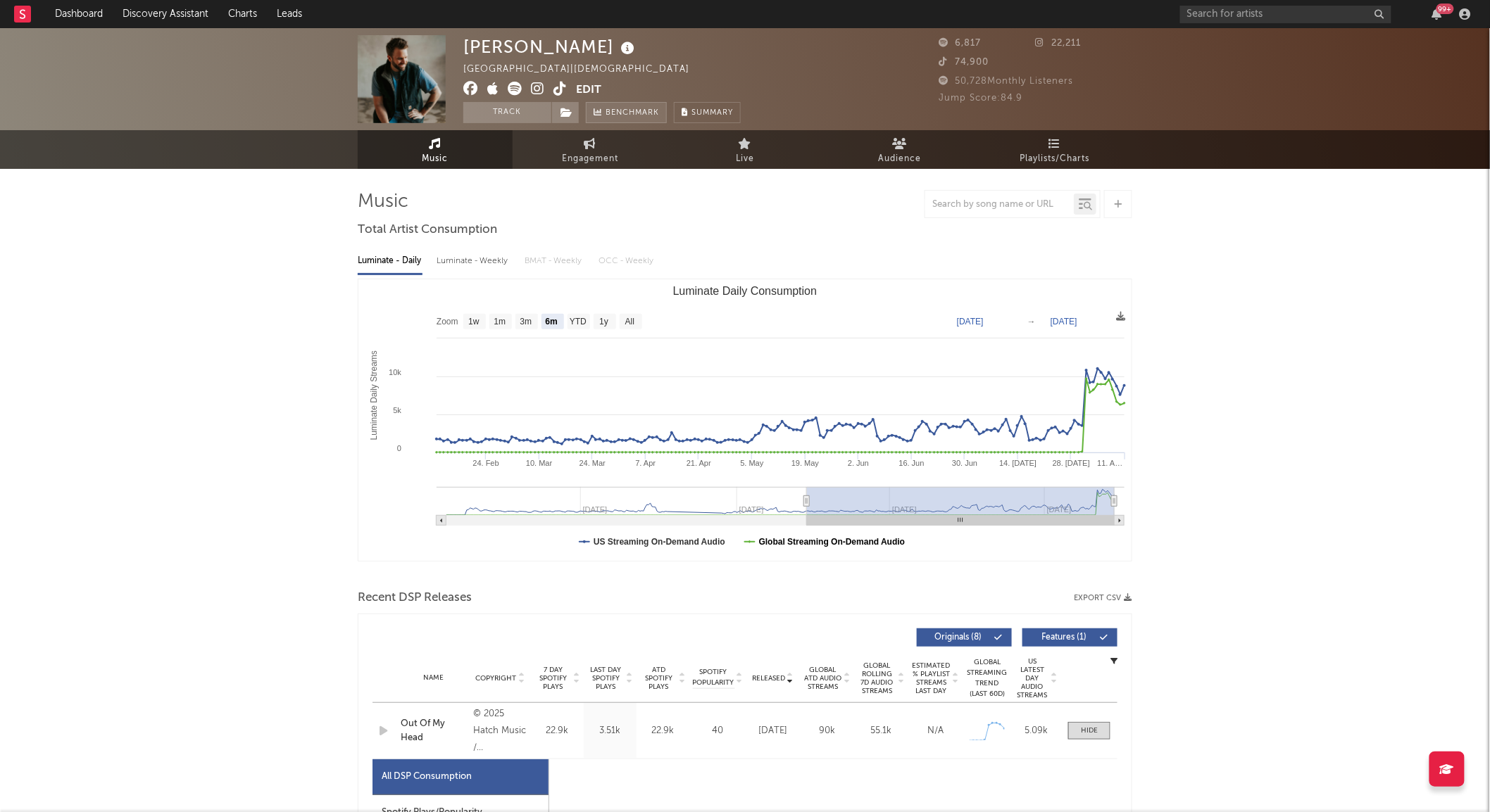
select select "1w"
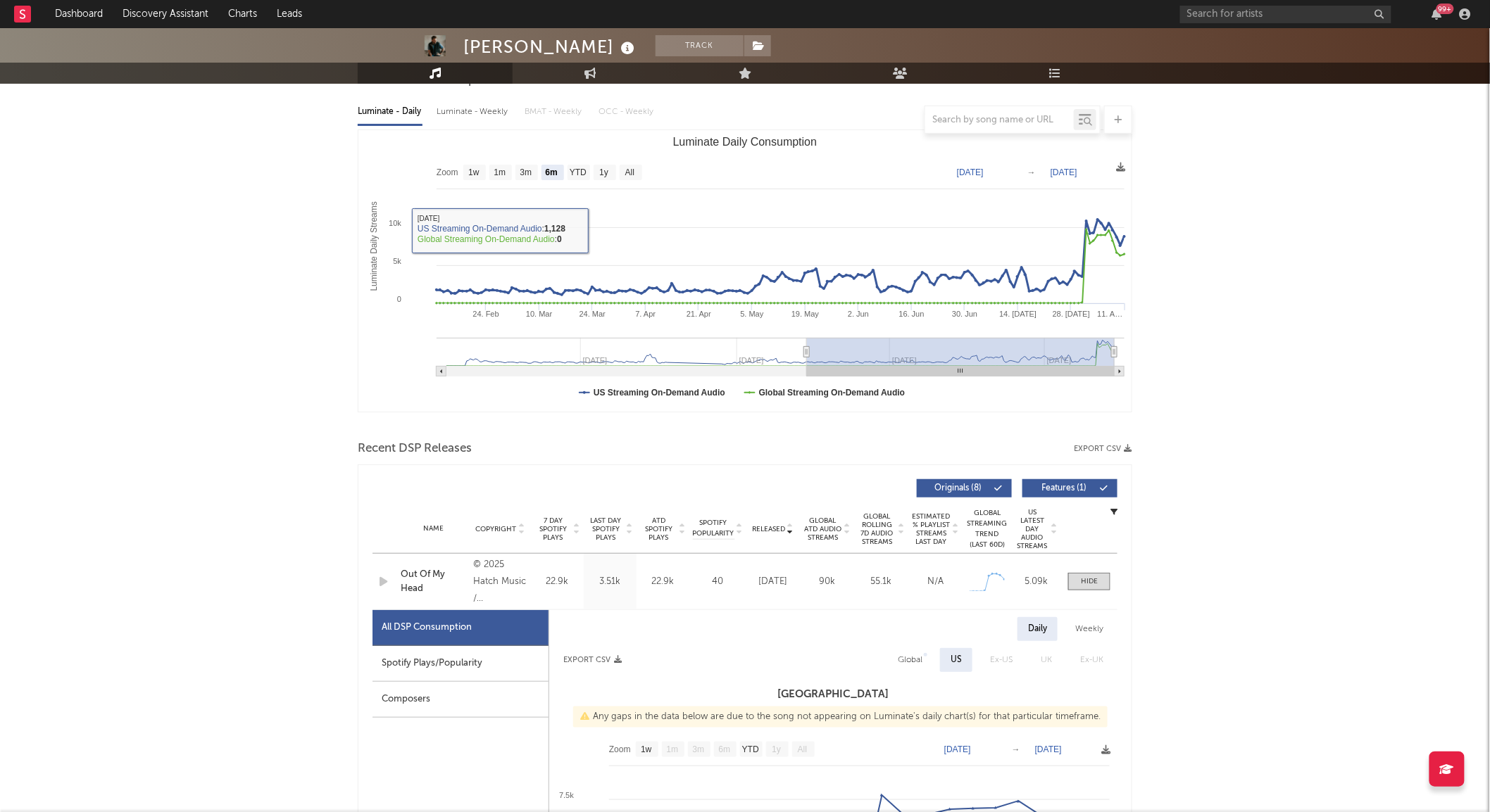
scroll to position [312, 0]
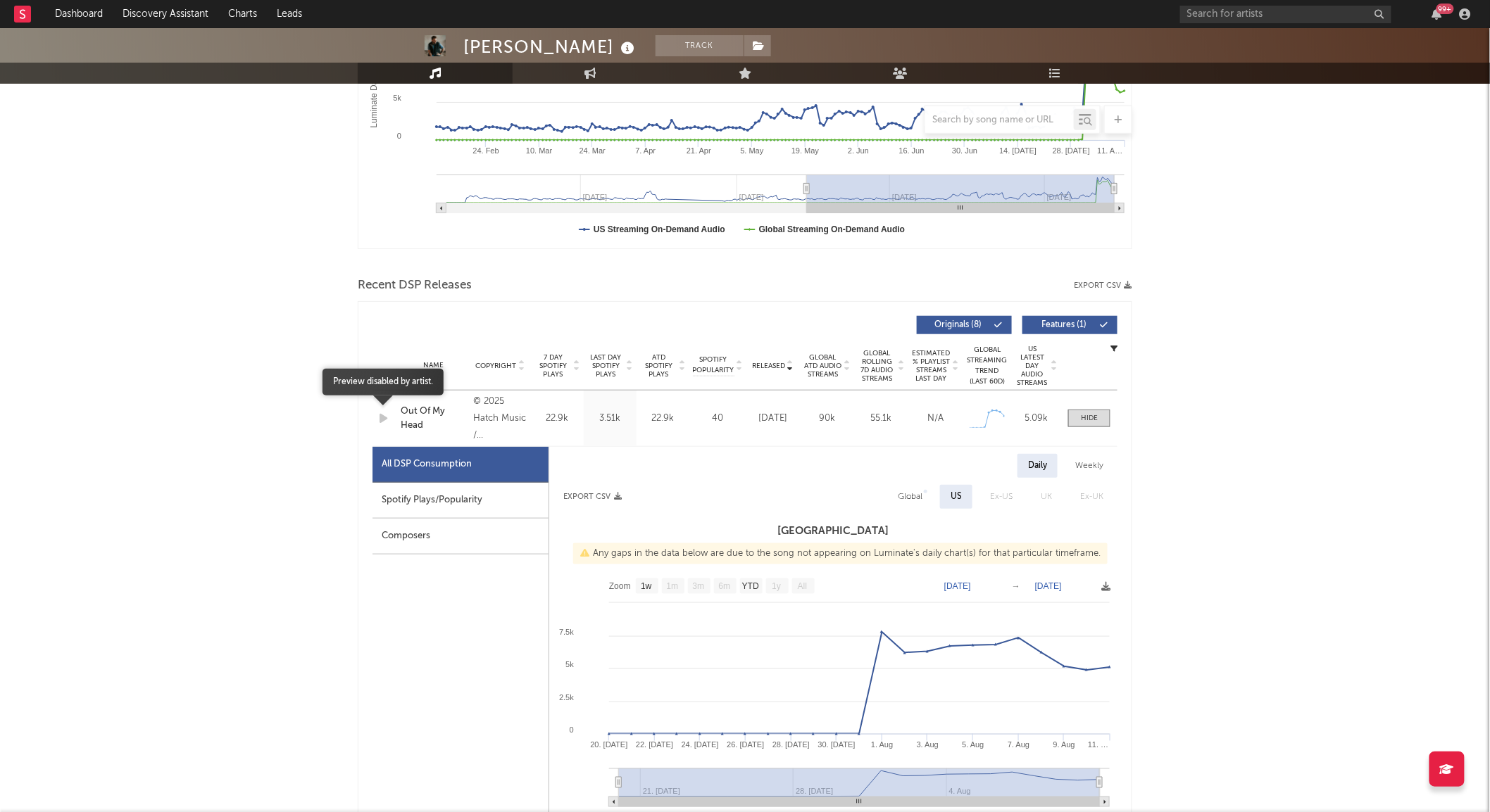
click at [378, 415] on icon "button" at bounding box center [383, 419] width 15 height 17
click at [424, 502] on div "Spotify Plays/Popularity" at bounding box center [460, 501] width 176 height 36
select select "1w"
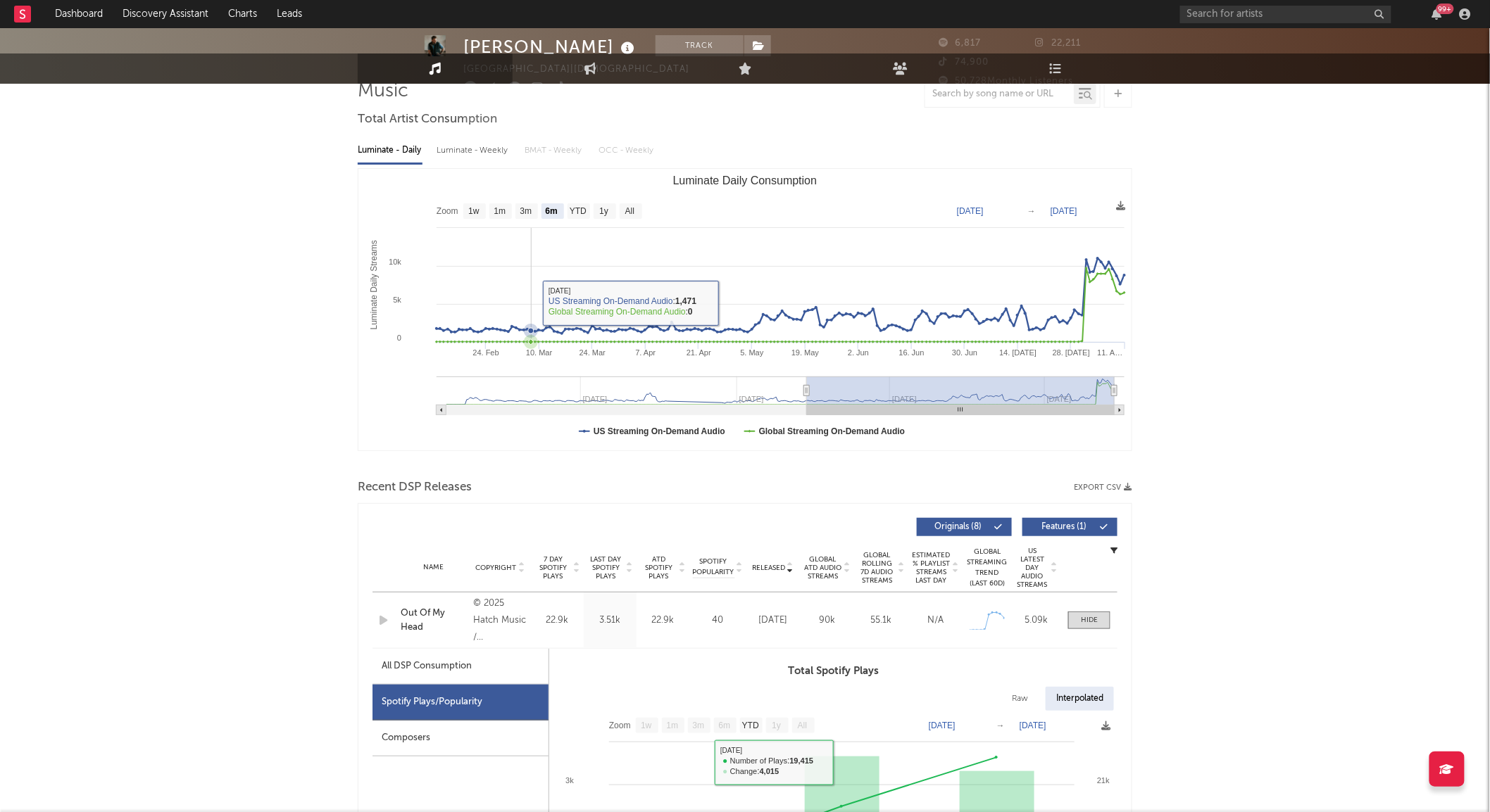
scroll to position [0, 0]
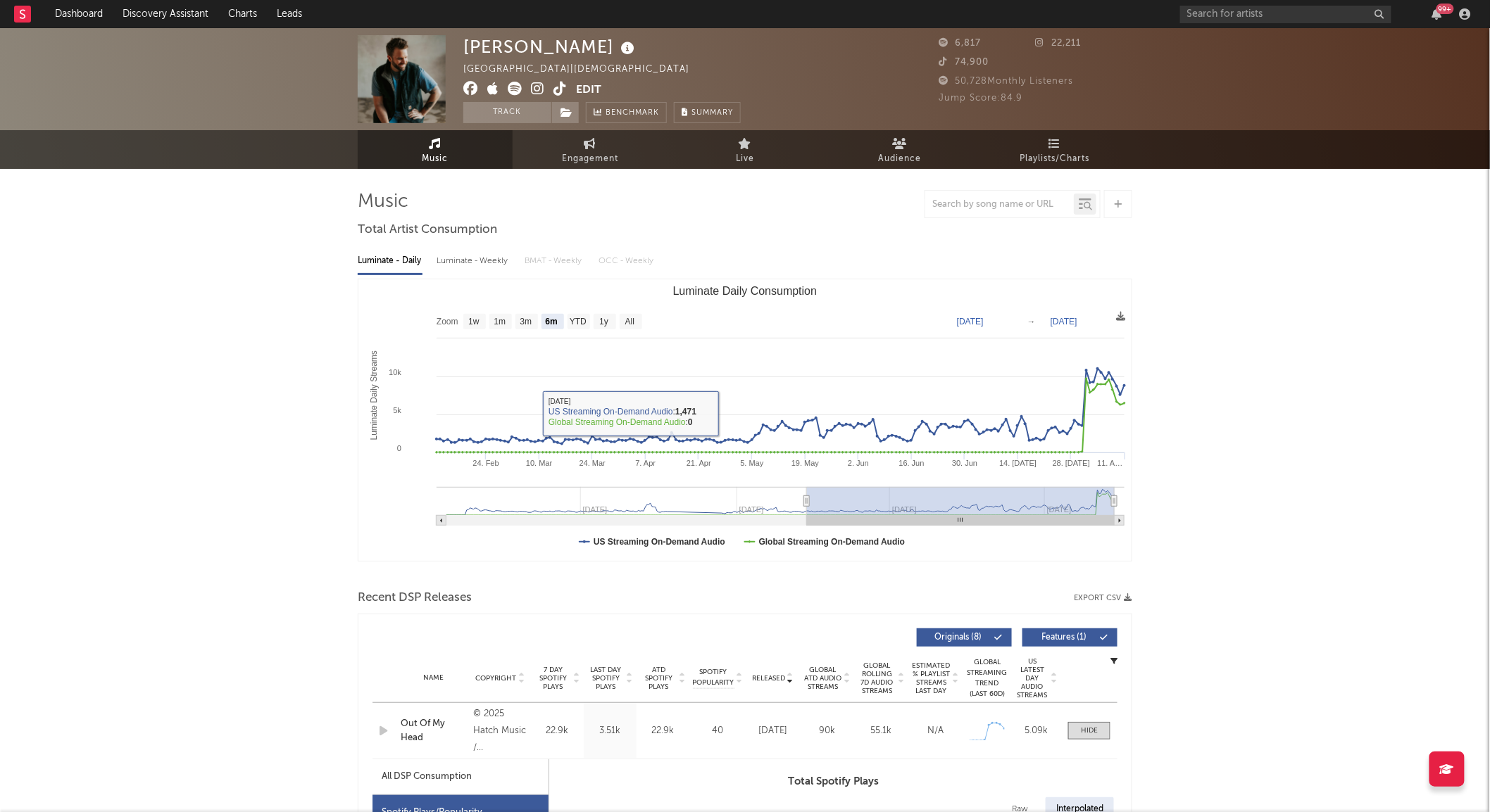
click at [557, 90] on icon at bounding box center [560, 89] width 13 height 14
